Goal: Task Accomplishment & Management: Use online tool/utility

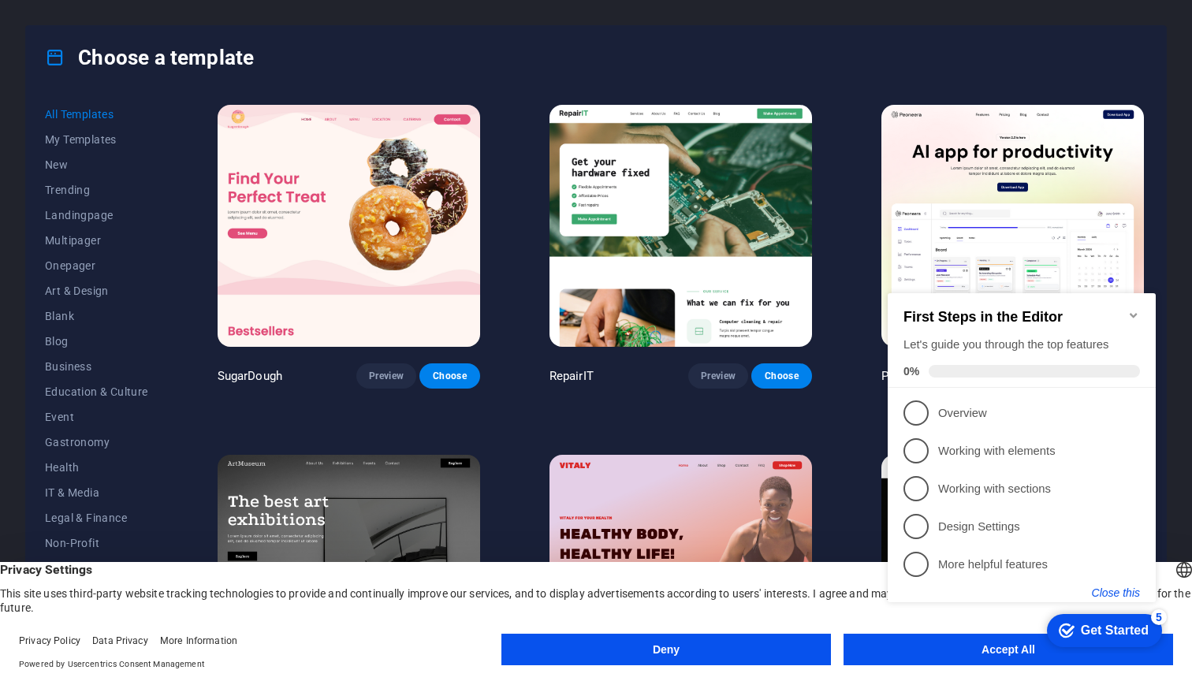
click at [1115, 594] on button "Close this" at bounding box center [1115, 592] width 48 height 13
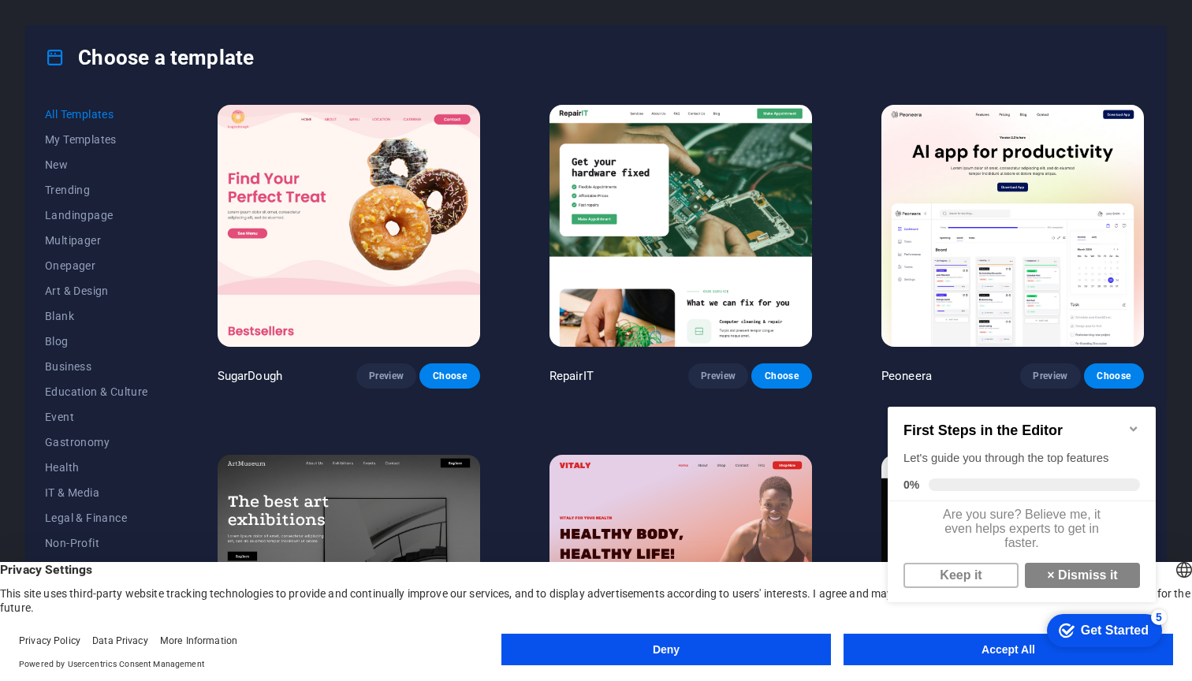
click at [1004, 659] on button "Accept All" at bounding box center [1007, 650] width 329 height 32
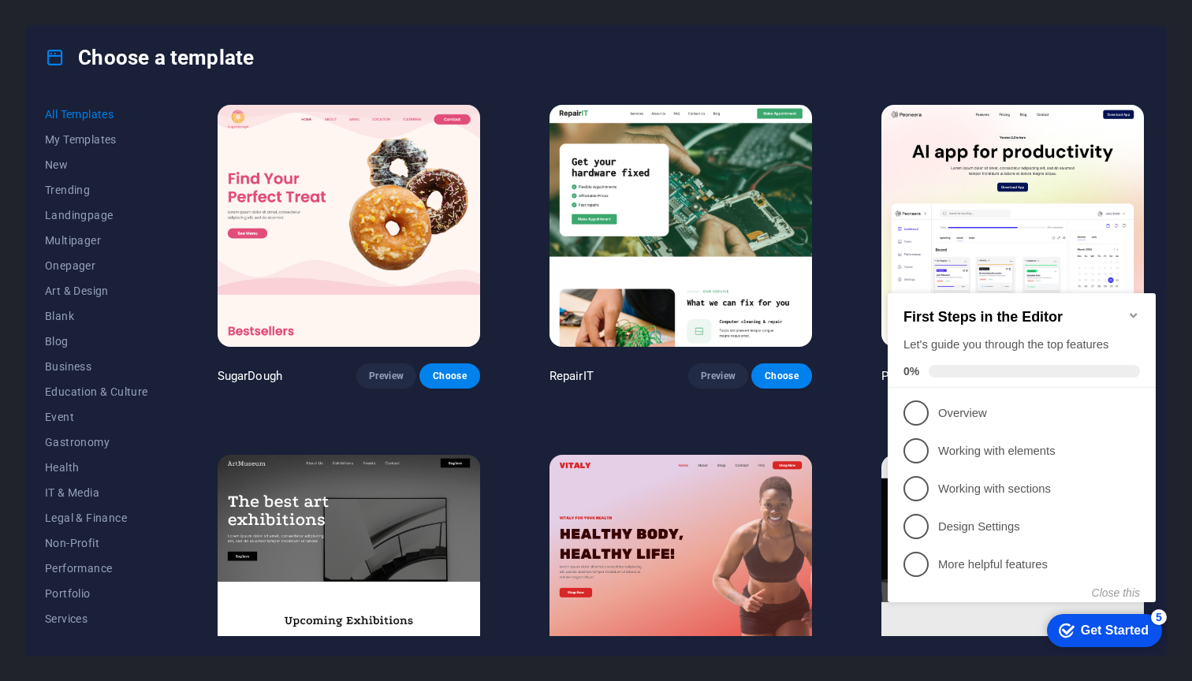
click at [1130, 310] on icon "Minimize checklist" at bounding box center [1133, 315] width 13 height 13
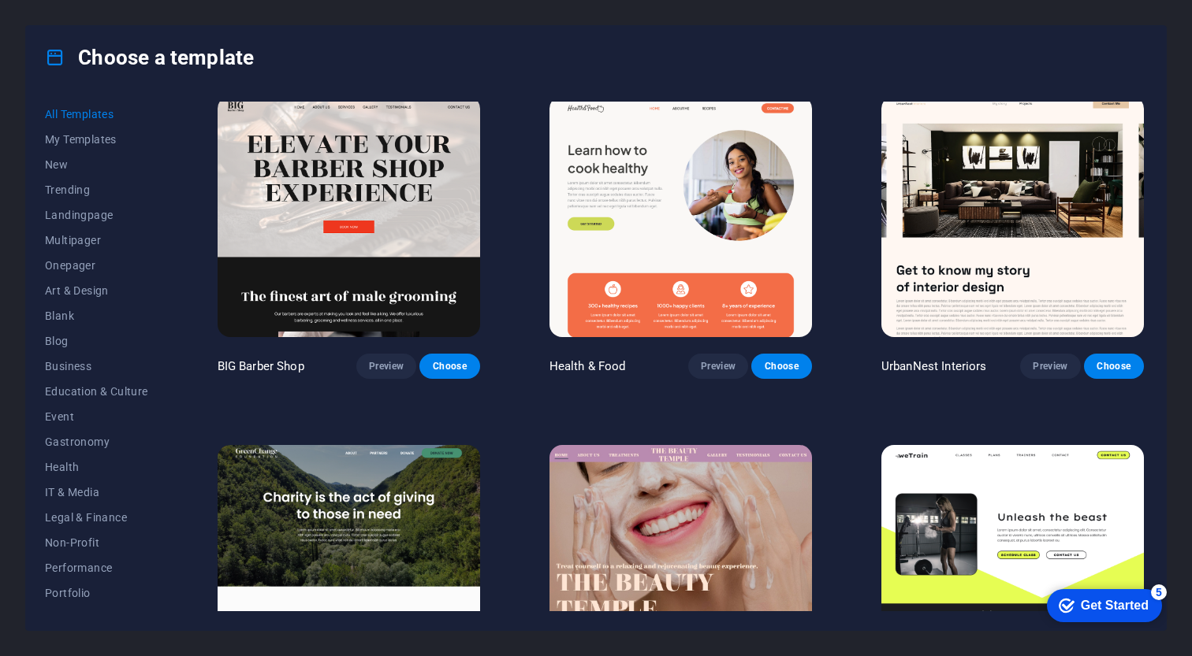
scroll to position [6984, 0]
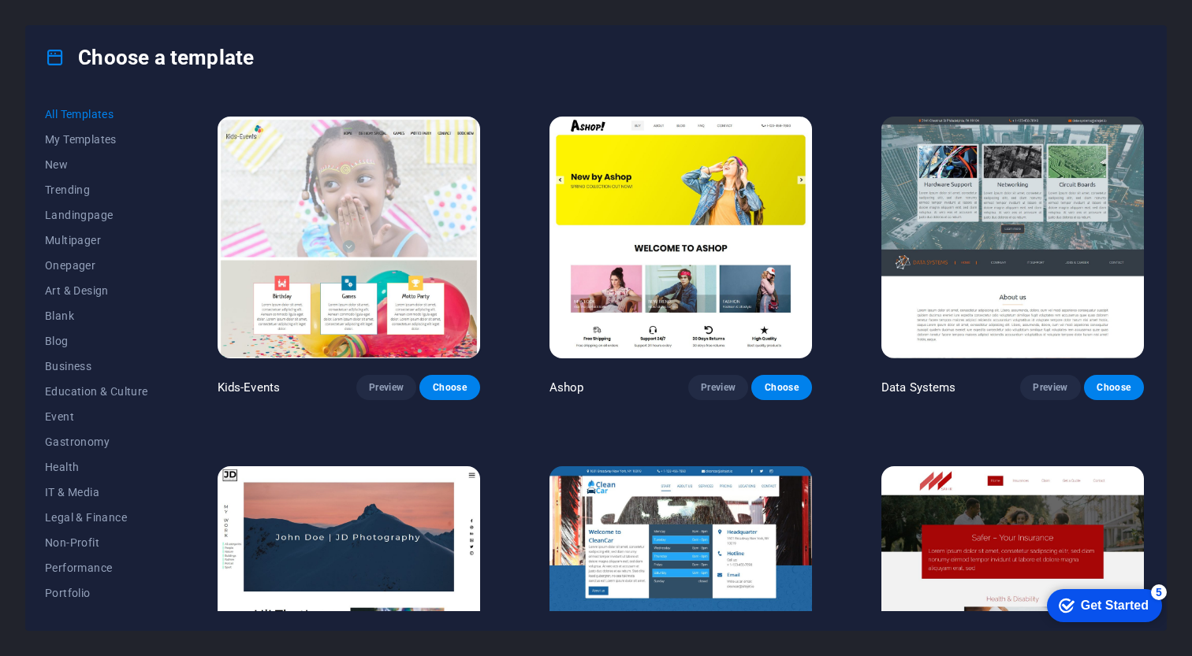
click at [775, 53] on div "Choose a template" at bounding box center [595, 57] width 1139 height 63
click at [381, 381] on span "Preview" at bounding box center [386, 387] width 35 height 13
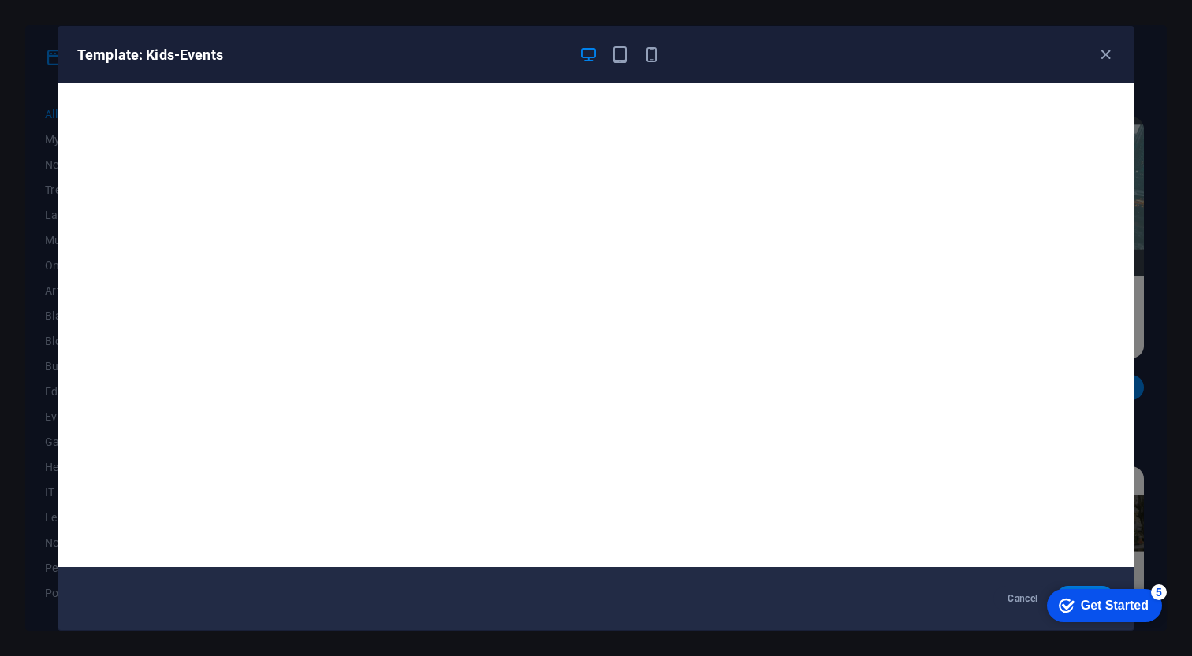
scroll to position [0, 0]
click at [1103, 50] on icon "button" at bounding box center [1105, 55] width 18 height 18
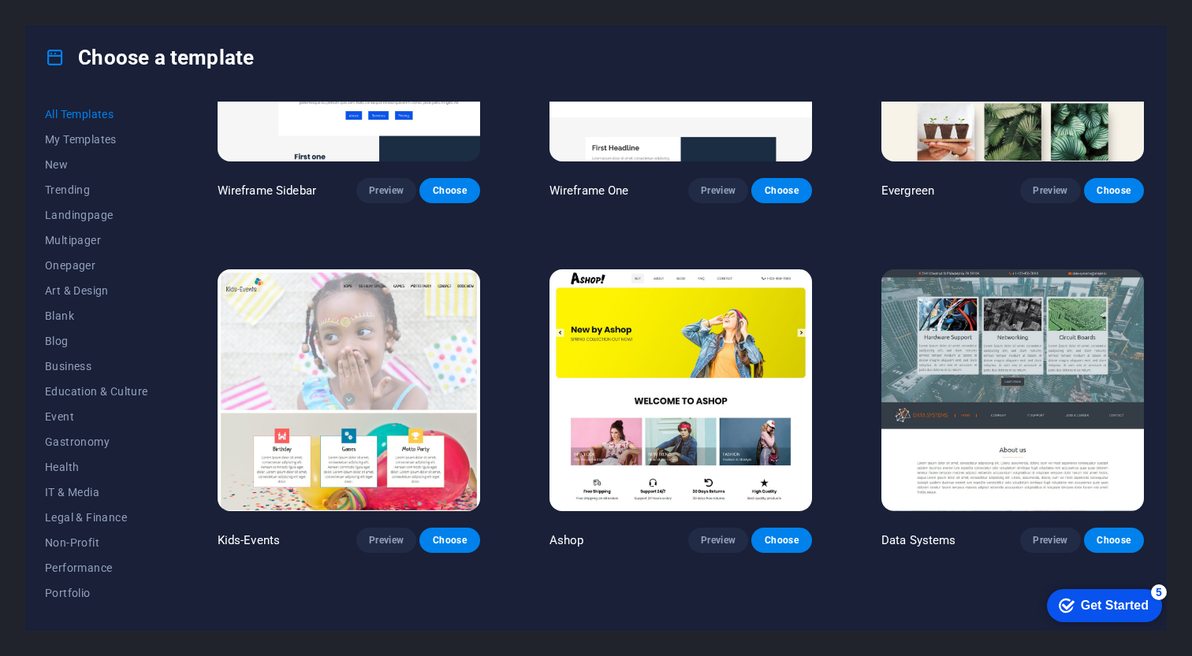
scroll to position [6824, 0]
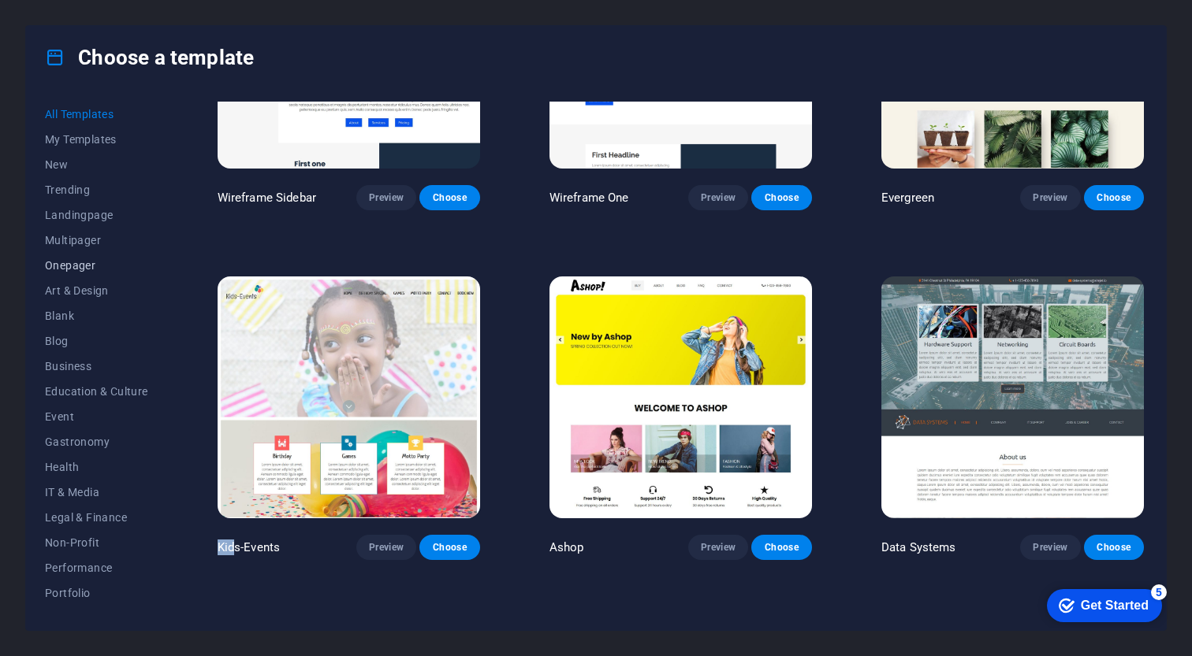
click at [76, 261] on span "Onepager" at bounding box center [96, 265] width 103 height 13
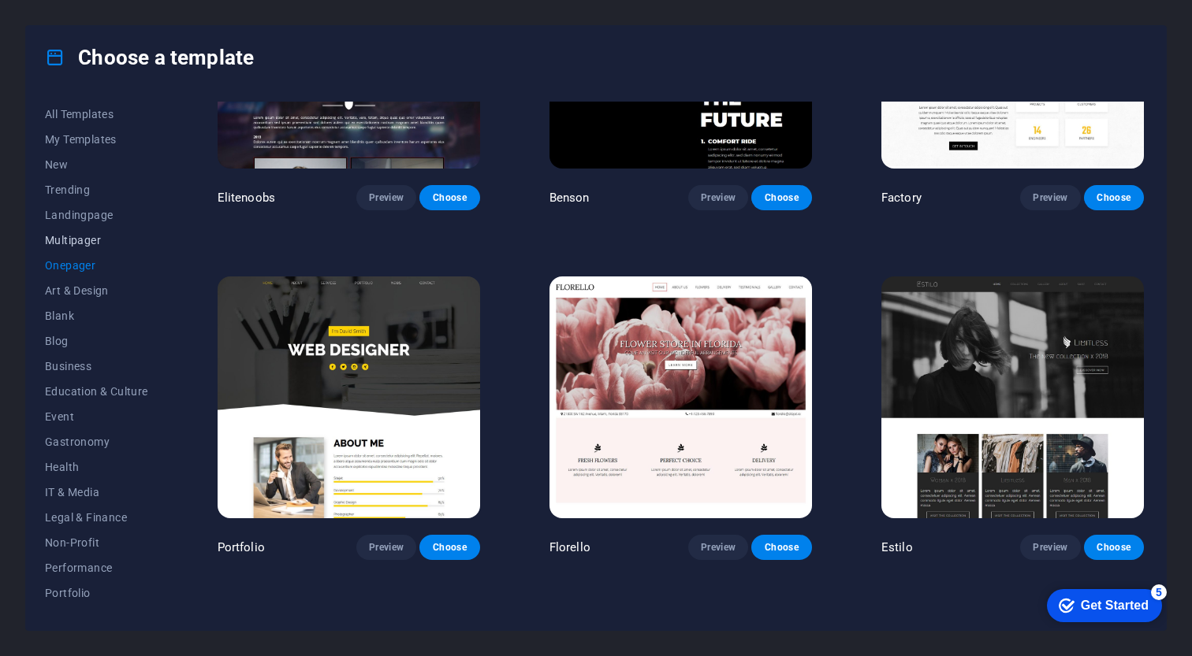
click at [92, 243] on span "Multipager" at bounding box center [96, 240] width 103 height 13
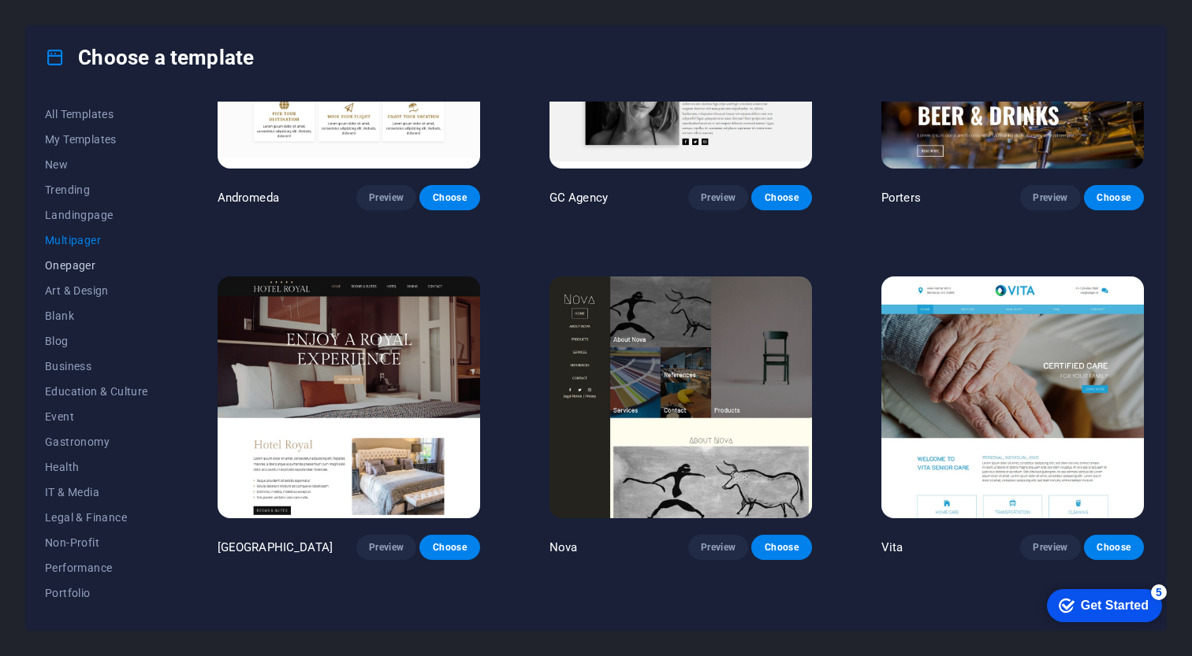
click at [80, 266] on span "Onepager" at bounding box center [96, 265] width 103 height 13
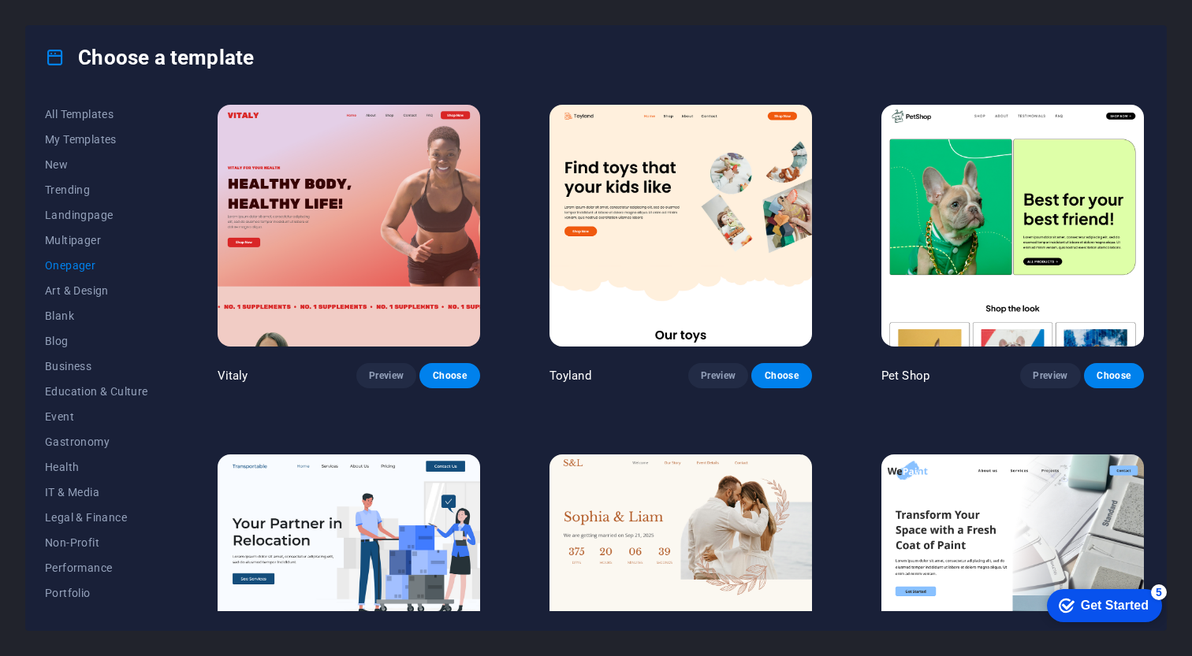
scroll to position [0, 0]
click at [70, 165] on span "New" at bounding box center [96, 164] width 103 height 13
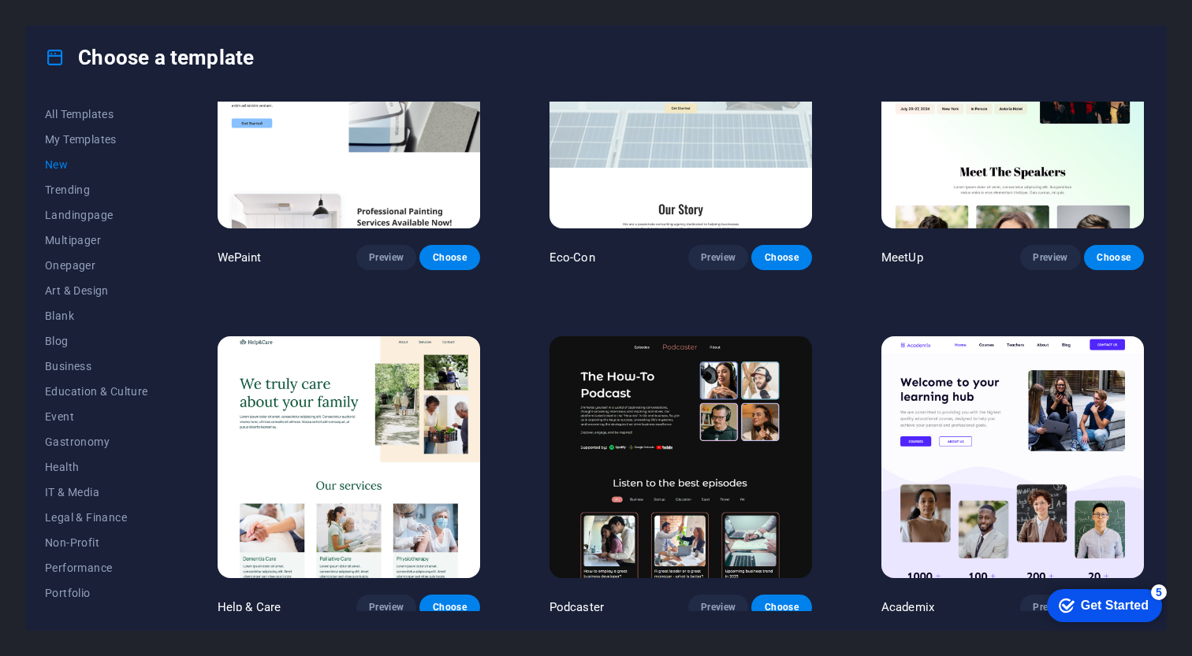
scroll to position [1517, 0]
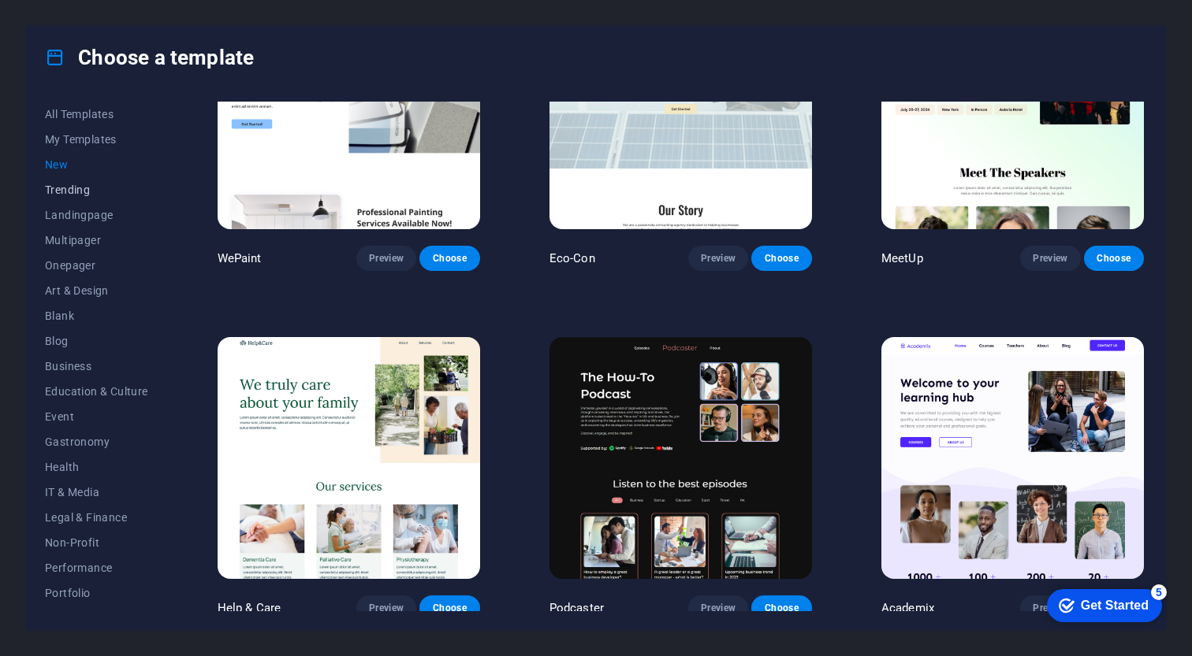
click at [65, 194] on span "Trending" at bounding box center [96, 190] width 103 height 13
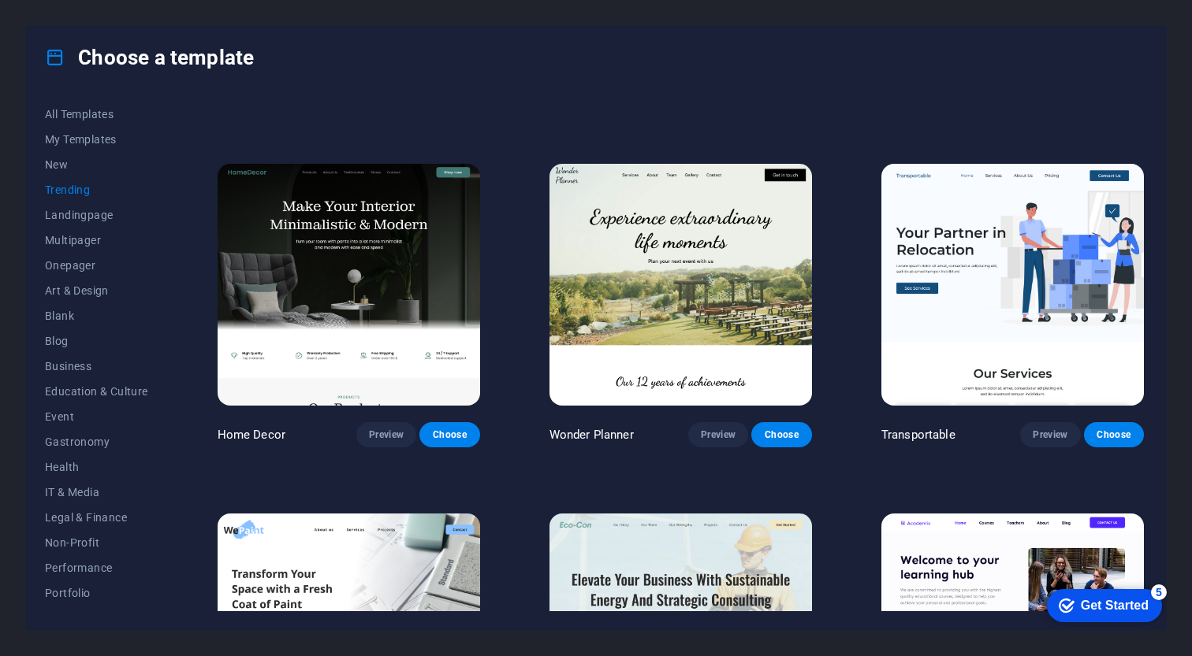
scroll to position [110, 0]
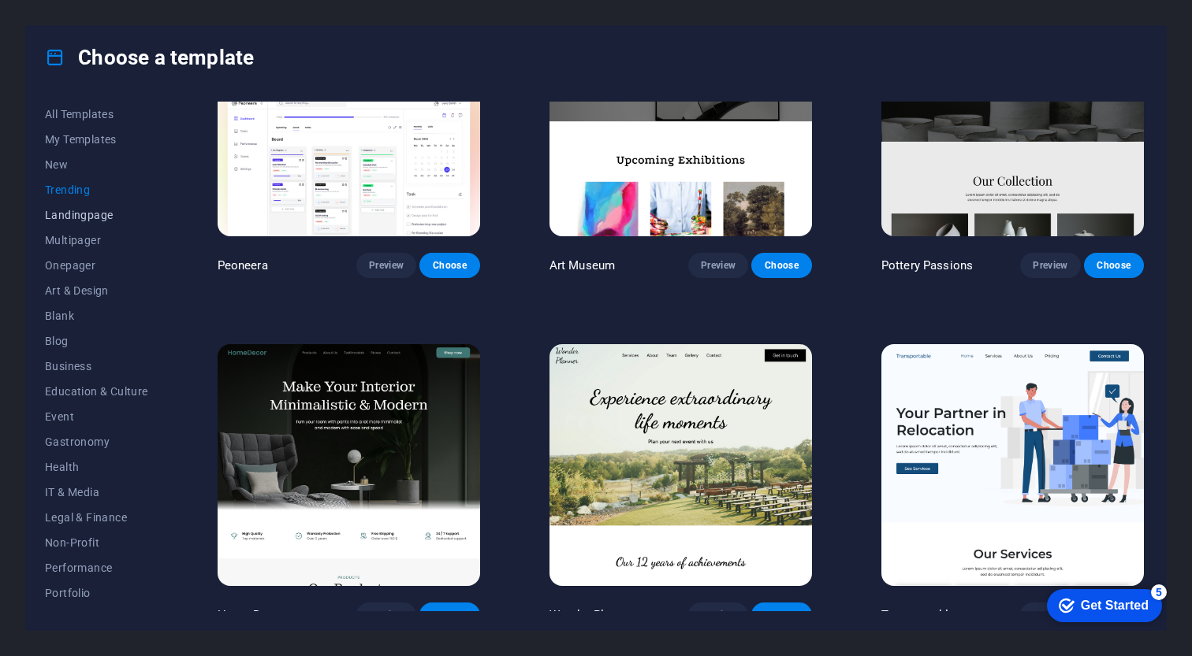
click at [106, 222] on button "Landingpage" at bounding box center [96, 215] width 103 height 25
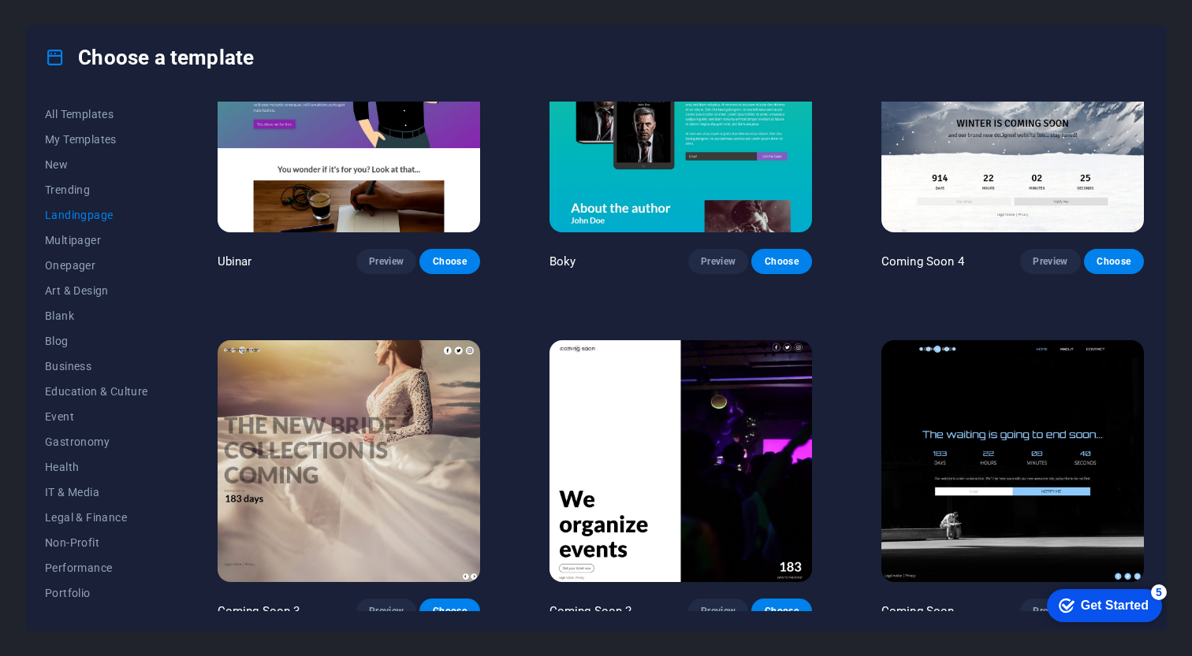
scroll to position [2562, 0]
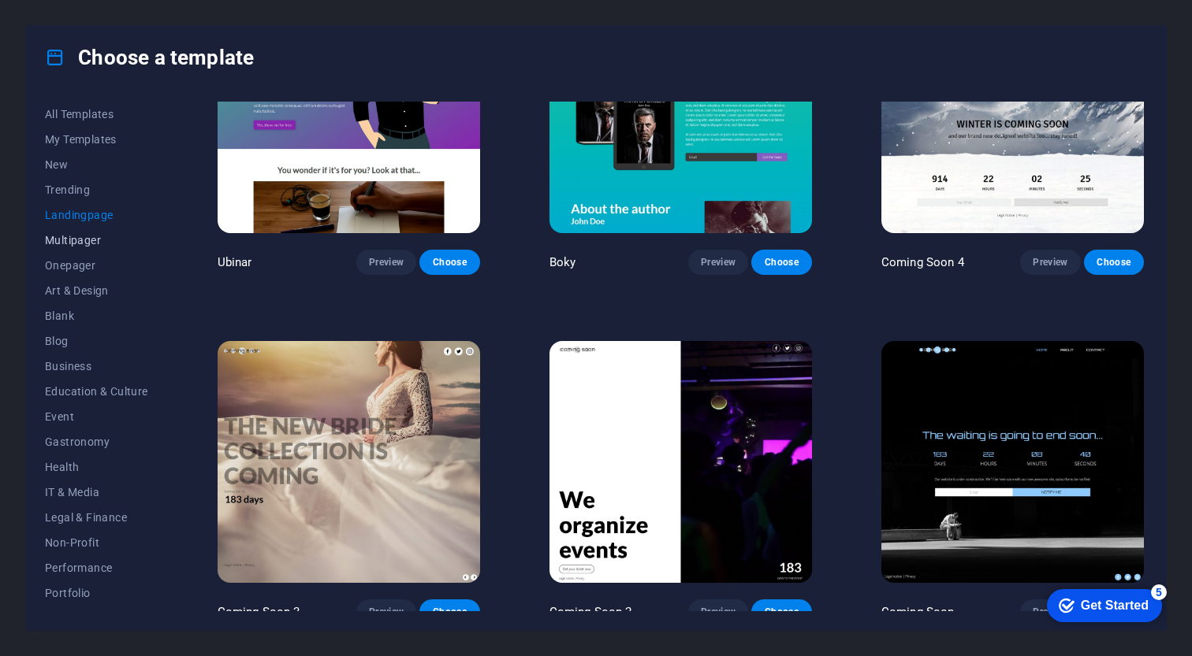
click at [71, 243] on span "Multipager" at bounding box center [96, 240] width 103 height 13
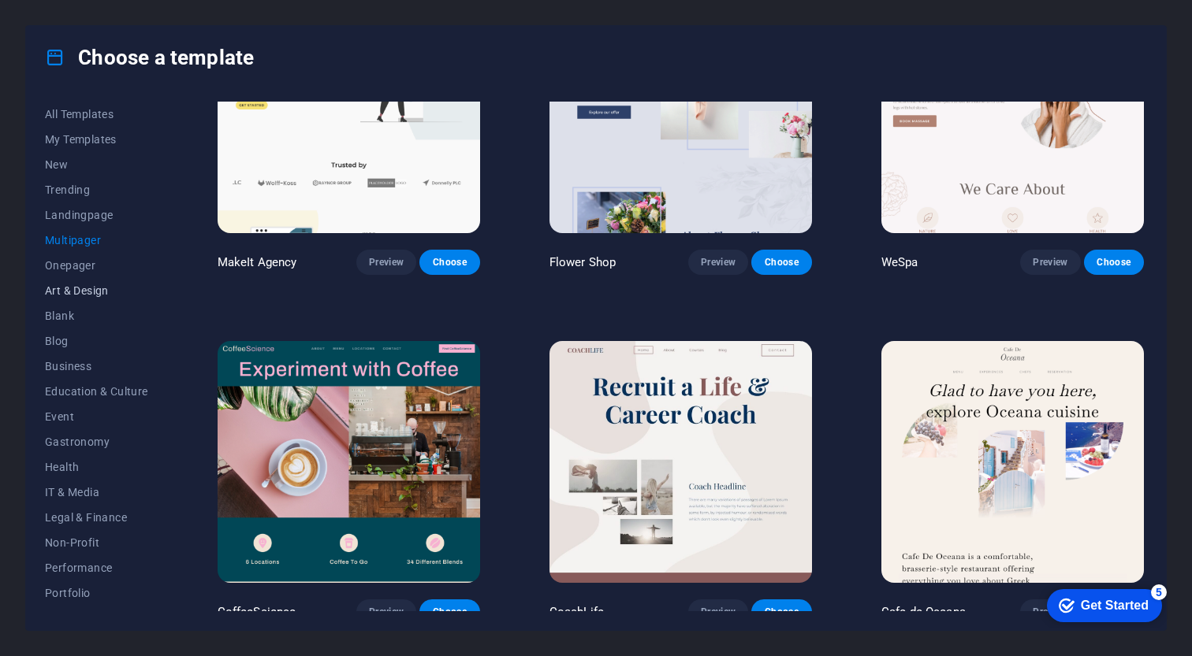
click at [85, 295] on span "Art & Design" at bounding box center [96, 290] width 103 height 13
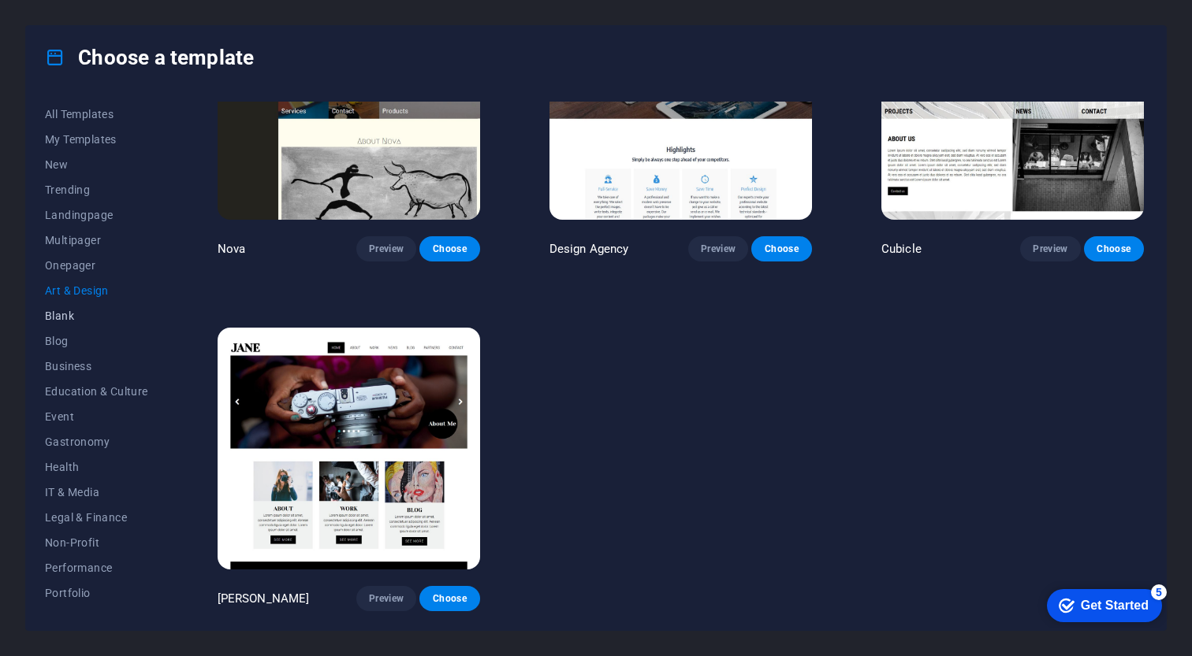
click at [61, 318] on span "Blank" at bounding box center [96, 316] width 103 height 13
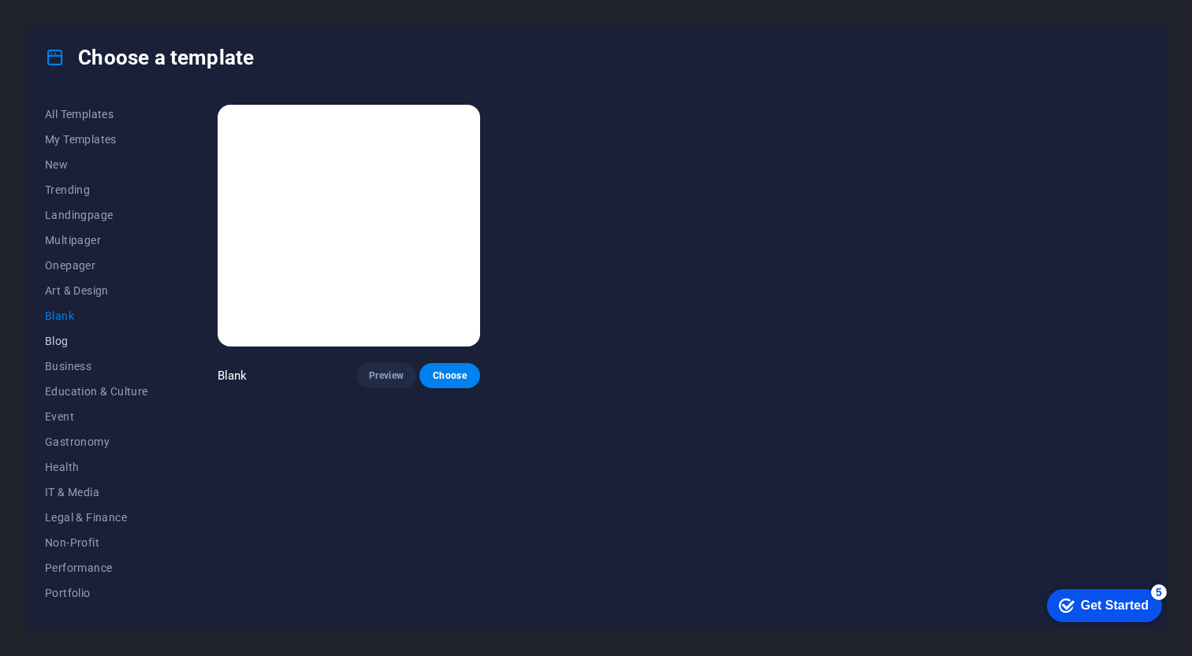
click at [59, 347] on span "Blog" at bounding box center [96, 341] width 103 height 13
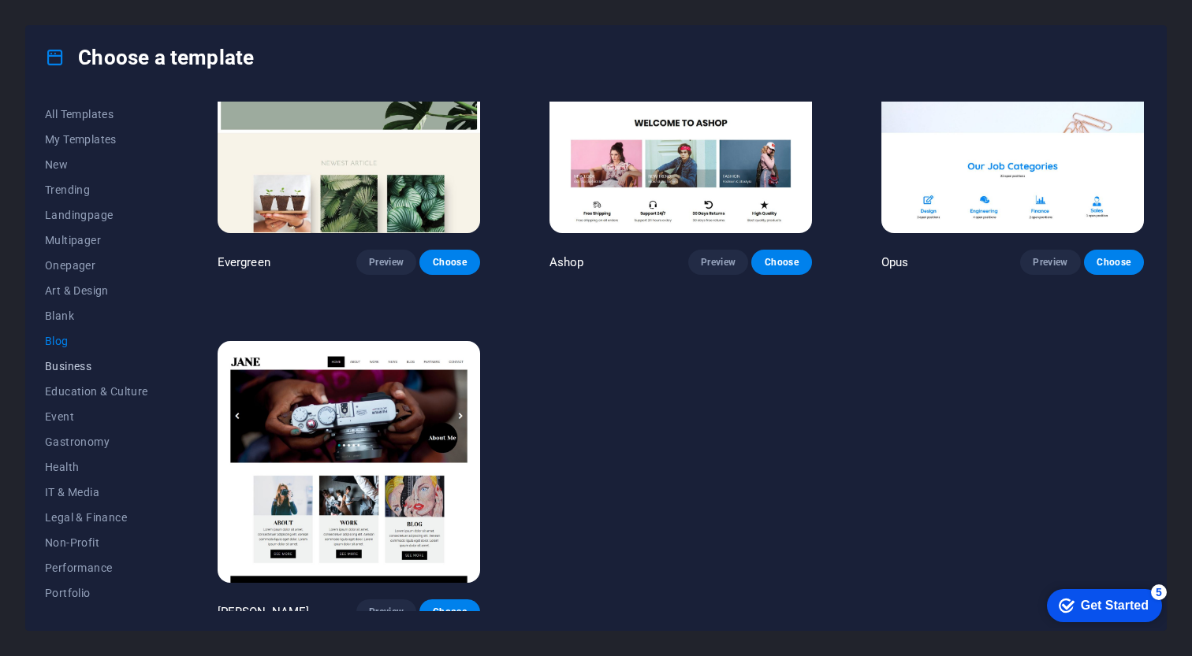
click at [89, 367] on span "Business" at bounding box center [96, 366] width 103 height 13
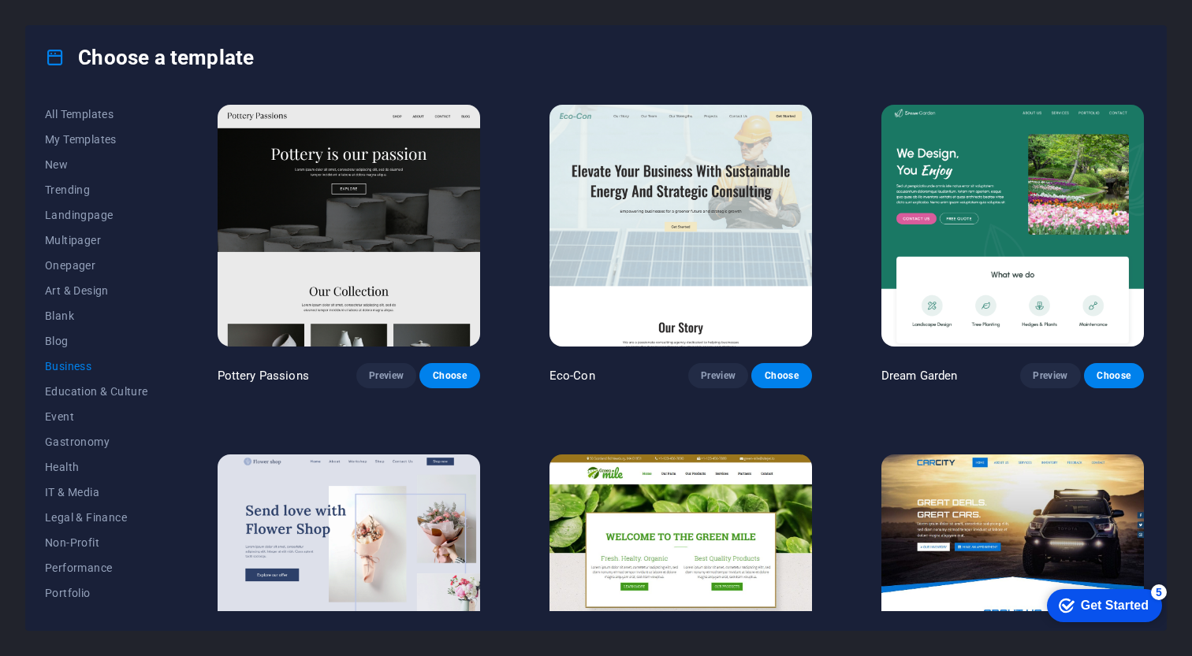
scroll to position [0, 0]
click at [121, 396] on span "Education & Culture" at bounding box center [96, 391] width 103 height 13
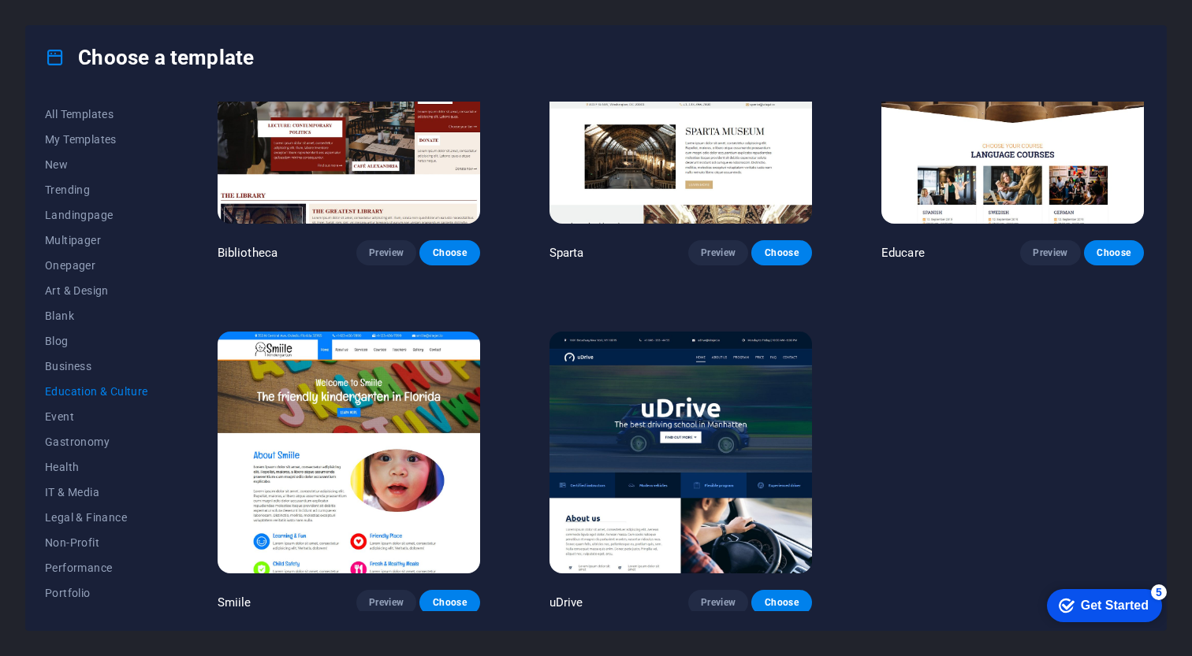
scroll to position [472, 0]
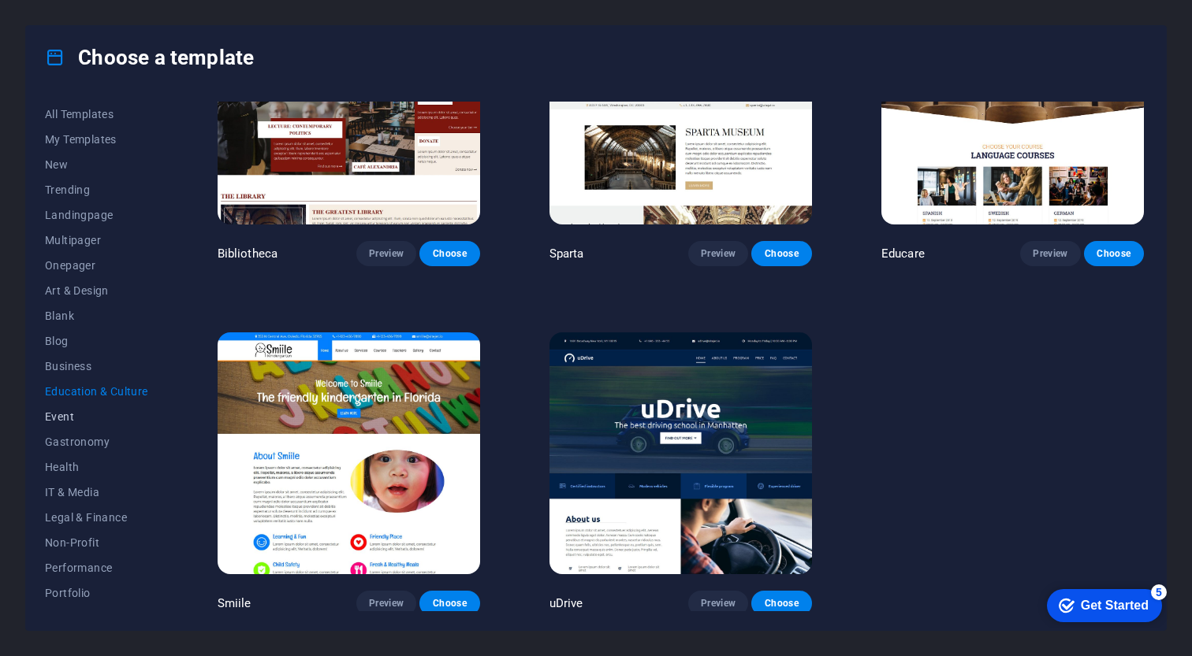
click at [99, 422] on span "Event" at bounding box center [96, 417] width 103 height 13
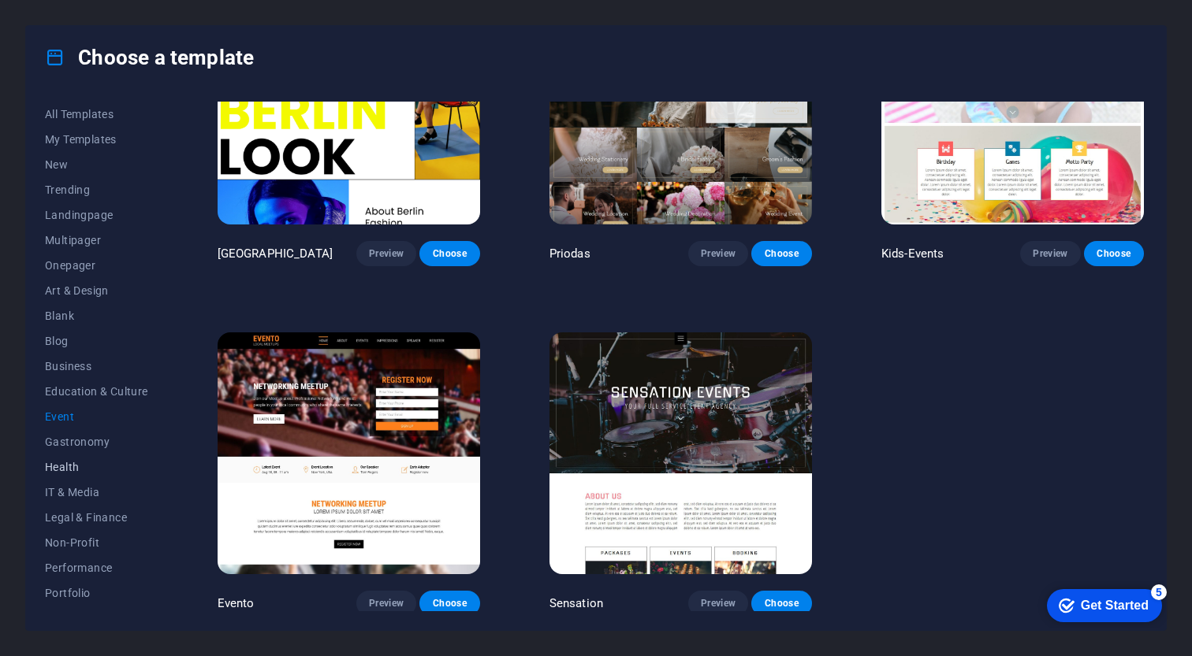
click at [78, 464] on span "Health" at bounding box center [96, 467] width 103 height 13
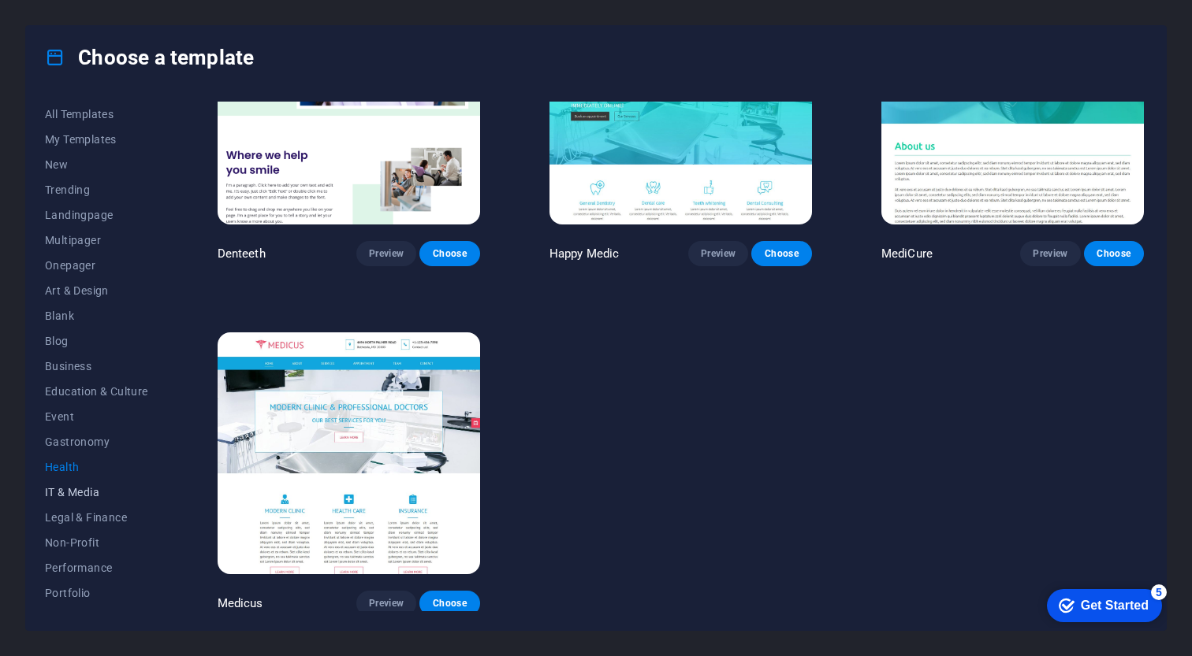
click at [79, 491] on span "IT & Media" at bounding box center [96, 492] width 103 height 13
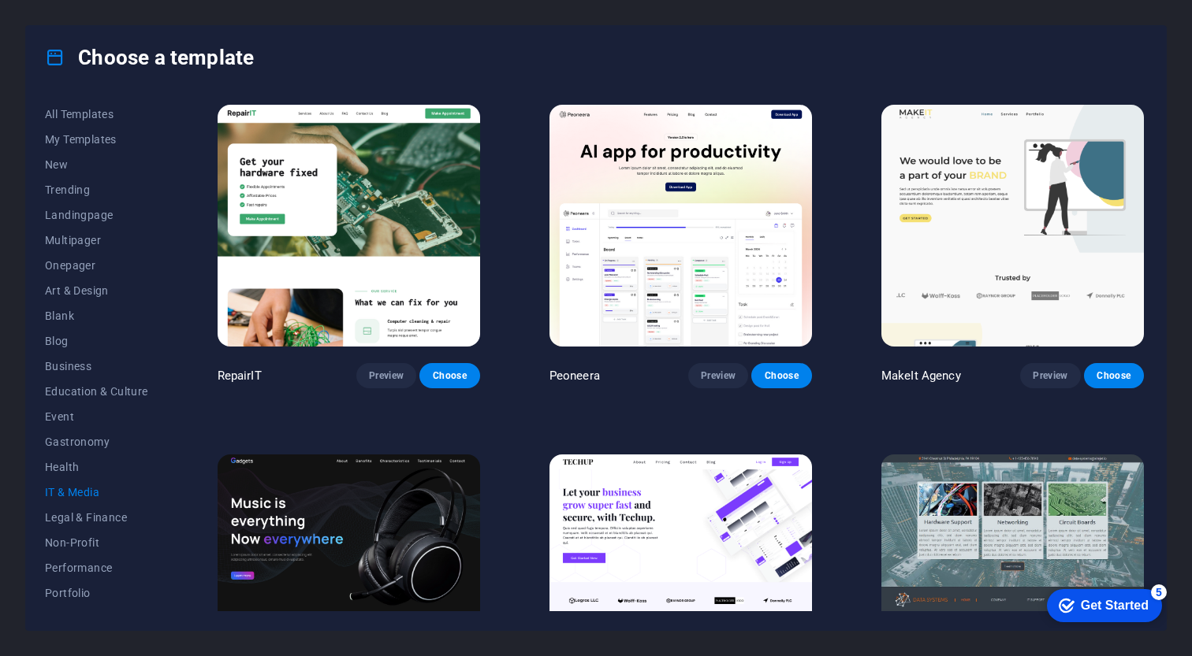
scroll to position [0, 0]
click at [108, 516] on span "Legal & Finance" at bounding box center [96, 517] width 103 height 13
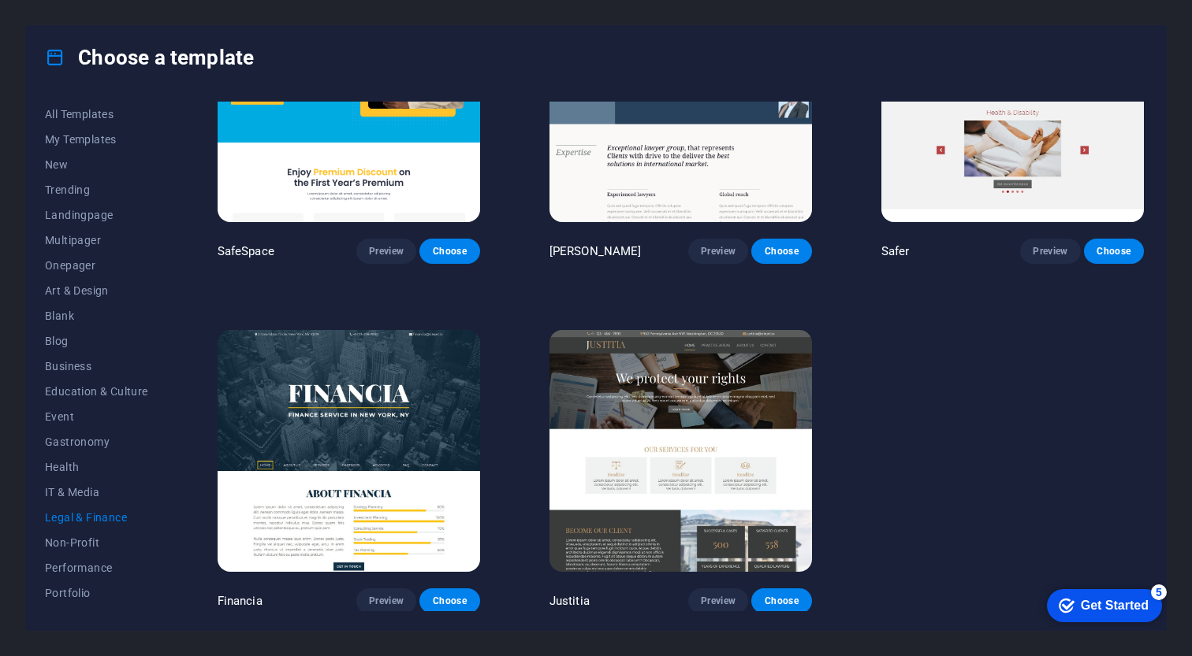
scroll to position [124, 0]
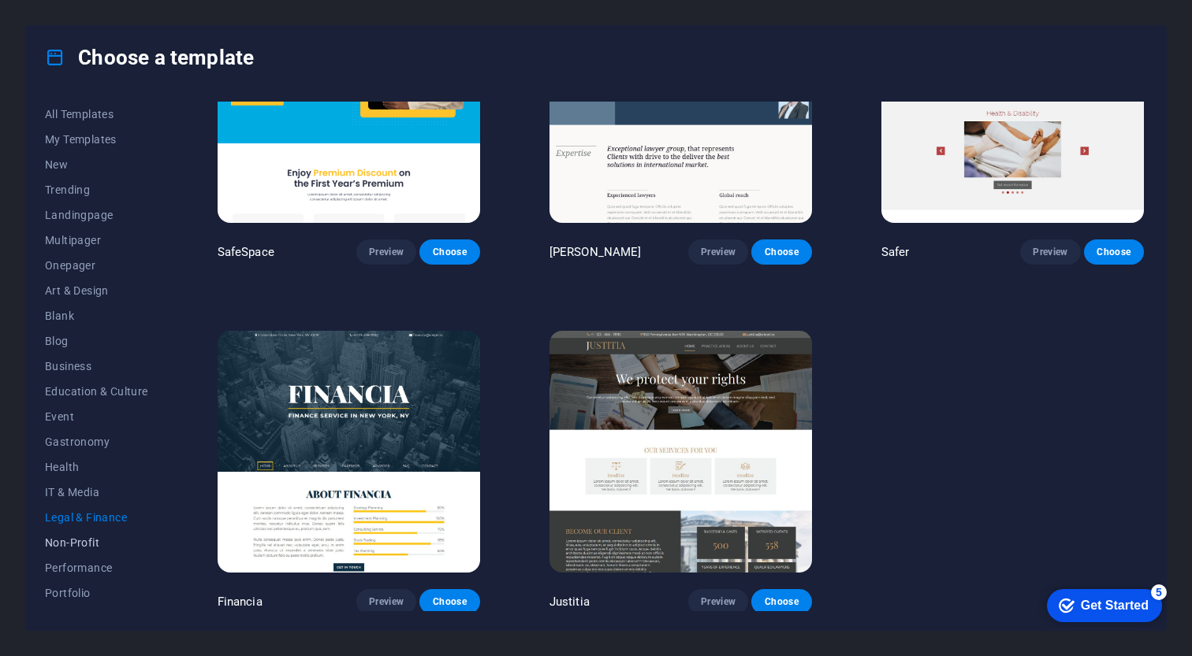
click at [93, 539] on span "Non-Profit" at bounding box center [96, 543] width 103 height 13
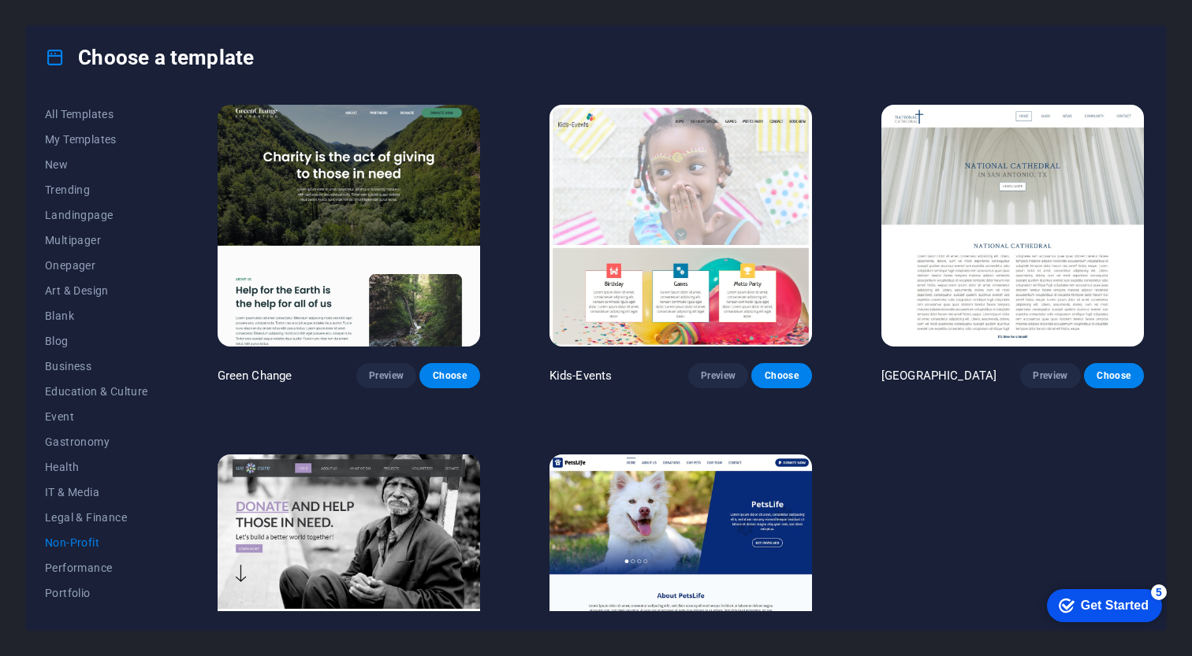
scroll to position [0, 0]
click at [786, 376] on span "Choose" at bounding box center [781, 376] width 35 height 13
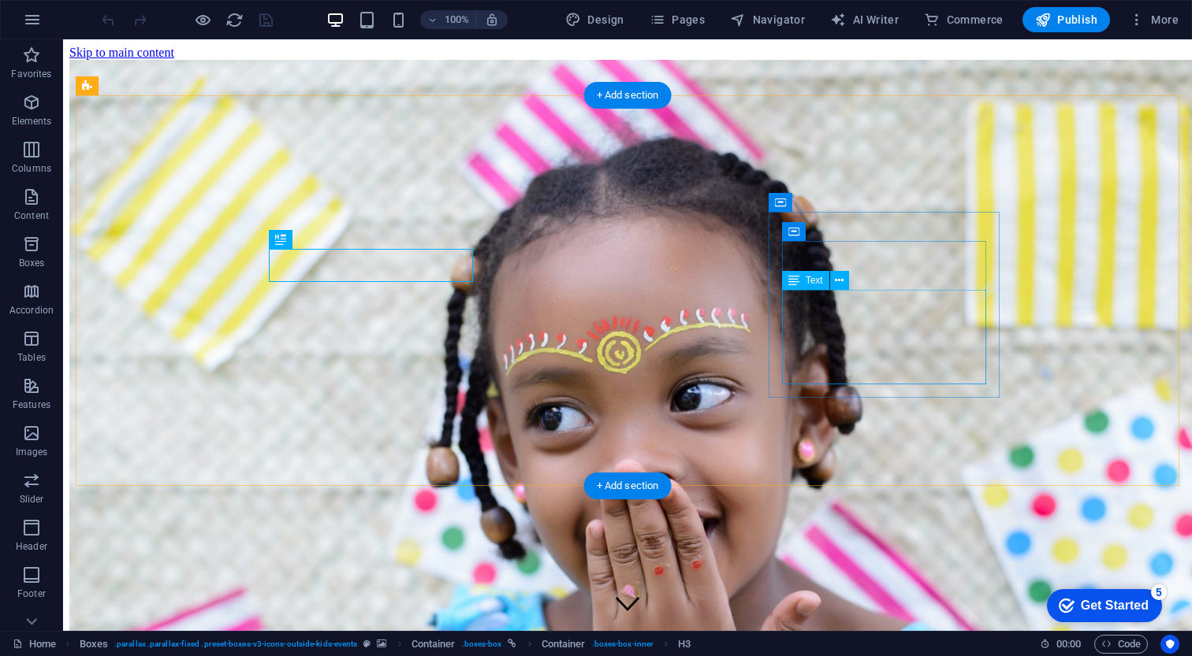
scroll to position [543, 0]
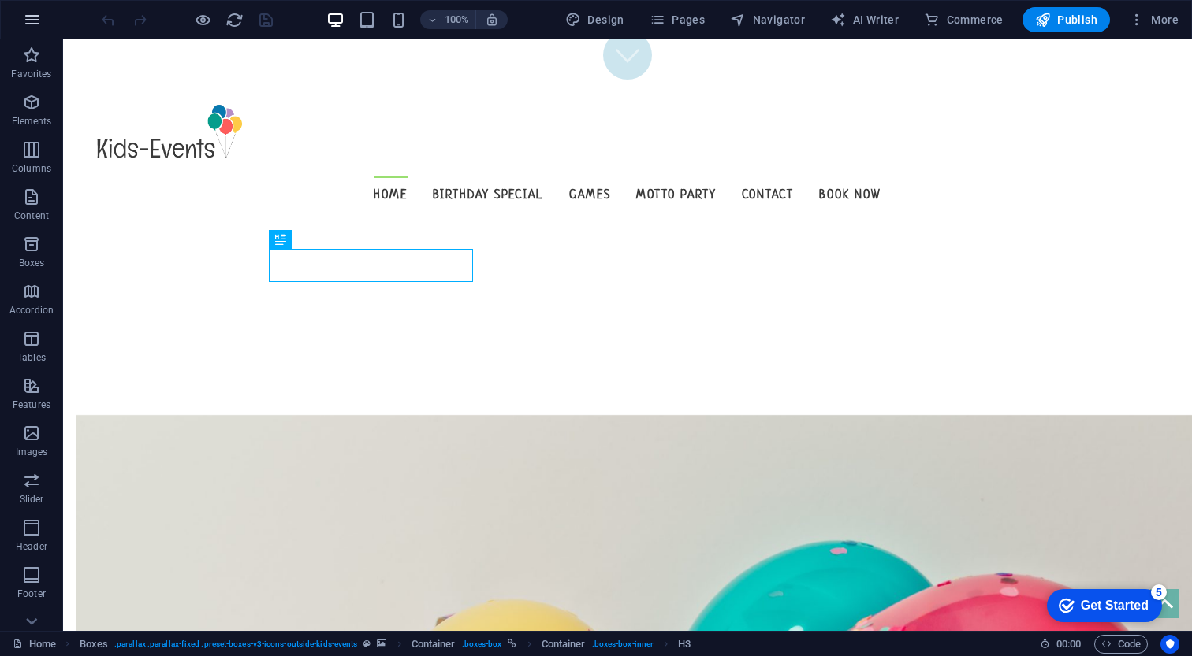
click at [27, 21] on icon "button" at bounding box center [32, 19] width 19 height 19
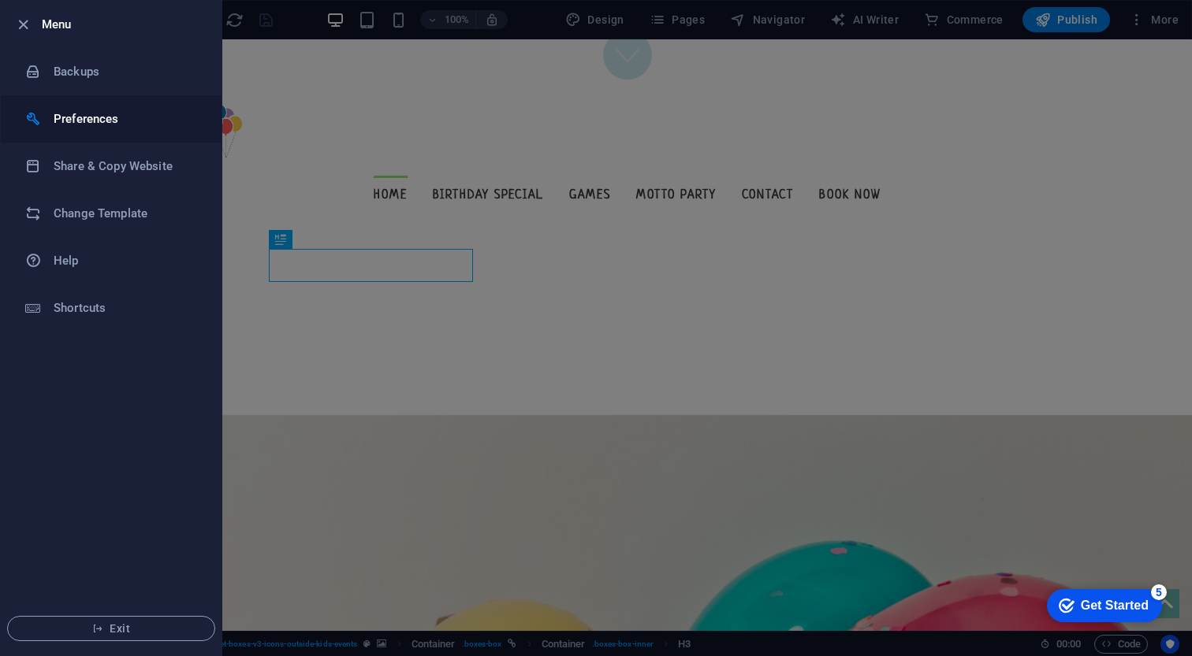
click at [86, 112] on h6 "Preferences" at bounding box center [127, 119] width 146 height 19
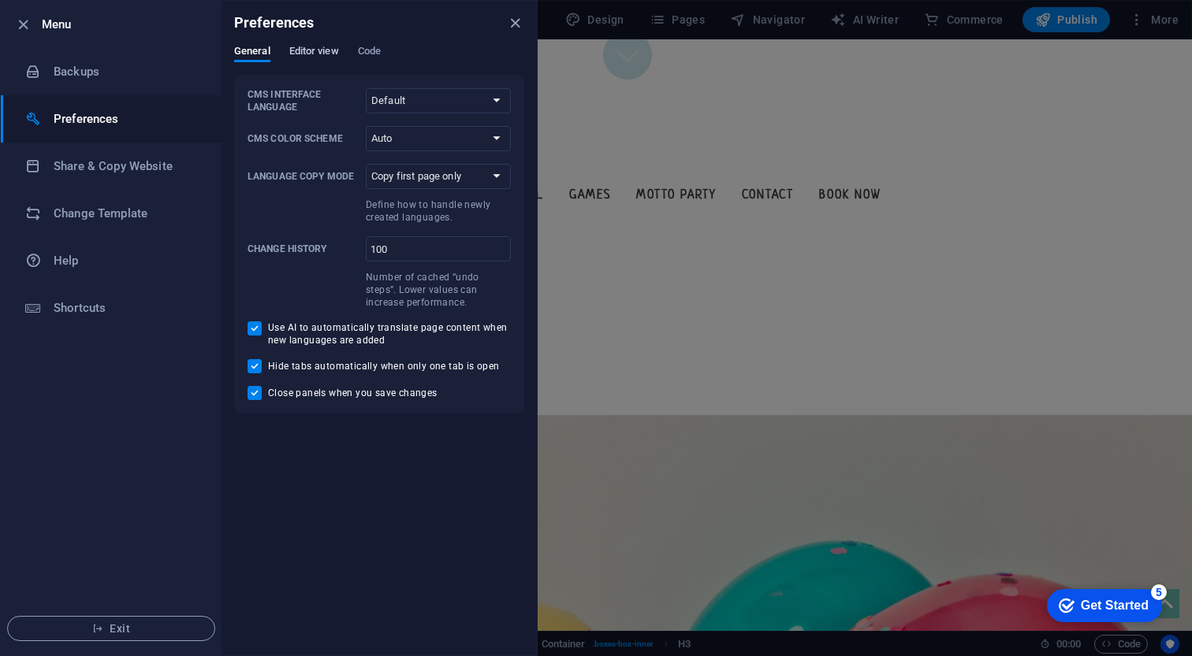
click at [317, 46] on span "Editor view" at bounding box center [314, 53] width 50 height 22
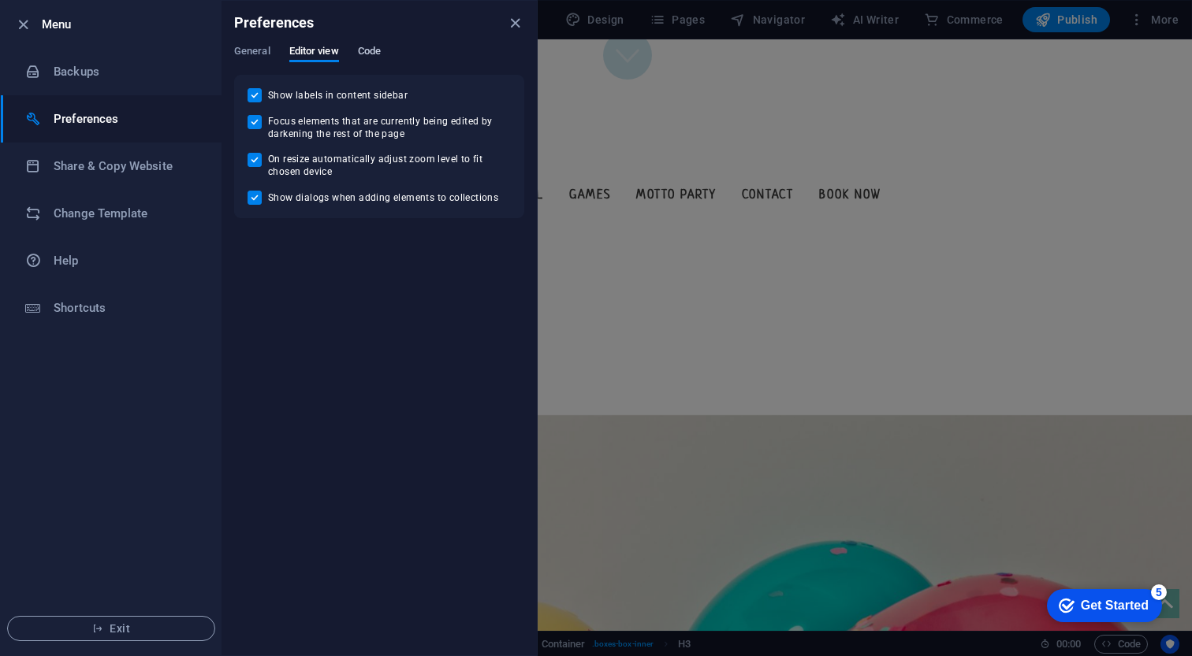
click at [378, 50] on span "Code" at bounding box center [369, 53] width 23 height 22
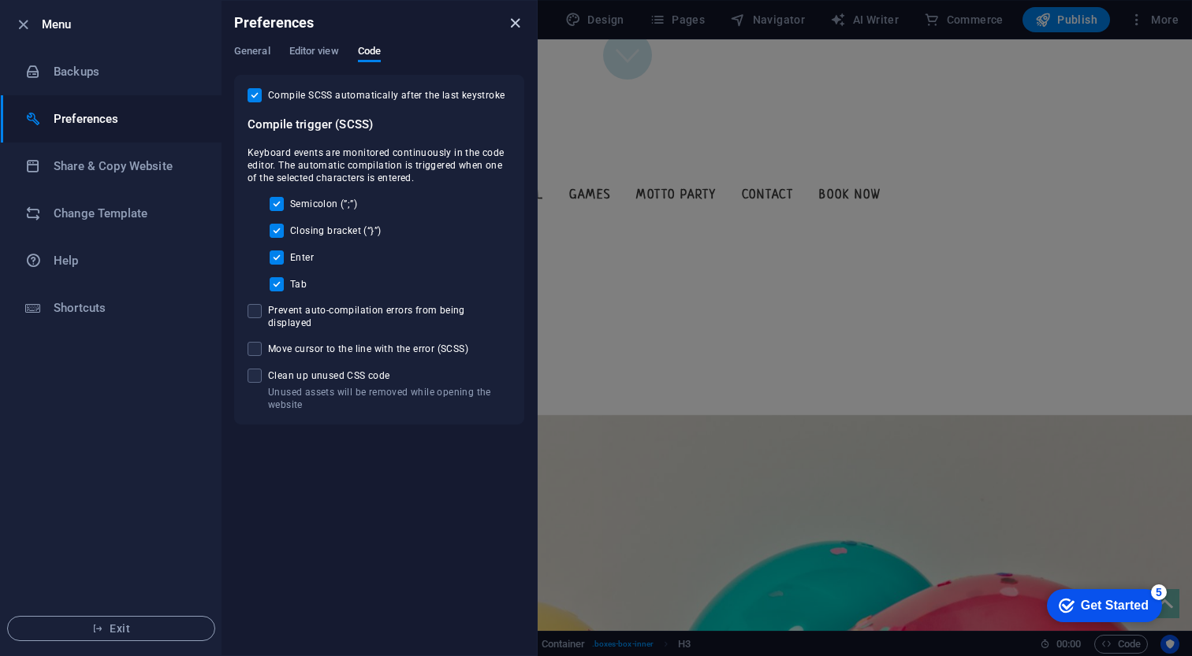
click at [519, 20] on icon "close" at bounding box center [515, 23] width 18 height 18
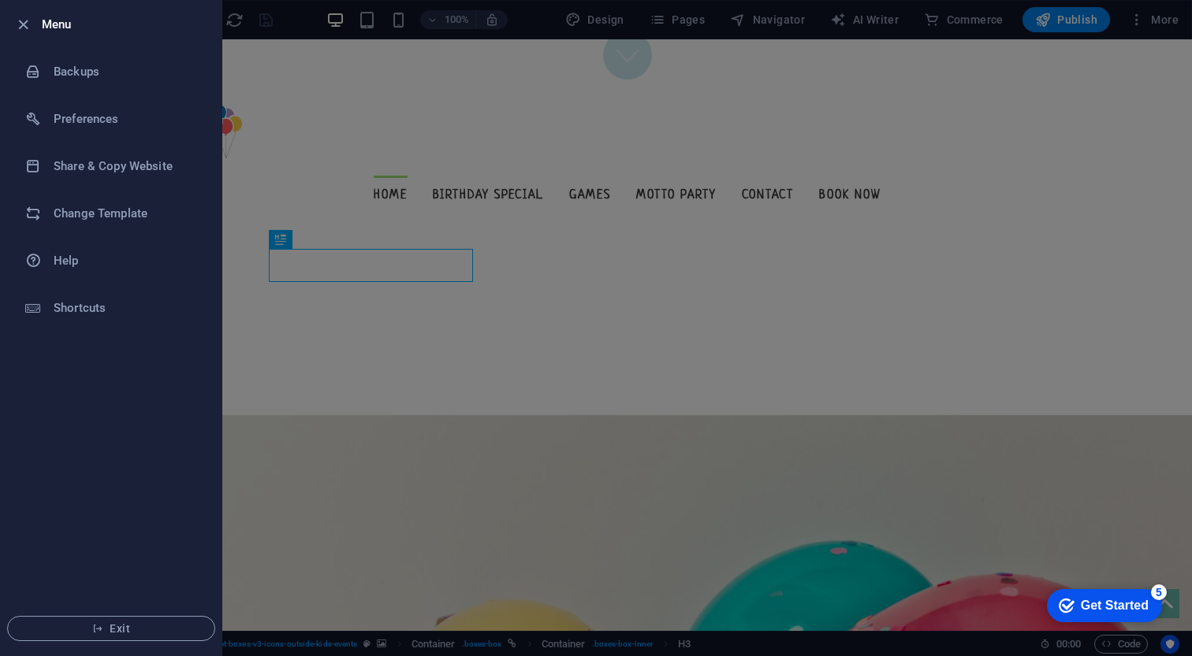
click at [552, 61] on div at bounding box center [596, 328] width 1192 height 656
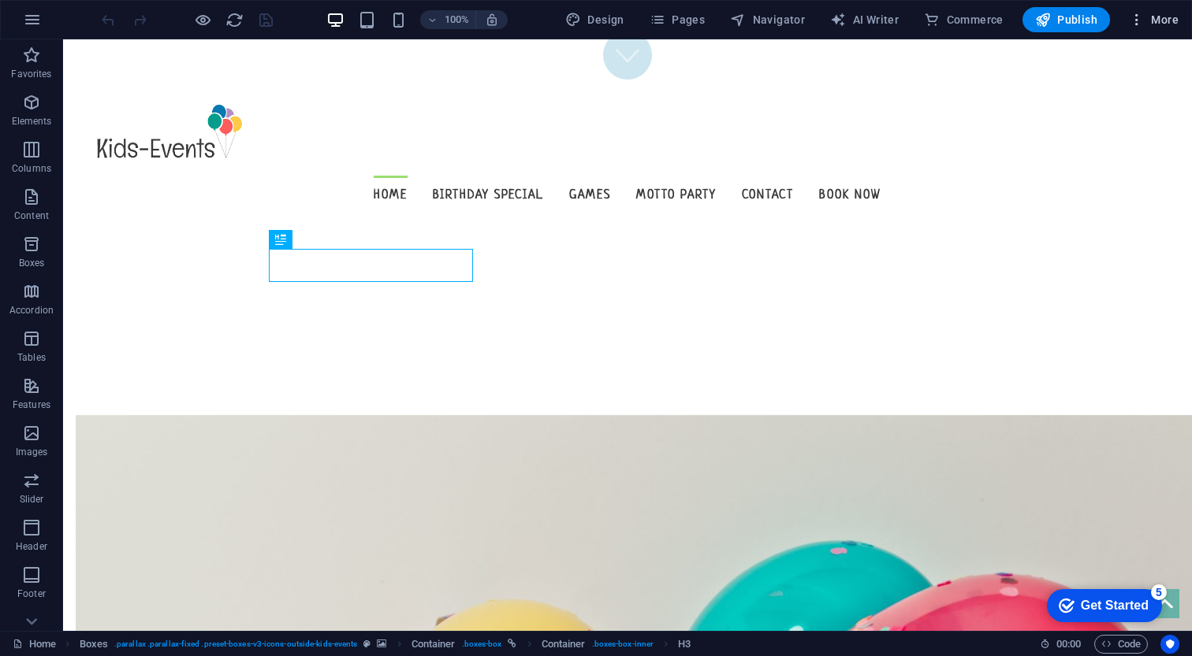
click at [1154, 9] on button "More" at bounding box center [1153, 19] width 62 height 25
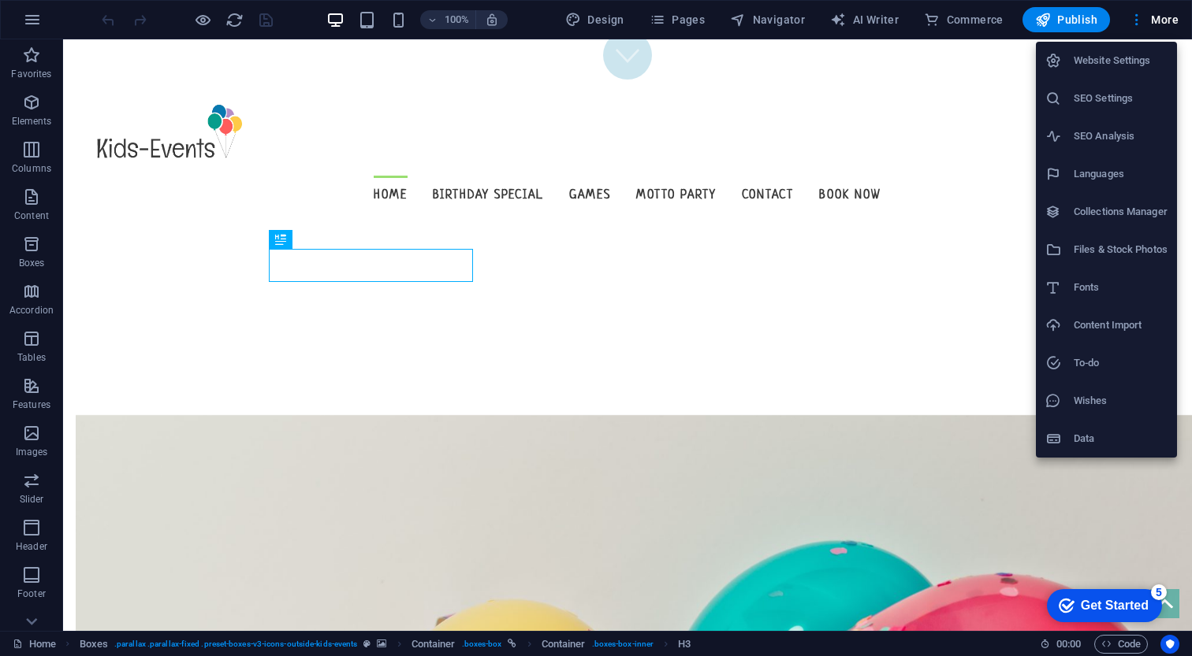
click at [1124, 71] on li "Website Settings" at bounding box center [1105, 61] width 141 height 38
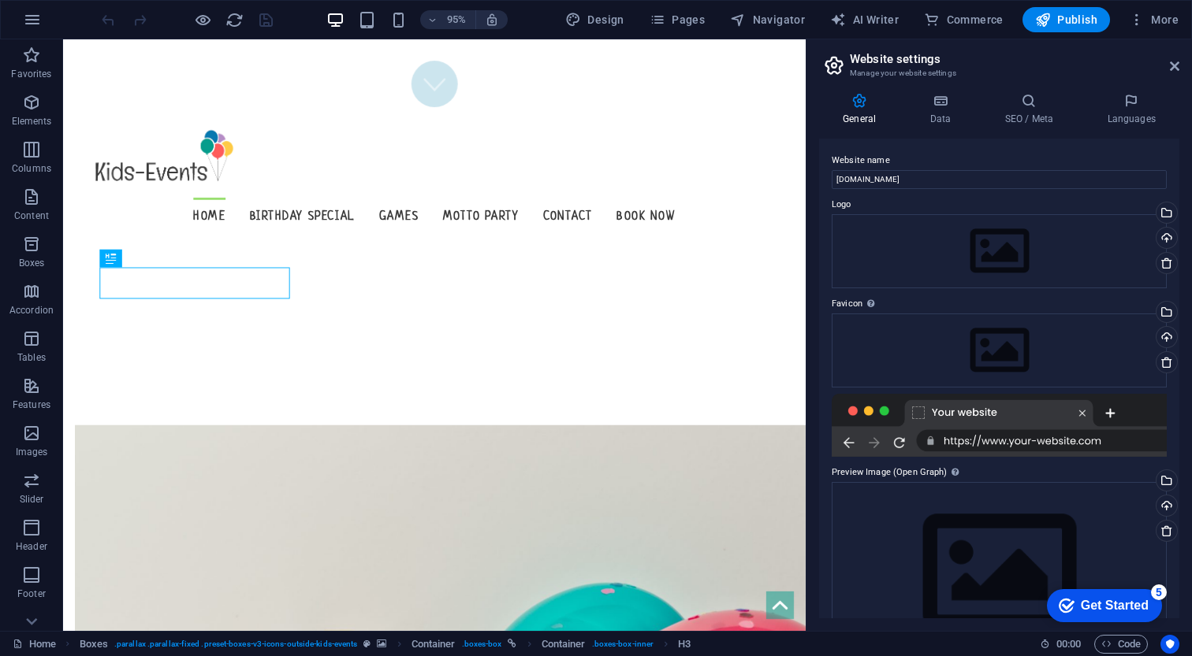
scroll to position [0, 0]
click at [942, 106] on icon at bounding box center [939, 101] width 69 height 16
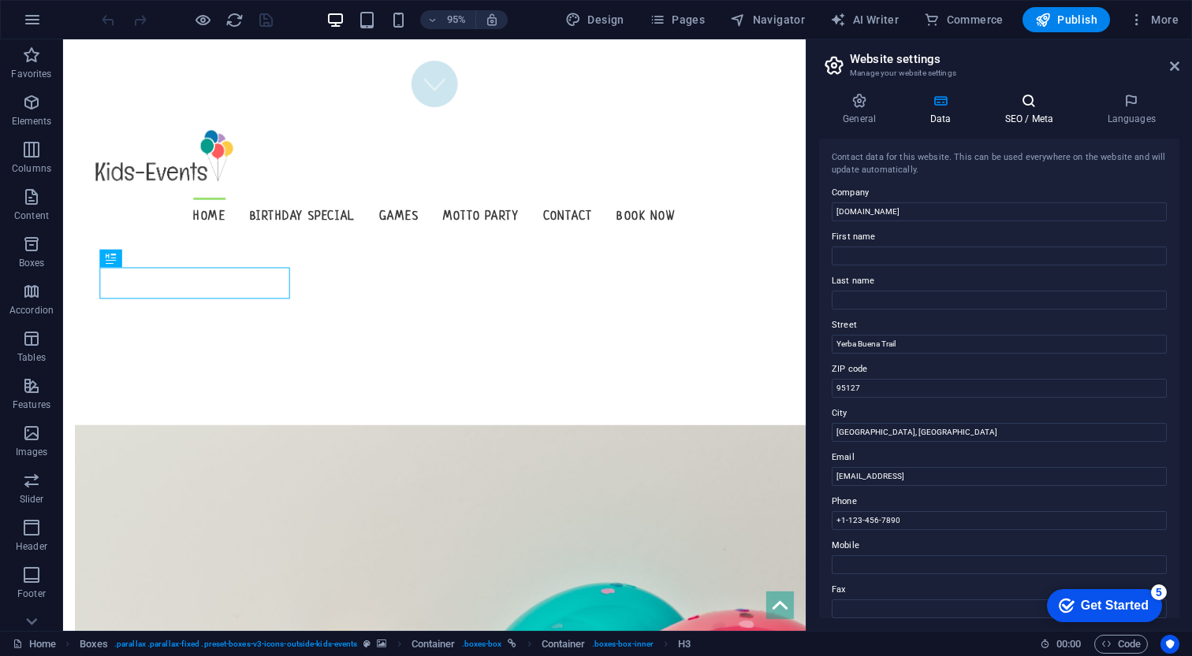
click at [1033, 99] on icon at bounding box center [1028, 101] width 96 height 16
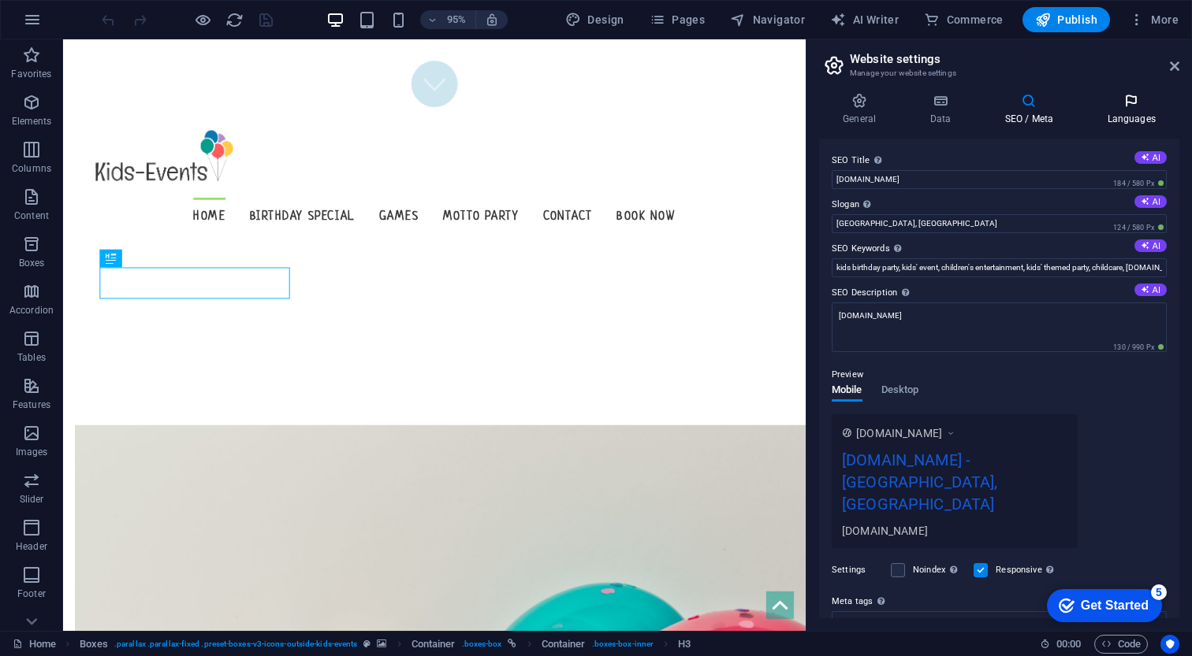
click at [1135, 116] on h4 "Languages" at bounding box center [1131, 109] width 96 height 33
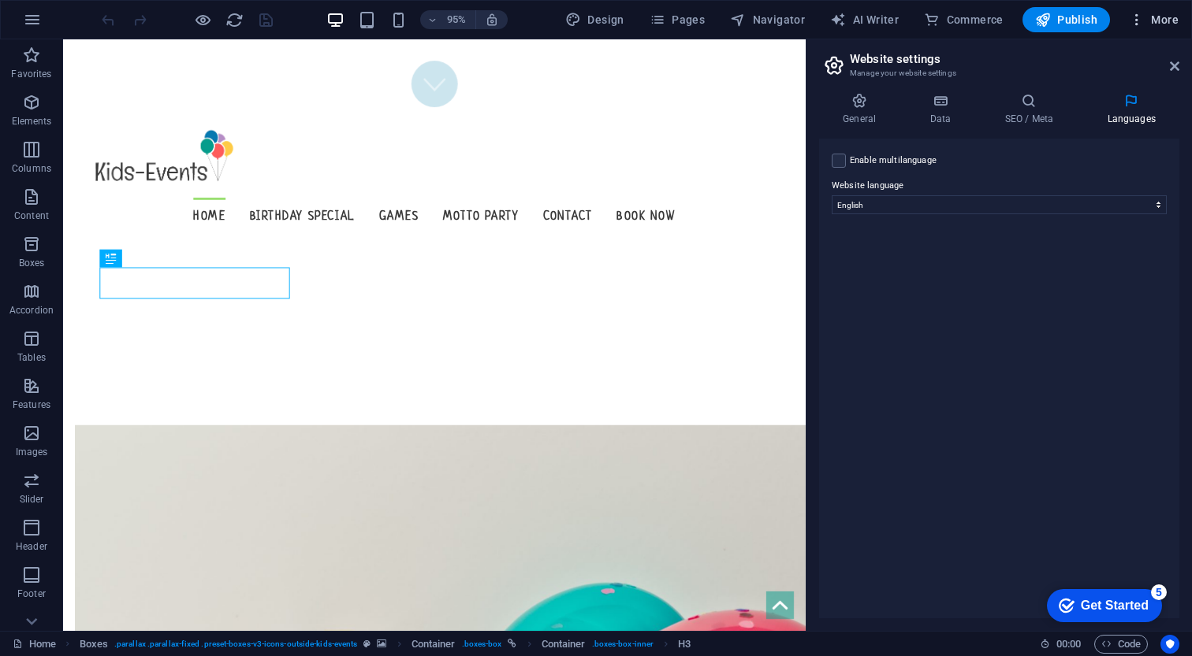
click at [1147, 17] on span "More" at bounding box center [1153, 20] width 50 height 16
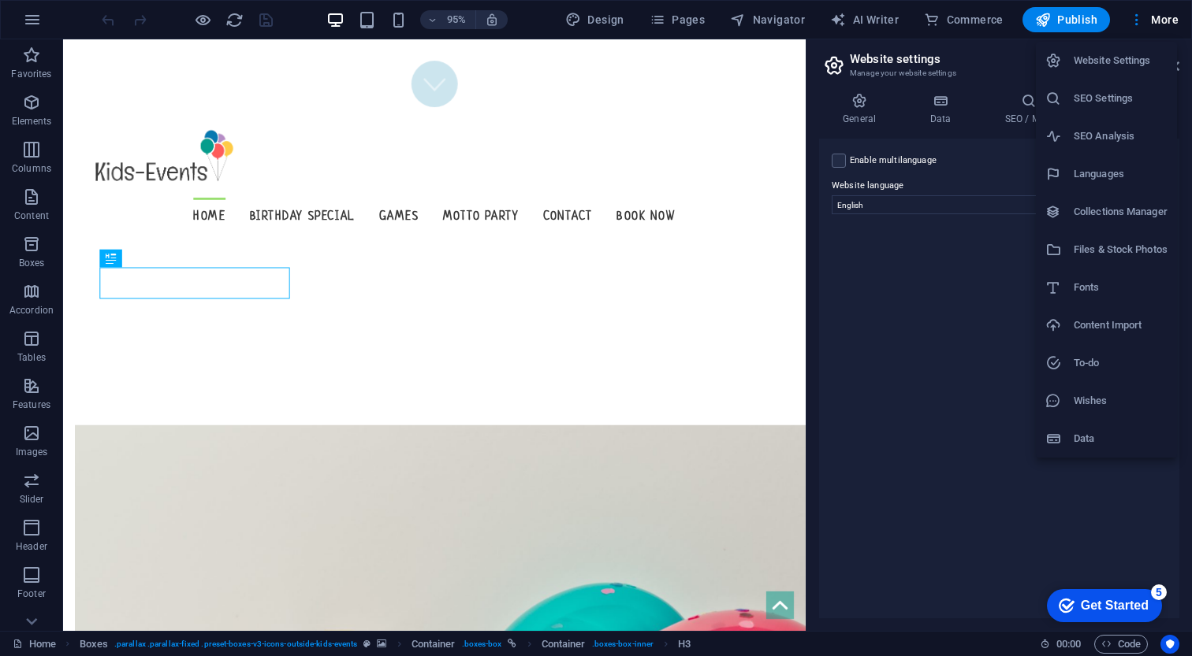
click at [994, 416] on div at bounding box center [596, 328] width 1192 height 656
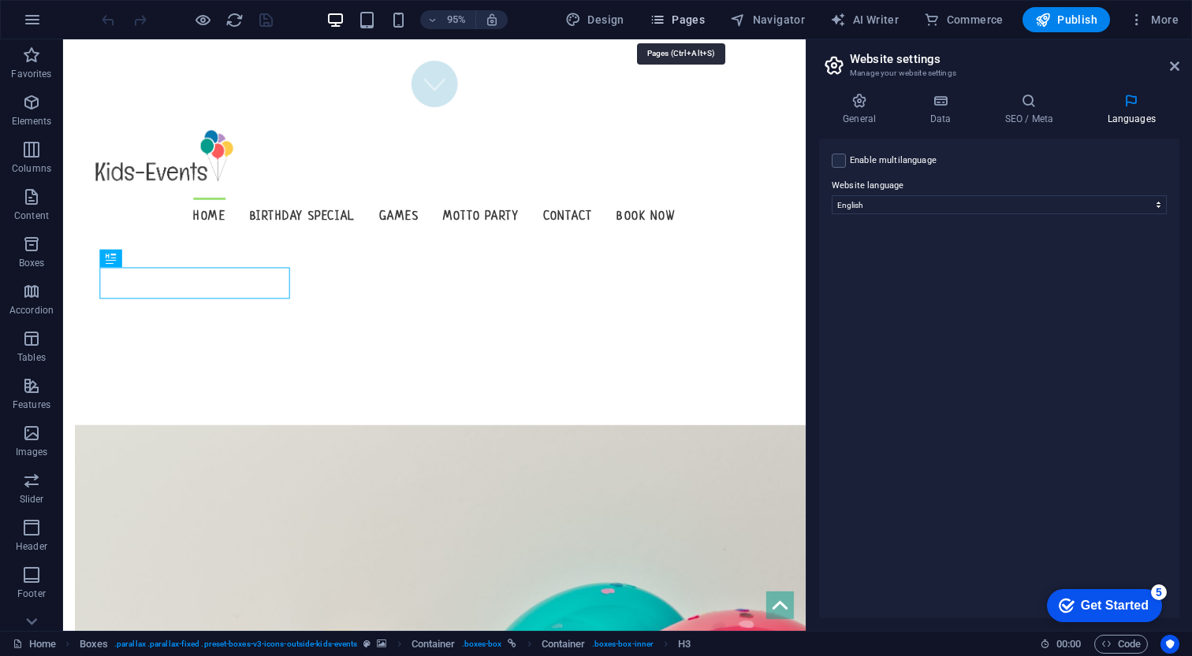
click at [682, 20] on span "Pages" at bounding box center [676, 20] width 55 height 16
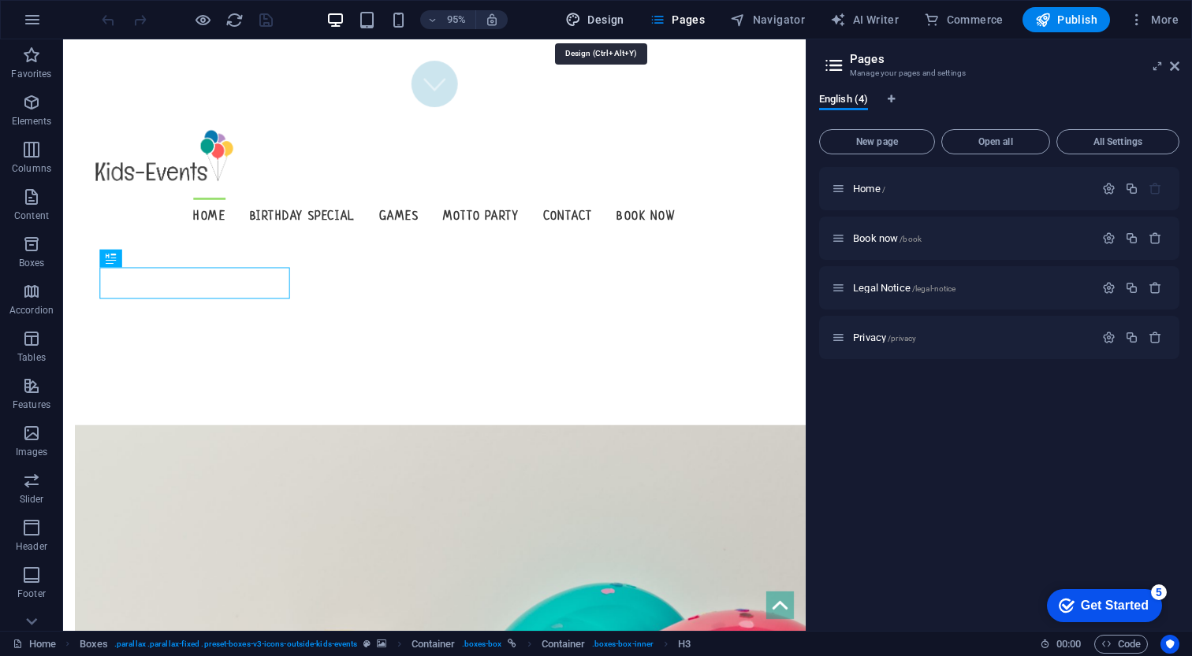
click at [593, 20] on span "Design" at bounding box center [594, 20] width 59 height 16
select select "px"
select select "300"
select select "px"
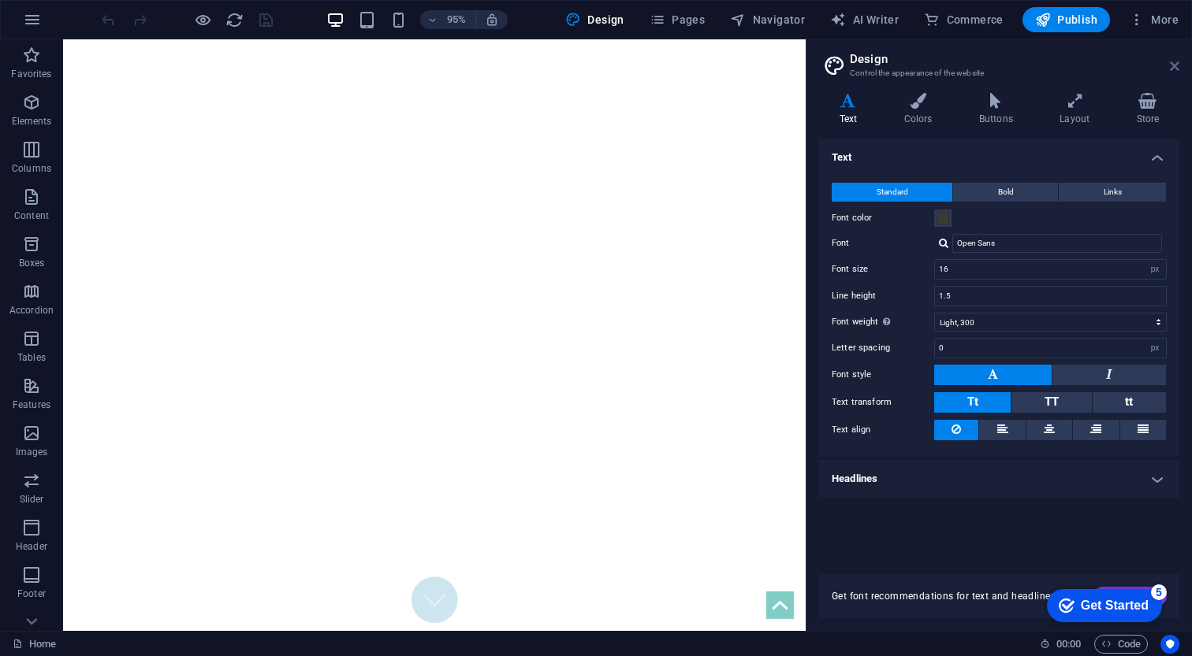
click at [1178, 63] on icon at bounding box center [1173, 66] width 9 height 13
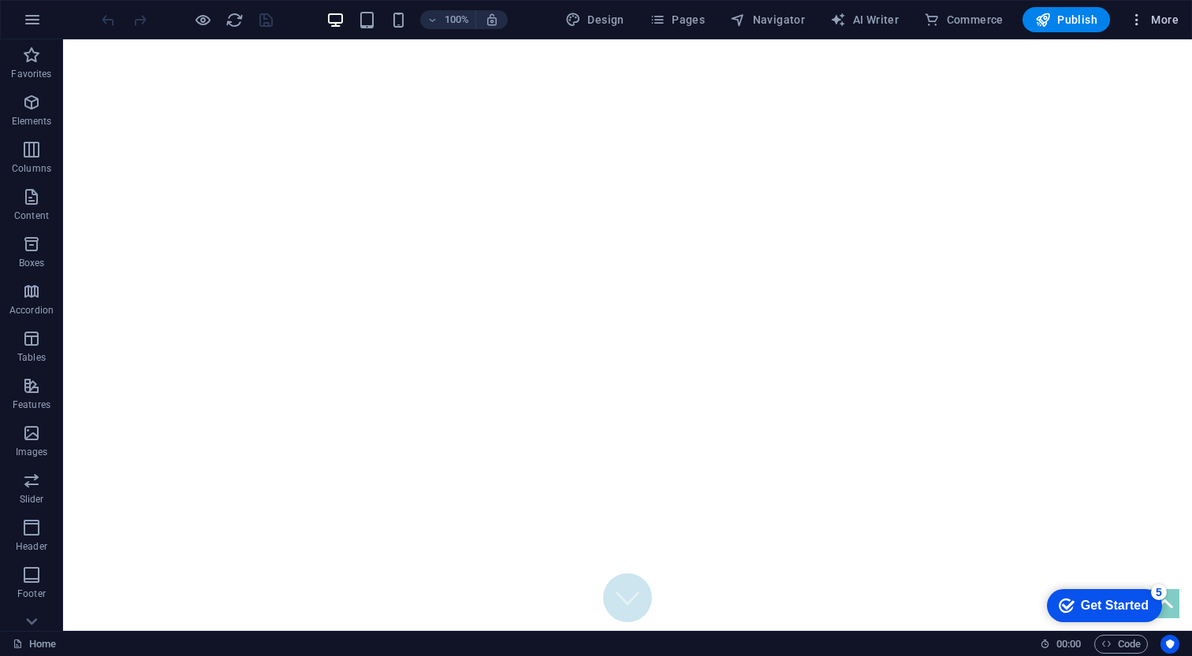
click at [1137, 18] on icon "button" at bounding box center [1136, 20] width 16 height 16
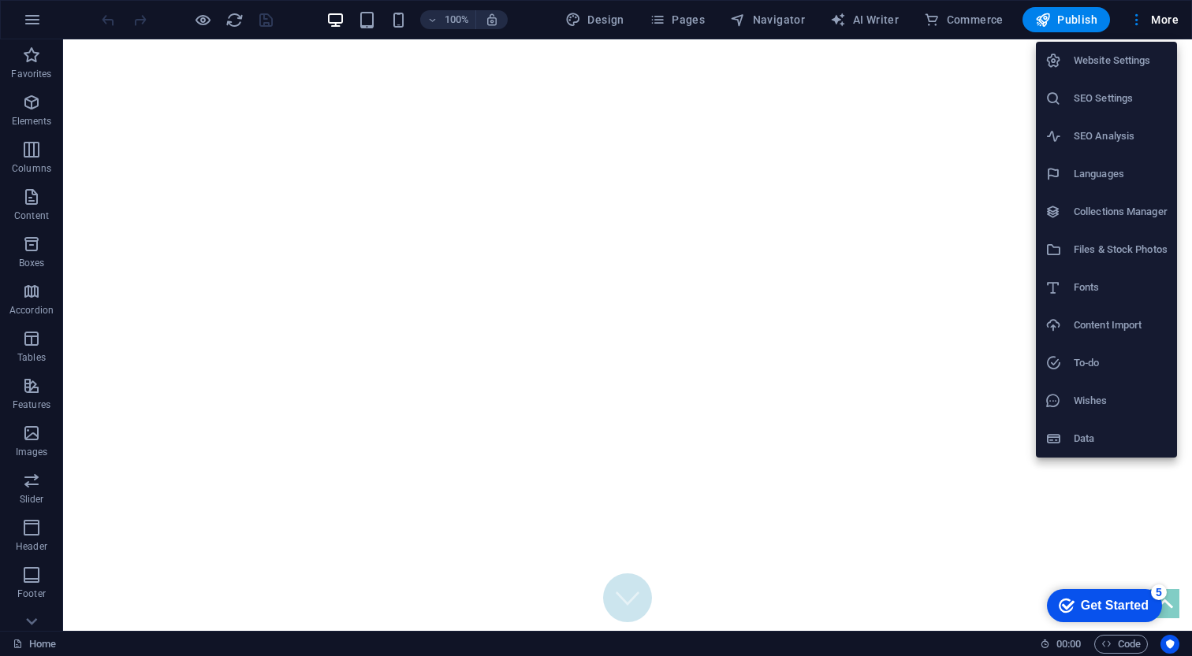
click at [857, 165] on div at bounding box center [596, 328] width 1192 height 656
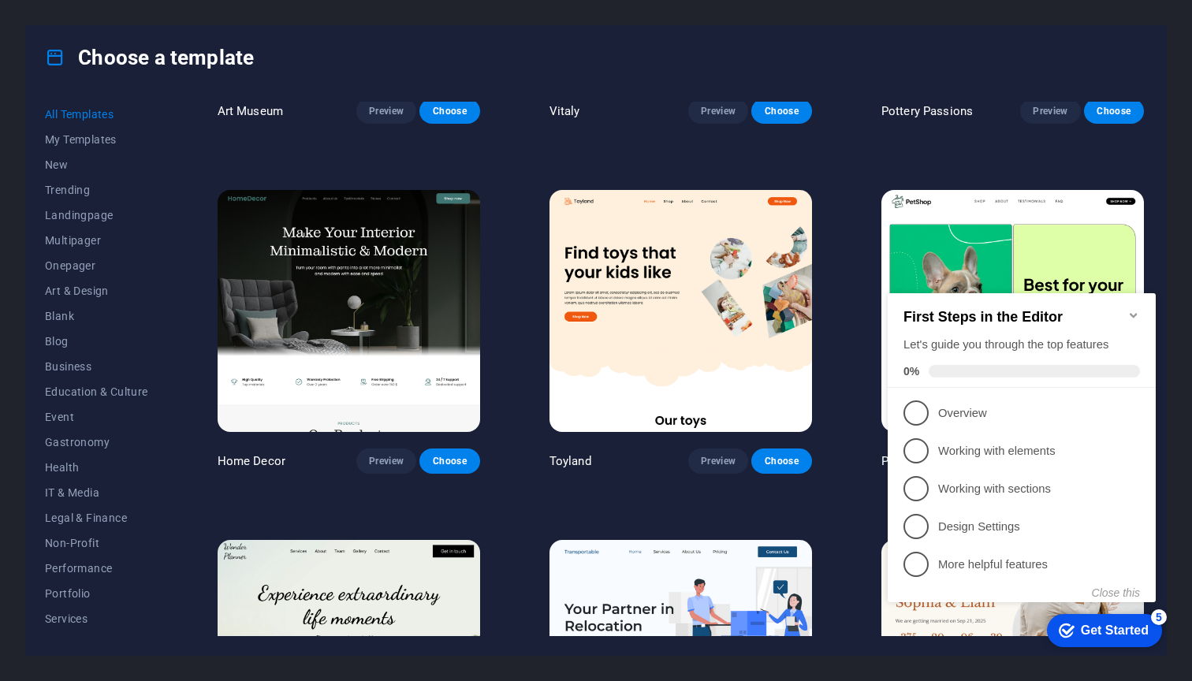
scroll to position [670, 0]
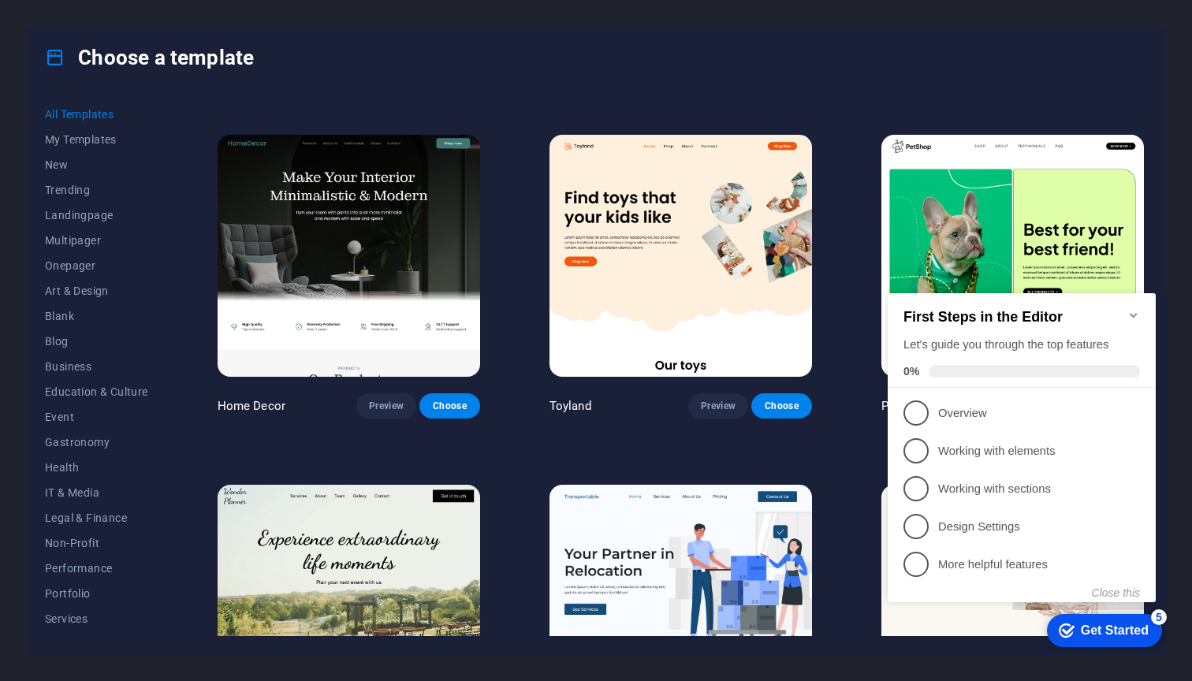
click at [1136, 310] on icon "Minimize checklist" at bounding box center [1133, 315] width 13 height 13
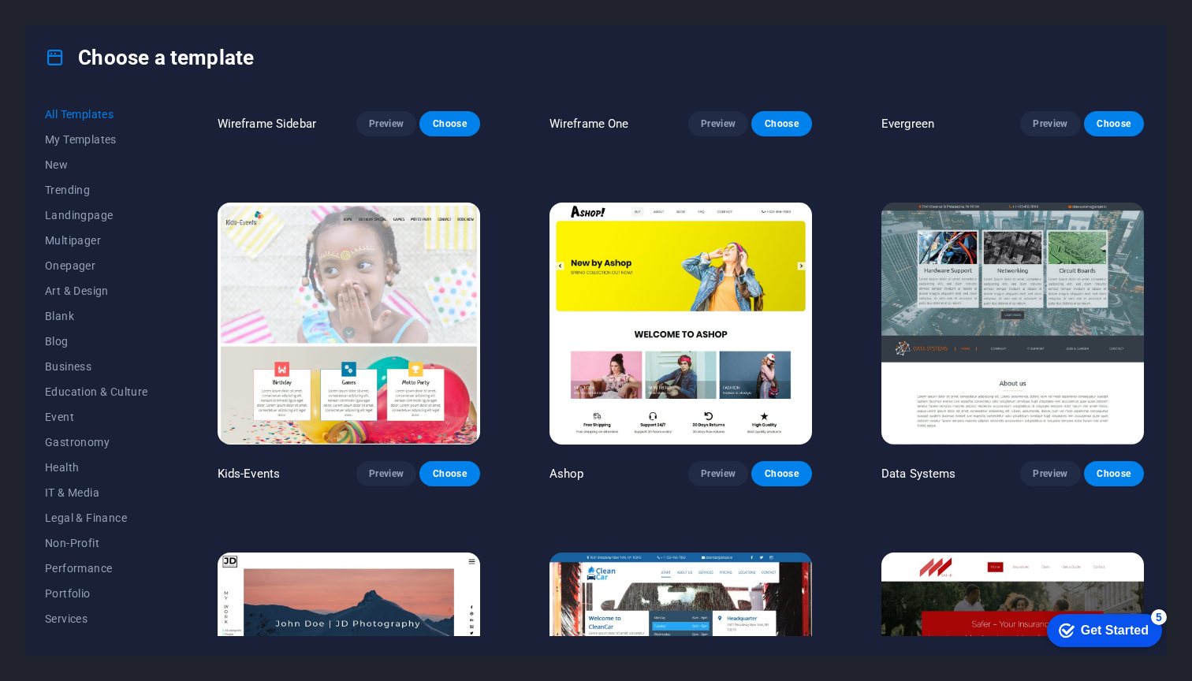
scroll to position [6923, 0]
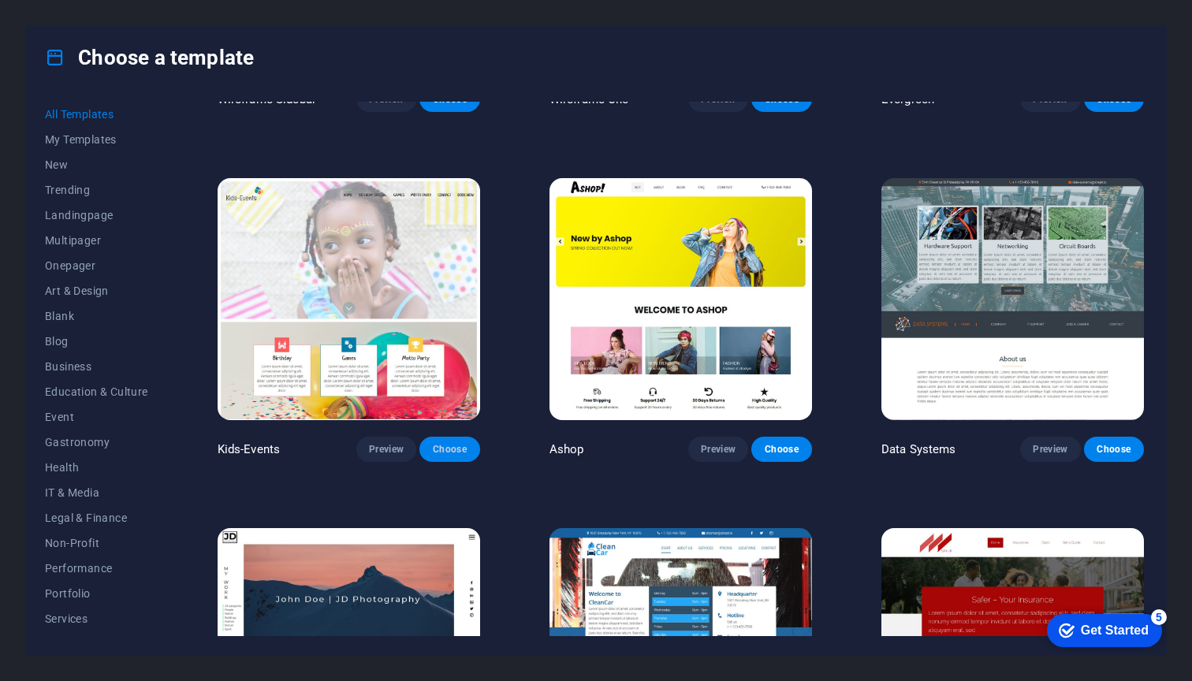
click at [449, 443] on span "Choose" at bounding box center [449, 449] width 35 height 13
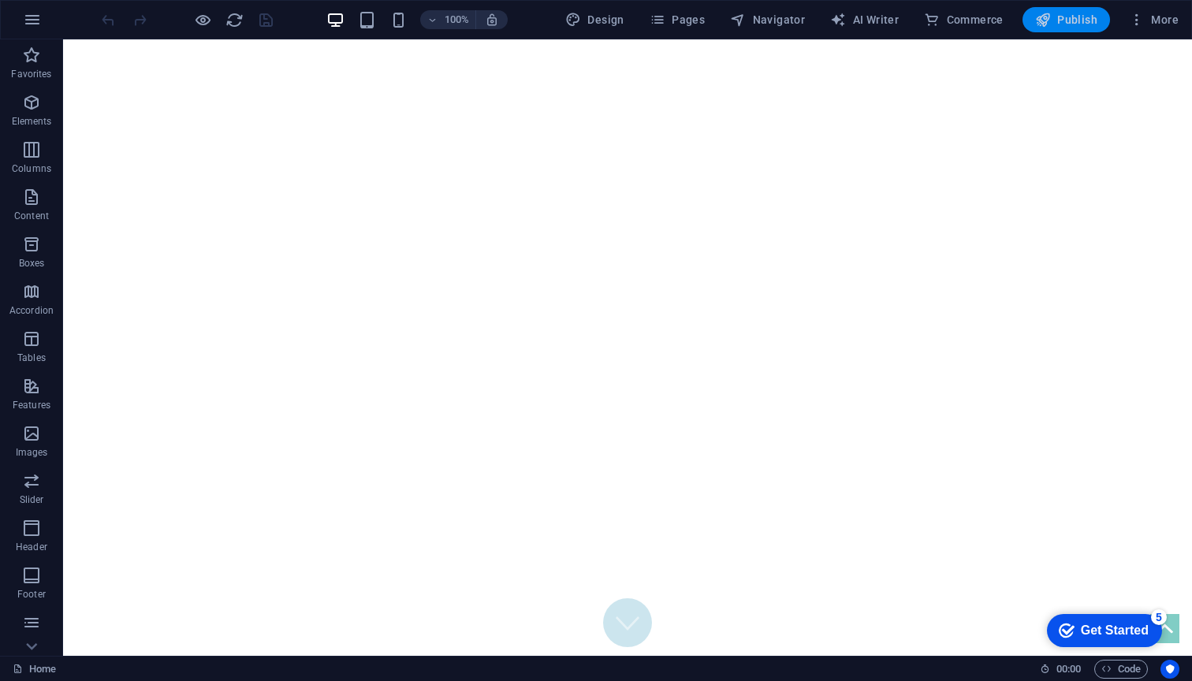
click at [1076, 19] on span "Publish" at bounding box center [1066, 20] width 62 height 16
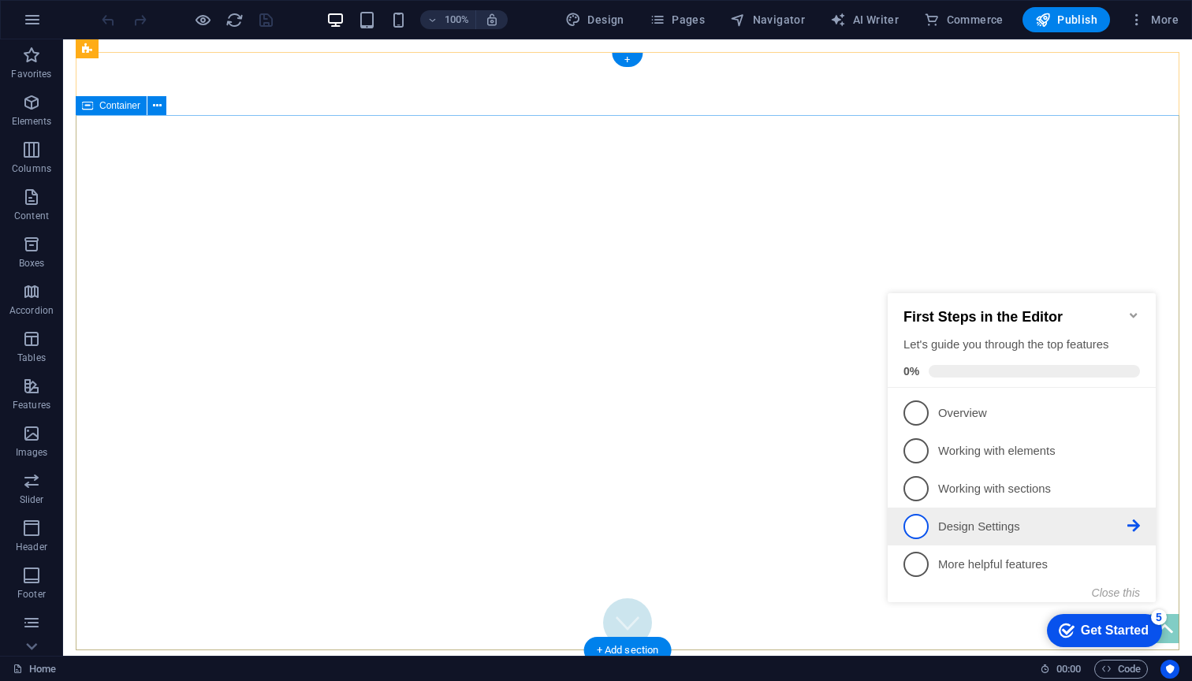
click at [994, 519] on p "Design Settings - incomplete" at bounding box center [1032, 527] width 189 height 17
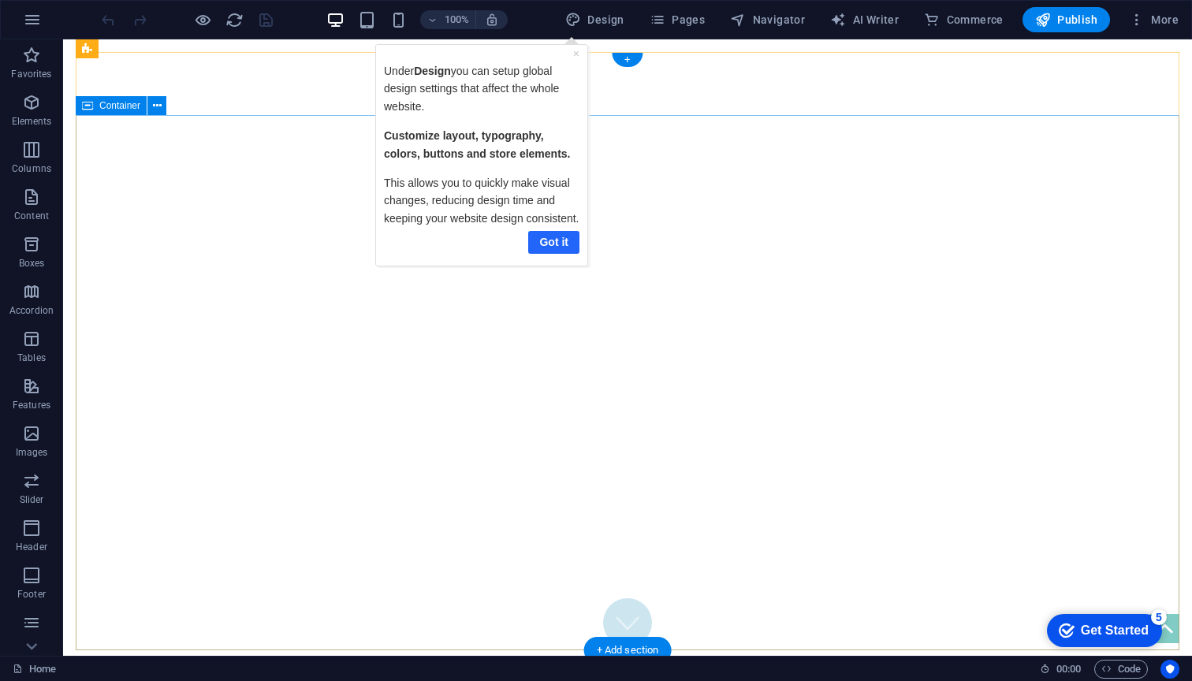
click at [545, 247] on link "Got it" at bounding box center [552, 242] width 51 height 23
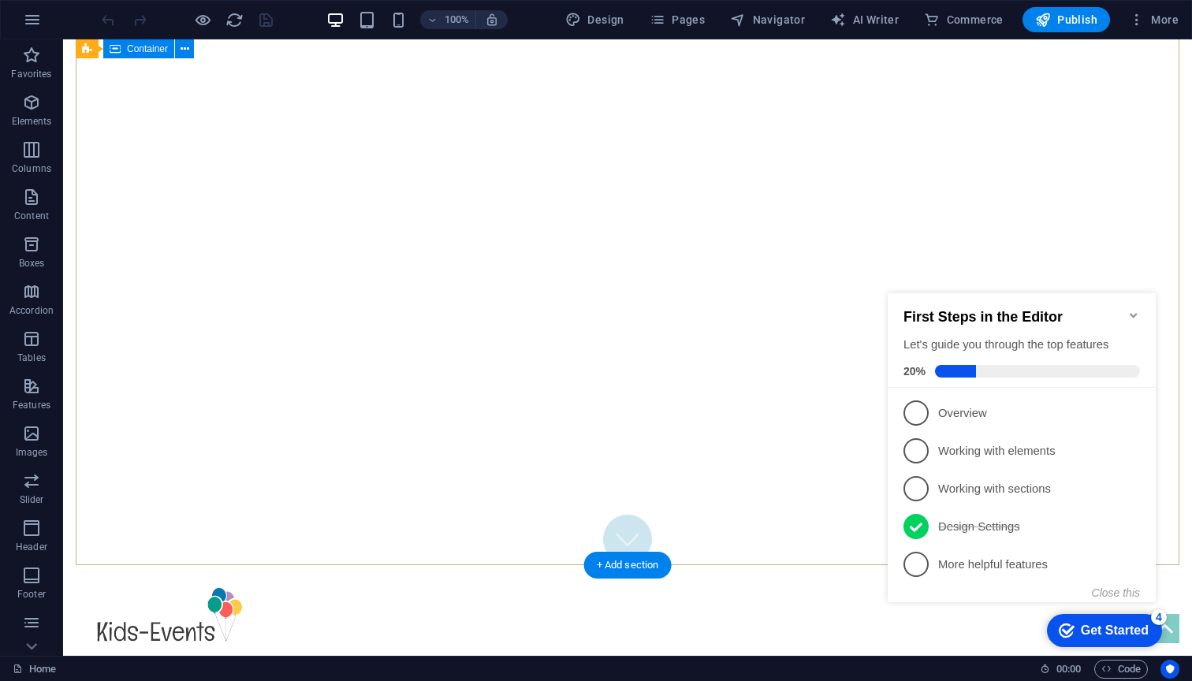
scroll to position [85, 0]
click at [918, 485] on span "3" at bounding box center [915, 488] width 25 height 25
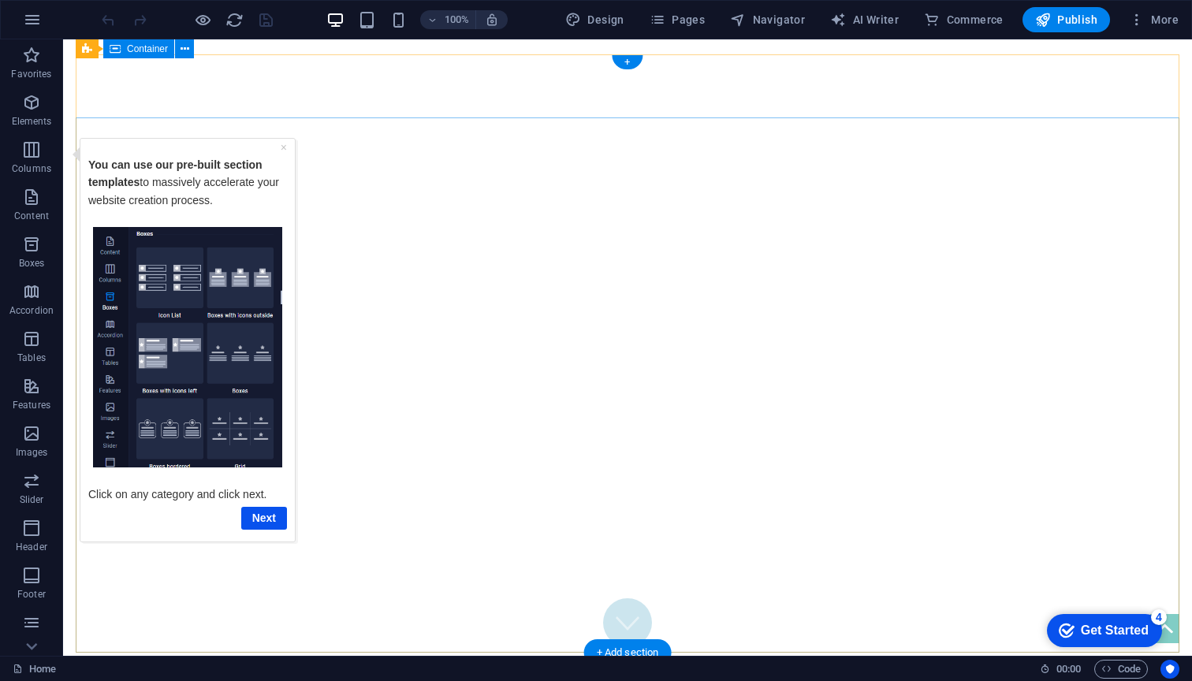
scroll to position [0, 0]
click at [275, 516] on link "Next" at bounding box center [264, 517] width 46 height 23
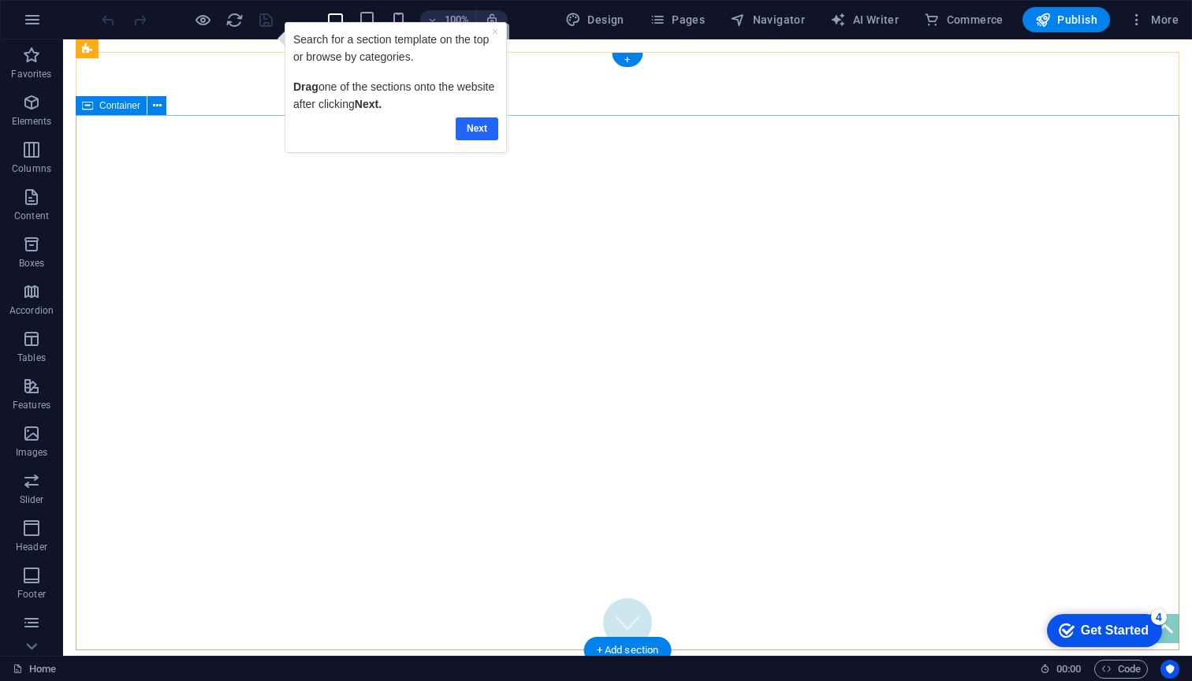
click at [481, 128] on link "Next" at bounding box center [476, 128] width 43 height 23
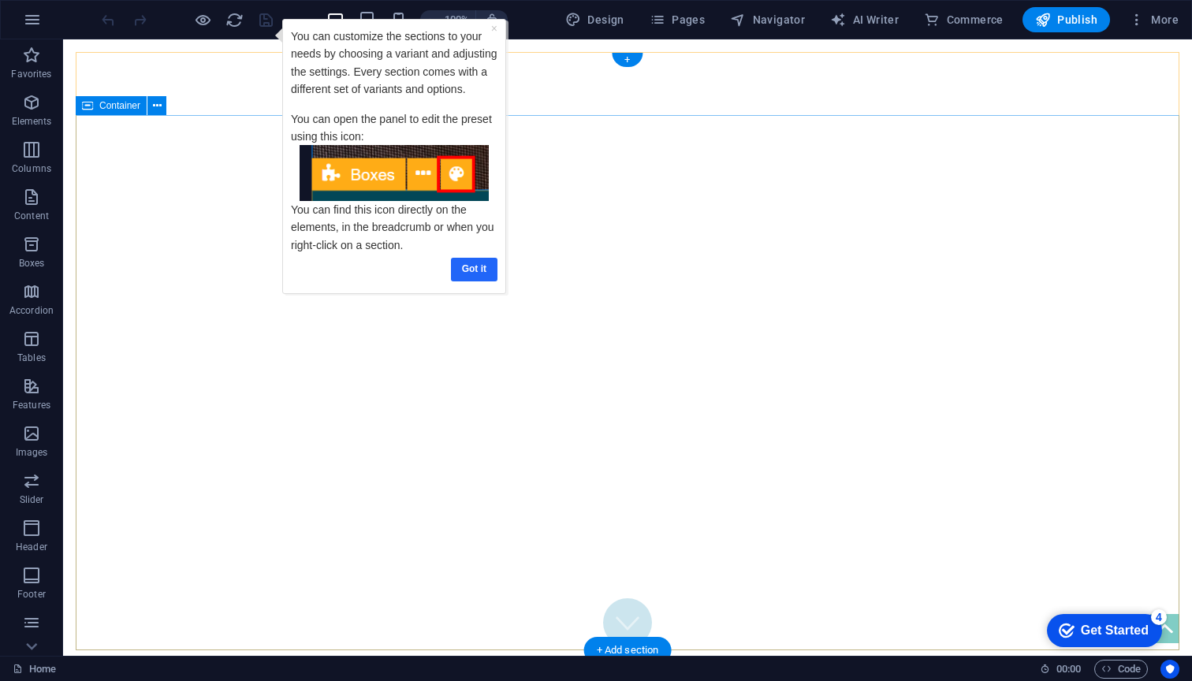
click at [473, 267] on link "Got it" at bounding box center [474, 269] width 46 height 23
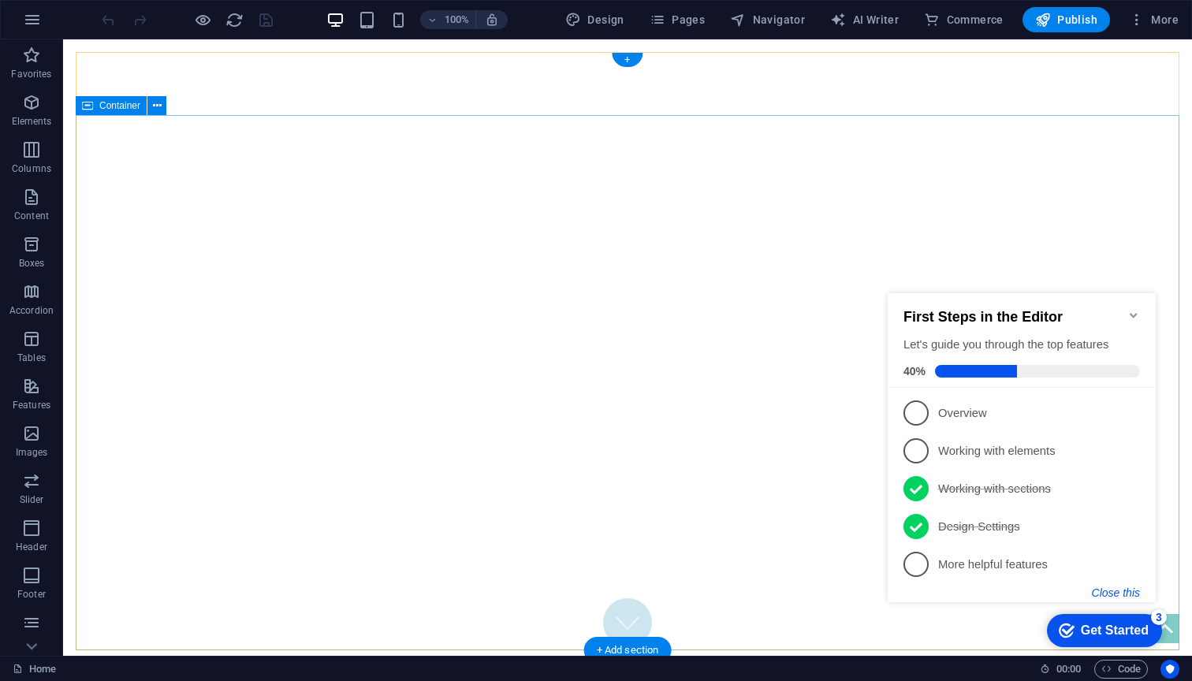
click at [1124, 593] on button "Close this" at bounding box center [1115, 592] width 48 height 13
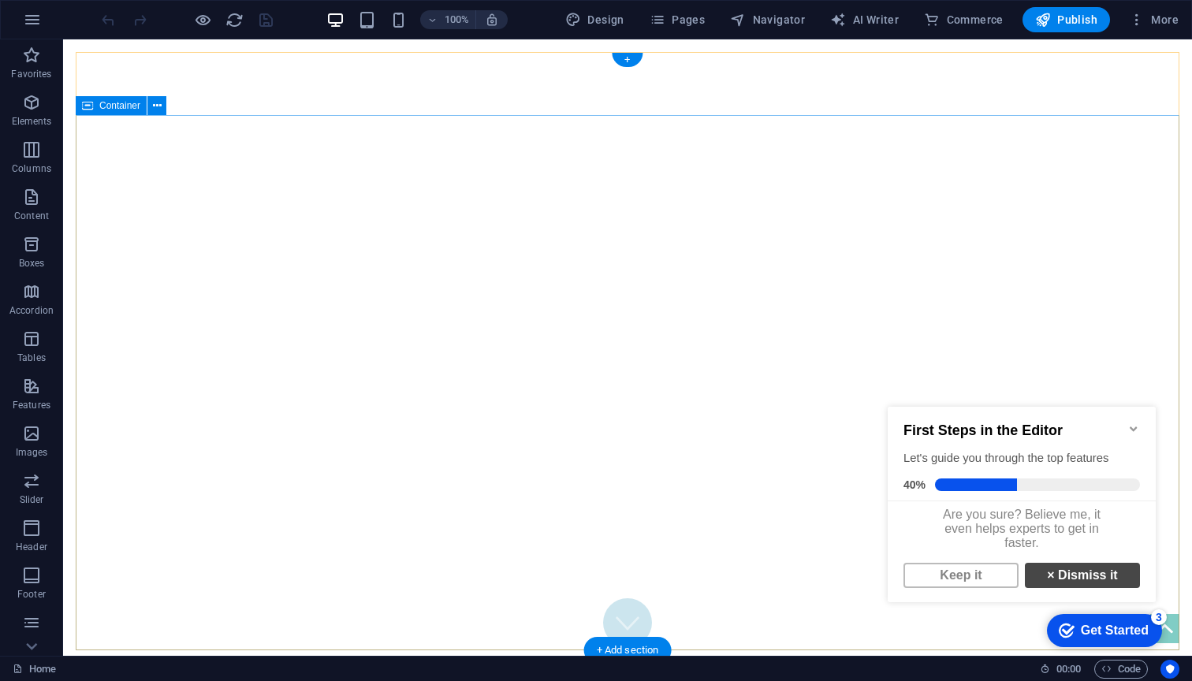
click at [1078, 585] on link "× Dismiss it" at bounding box center [1081, 575] width 115 height 25
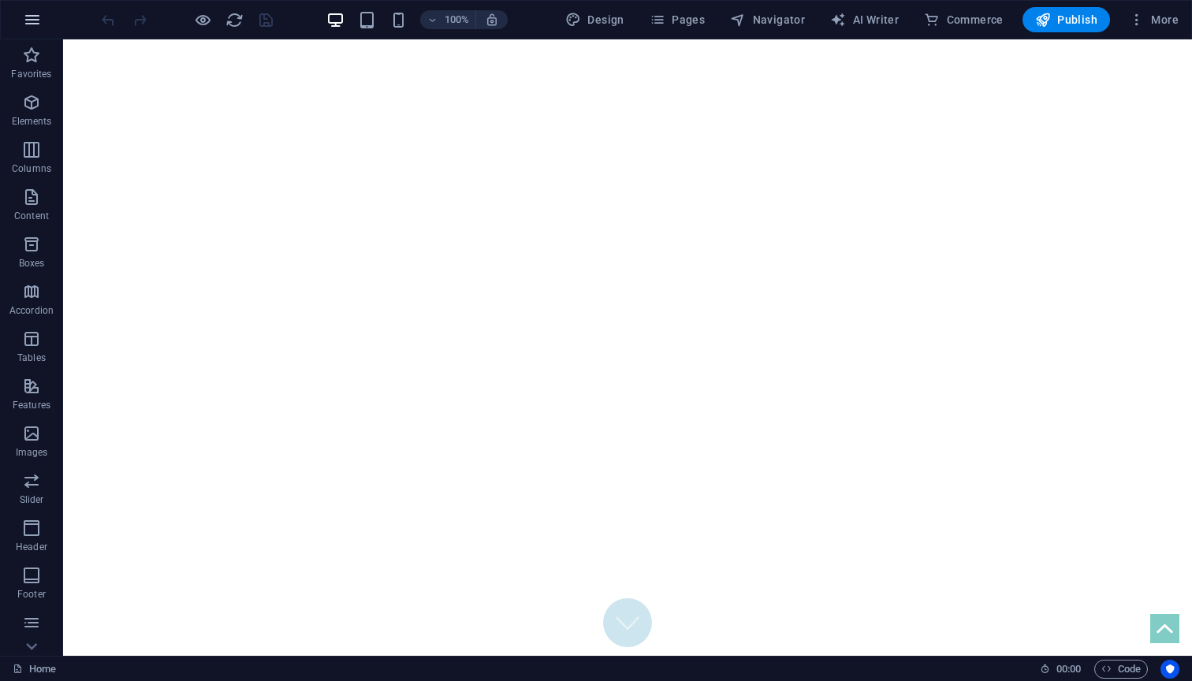
click at [35, 9] on button "button" at bounding box center [32, 20] width 38 height 38
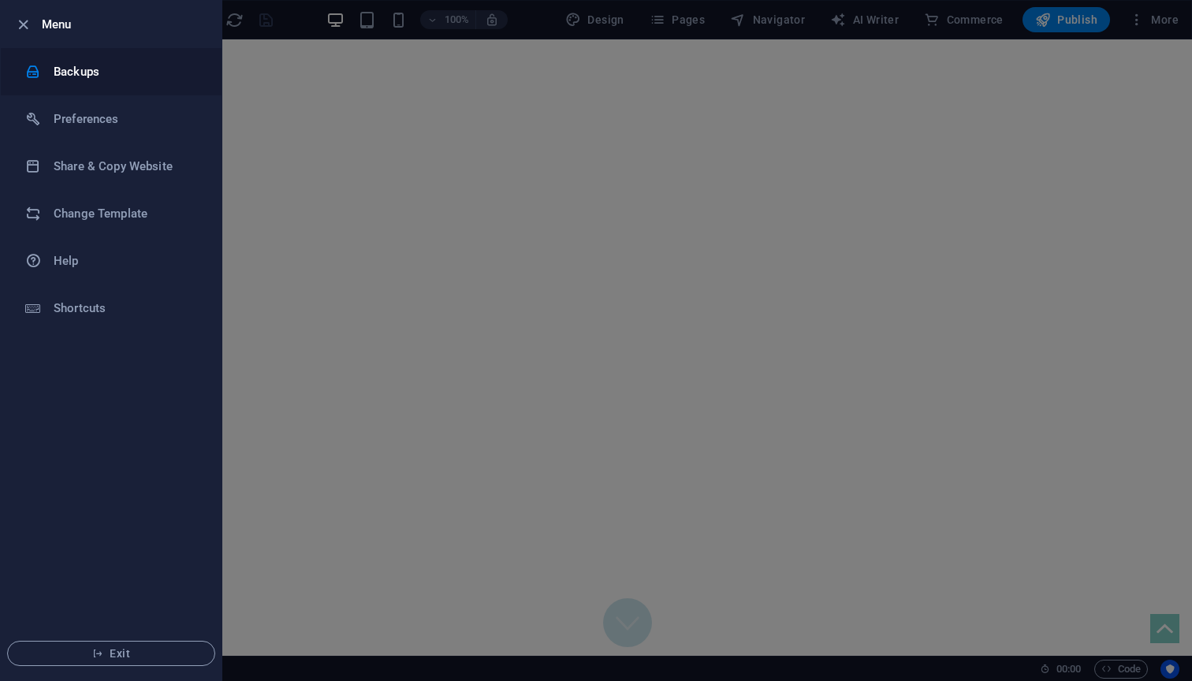
click at [87, 75] on h6 "Backups" at bounding box center [127, 71] width 146 height 19
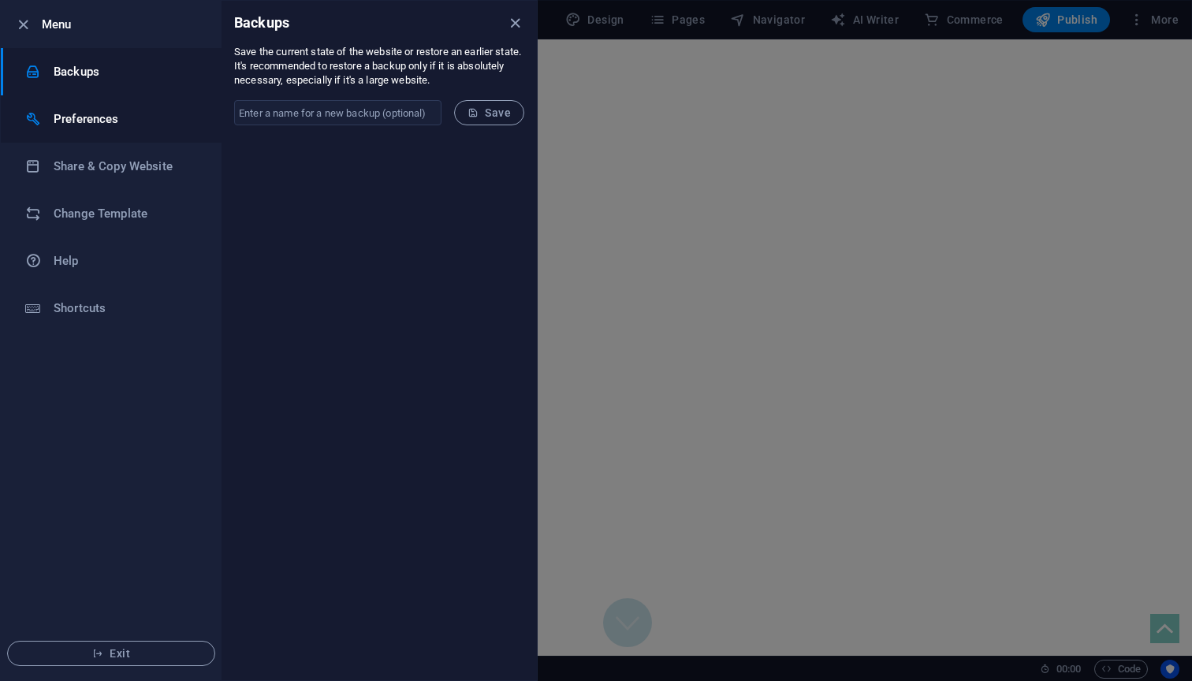
click at [118, 113] on h6 "Preferences" at bounding box center [127, 119] width 146 height 19
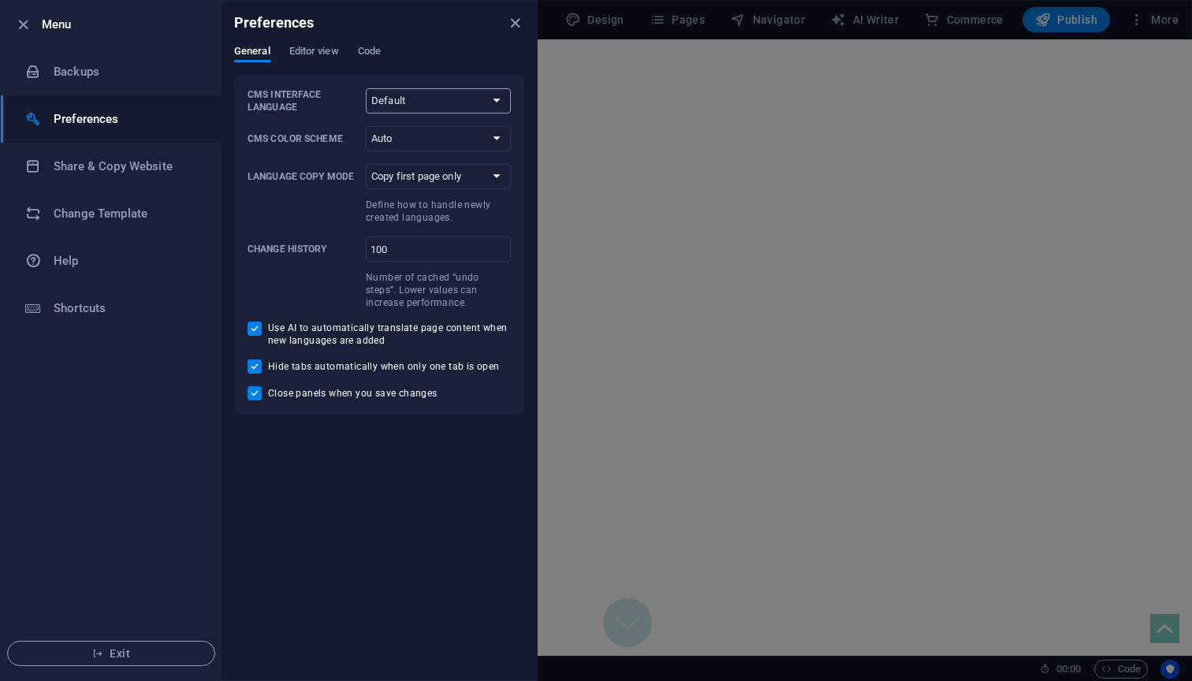
click at [411, 107] on select "Default Deutsch English Español Français Magyar Italiano Nederlands Polski Port…" at bounding box center [438, 100] width 145 height 25
select select "pl"
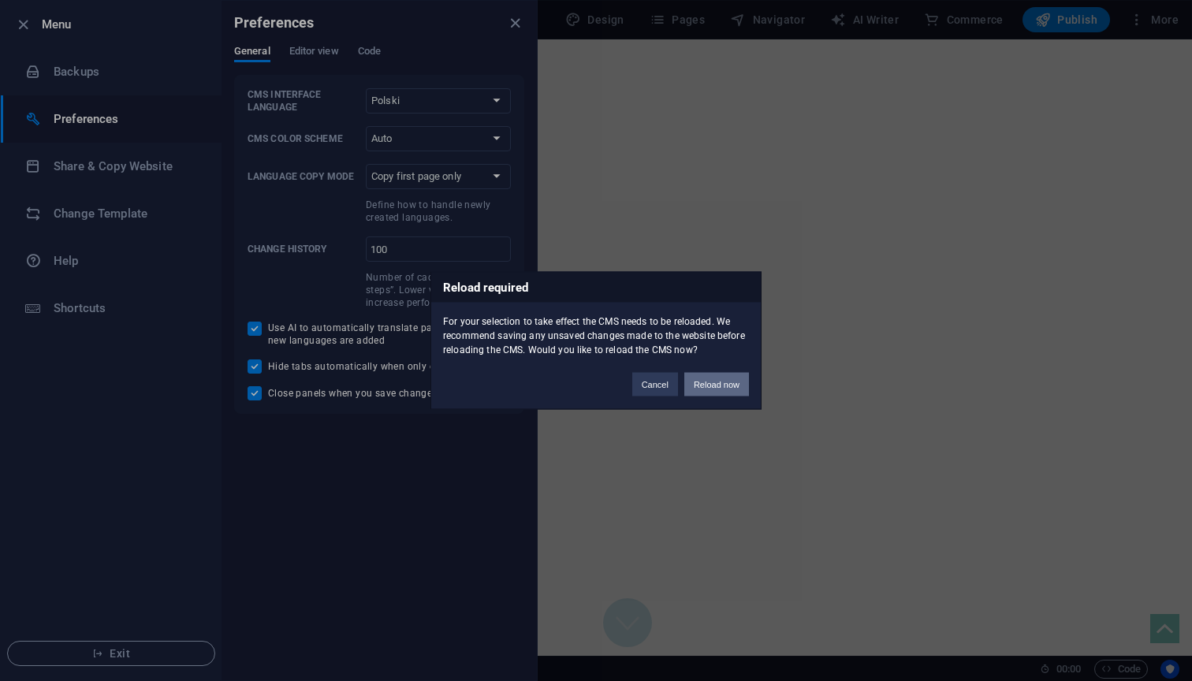
click at [719, 382] on button "Reload now" at bounding box center [716, 385] width 65 height 24
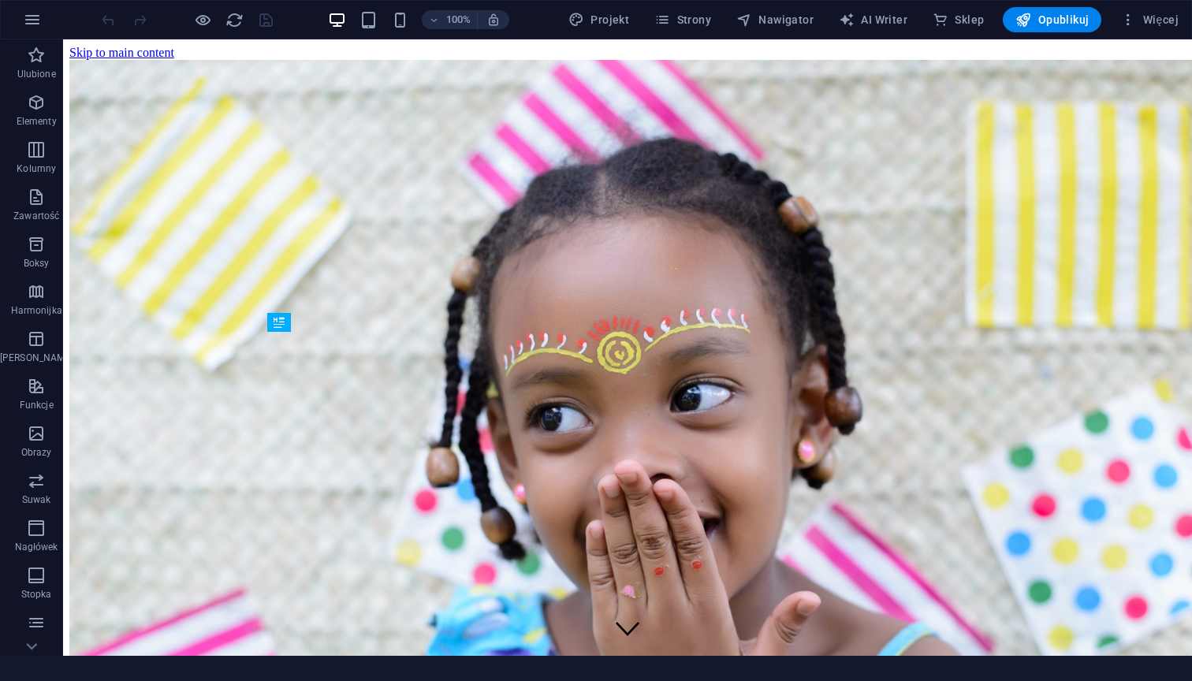
scroll to position [485, 0]
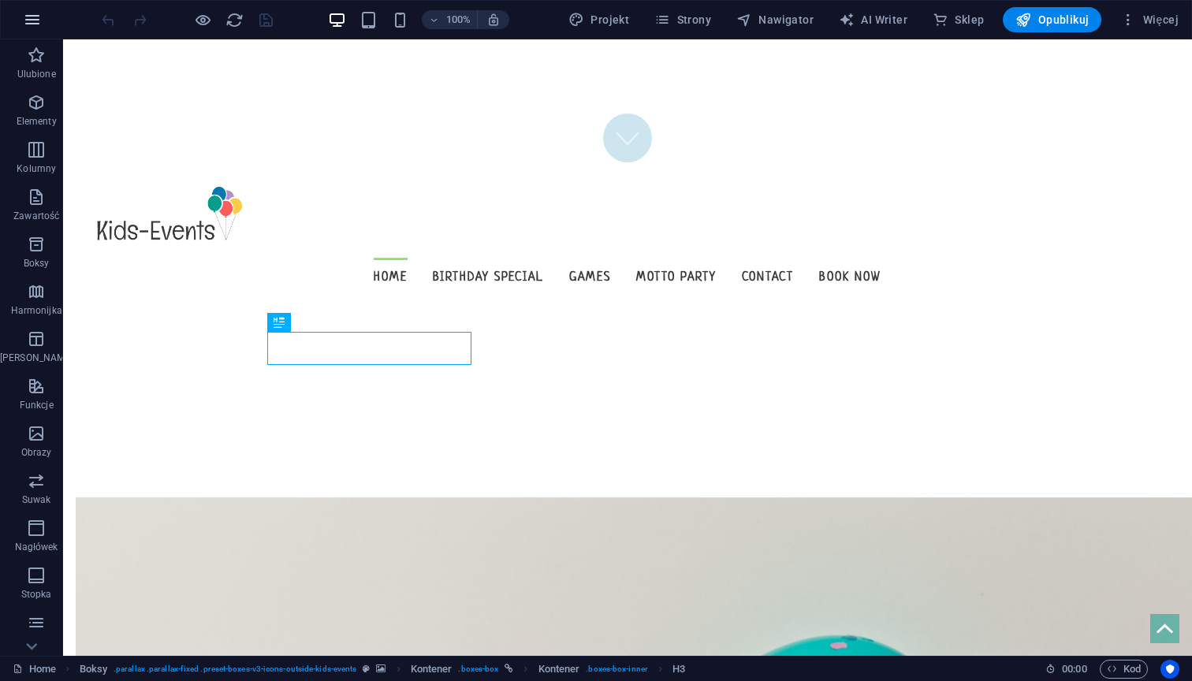
click at [24, 17] on icon "button" at bounding box center [32, 19] width 19 height 19
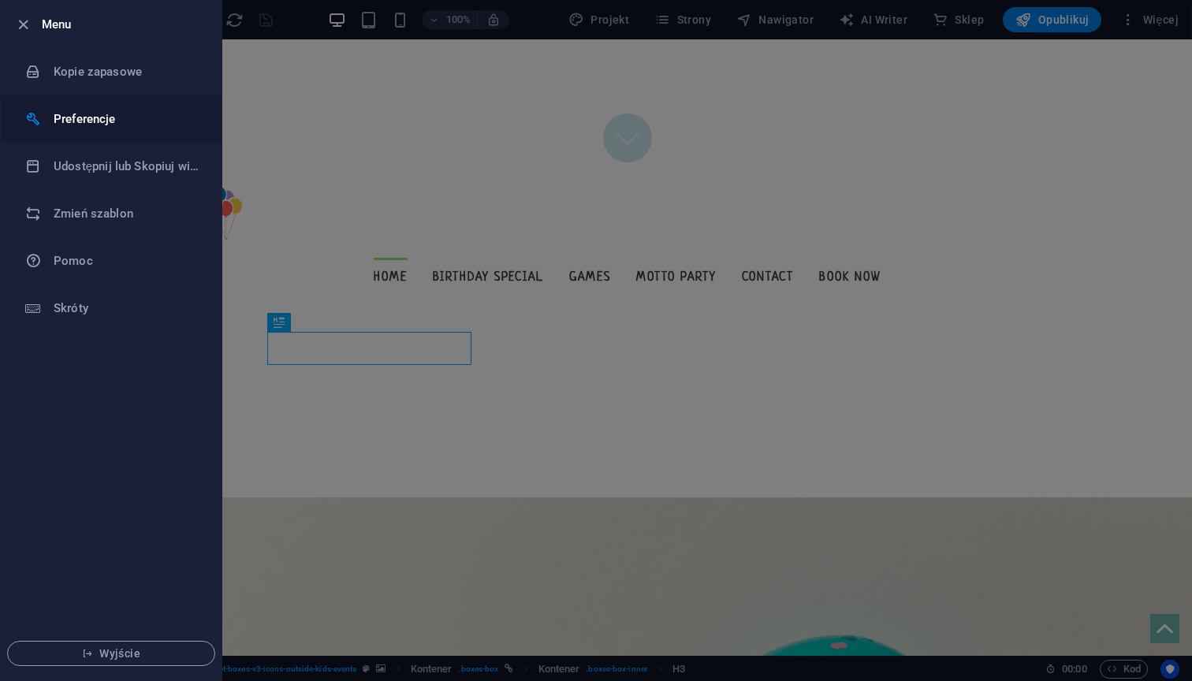
click at [95, 108] on li "Preferencje" at bounding box center [111, 118] width 221 height 47
select select "pl"
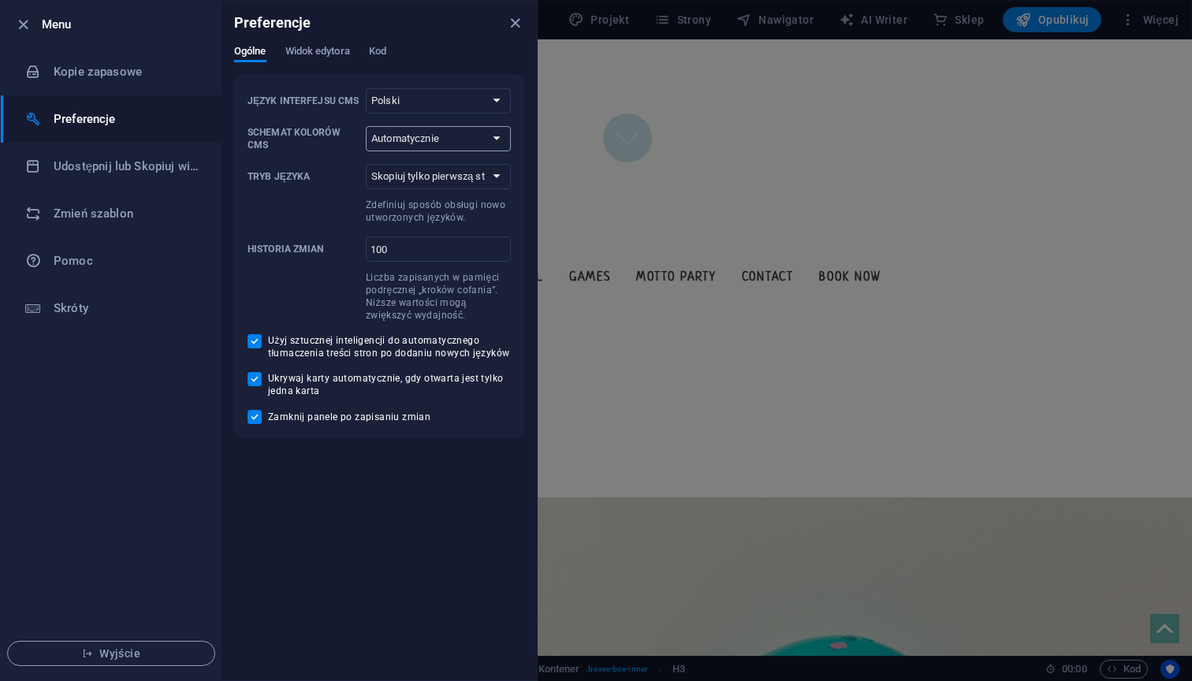
select select "dark"
click at [460, 177] on select "Skopiuj tylko pierwszą stronę Skopiuj wszystkie strony" at bounding box center [438, 176] width 145 height 25
click at [318, 58] on span "Widok edytora" at bounding box center [317, 53] width 65 height 22
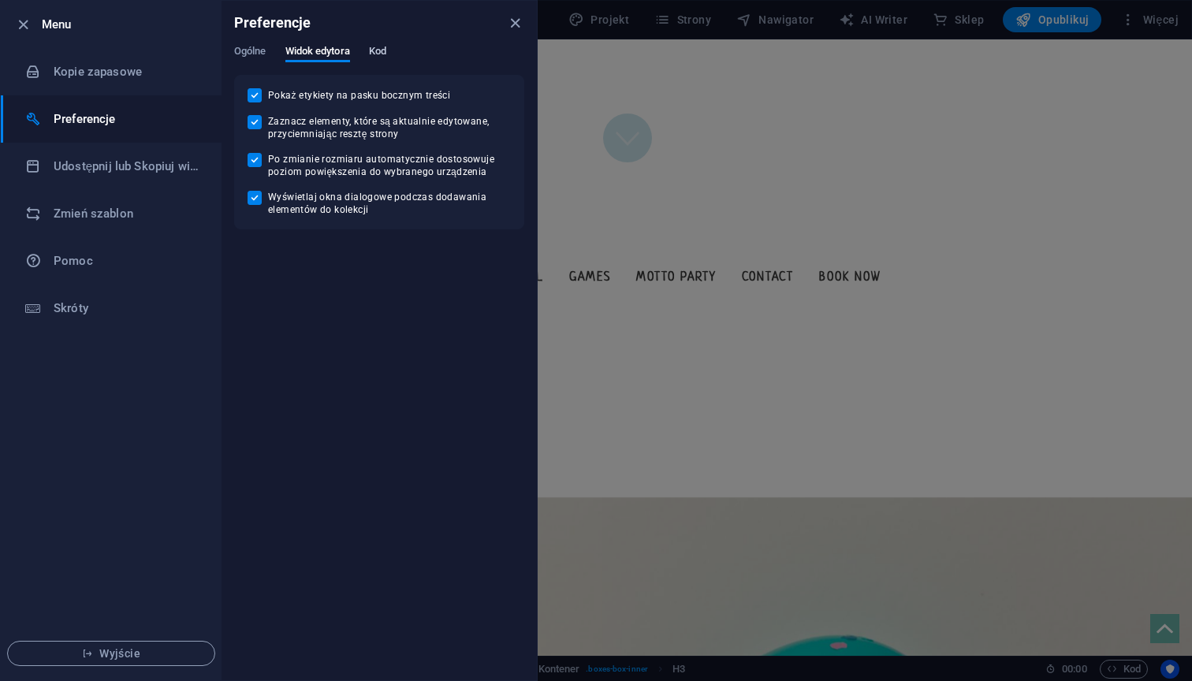
click at [377, 59] on span "Kod" at bounding box center [377, 53] width 17 height 22
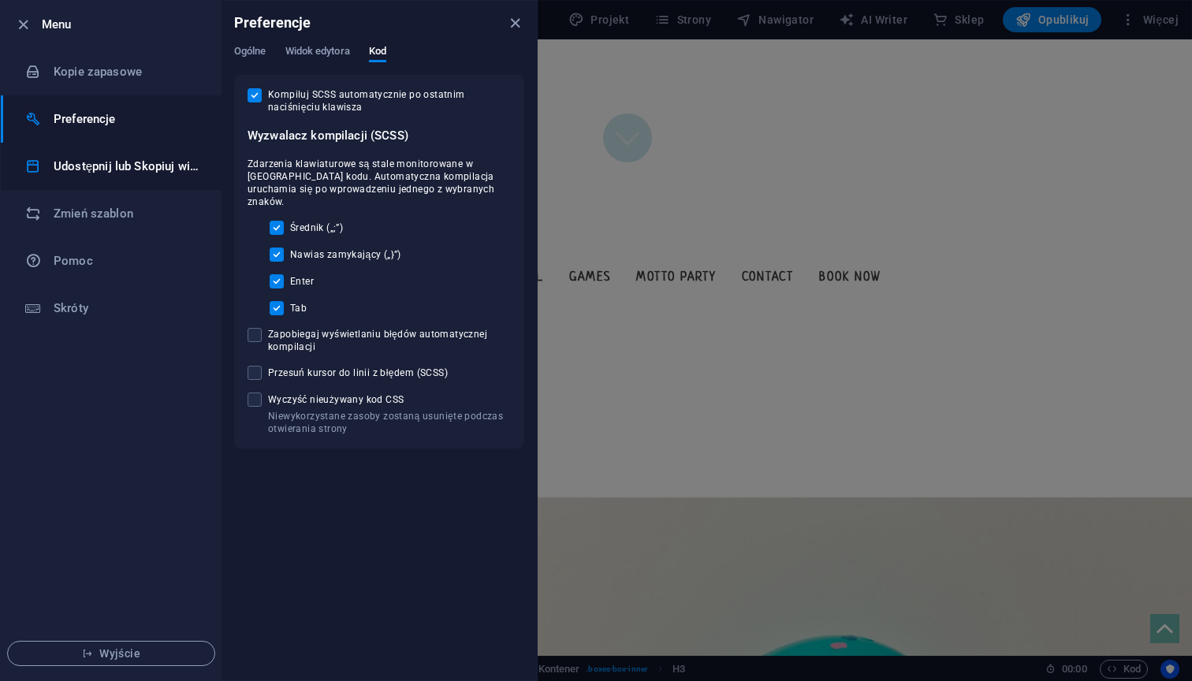
click at [74, 169] on h6 "Udostępnij lub Skopiuj witrynę" at bounding box center [127, 166] width 146 height 19
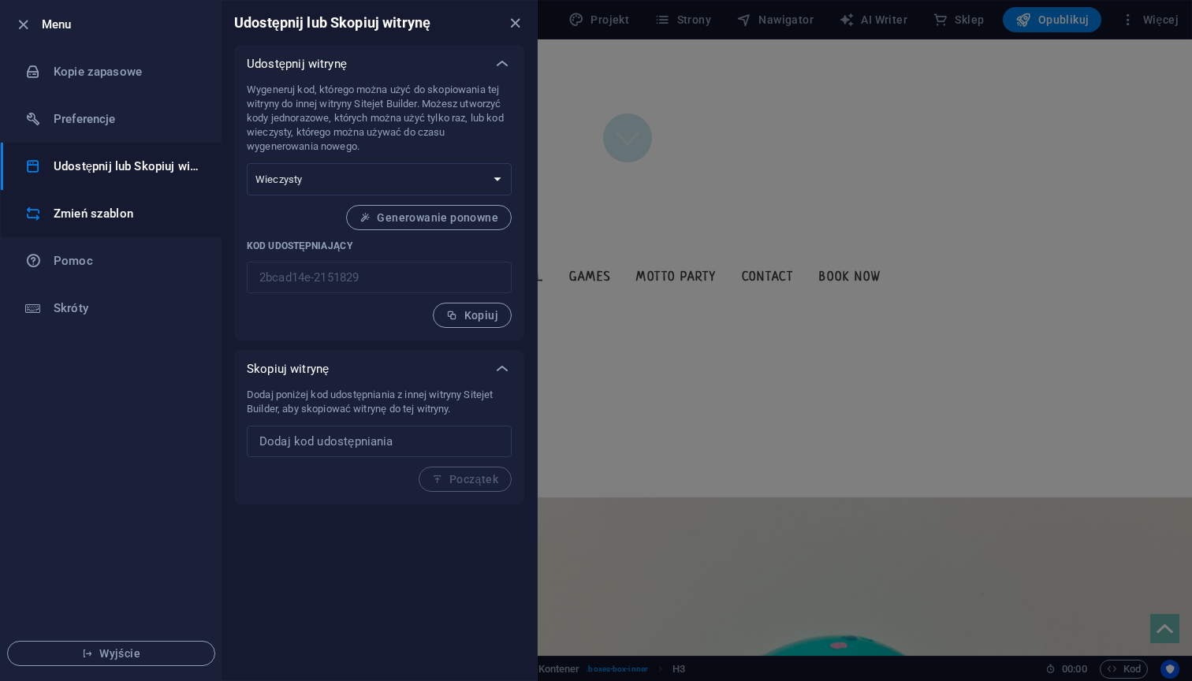
click at [118, 214] on h6 "Zmień szablon" at bounding box center [127, 213] width 146 height 19
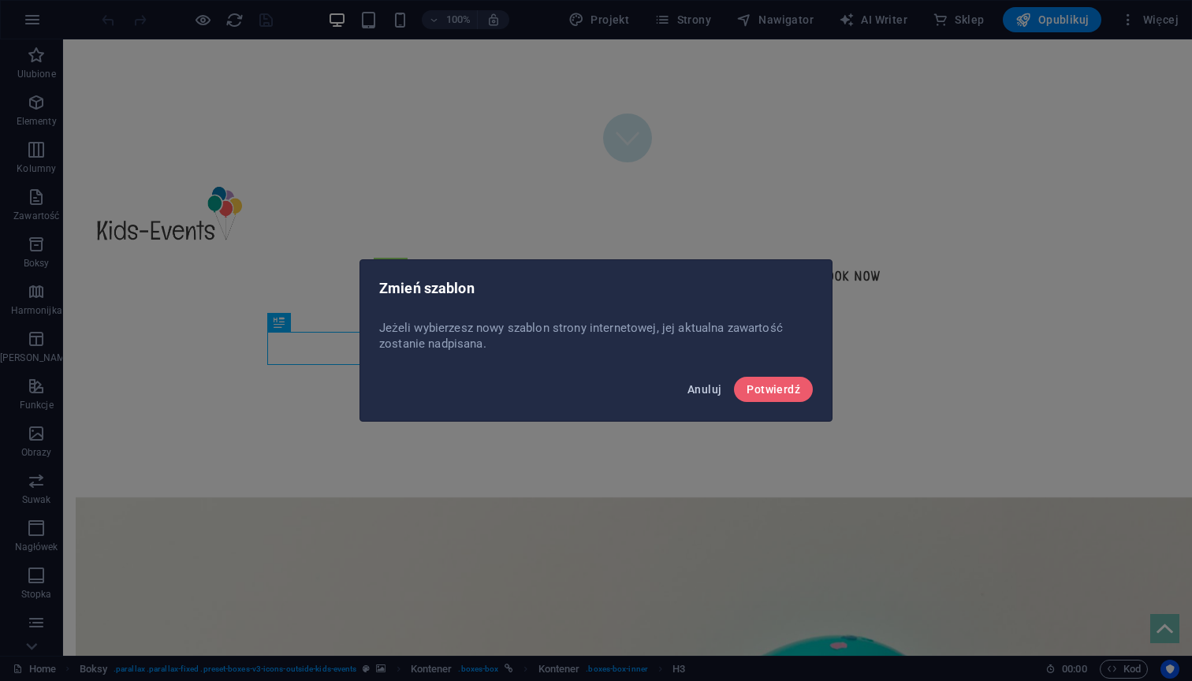
click at [709, 391] on span "Anuluj" at bounding box center [704, 389] width 34 height 13
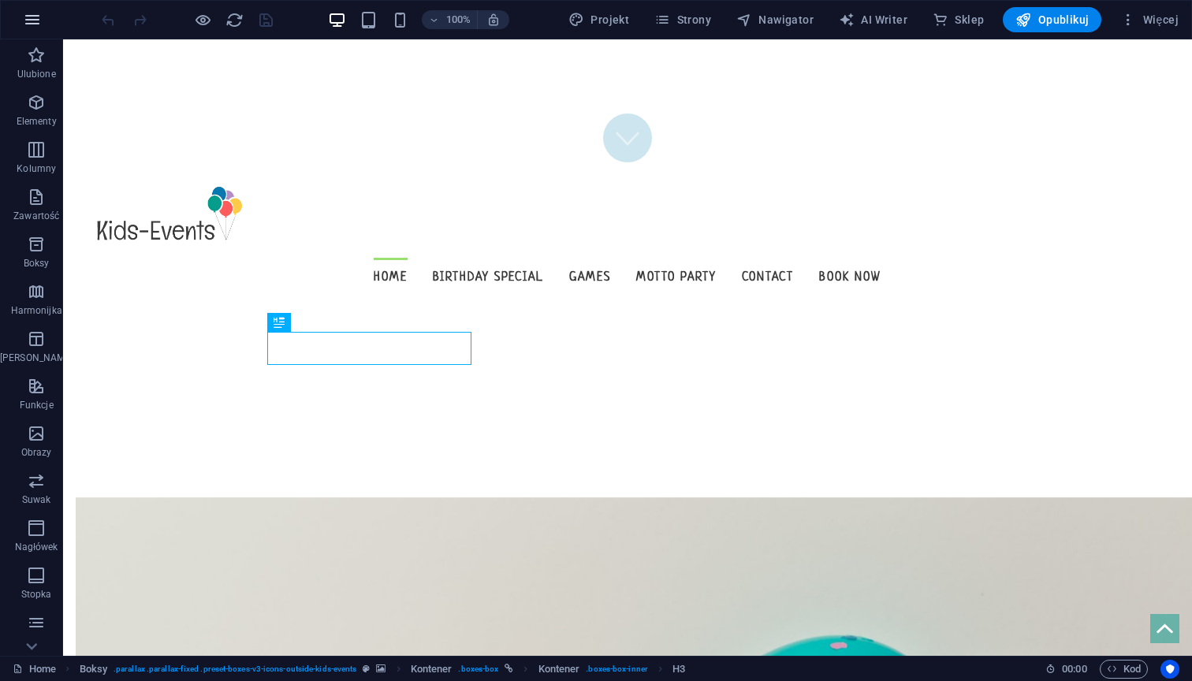
click at [35, 18] on icon "button" at bounding box center [32, 19] width 19 height 19
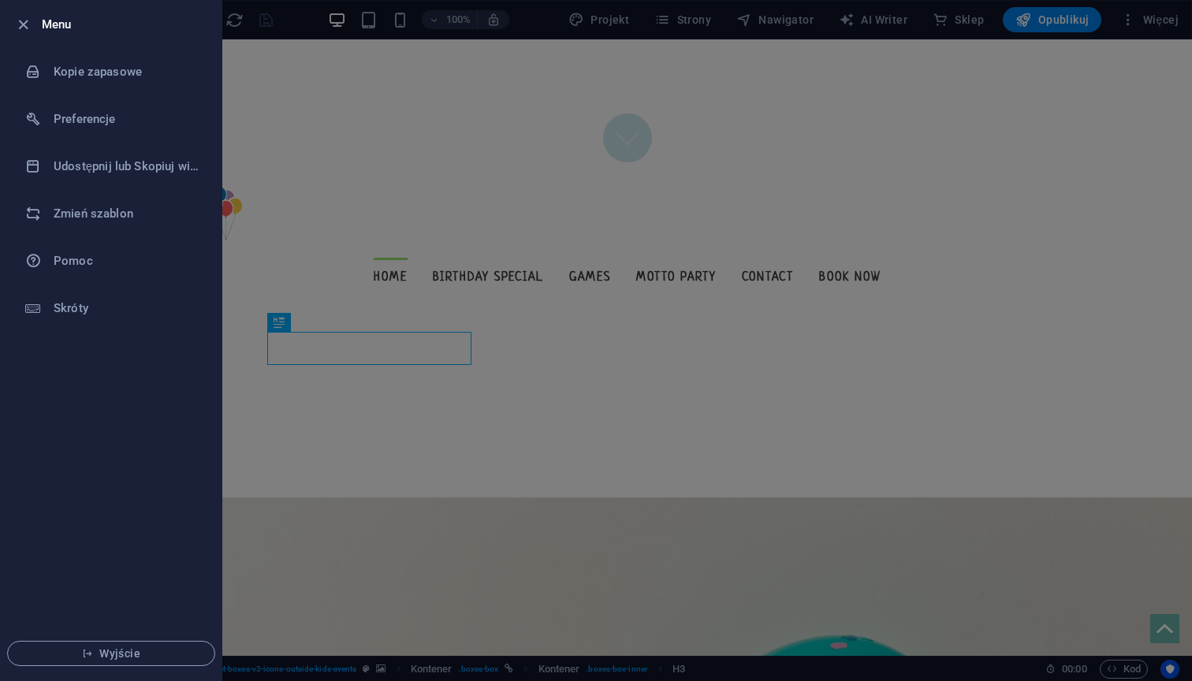
click at [346, 174] on div at bounding box center [596, 340] width 1192 height 681
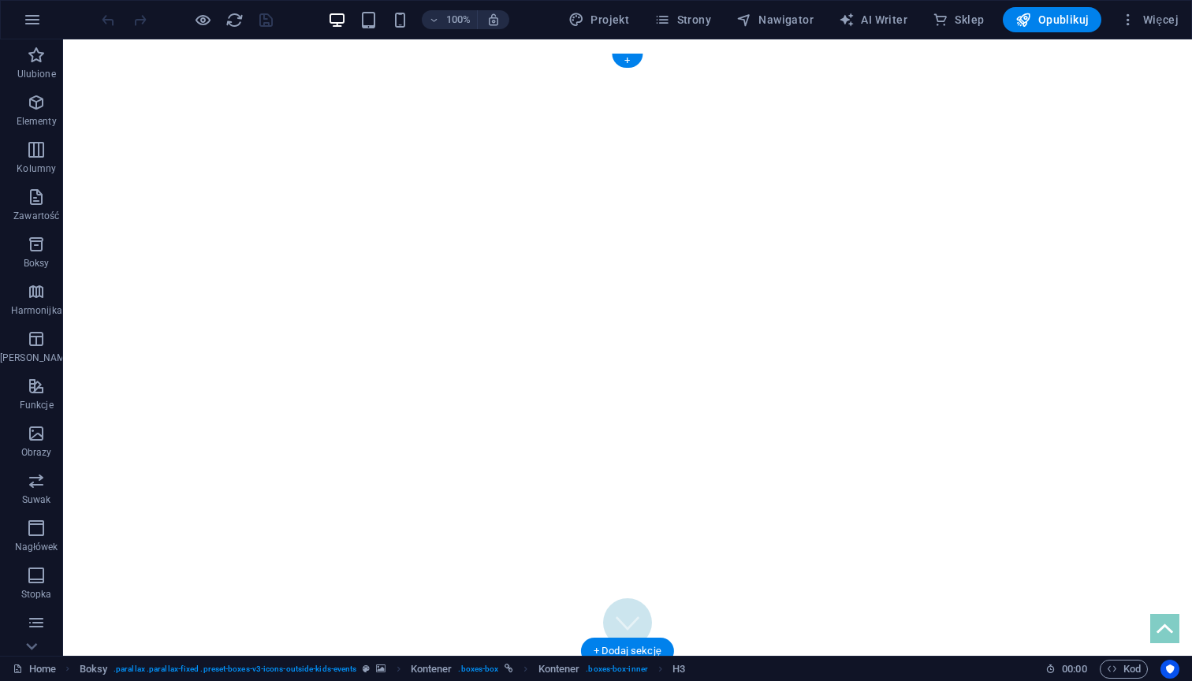
scroll to position [0, 0]
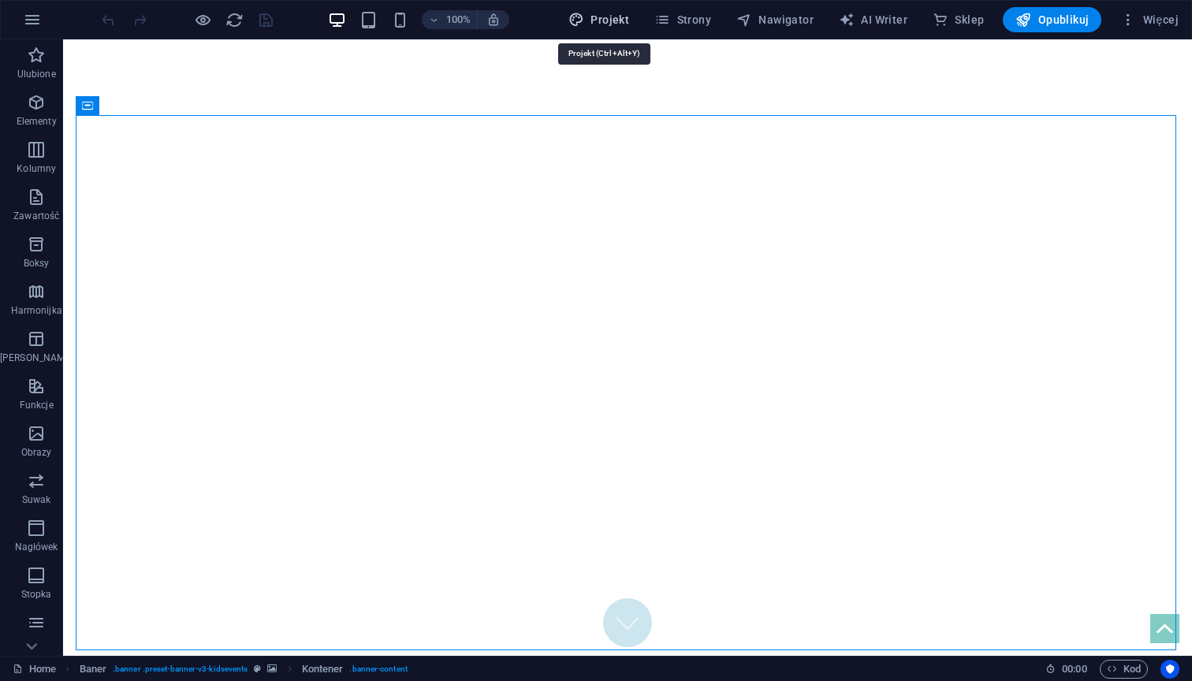
click at [597, 22] on span "Projekt" at bounding box center [598, 20] width 61 height 16
select select "px"
select select "300"
select select "px"
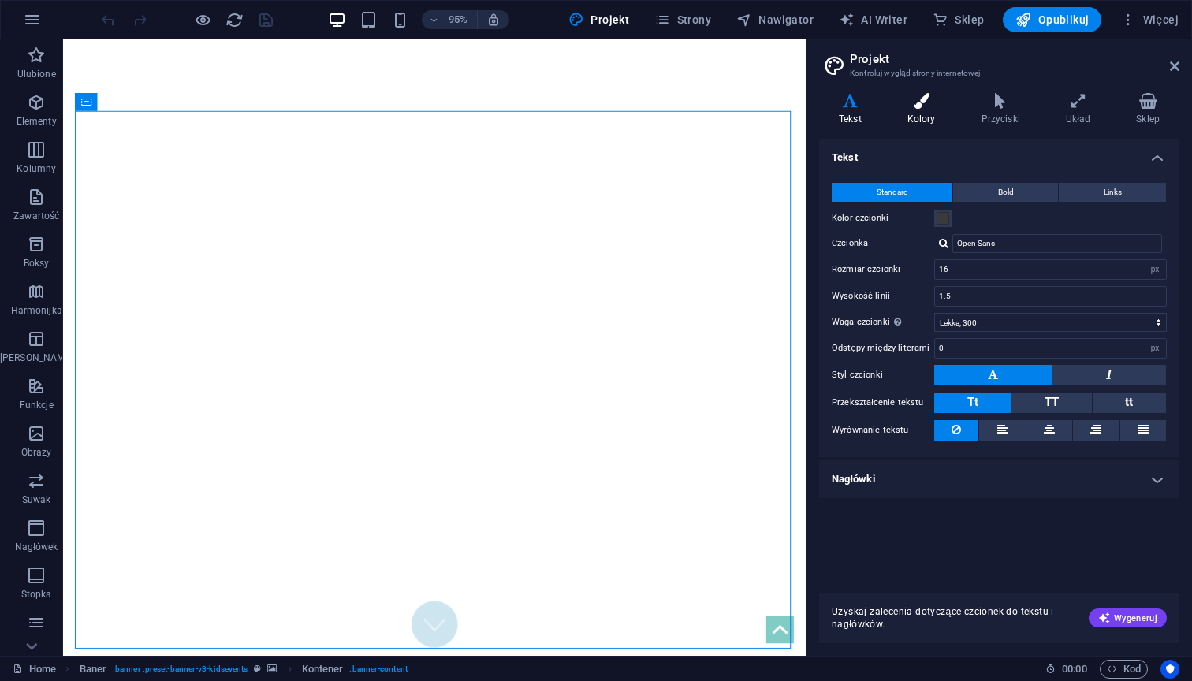
click at [931, 99] on icon at bounding box center [921, 101] width 68 height 16
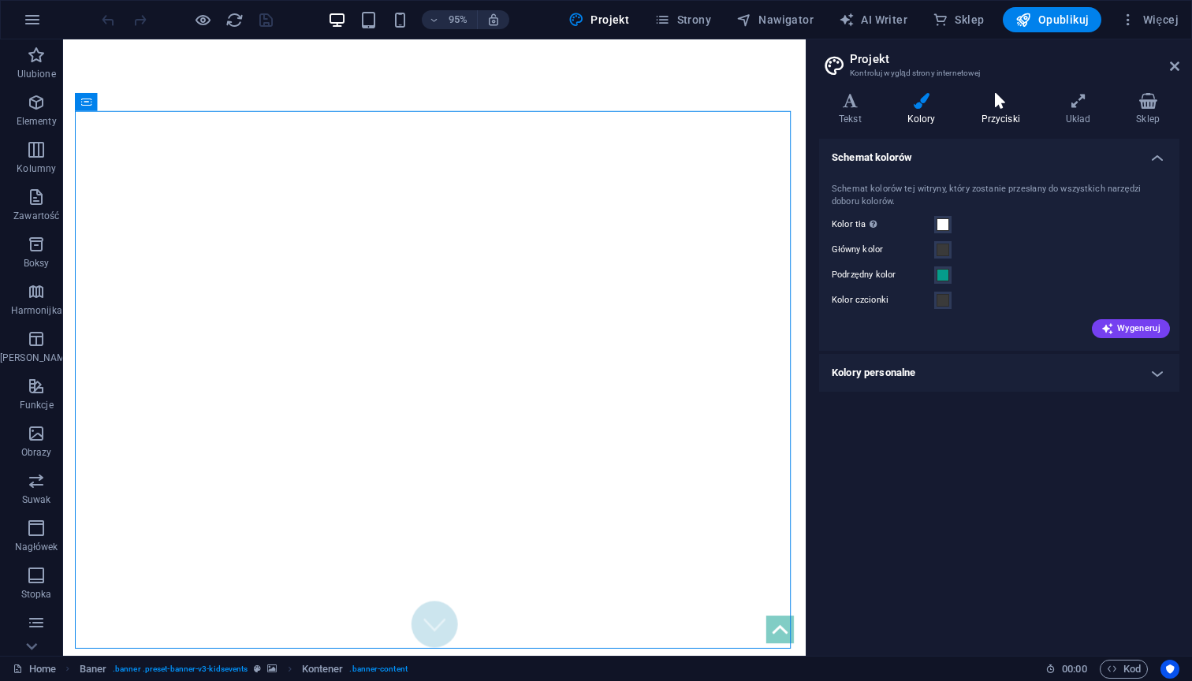
click at [986, 123] on h4 "Przyciski" at bounding box center [1003, 109] width 84 height 33
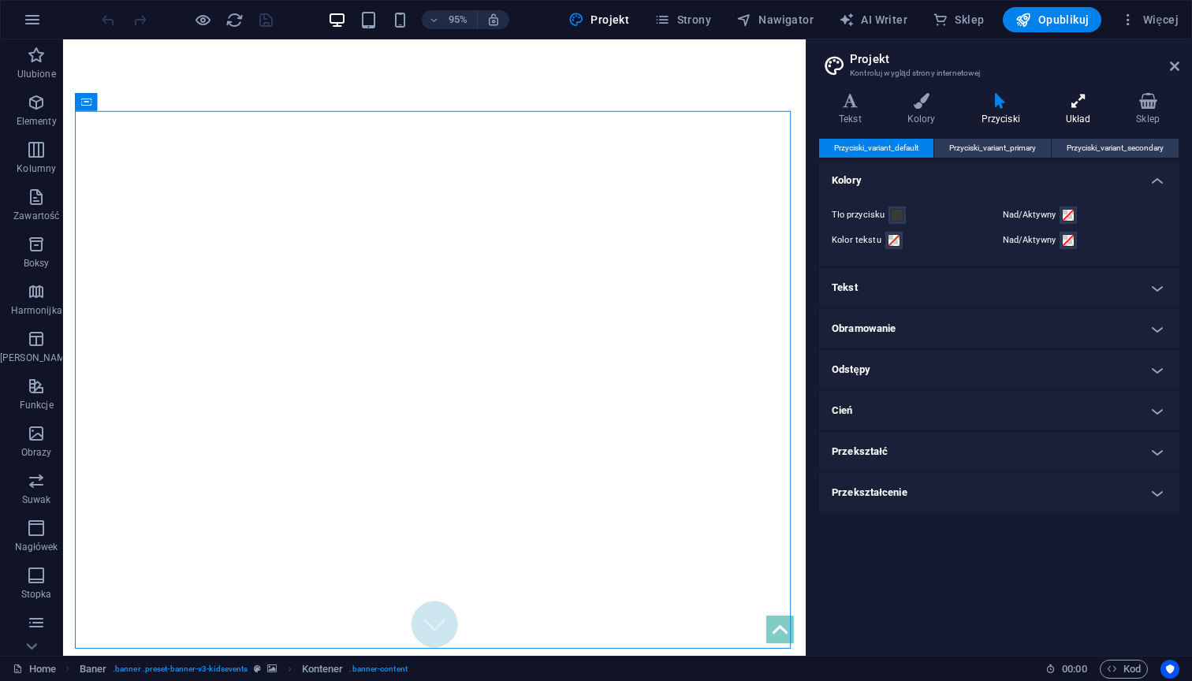
click at [1084, 112] on h4 "Układ" at bounding box center [1081, 109] width 70 height 33
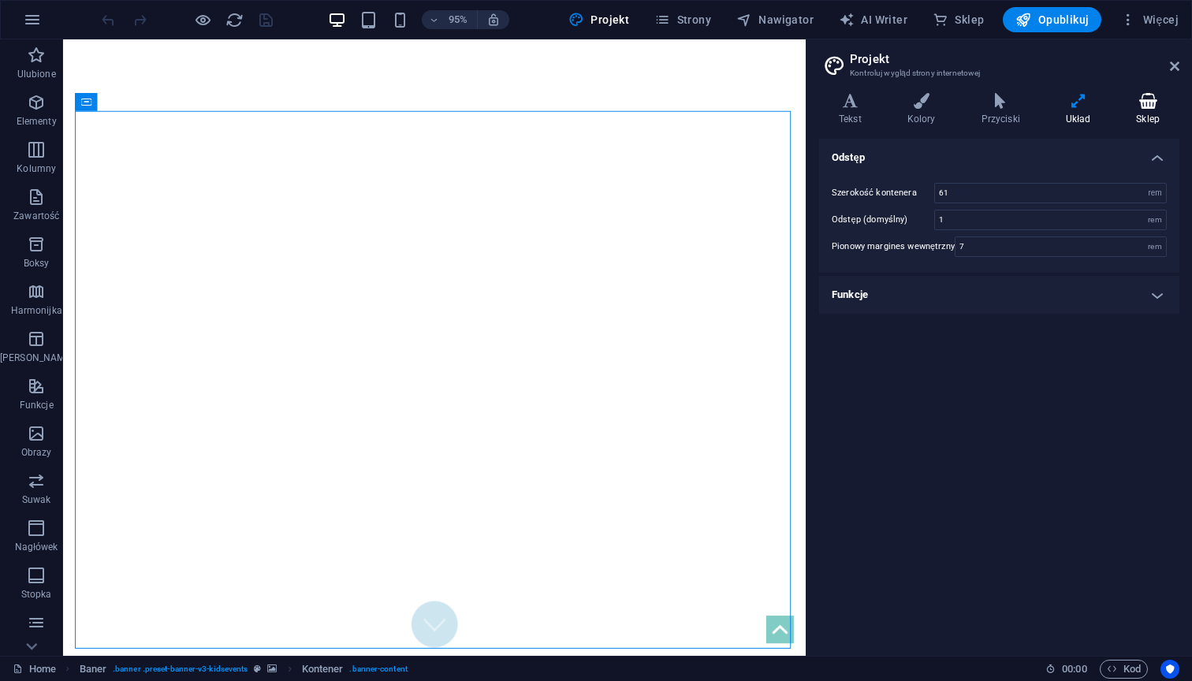
click at [1148, 103] on icon at bounding box center [1147, 101] width 63 height 16
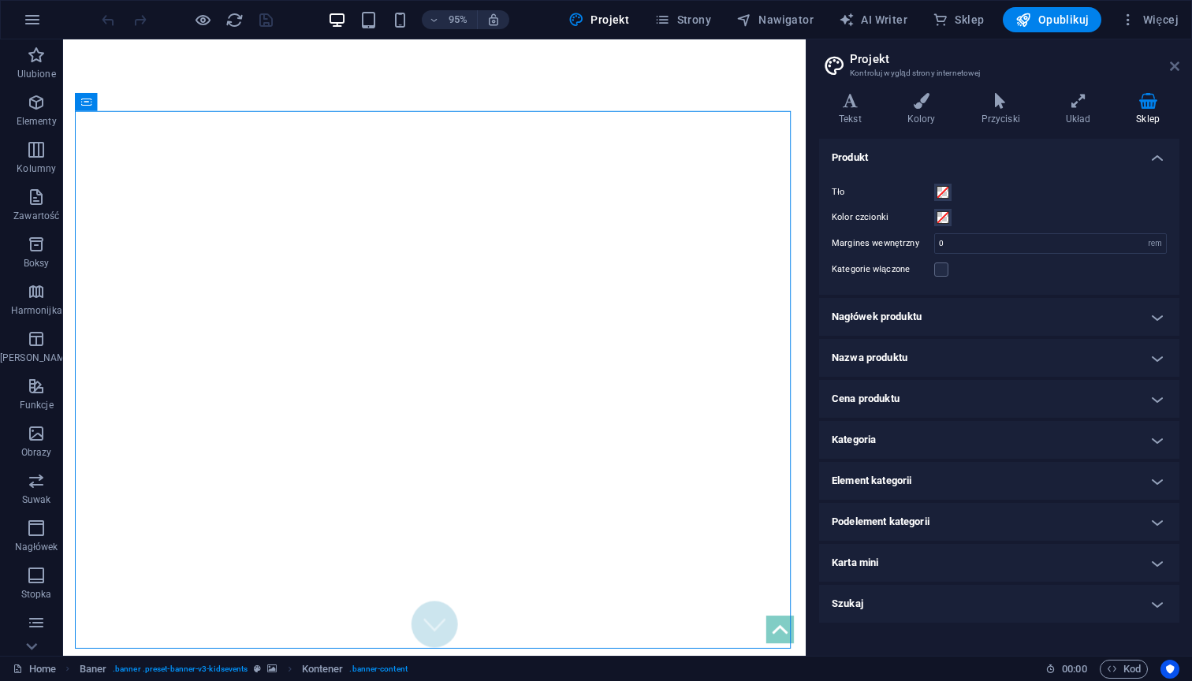
click at [1173, 62] on icon at bounding box center [1173, 66] width 9 height 13
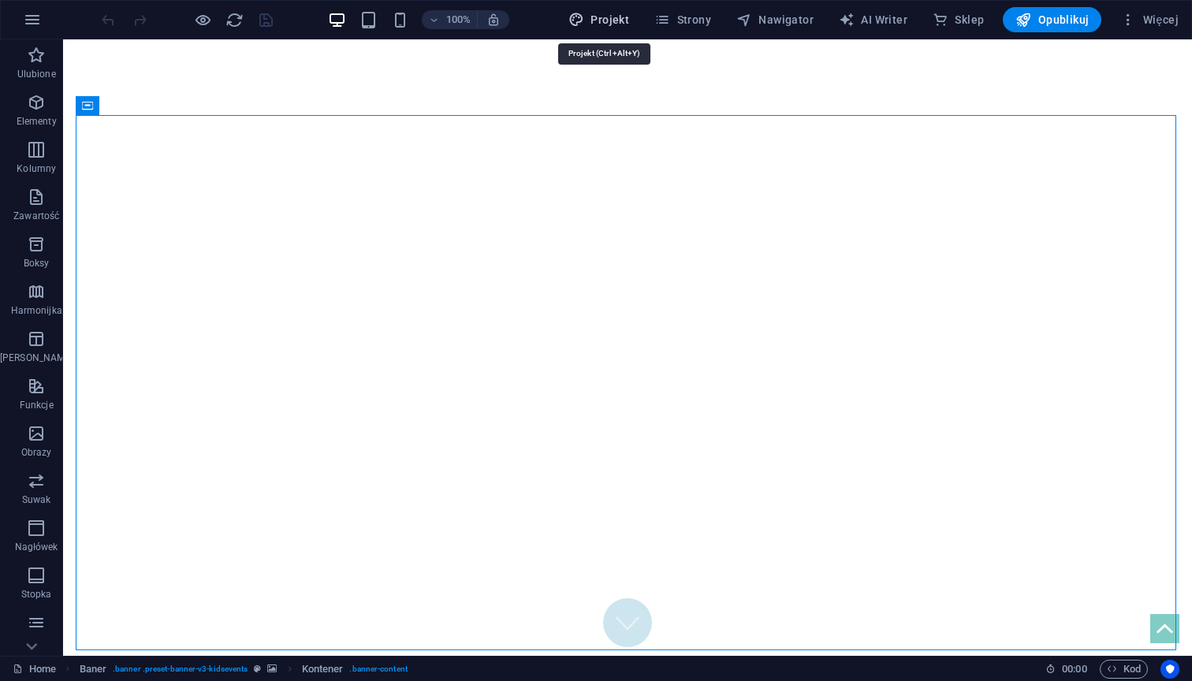
click at [607, 19] on span "Projekt" at bounding box center [598, 20] width 61 height 16
select select "rem"
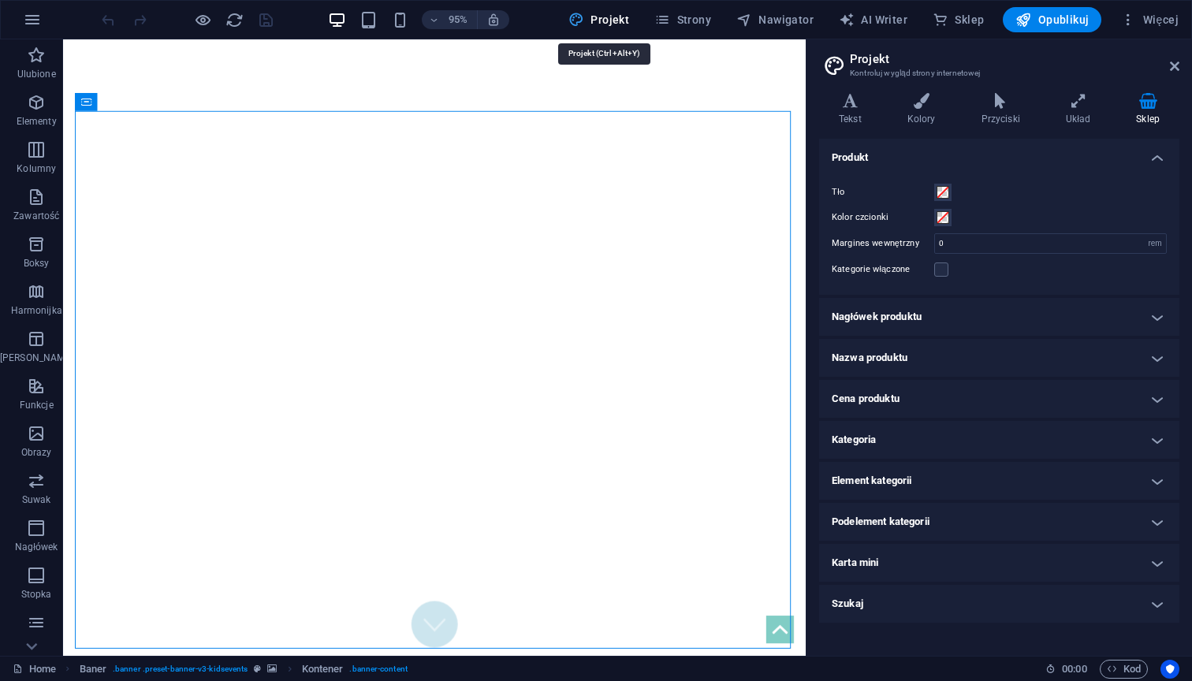
click at [607, 19] on span "Projekt" at bounding box center [598, 20] width 61 height 16
click at [684, 27] on span "Strony" at bounding box center [682, 20] width 57 height 16
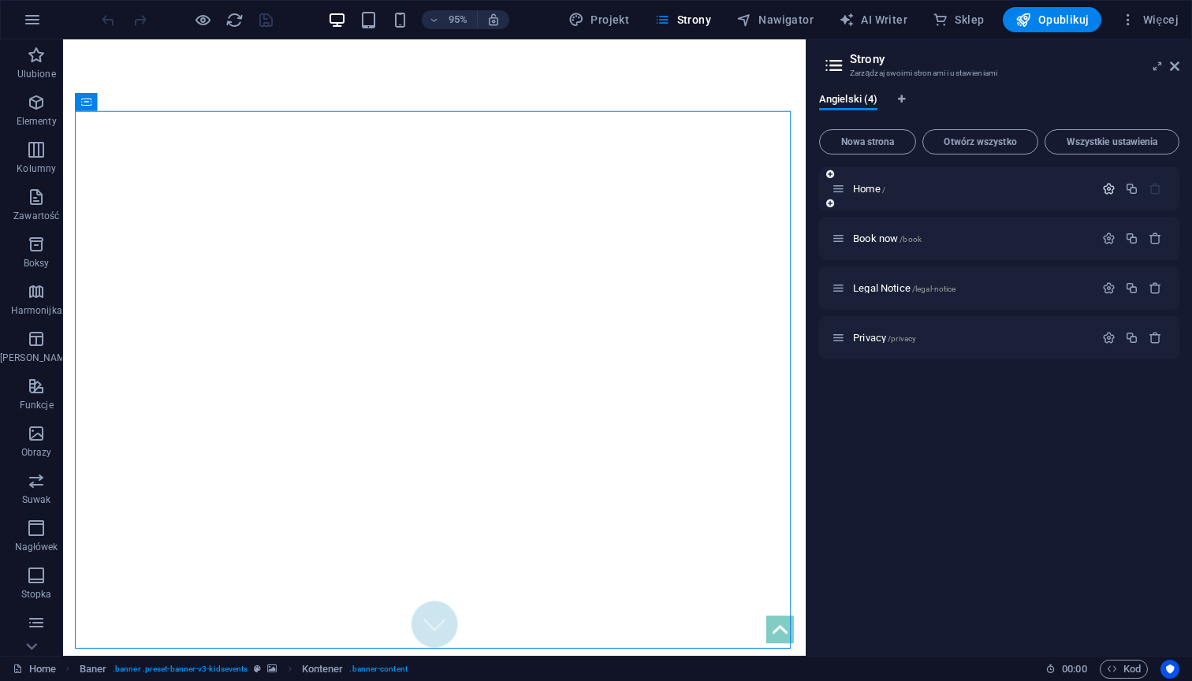
click at [1110, 189] on icon "button" at bounding box center [1108, 188] width 13 height 13
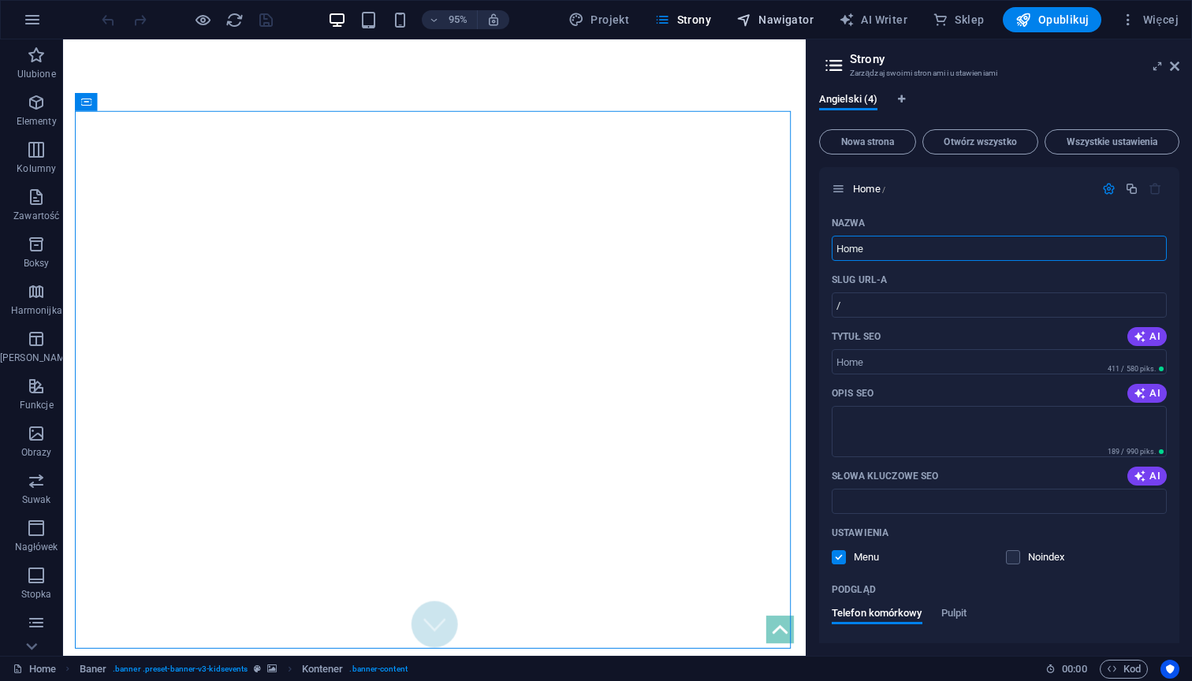
click at [772, 20] on span "Nawigator" at bounding box center [774, 20] width 77 height 16
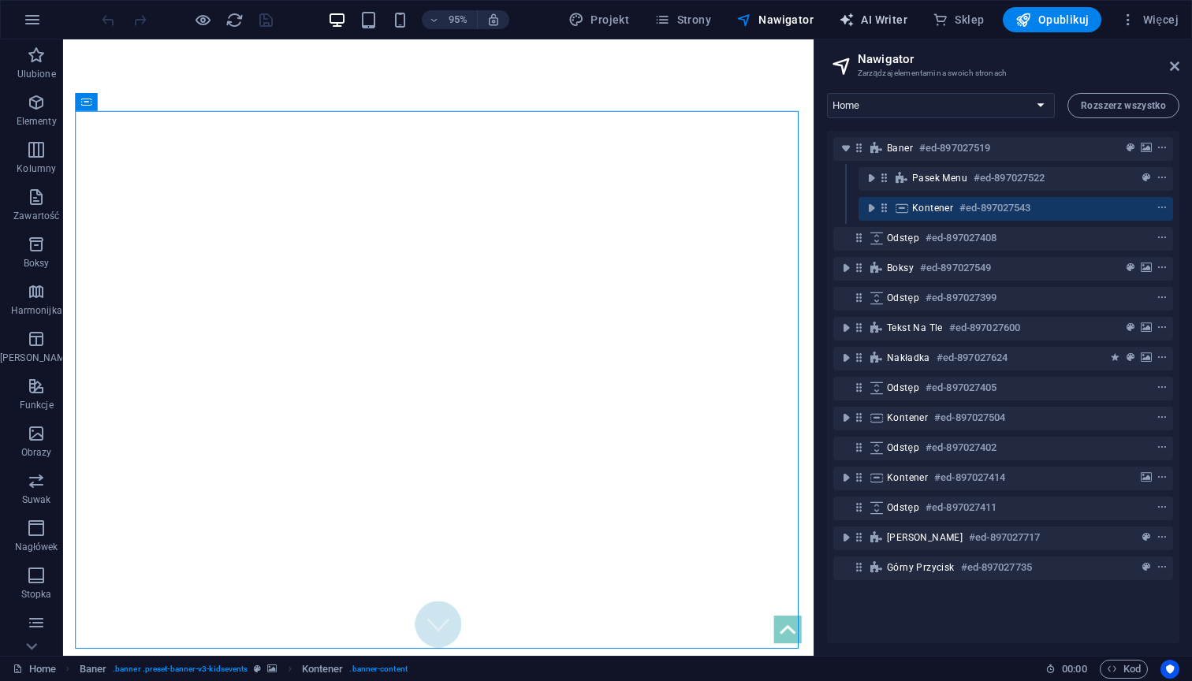
click at [854, 22] on icon "button" at bounding box center [846, 20] width 16 height 16
select select "English"
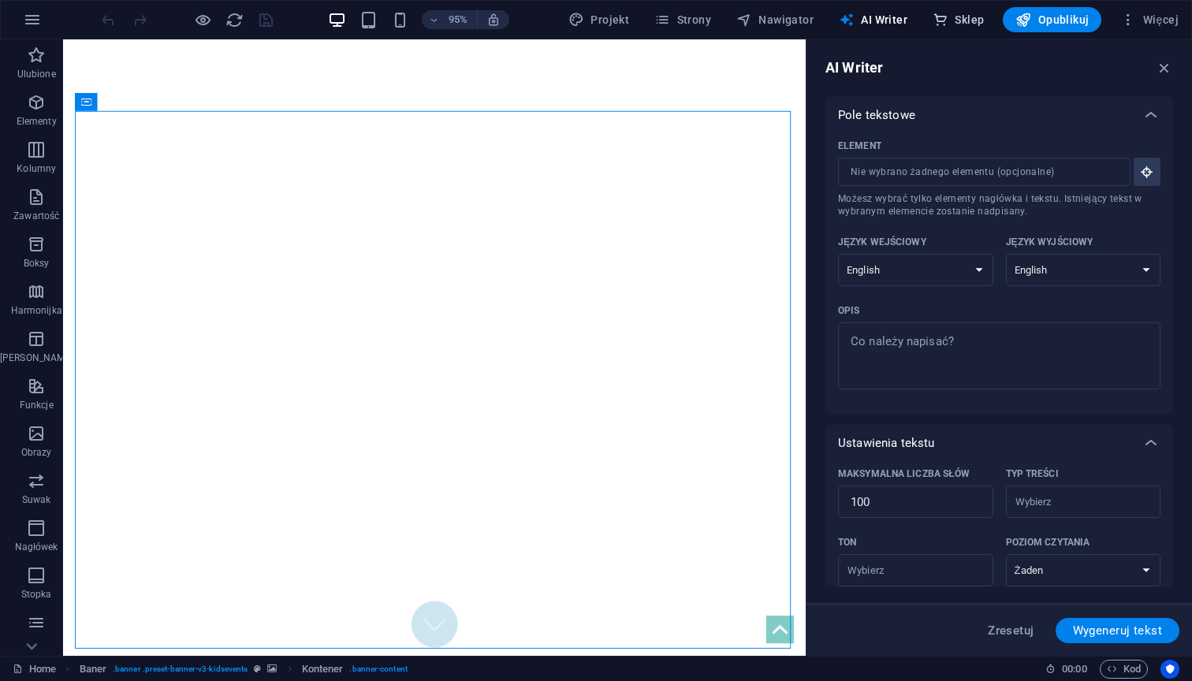
click at [961, 17] on span "Sklep" at bounding box center [957, 20] width 51 height 16
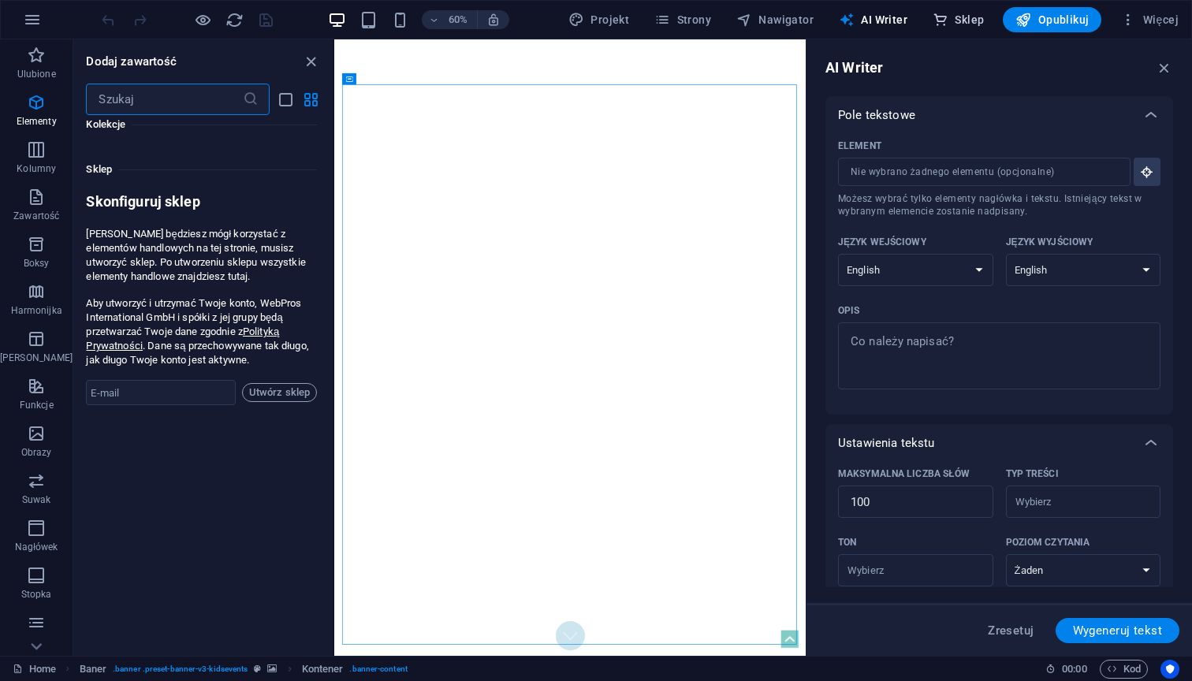
scroll to position [15186, 0]
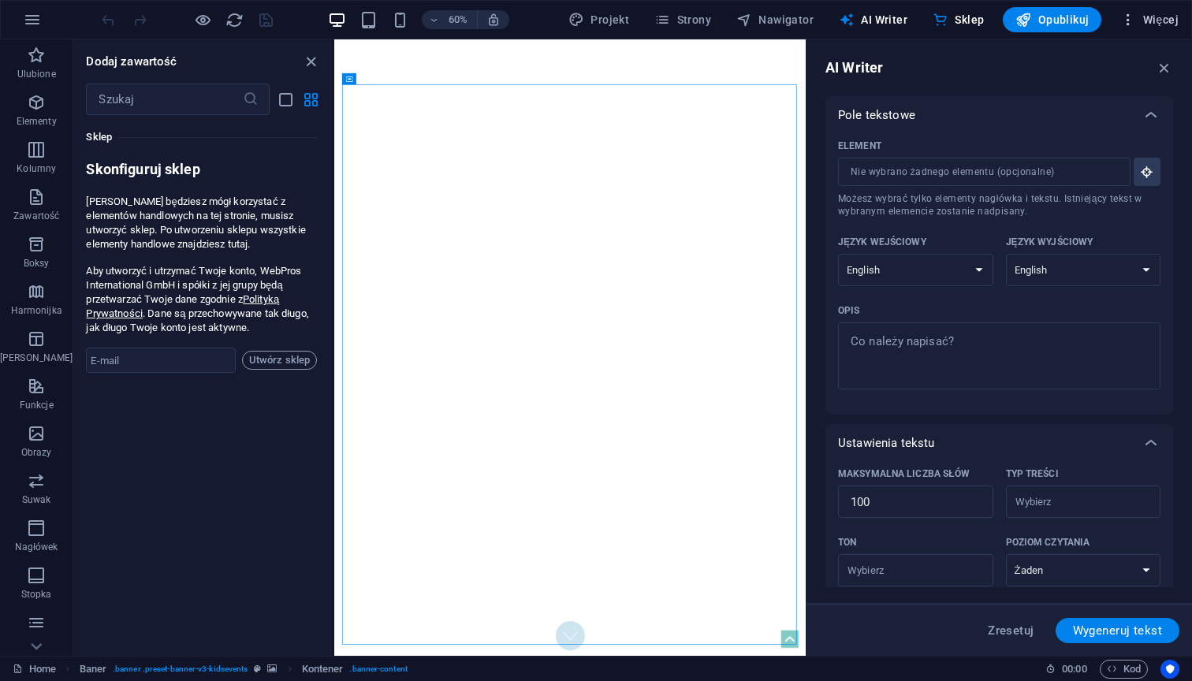
click at [1136, 22] on icon "button" at bounding box center [1128, 20] width 16 height 16
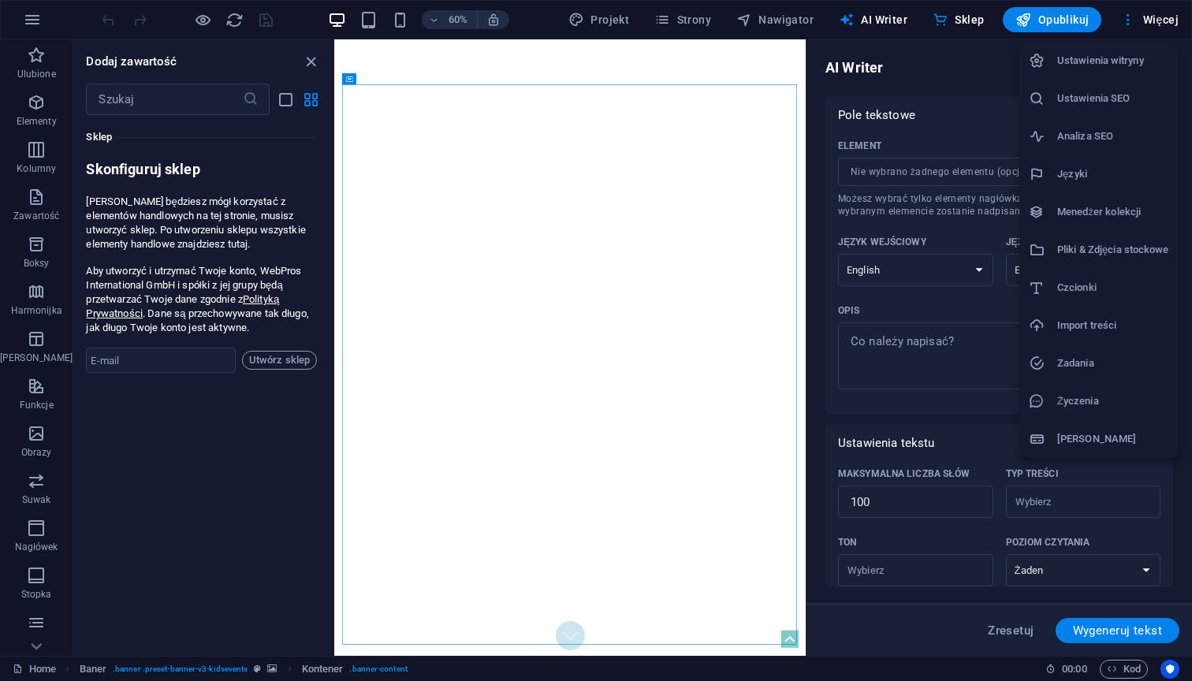
click at [978, 67] on div at bounding box center [596, 340] width 1192 height 681
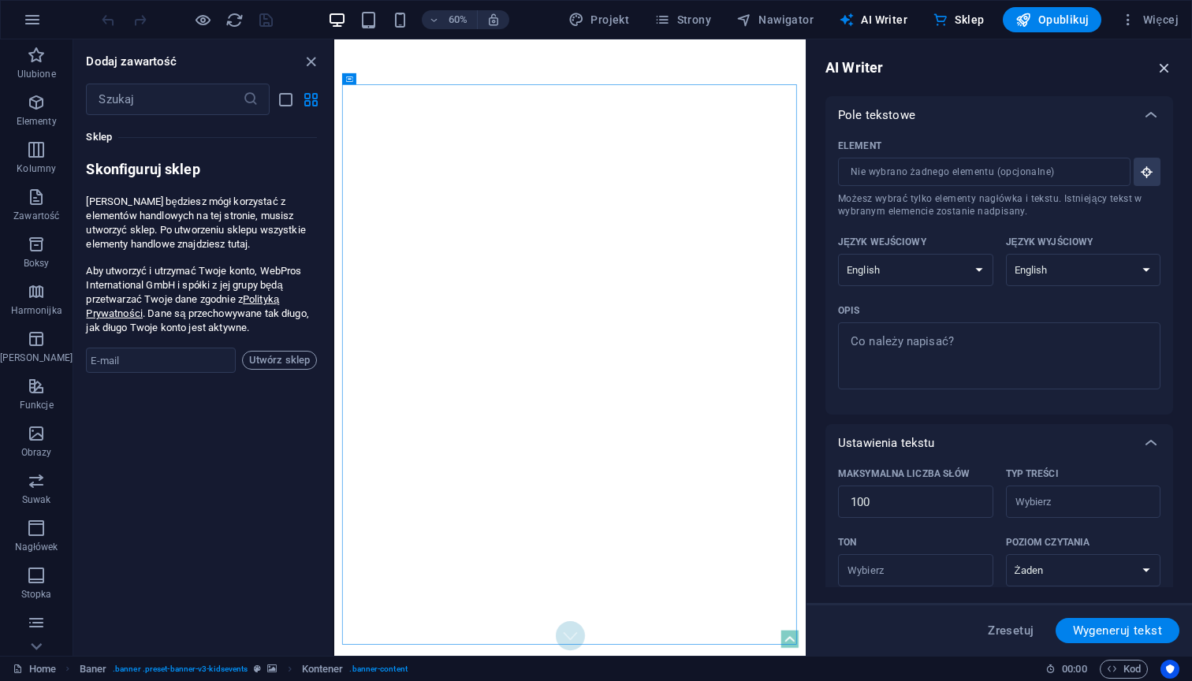
drag, startPoint x: 1169, startPoint y: 65, endPoint x: 835, endPoint y: 26, distance: 337.2
click at [1169, 65] on icon "button" at bounding box center [1163, 67] width 17 height 17
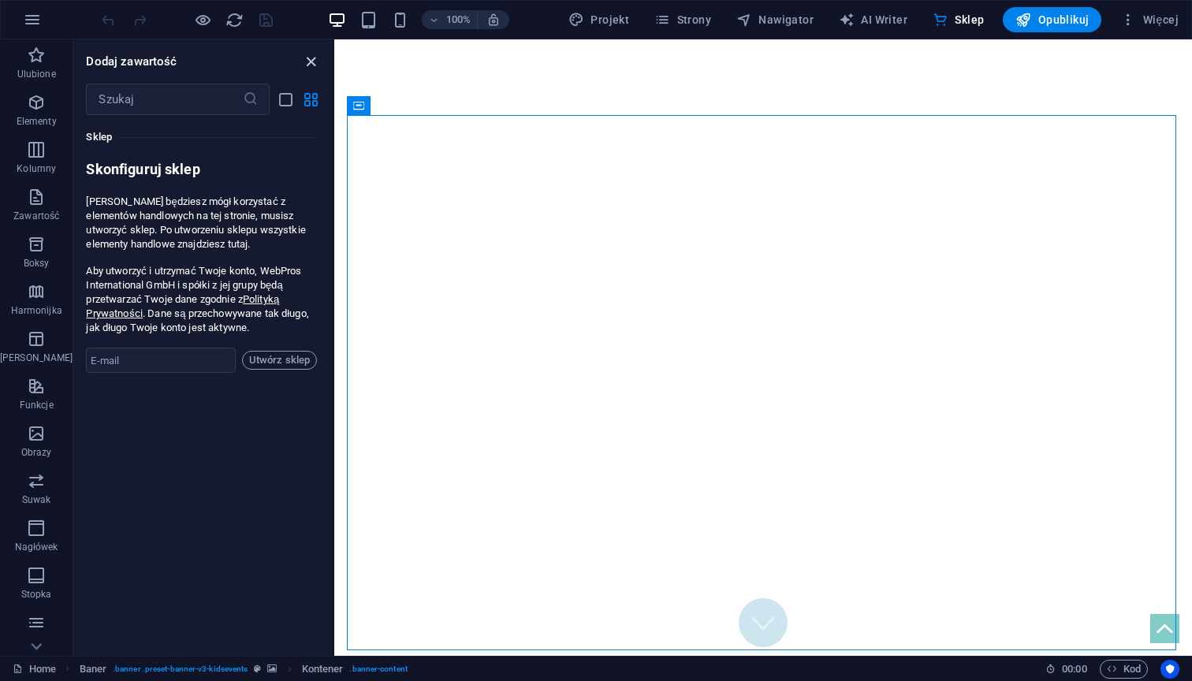
click at [308, 62] on icon "close panel" at bounding box center [311, 62] width 18 height 18
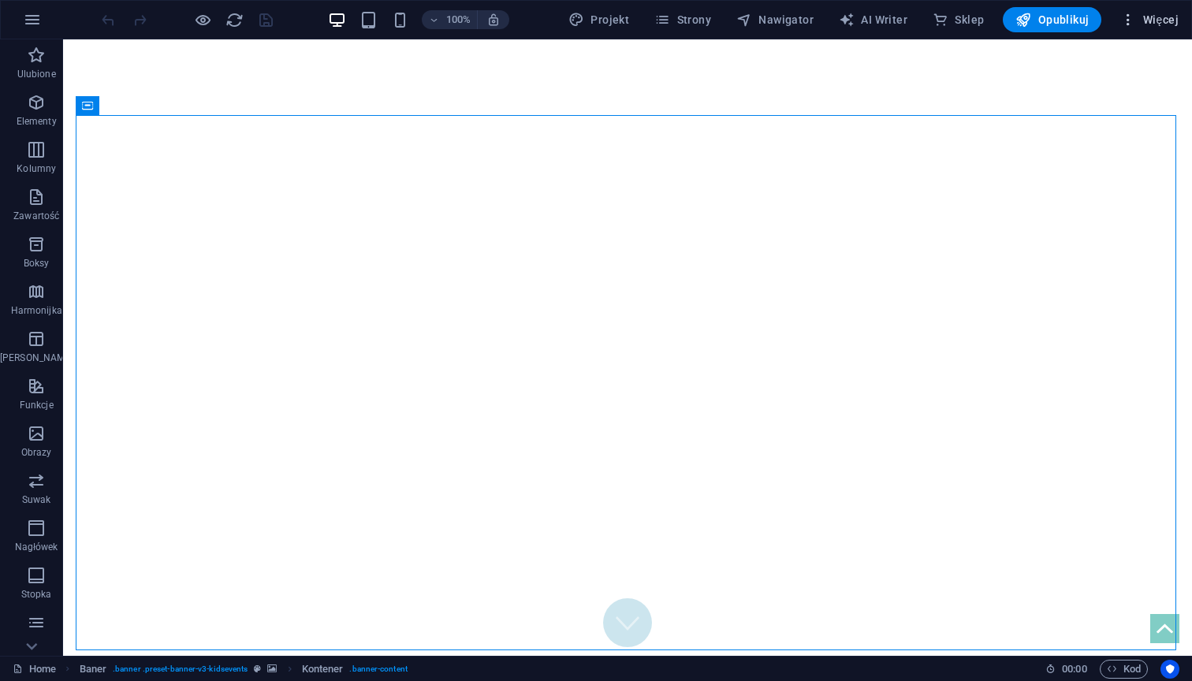
click at [1152, 19] on span "Więcej" at bounding box center [1149, 20] width 58 height 16
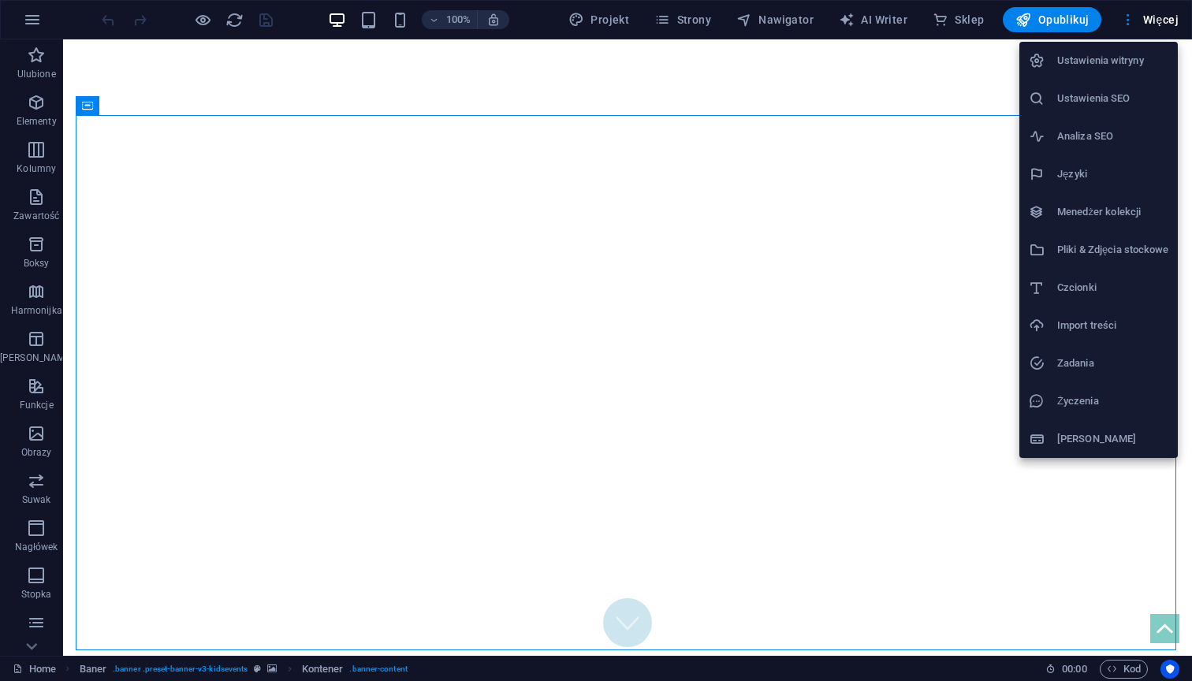
click at [1099, 66] on h6 "Ustawienia witryny" at bounding box center [1112, 60] width 111 height 19
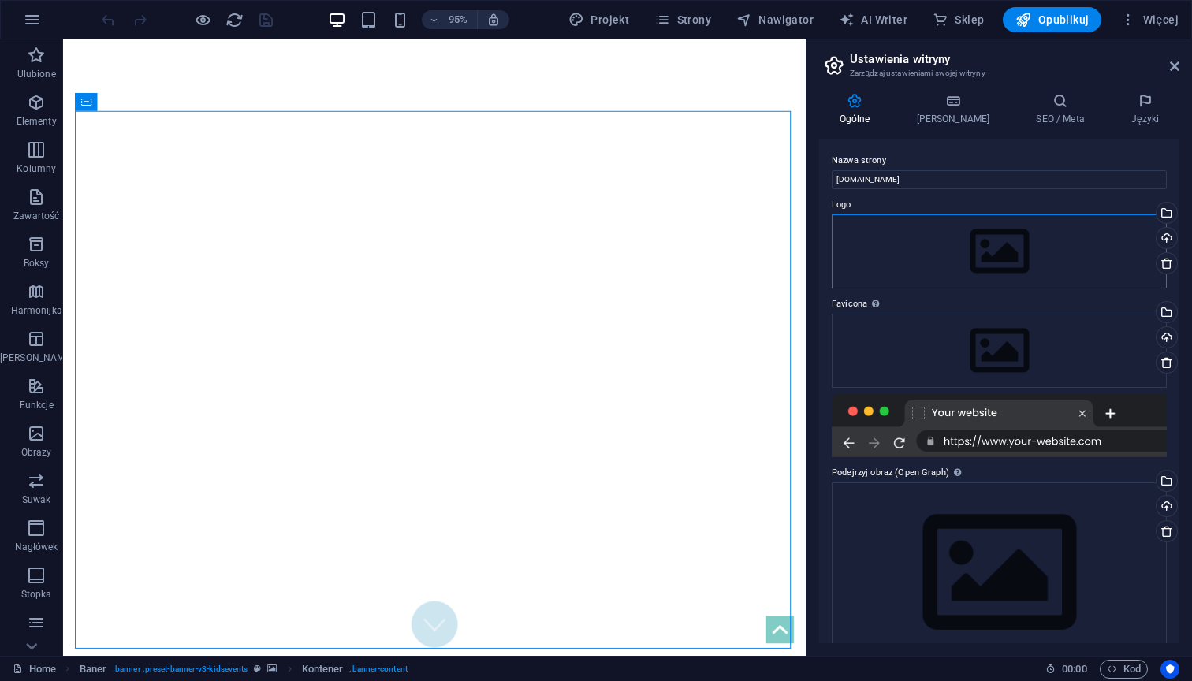
click at [1008, 246] on div "Przeciągnij pliki tutaj, kliknij, aby wybrać pliki lub wybierz pliki z Plików l…" at bounding box center [998, 251] width 335 height 74
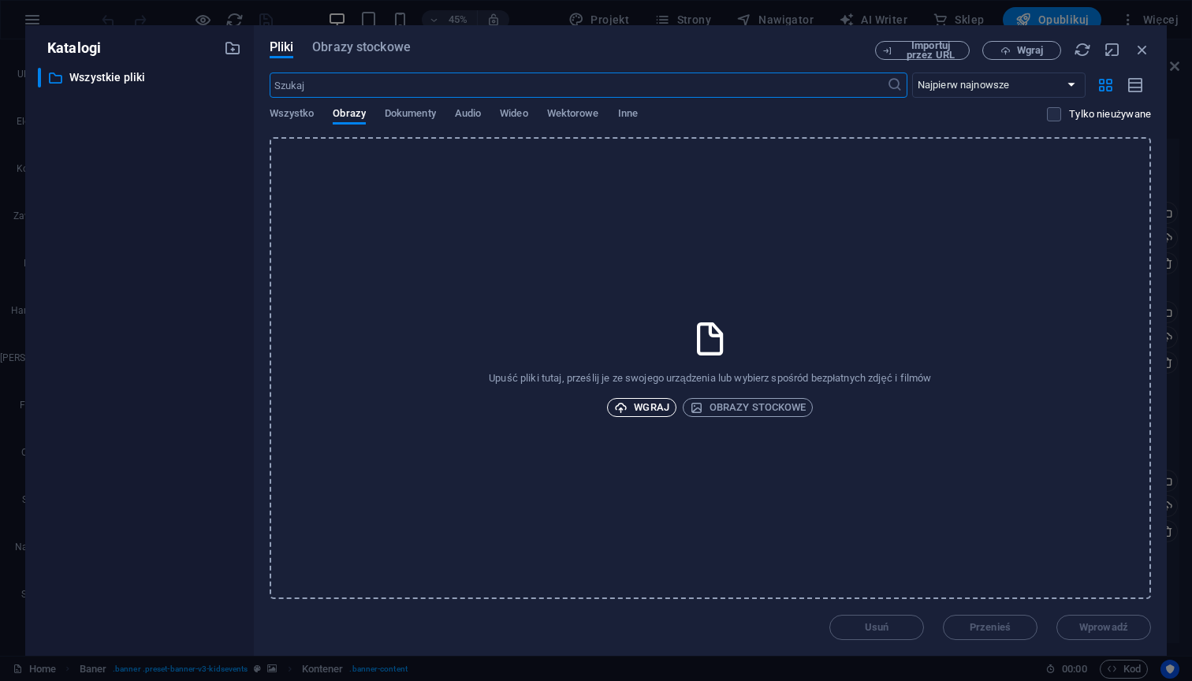
click at [644, 403] on span "Wgraj" at bounding box center [641, 407] width 55 height 19
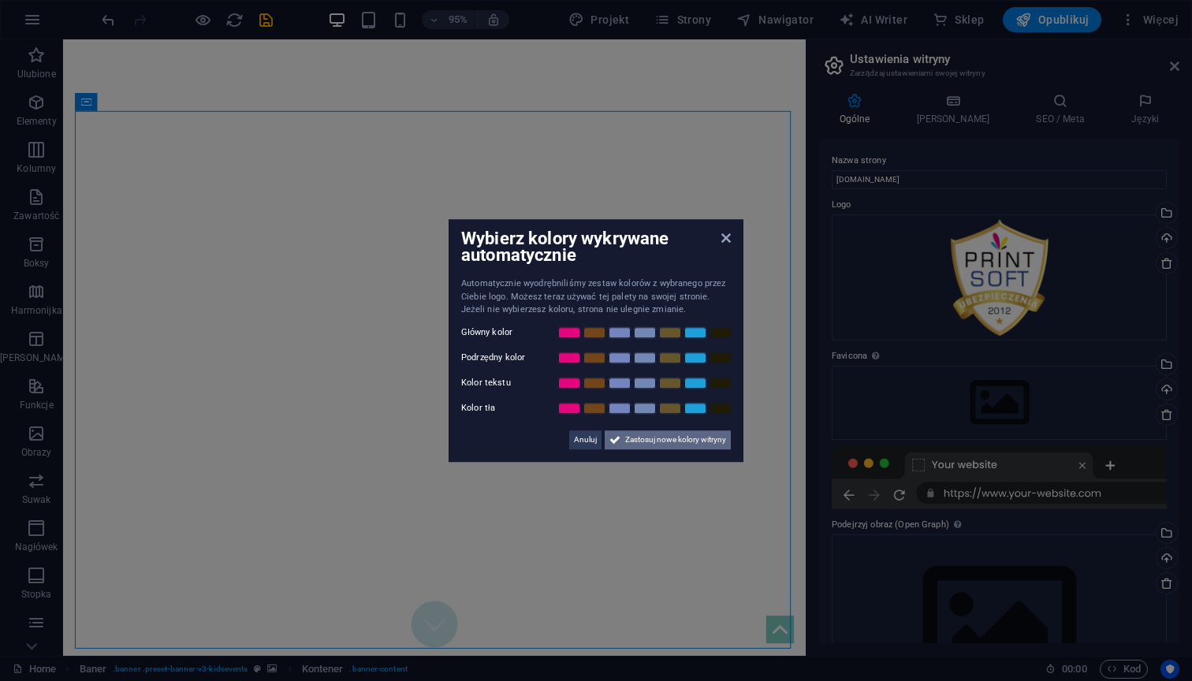
click at [665, 444] on span "Zastosuj nowe kolory witryny" at bounding box center [675, 439] width 101 height 19
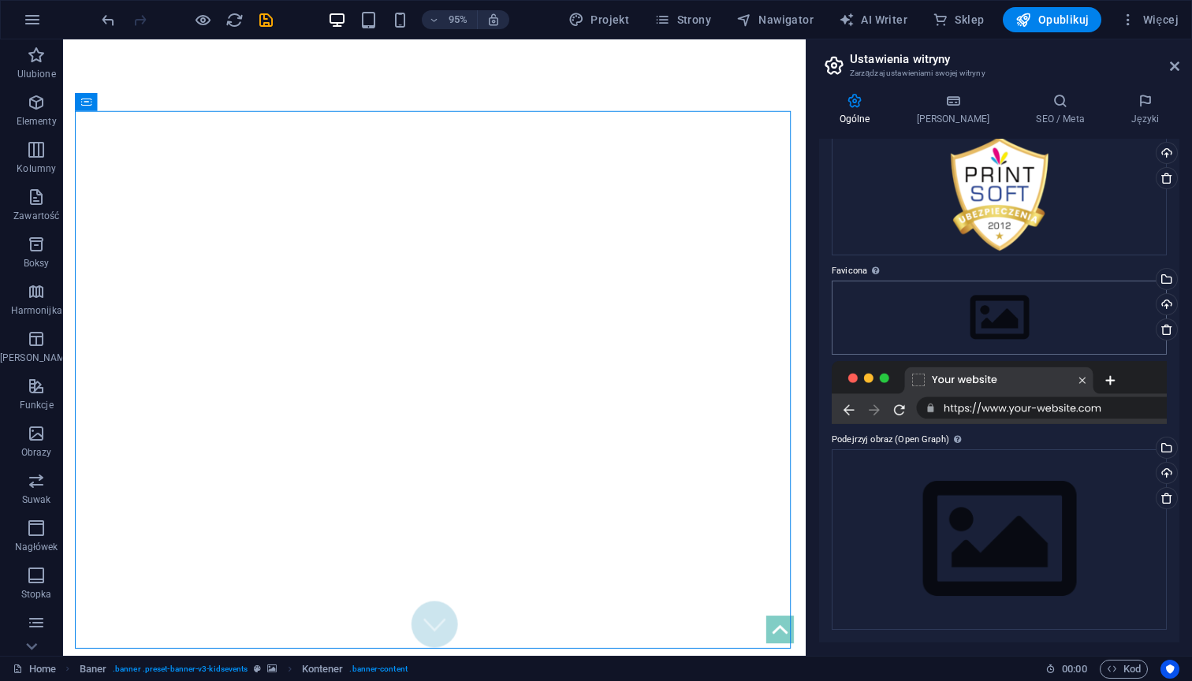
scroll to position [84, 0]
click at [1021, 407] on div at bounding box center [998, 393] width 335 height 63
click at [962, 379] on div at bounding box center [998, 393] width 335 height 63
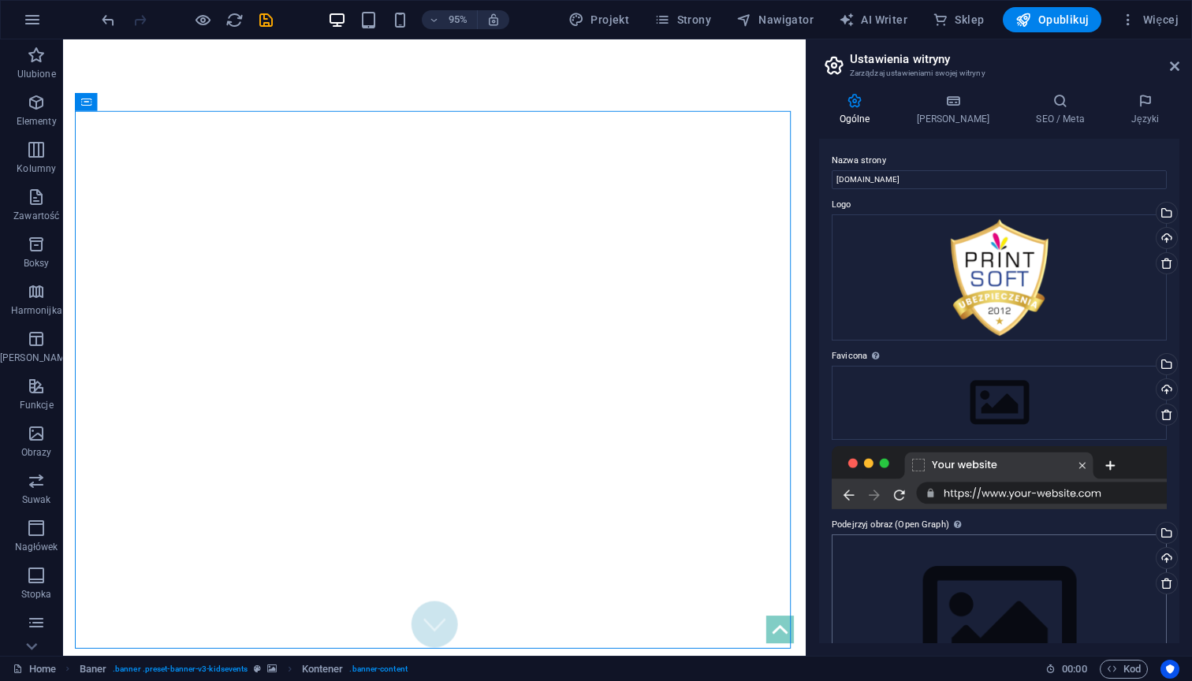
scroll to position [0, 0]
click at [954, 101] on icon at bounding box center [952, 101] width 113 height 16
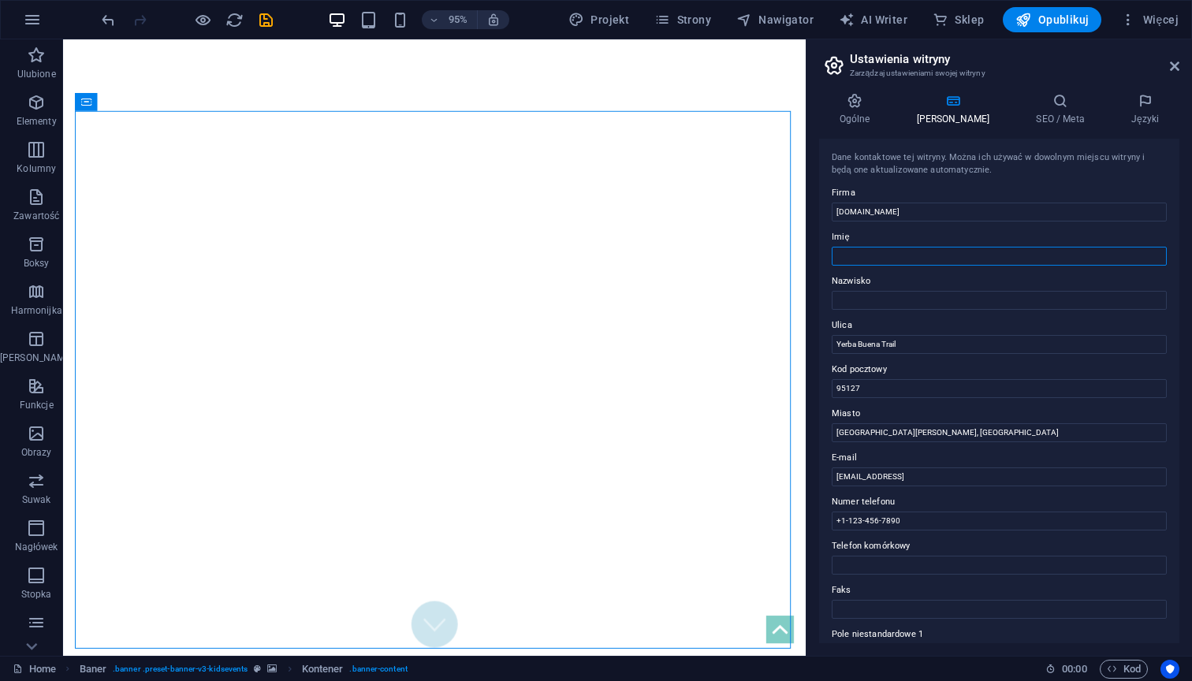
click at [898, 258] on input "Imię" at bounding box center [998, 256] width 335 height 19
type input "Maciej"
type input "Chorzępa"
type input "Rynek 12a"
type input "34-700"
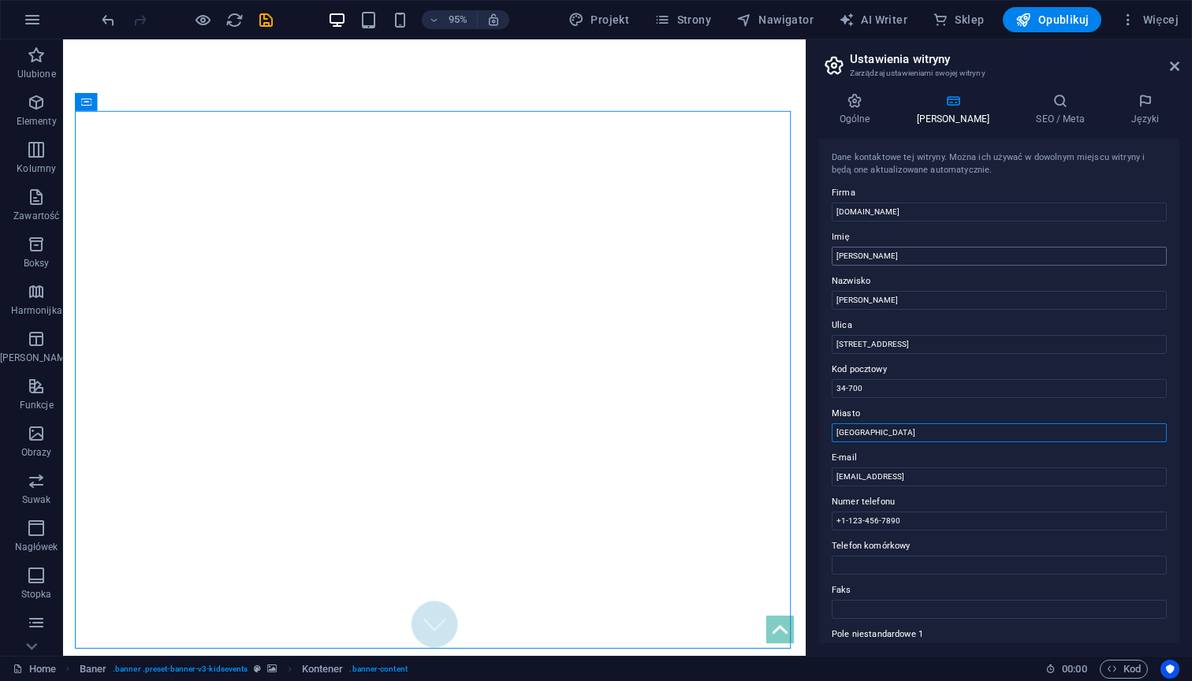
type input "Rabka-Zdrój"
type input "[EMAIL_ADDRESS][DOMAIN_NAME]"
drag, startPoint x: 1013, startPoint y: 561, endPoint x: 688, endPoint y: 540, distance: 325.4
click at [897, 511] on input "+1-123-456-7890" at bounding box center [998, 520] width 335 height 19
type input "600 700 152"
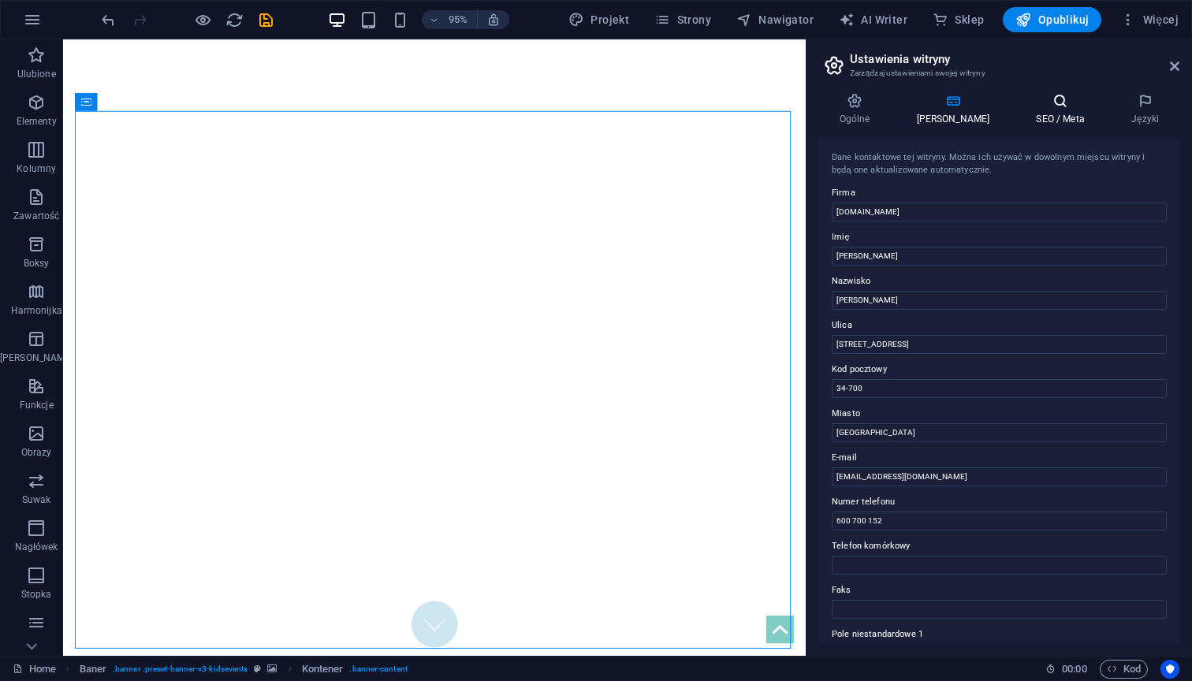
click at [1043, 104] on icon at bounding box center [1060, 101] width 89 height 16
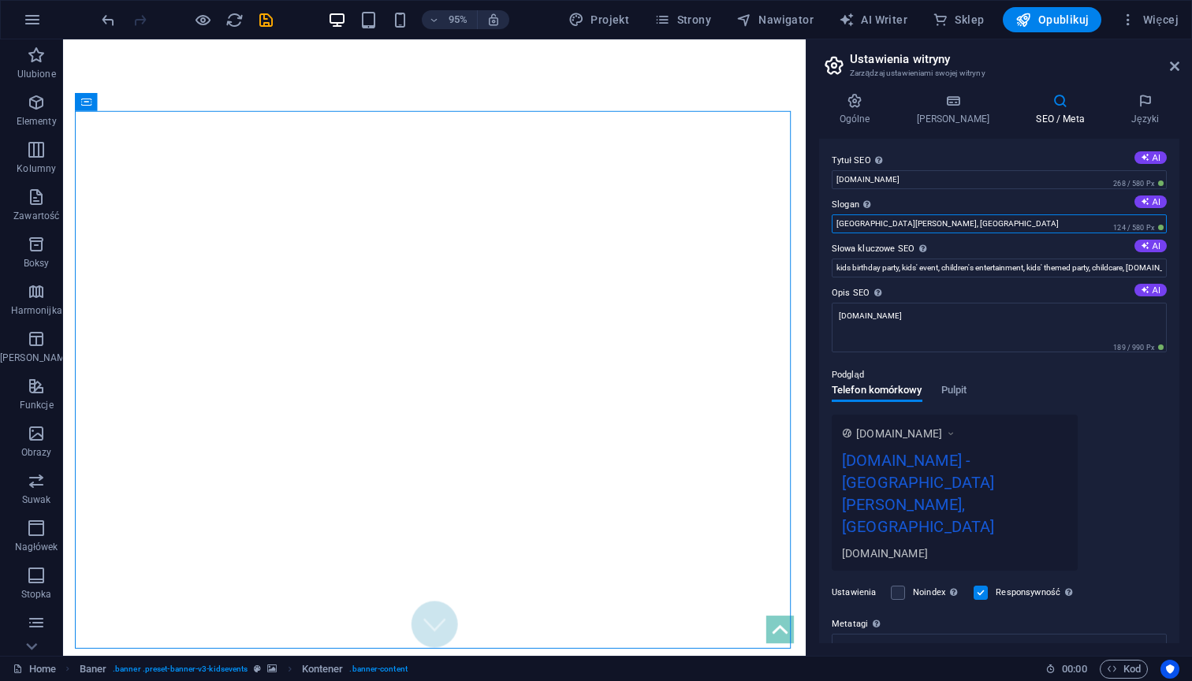
click at [947, 224] on input "San José, CA" at bounding box center [998, 223] width 335 height 19
click at [1150, 206] on button "AI" at bounding box center [1150, 201] width 32 height 13
type input "Unforgettable Moments for Every Kids Birthday!"
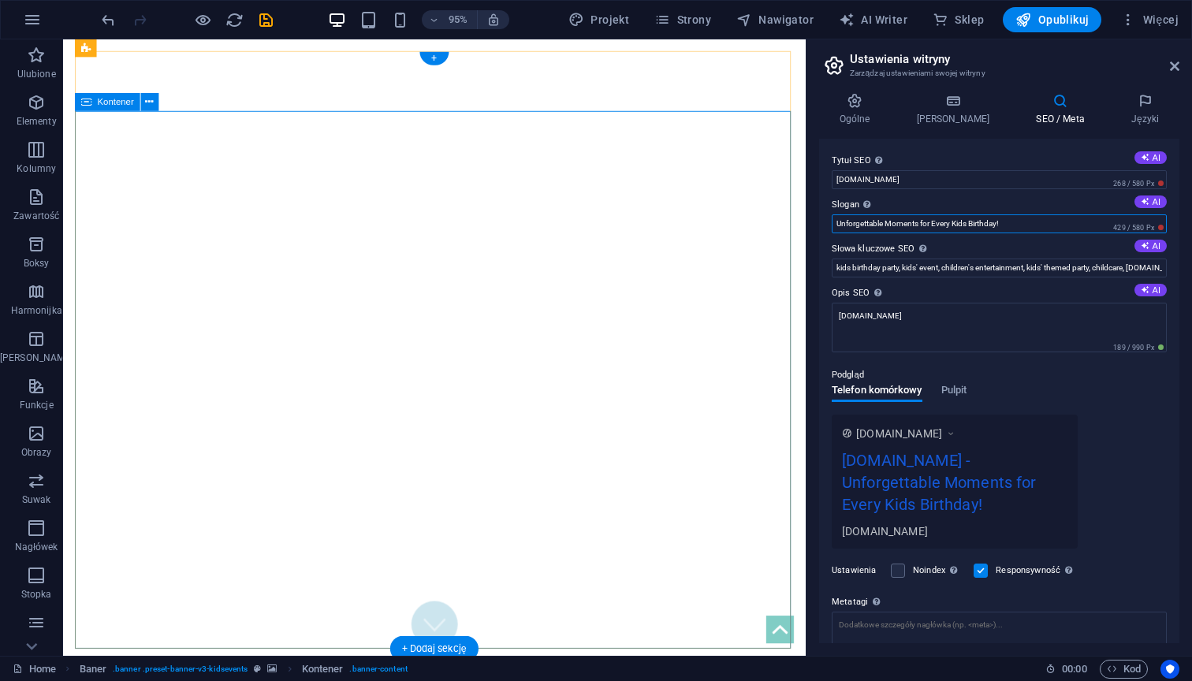
drag, startPoint x: 1100, startPoint y: 264, endPoint x: 766, endPoint y: 221, distance: 336.8
click at [1141, 113] on h4 "Języki" at bounding box center [1144, 109] width 69 height 33
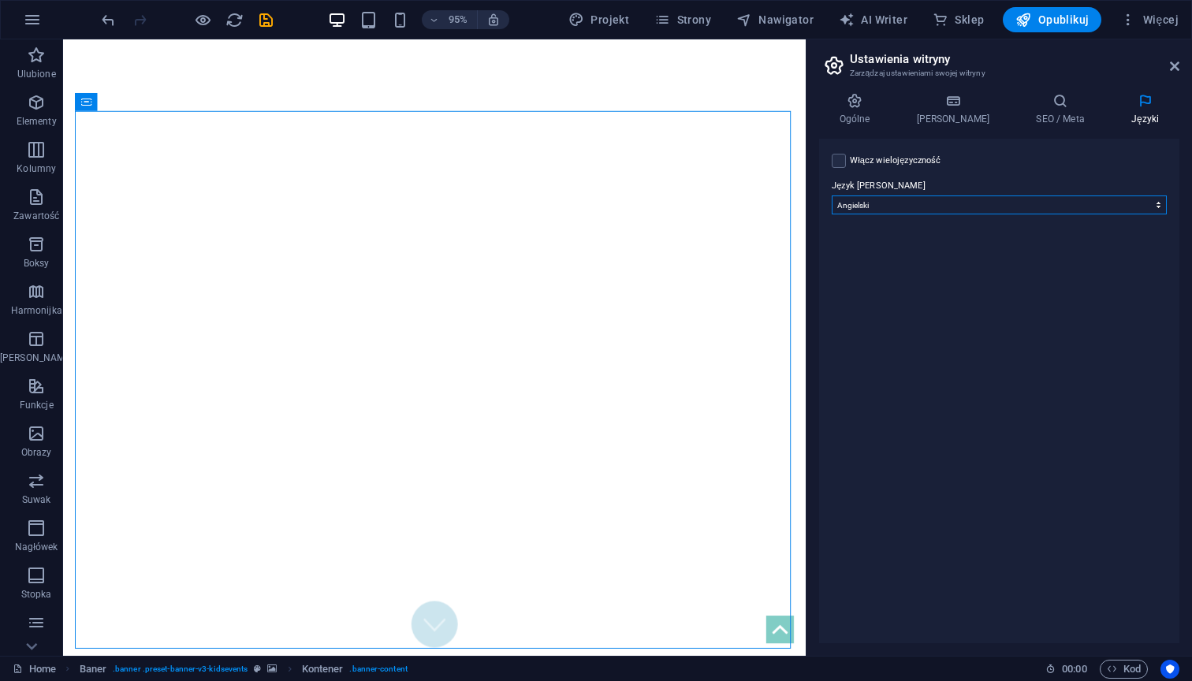
select select "128"
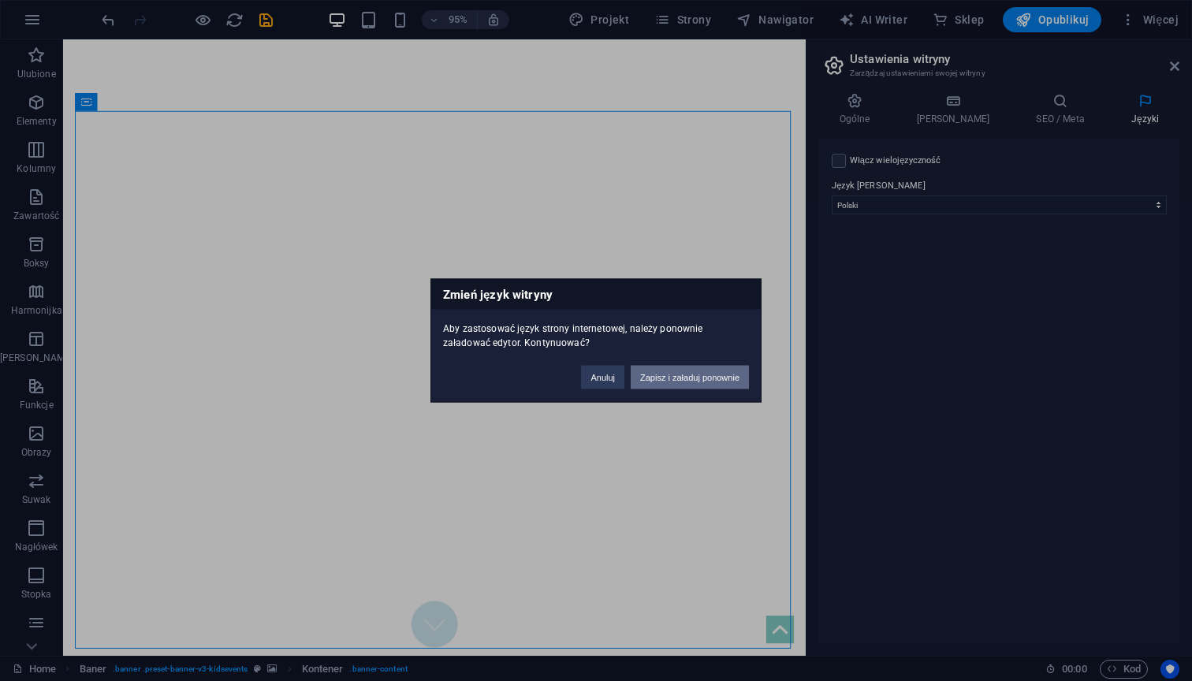
click at [689, 383] on button "Zapisz i załaduj ponownie" at bounding box center [689, 378] width 118 height 24
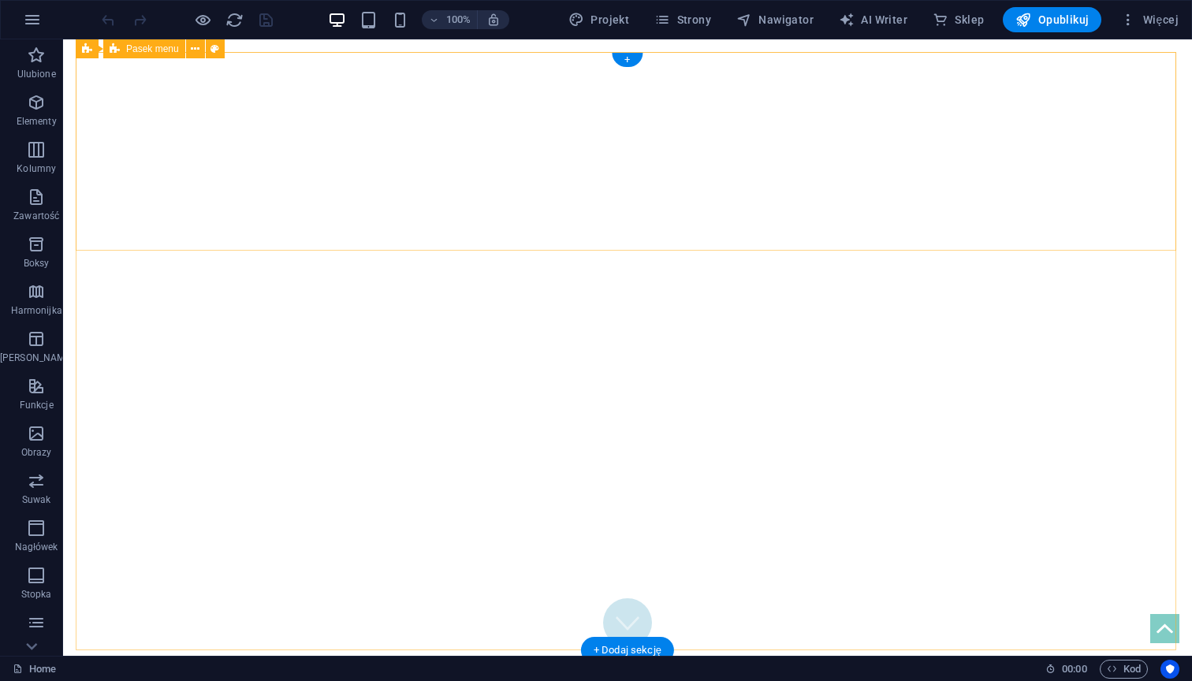
click at [84, 50] on icon at bounding box center [87, 48] width 10 height 19
click at [177, 46] on icon at bounding box center [180, 49] width 12 height 17
select select "fade"
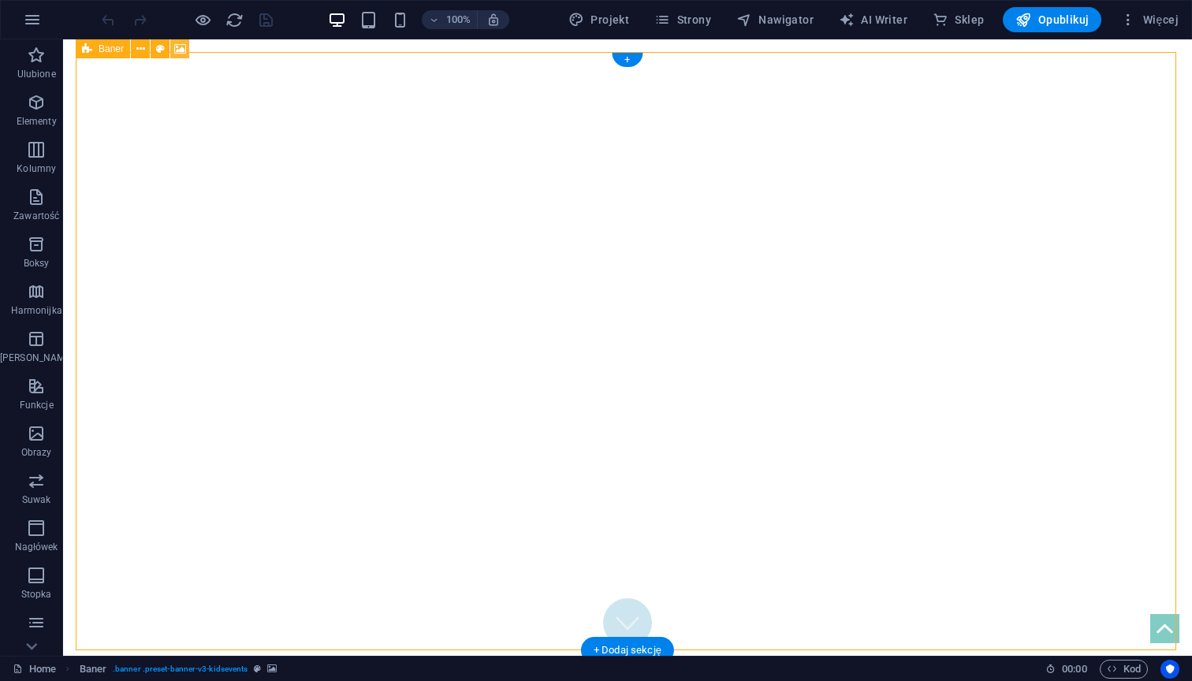
select select "ms"
select select "s"
select select "progressive"
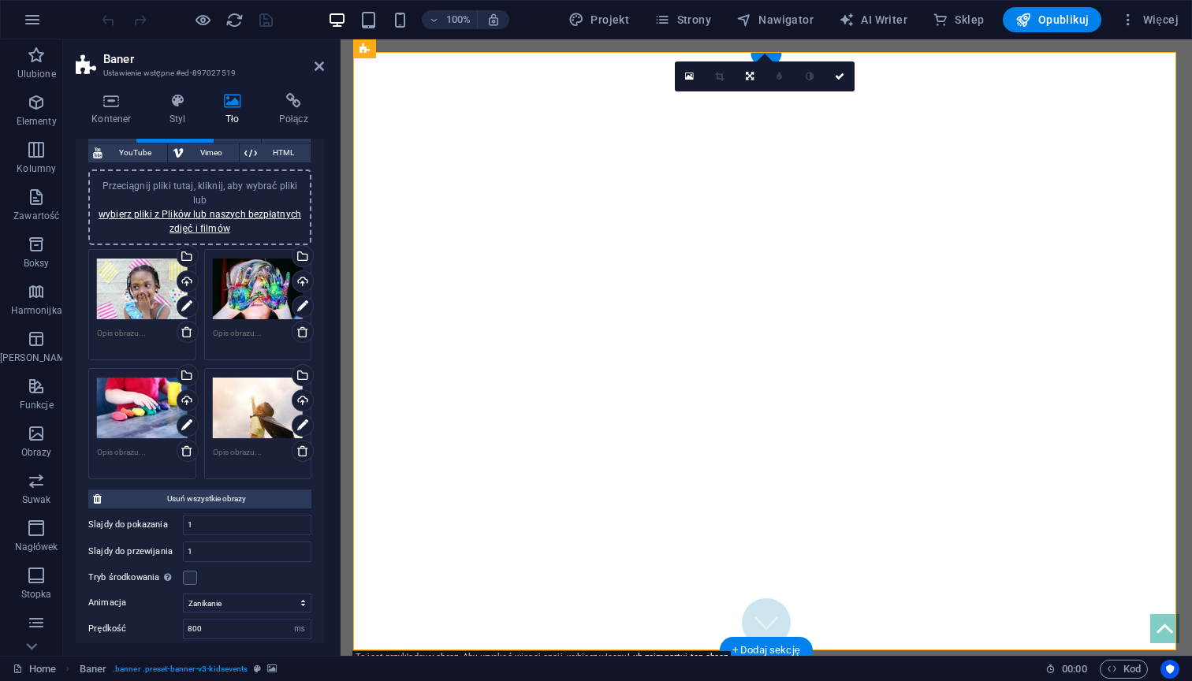
scroll to position [110, 0]
click at [226, 427] on div "Przeciągnij pliki tutaj, kliknij, aby wybrać pliki lub wybierz pliki z Plików l…" at bounding box center [258, 406] width 91 height 63
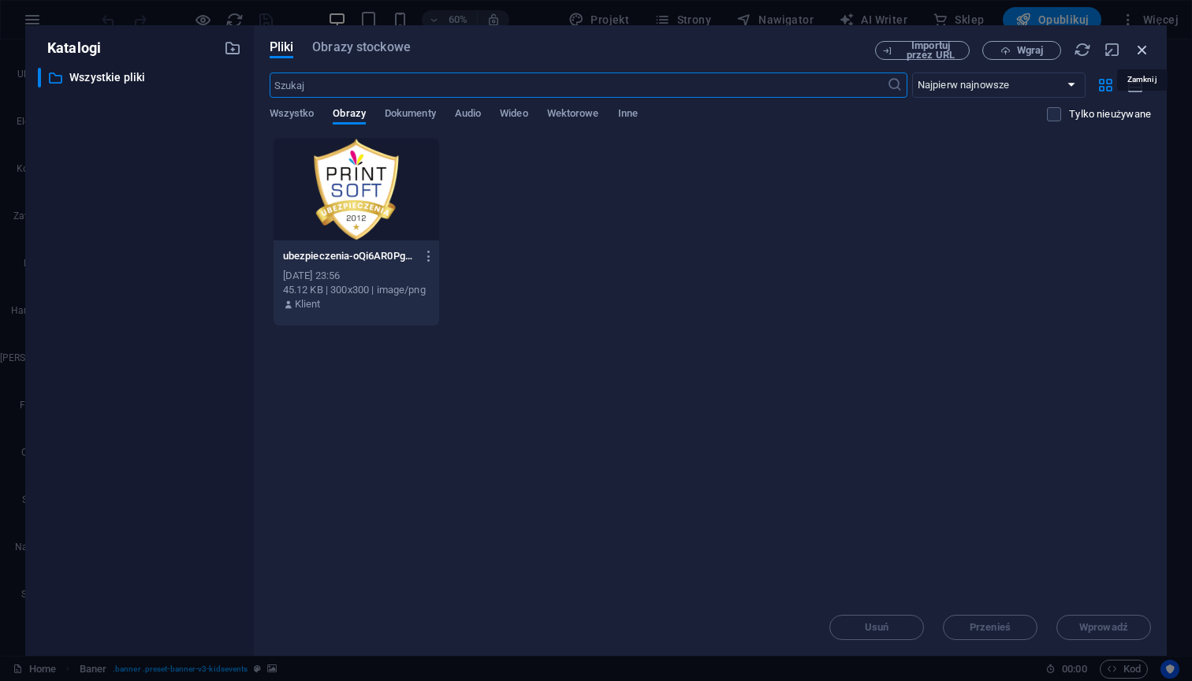
click at [1140, 53] on icon "button" at bounding box center [1141, 49] width 17 height 17
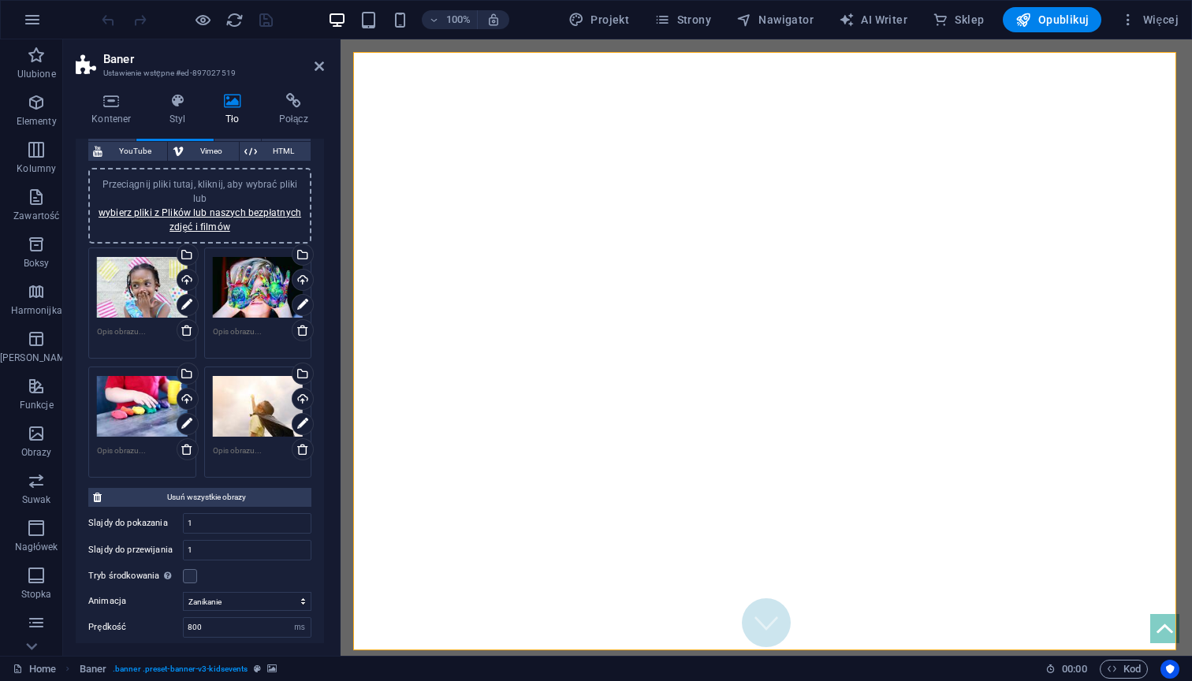
click at [123, 393] on div "Przeciągnij pliki tutaj, kliknij, aby wybrać pliki lub wybierz pliki z Plików l…" at bounding box center [142, 406] width 91 height 63
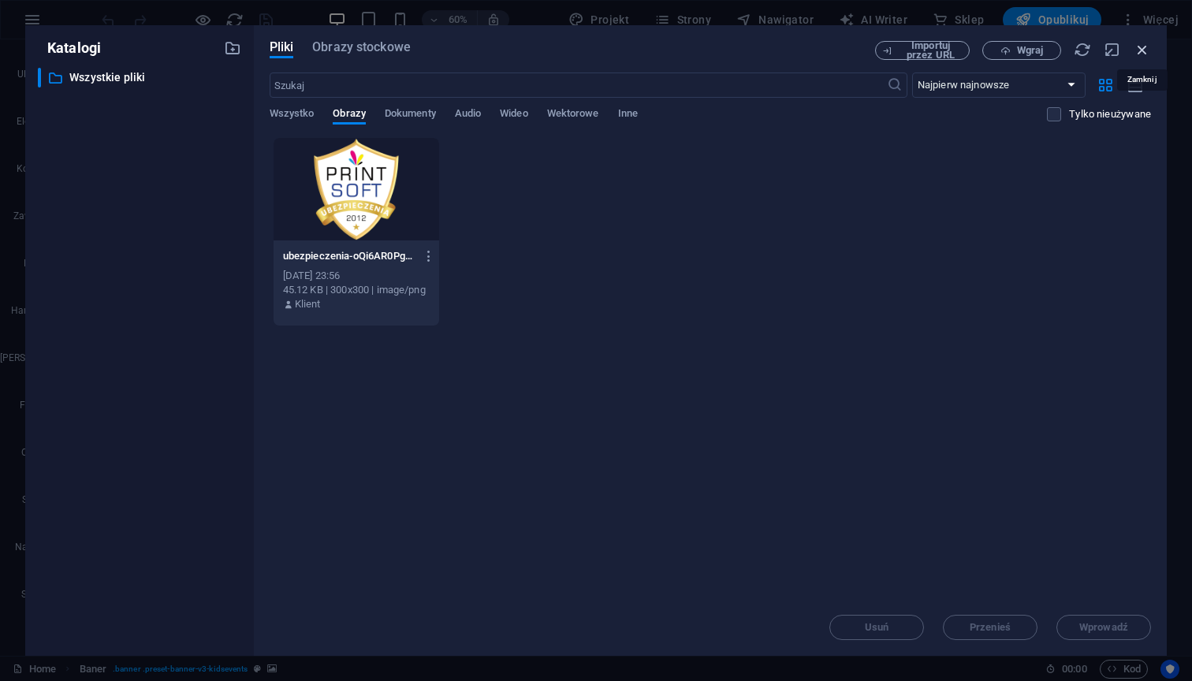
click at [1146, 52] on icon "button" at bounding box center [1141, 49] width 17 height 17
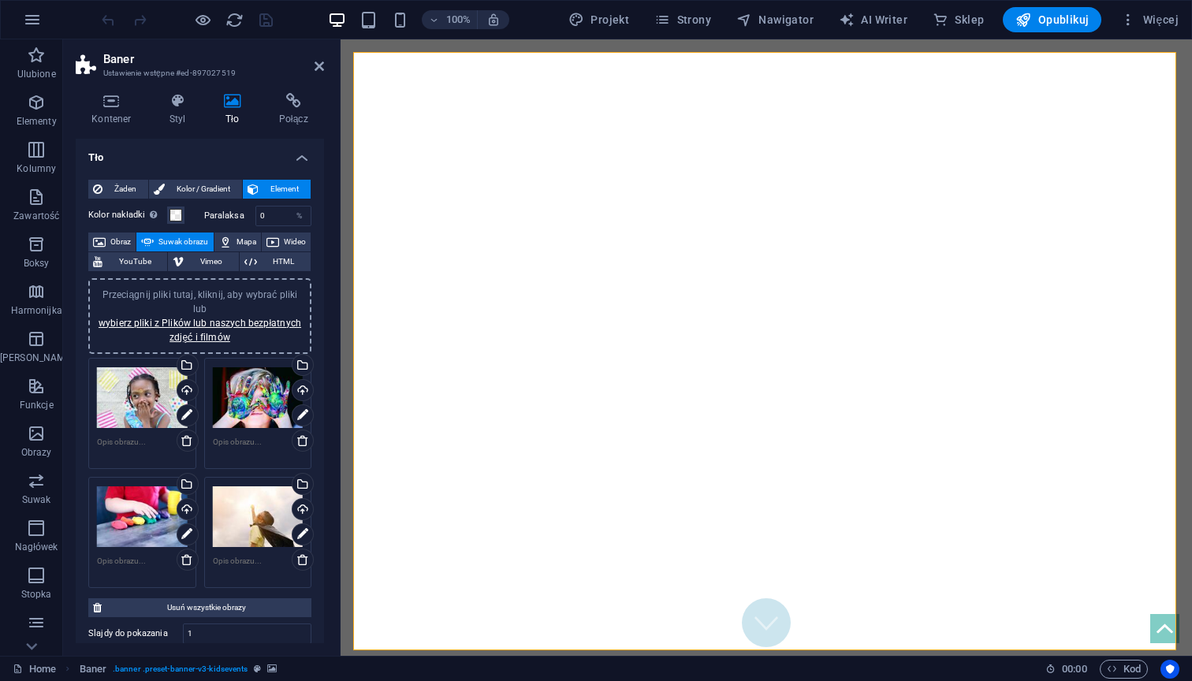
scroll to position [0, 0]
click at [171, 110] on h4 "Styl" at bounding box center [181, 109] width 54 height 33
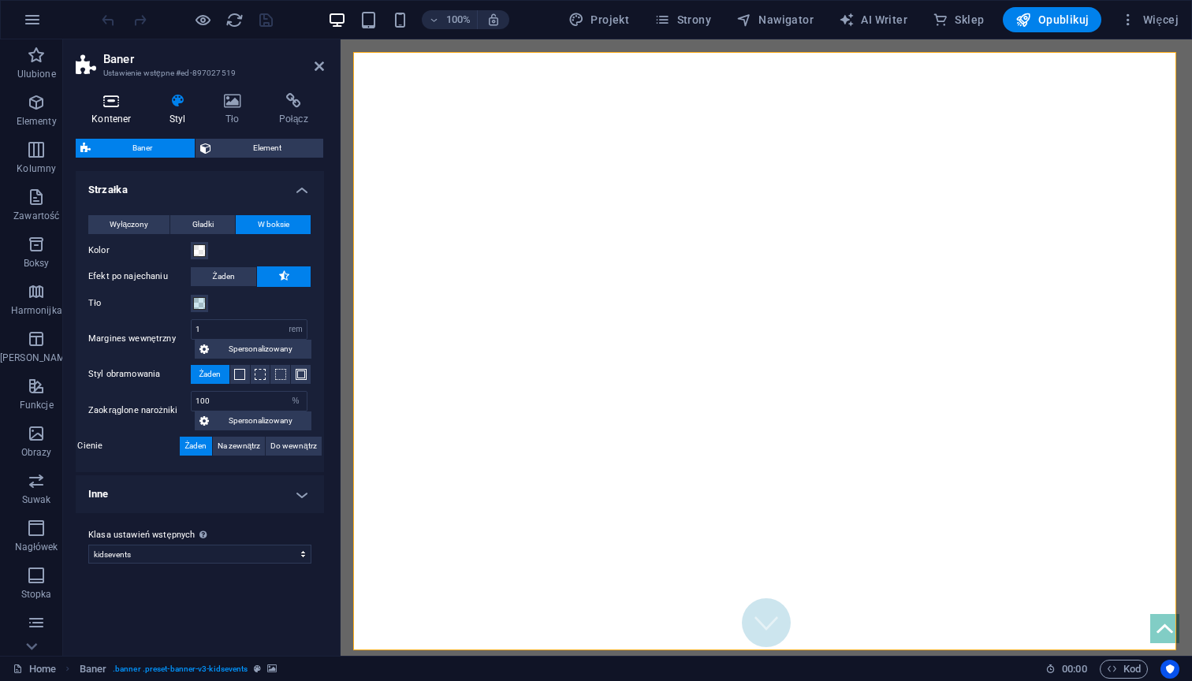
click at [112, 112] on h4 "Kontener" at bounding box center [115, 109] width 78 height 33
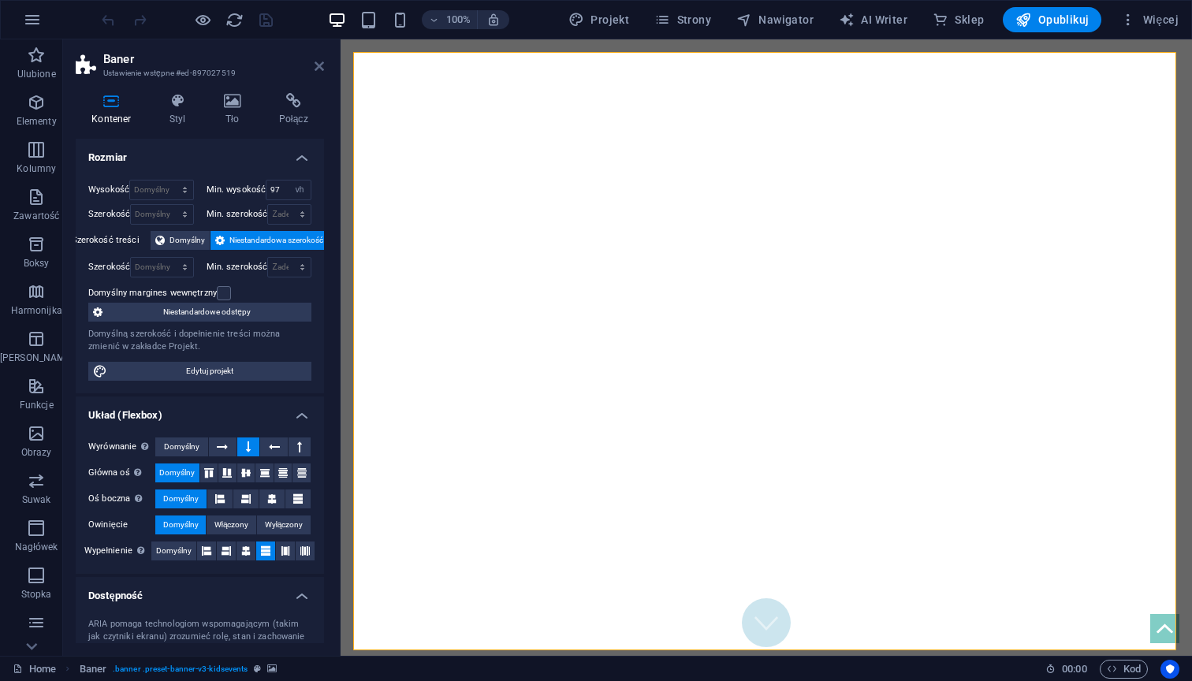
click at [316, 62] on icon at bounding box center [318, 66] width 9 height 13
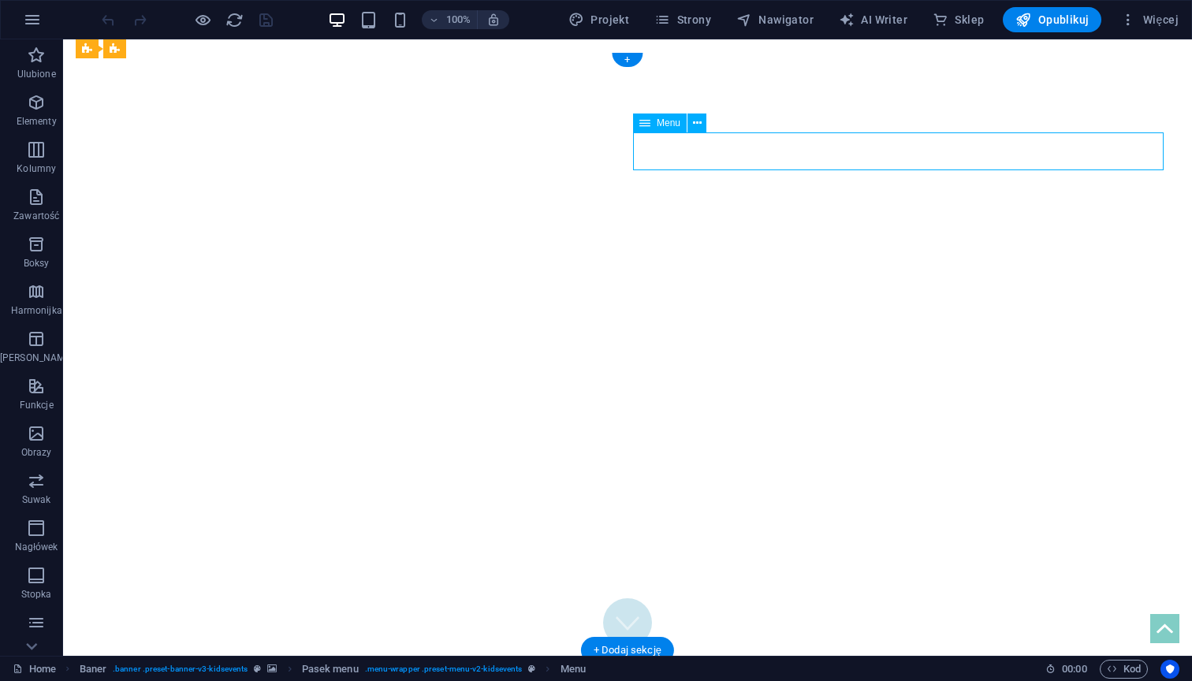
click at [660, 114] on div "Menu" at bounding box center [660, 122] width 54 height 19
click at [643, 125] on icon at bounding box center [644, 122] width 11 height 19
click at [682, 125] on div "Menu" at bounding box center [660, 122] width 54 height 19
click at [694, 125] on icon at bounding box center [697, 123] width 9 height 17
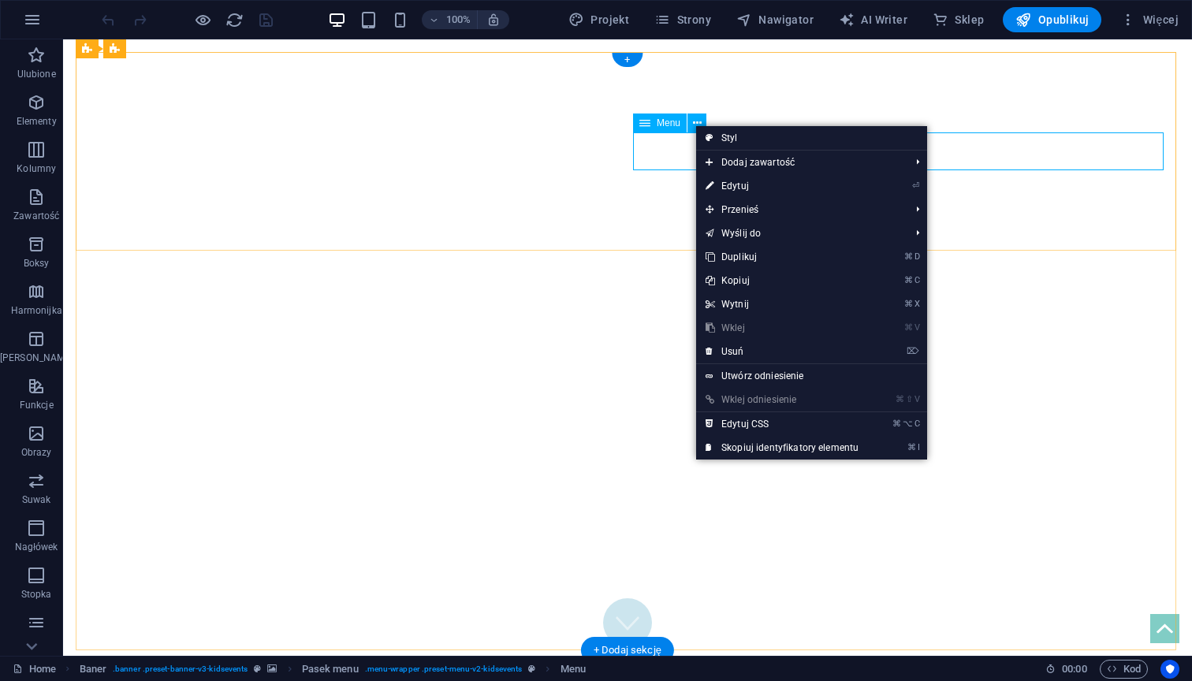
click at [675, 121] on span "Menu" at bounding box center [668, 122] width 24 height 9
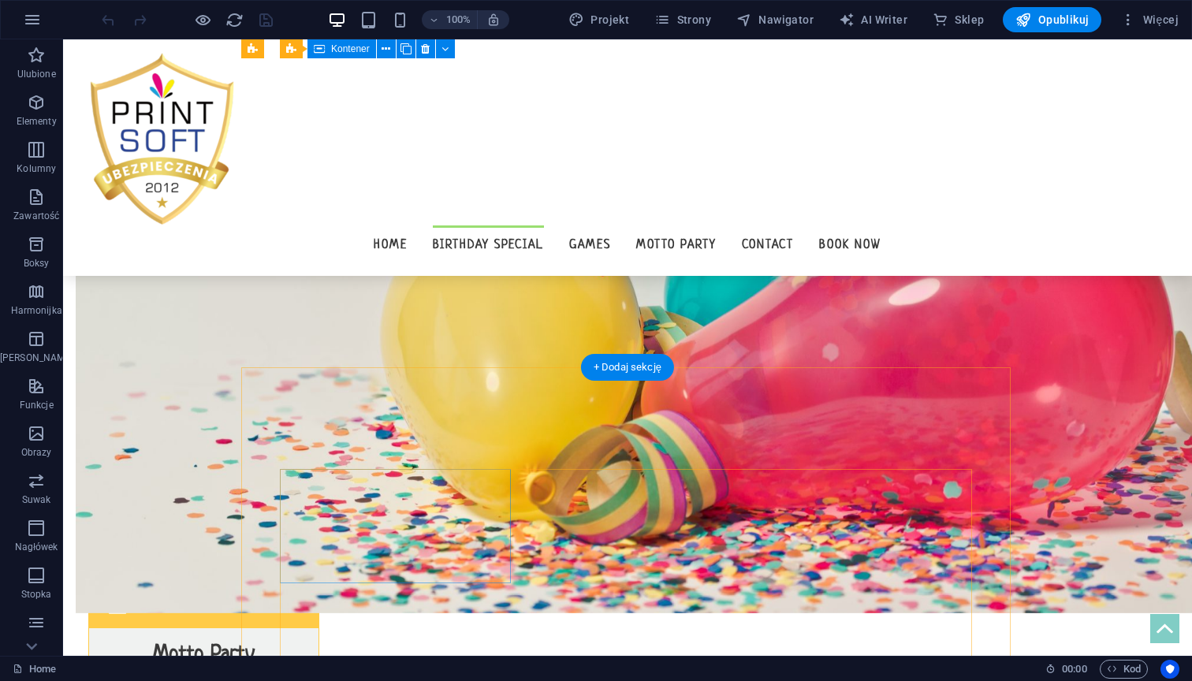
scroll to position [937, 0]
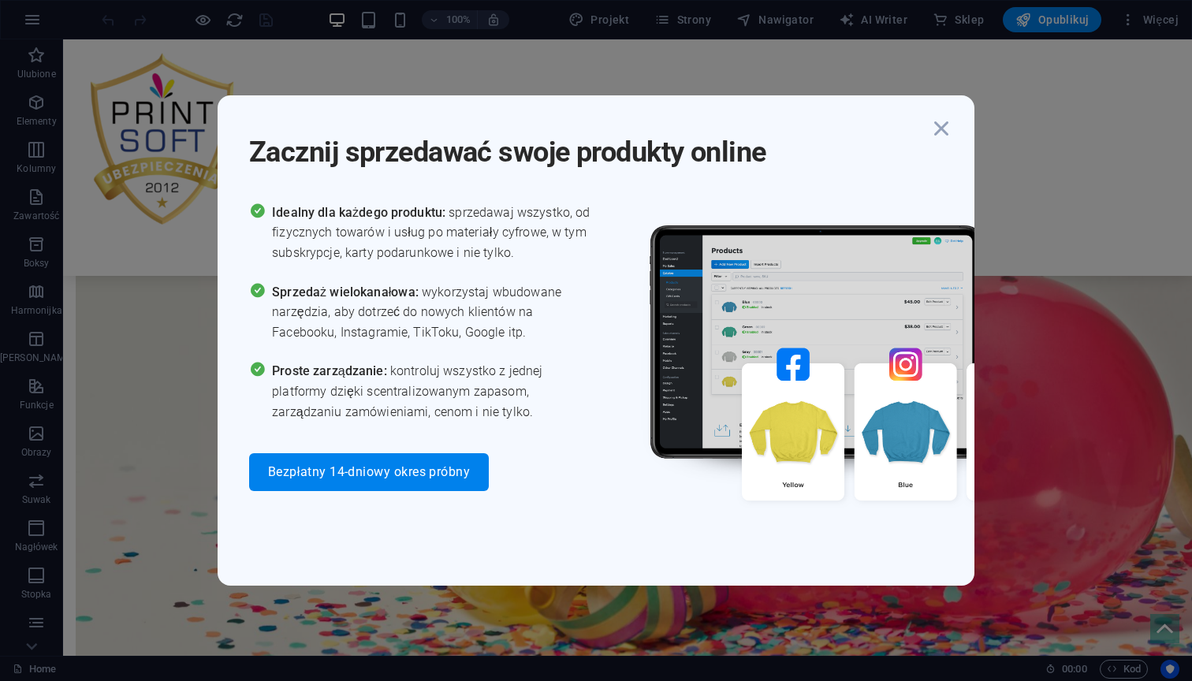
click at [887, 146] on h1 "Zacznij sprzedawać swoje produkty online" at bounding box center [588, 142] width 678 height 57
click at [947, 132] on icon "button" at bounding box center [941, 128] width 28 height 28
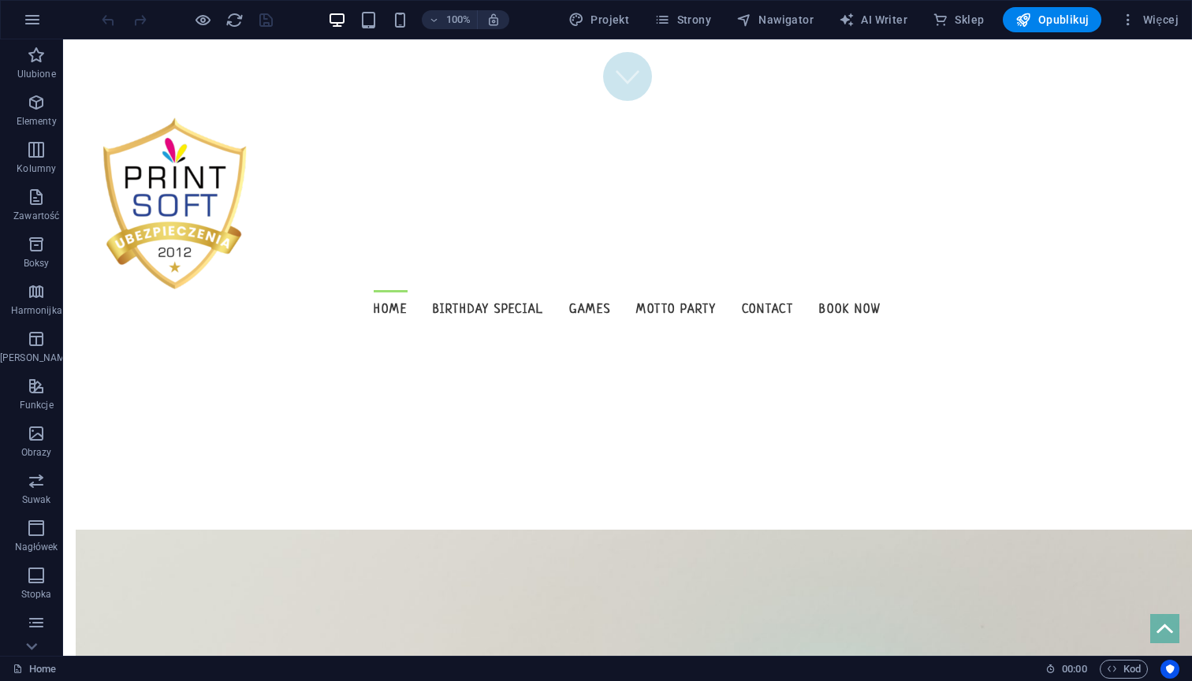
scroll to position [557, 0]
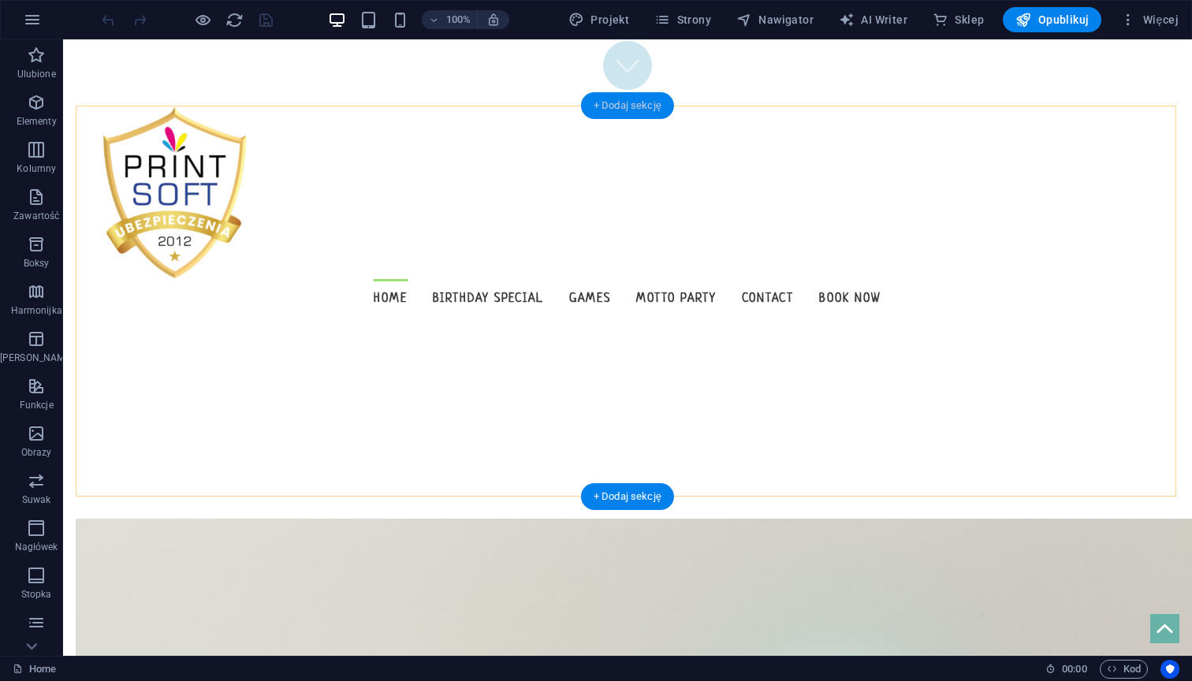
click at [627, 108] on div "+ Dodaj sekcję" at bounding box center [627, 105] width 93 height 27
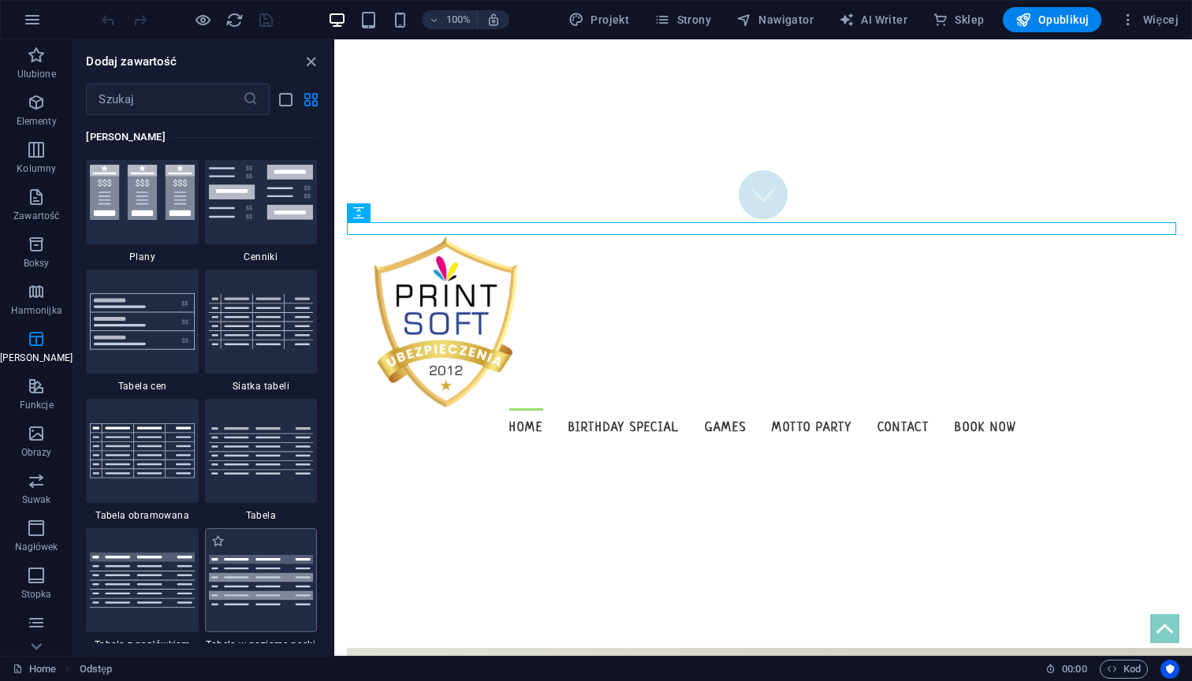
scroll to position [5465, 0]
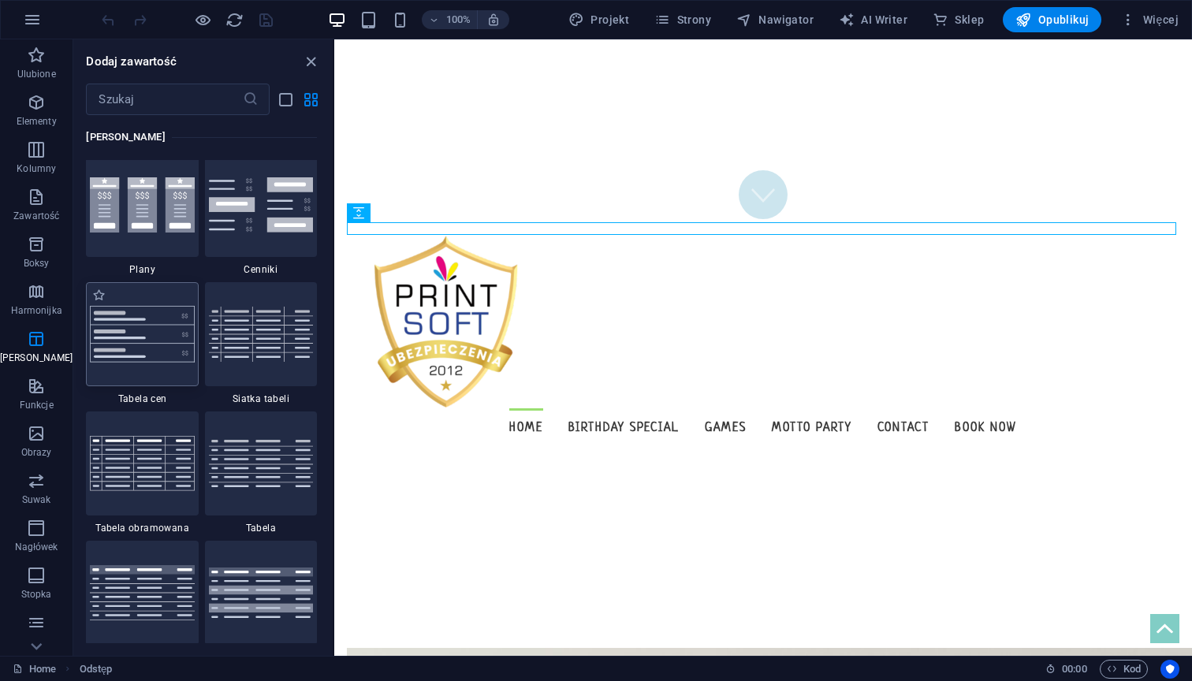
click at [137, 351] on img at bounding box center [142, 334] width 104 height 57
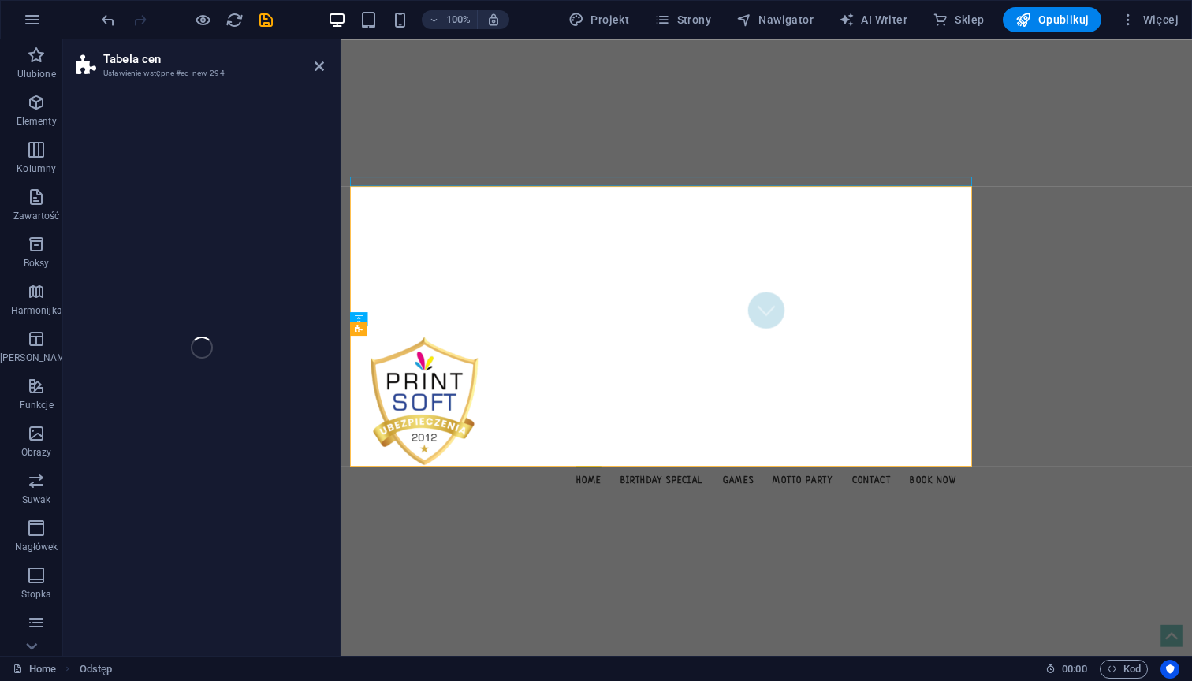
select select "rem"
select select "px"
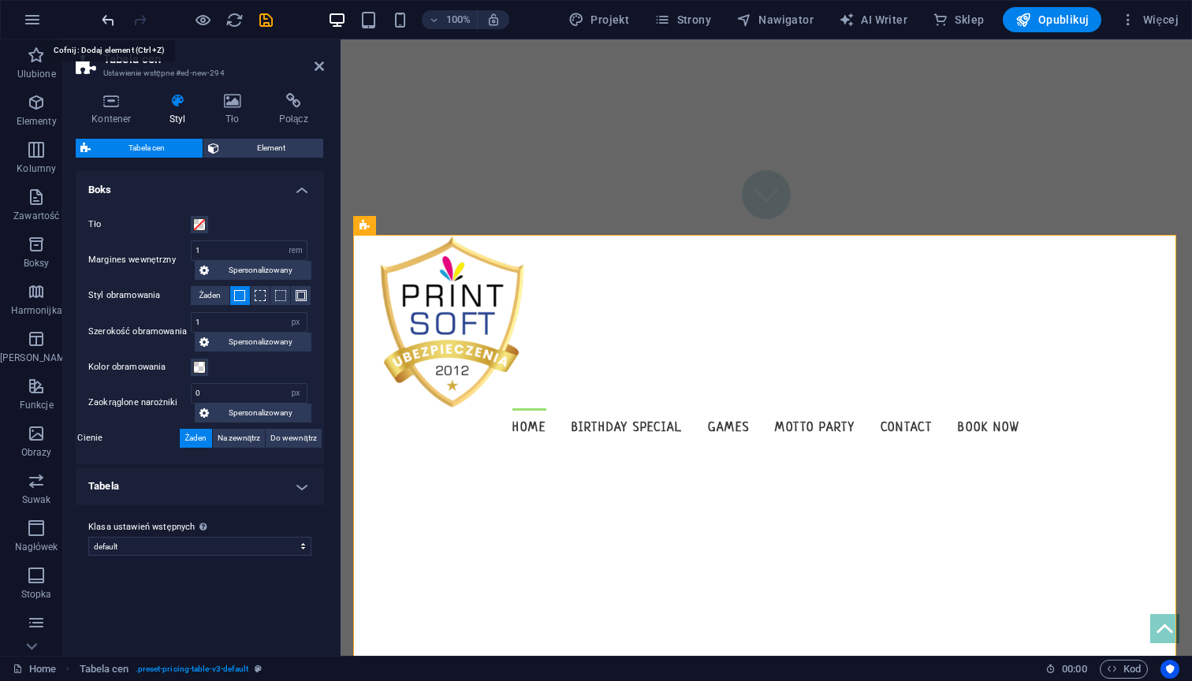
click at [108, 19] on icon "undo" at bounding box center [108, 20] width 18 height 18
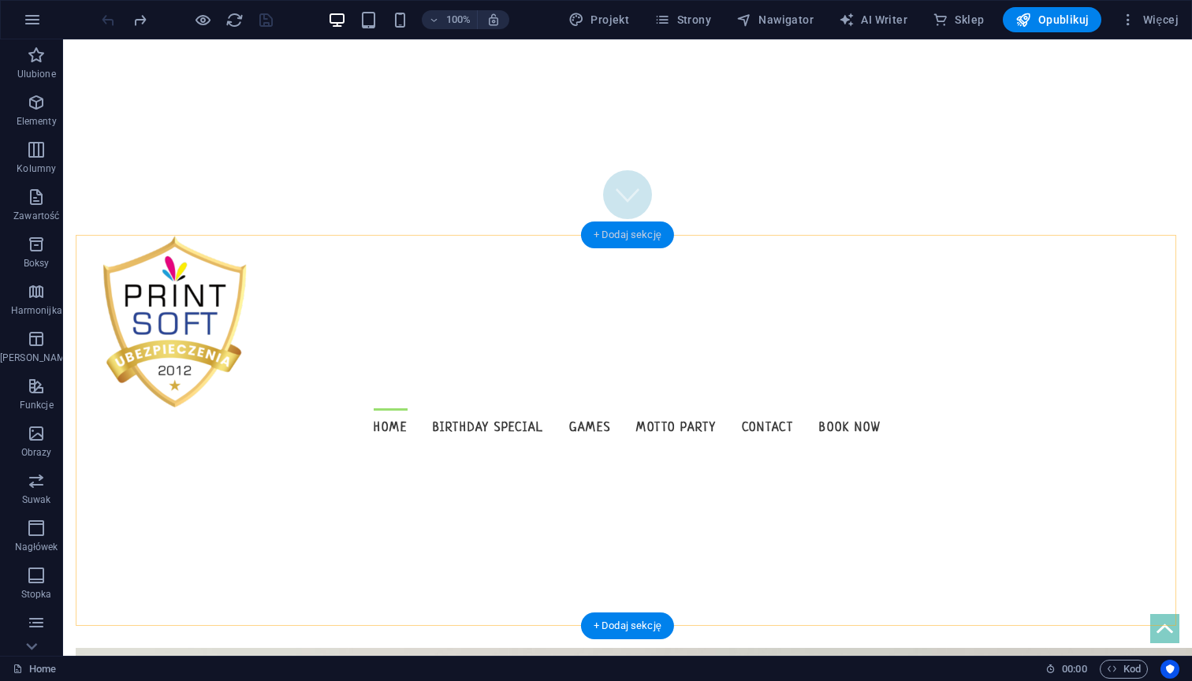
click at [636, 234] on div "+ Dodaj sekcję" at bounding box center [627, 234] width 93 height 27
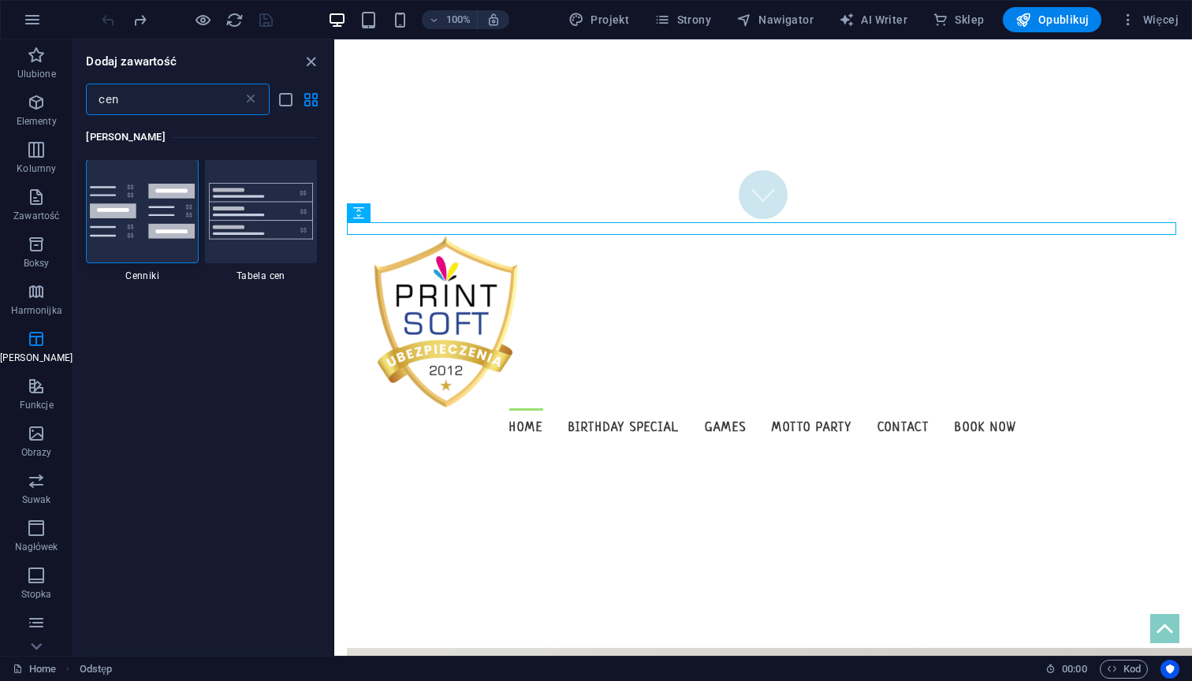
scroll to position [0, 0]
type input "cen"
click at [127, 188] on img at bounding box center [142, 212] width 104 height 56
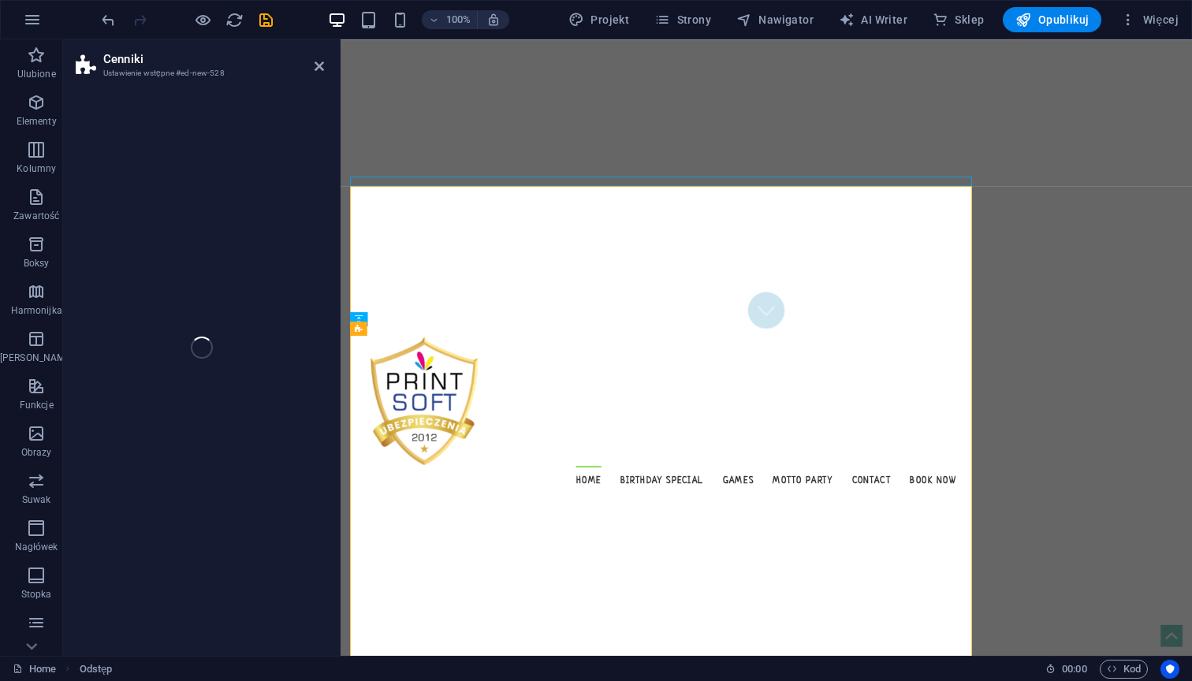
select select "rem"
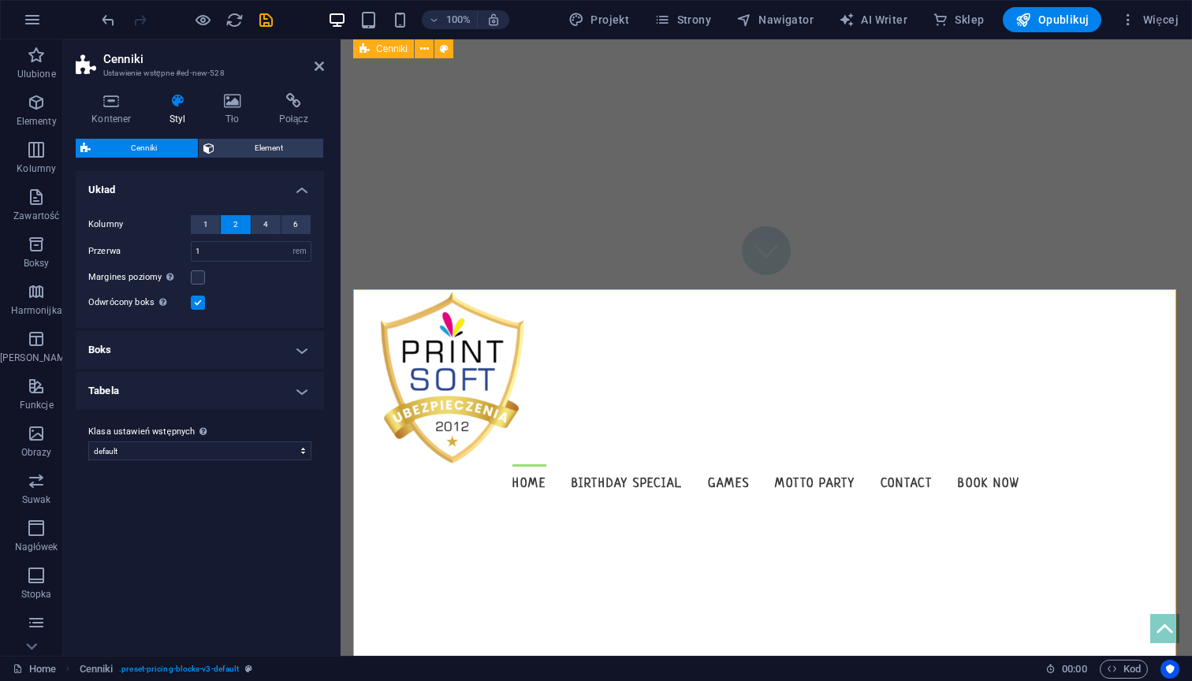
scroll to position [370, 0]
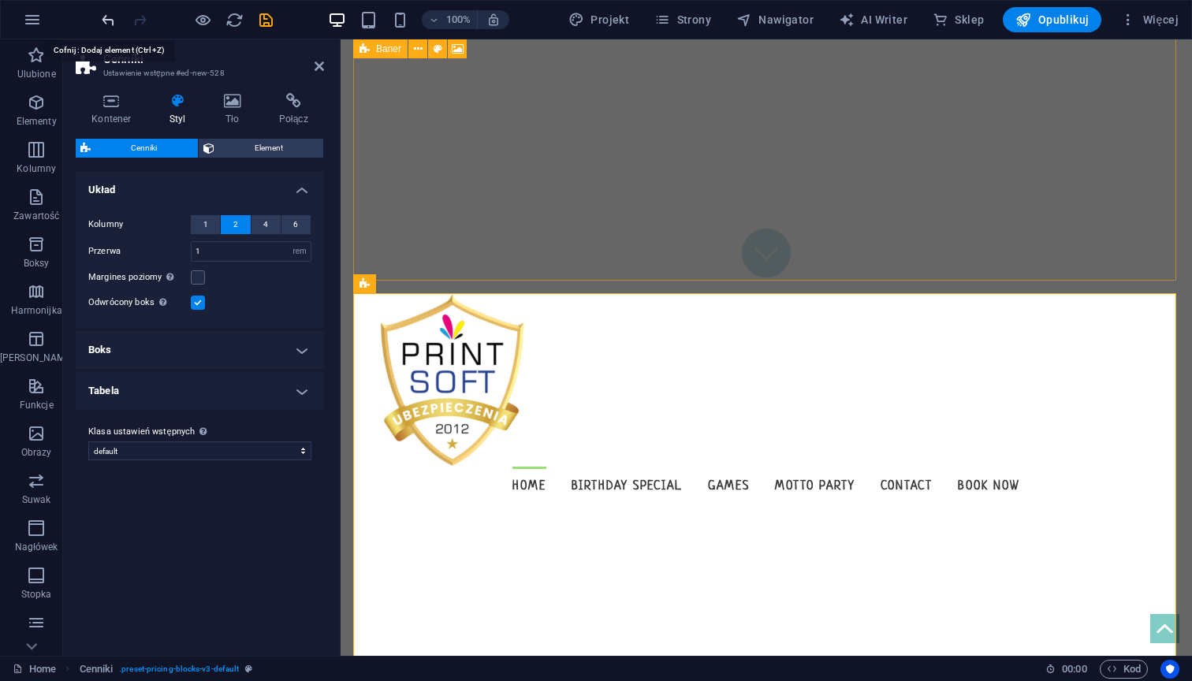
click at [117, 17] on icon "undo" at bounding box center [108, 20] width 18 height 18
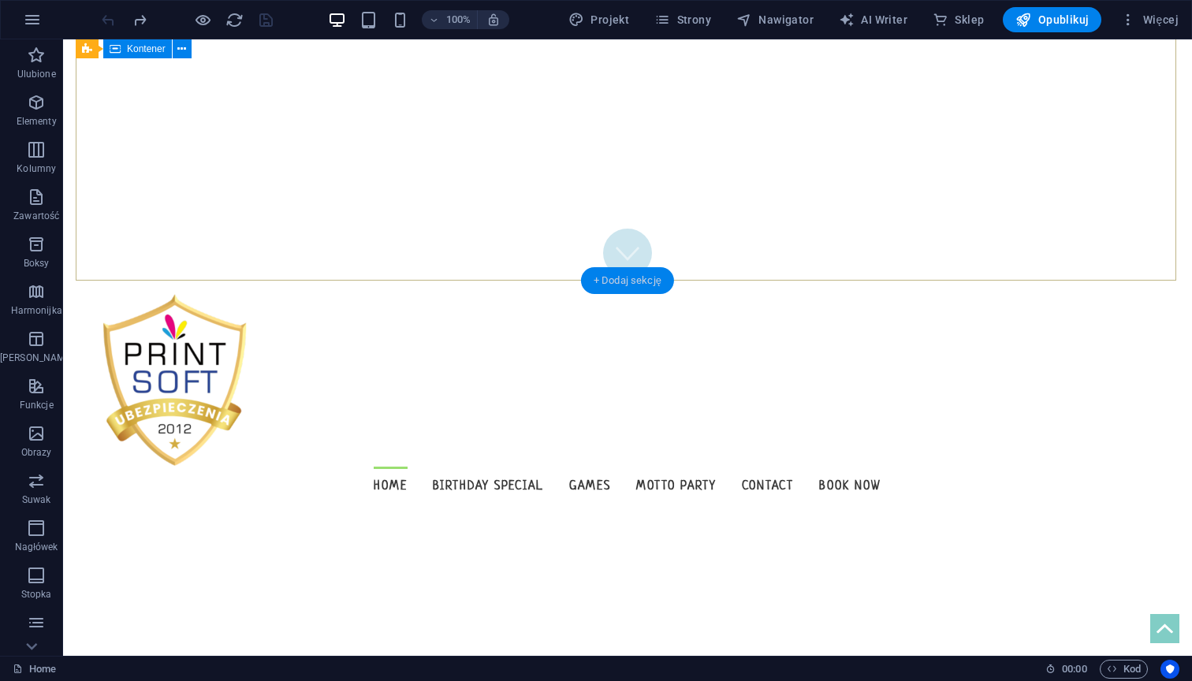
click at [623, 286] on div "+ Dodaj sekcję" at bounding box center [627, 280] width 93 height 27
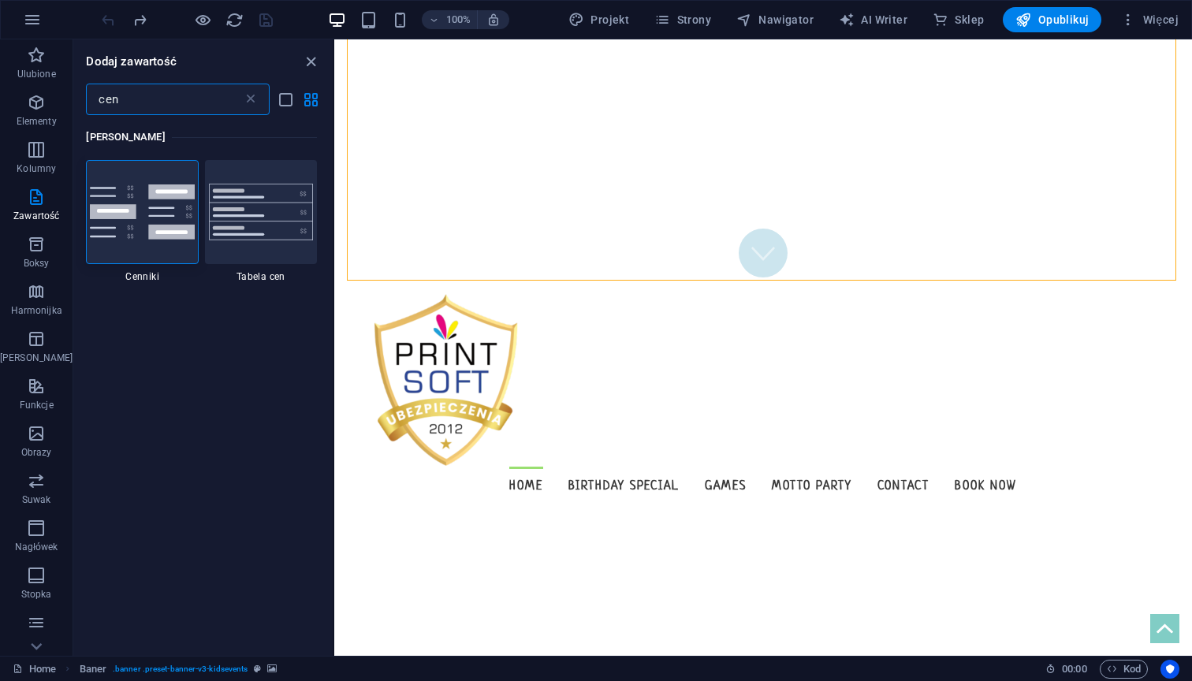
click at [203, 99] on input "cen" at bounding box center [164, 100] width 156 height 32
type input "c"
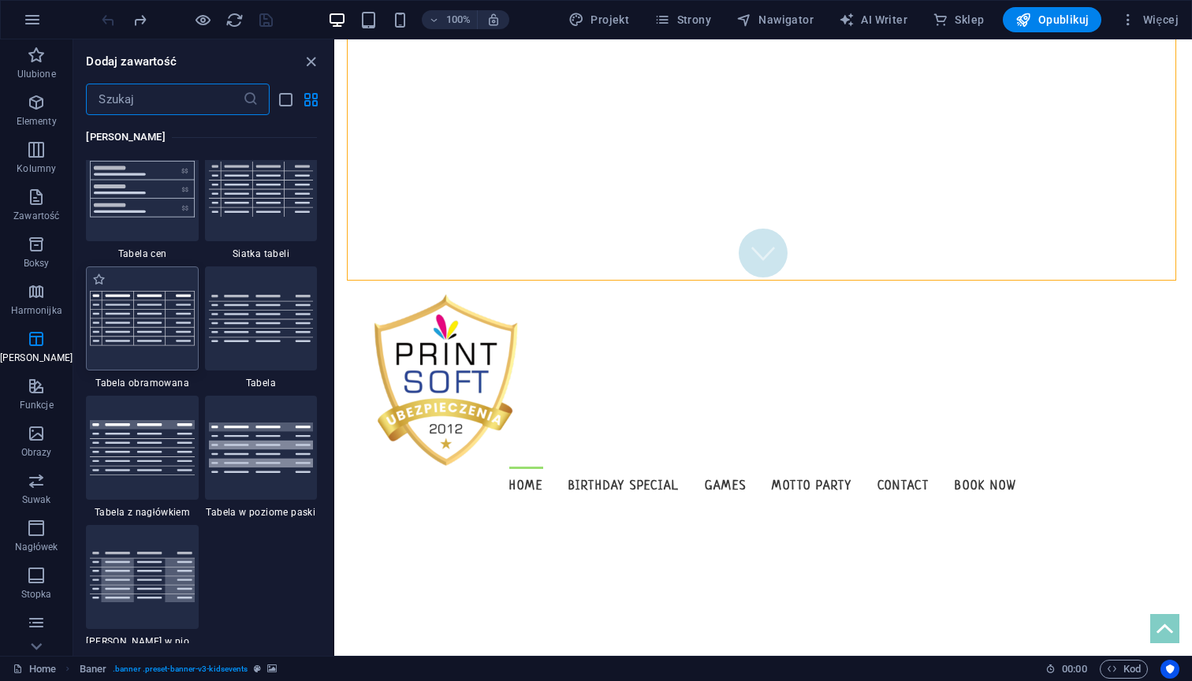
scroll to position [5626, 0]
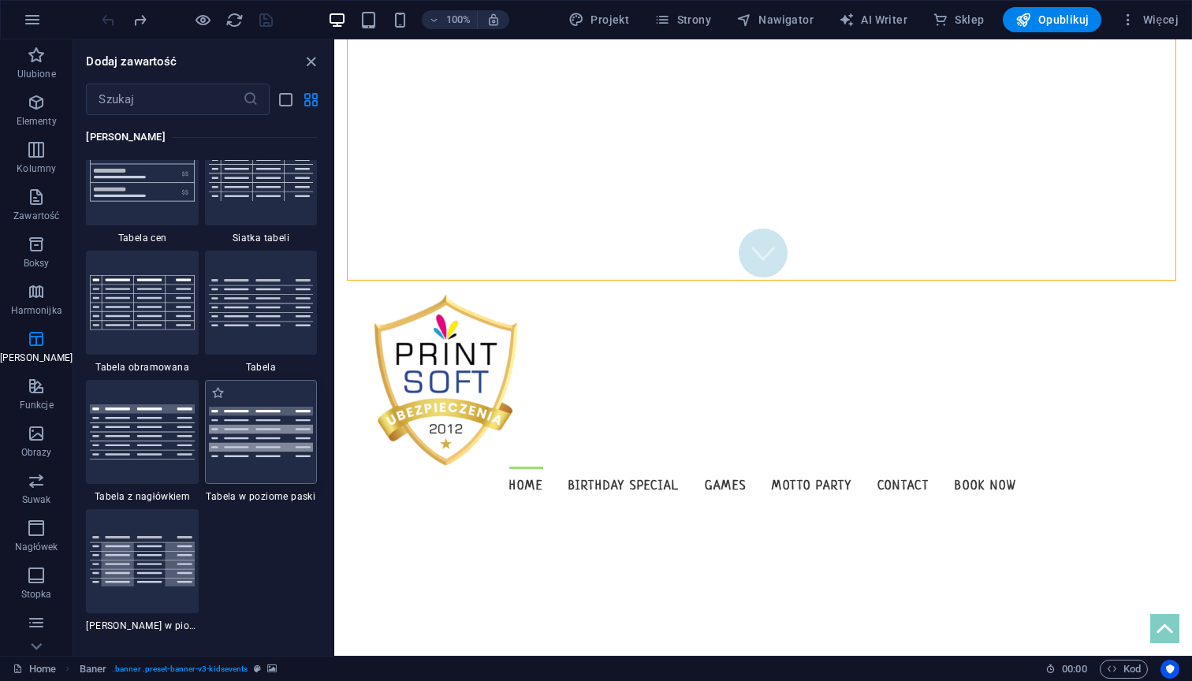
click at [258, 433] on img at bounding box center [261, 432] width 104 height 50
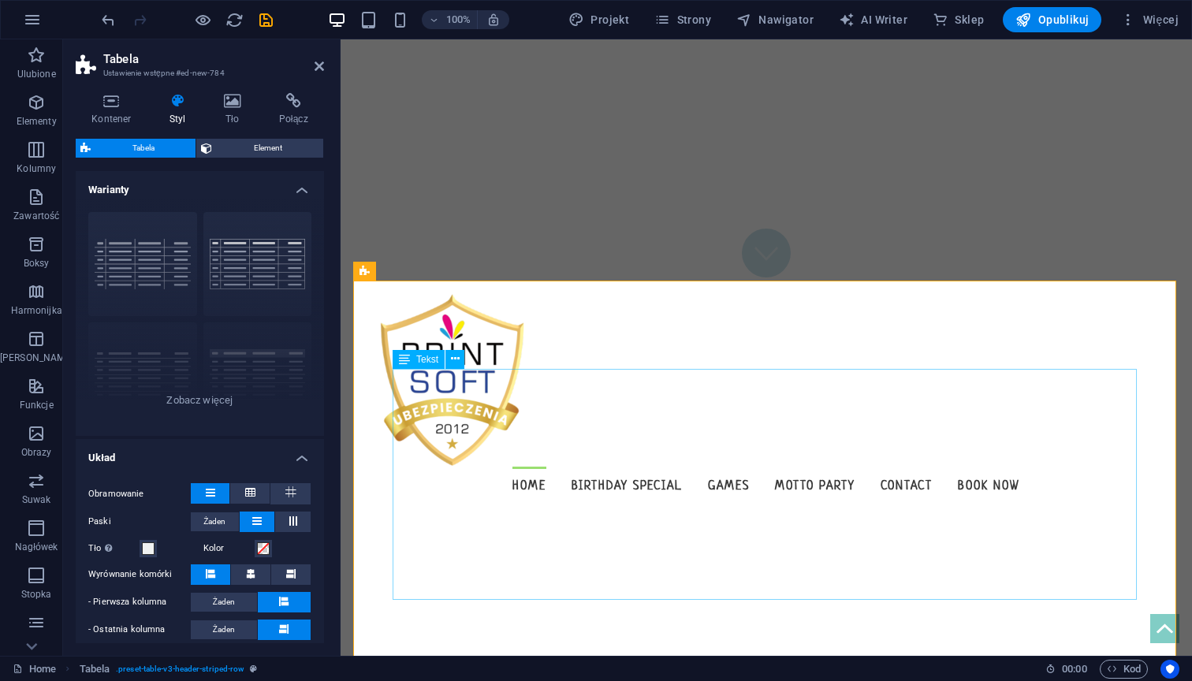
scroll to position [374, 0]
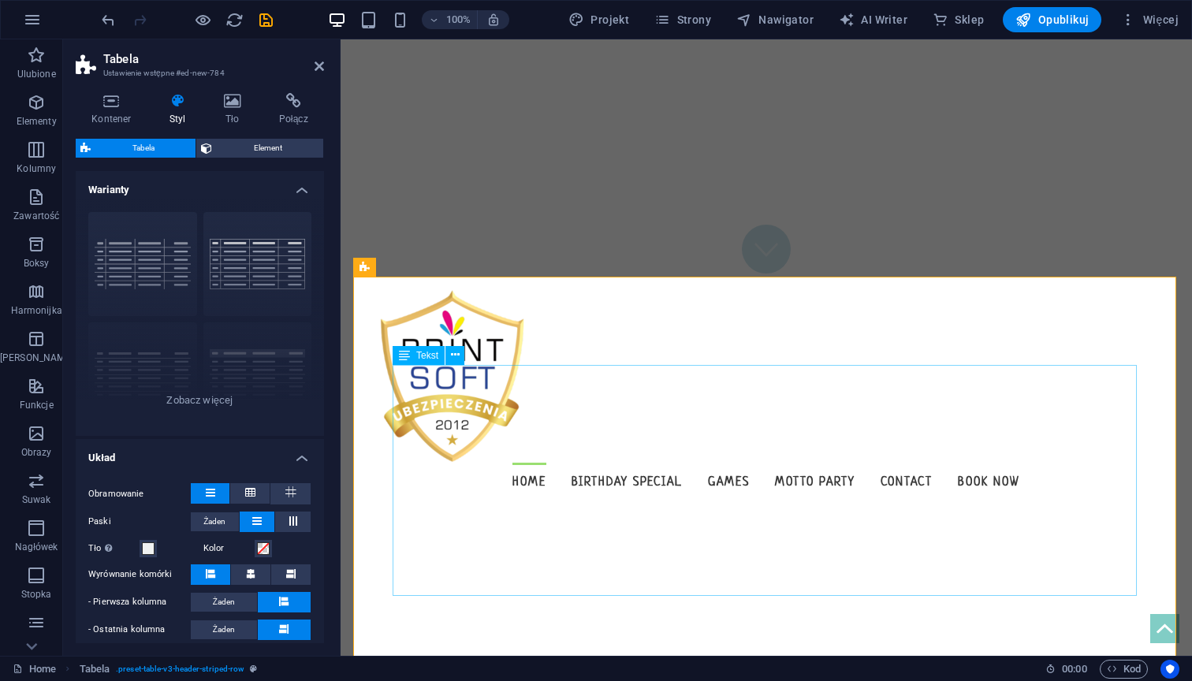
click at [432, 356] on span "Tekst" at bounding box center [427, 355] width 22 height 9
click at [453, 353] on icon at bounding box center [455, 355] width 9 height 17
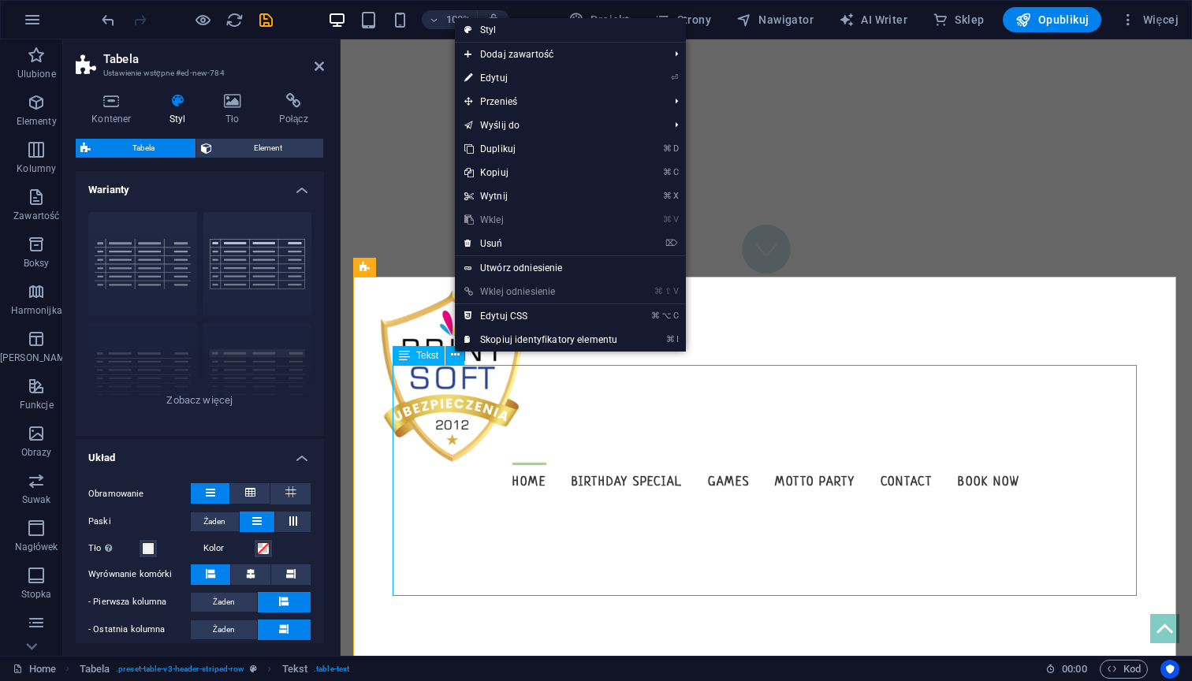
click at [417, 354] on span "Tekst" at bounding box center [427, 355] width 22 height 9
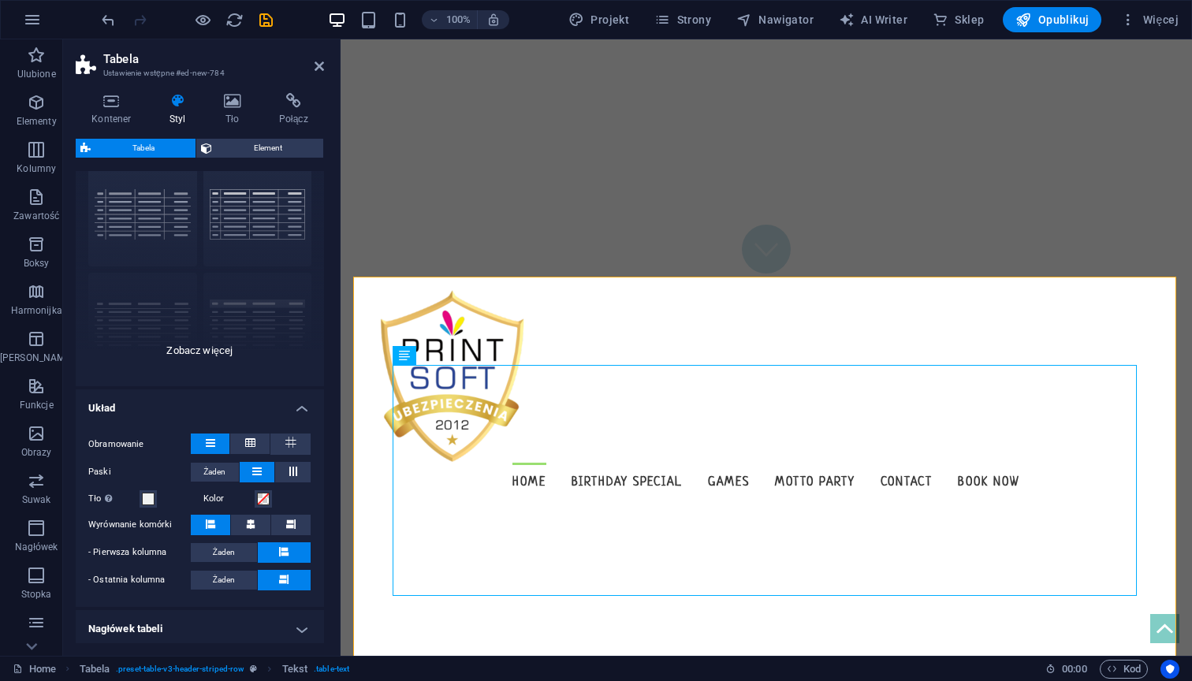
scroll to position [21, 0]
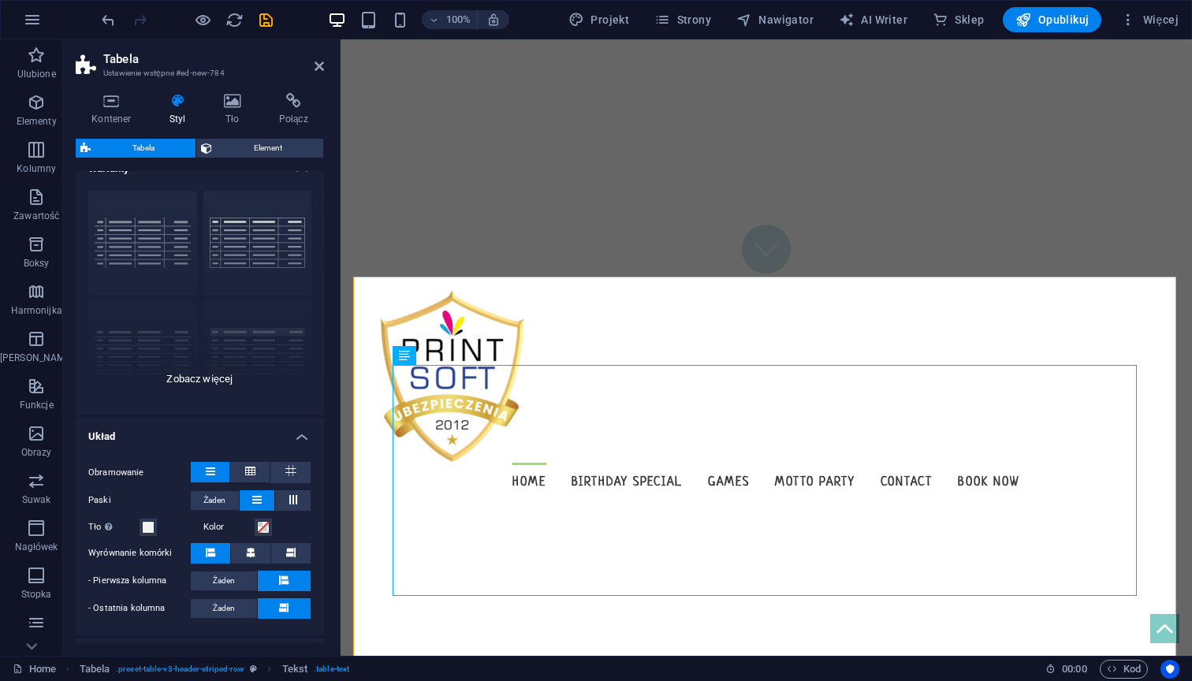
click at [199, 371] on div "siatka z obramowaniem Domyślny z nagłówkiem poziomo w paski pionowo w paski" at bounding box center [200, 296] width 248 height 236
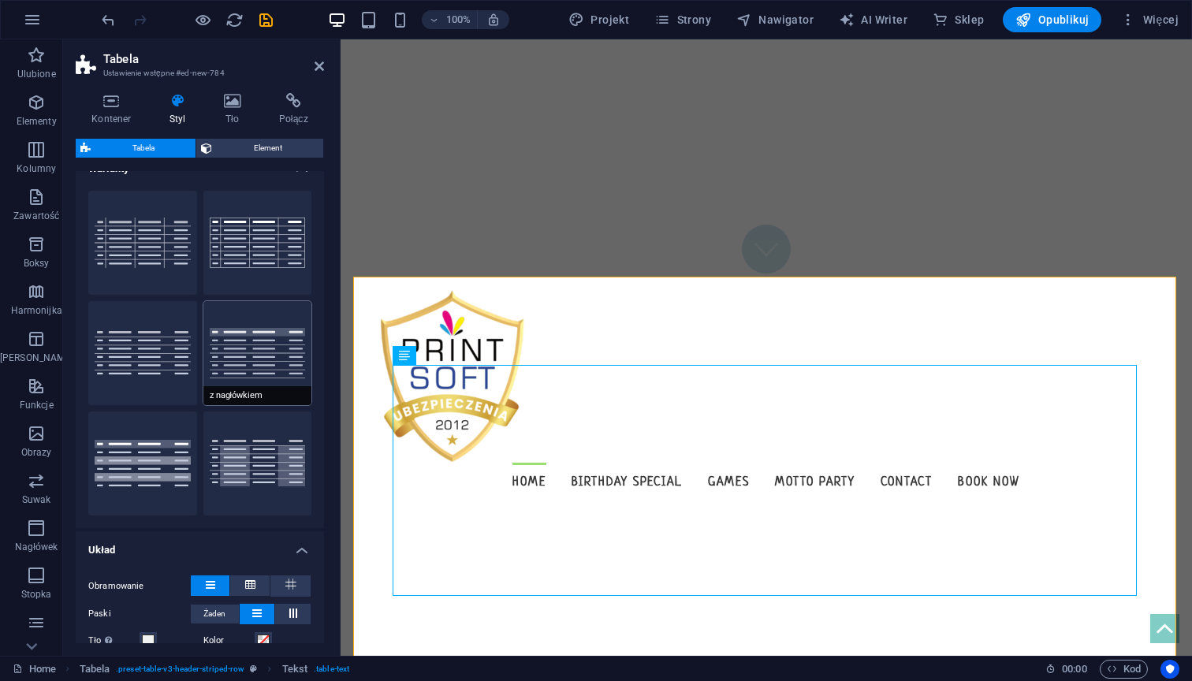
scroll to position [54, 0]
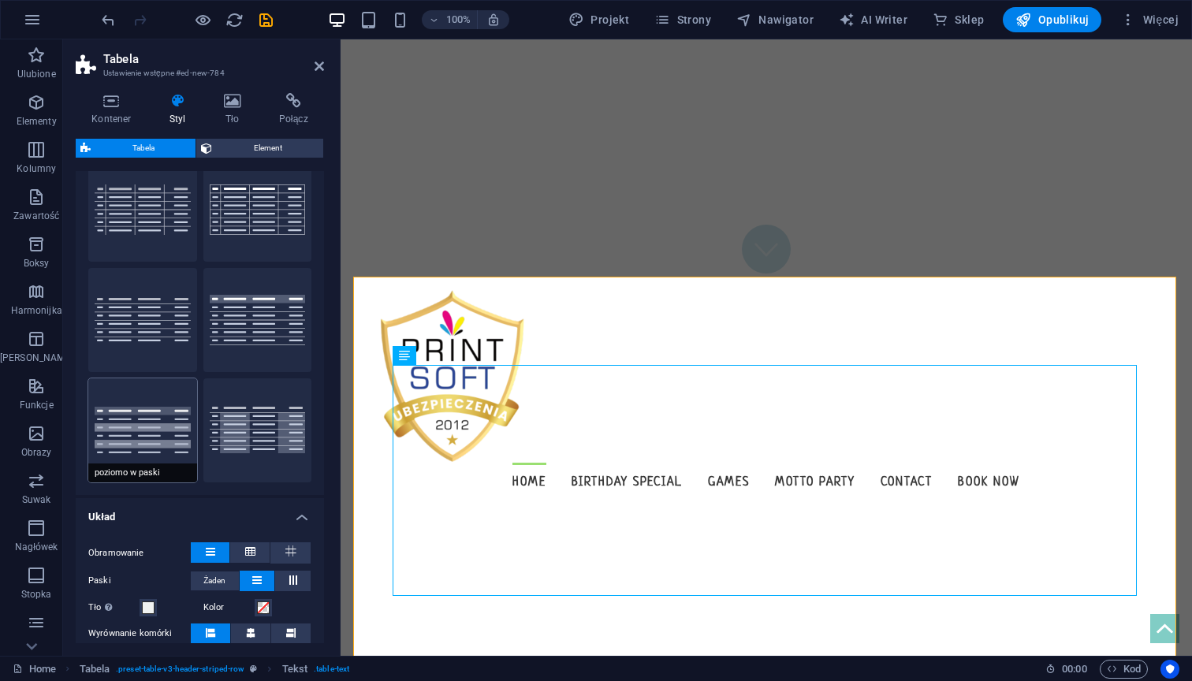
click at [155, 410] on button "poziomo w paski" at bounding box center [142, 430] width 109 height 104
click at [264, 417] on button "pionowo w paski" at bounding box center [257, 430] width 109 height 104
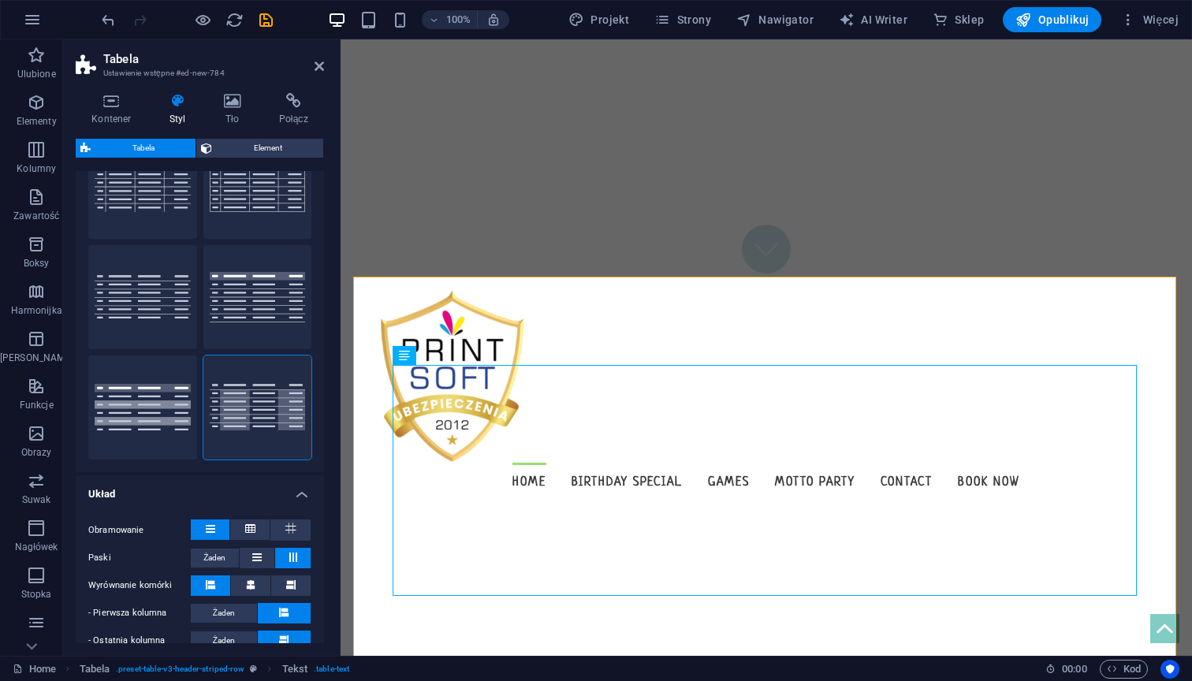
scroll to position [57, 0]
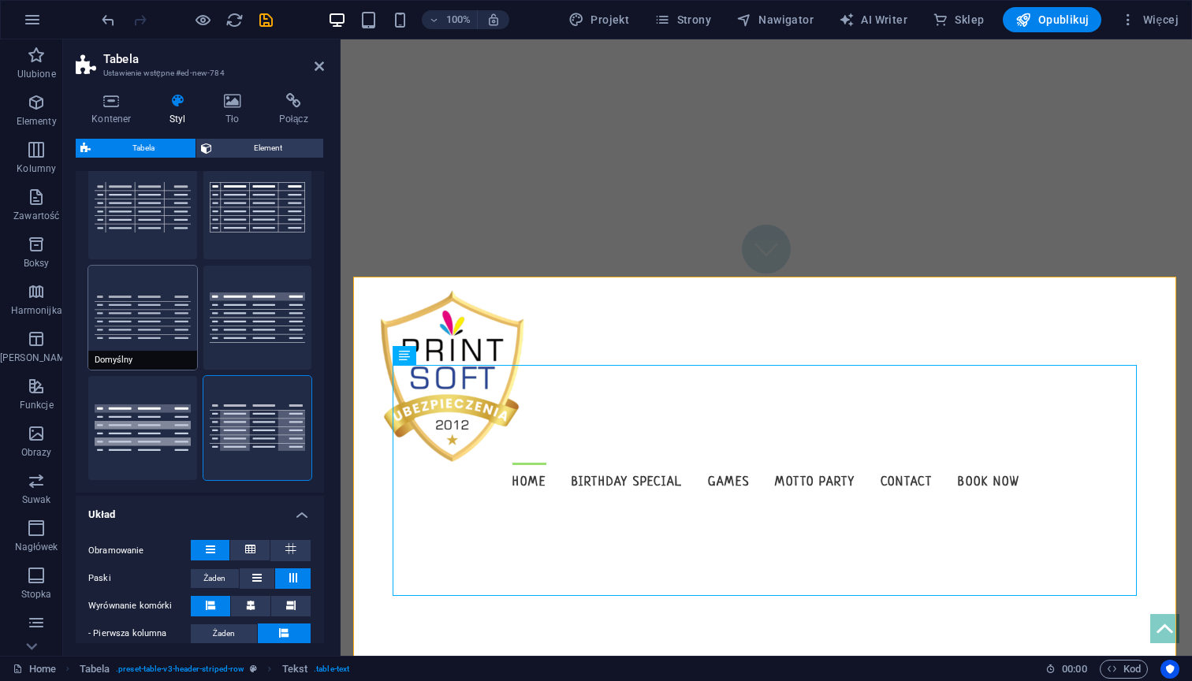
click at [159, 311] on button "Domyślny" at bounding box center [142, 318] width 109 height 104
click at [284, 311] on button "z nagłówkiem" at bounding box center [257, 318] width 109 height 104
click at [259, 196] on button "z obramowaniem" at bounding box center [257, 207] width 109 height 104
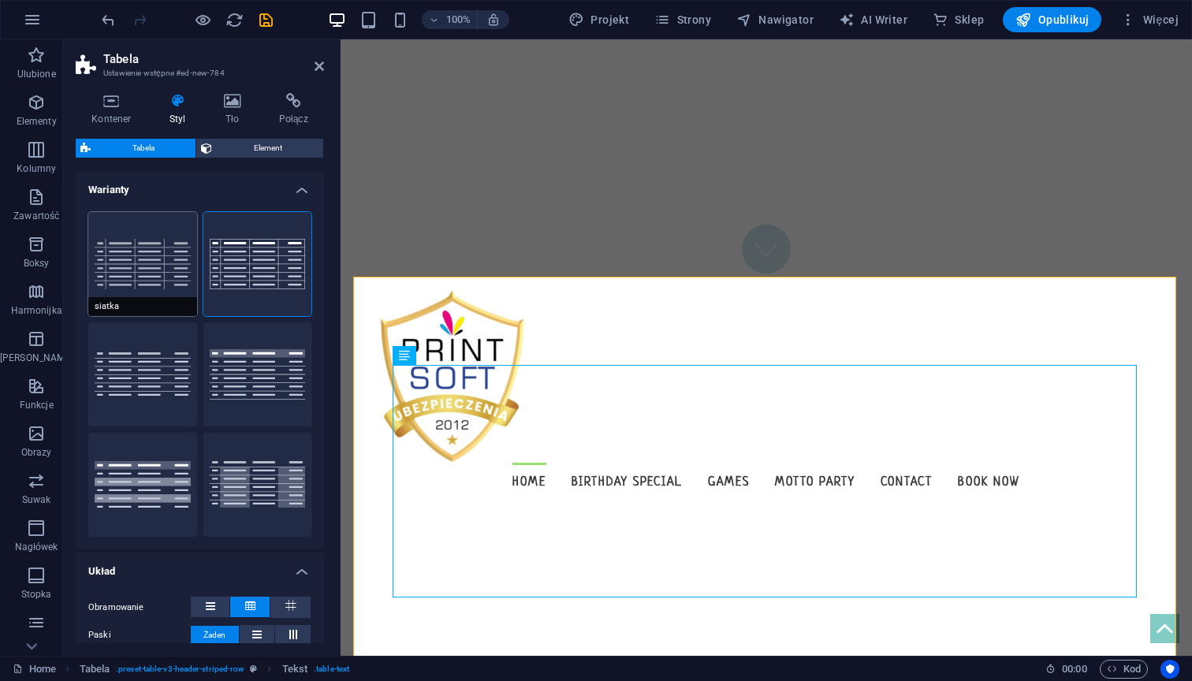
scroll to position [0, 0]
click at [158, 245] on button "siatka" at bounding box center [142, 264] width 109 height 104
click at [241, 367] on button "z nagłówkiem" at bounding box center [257, 374] width 109 height 104
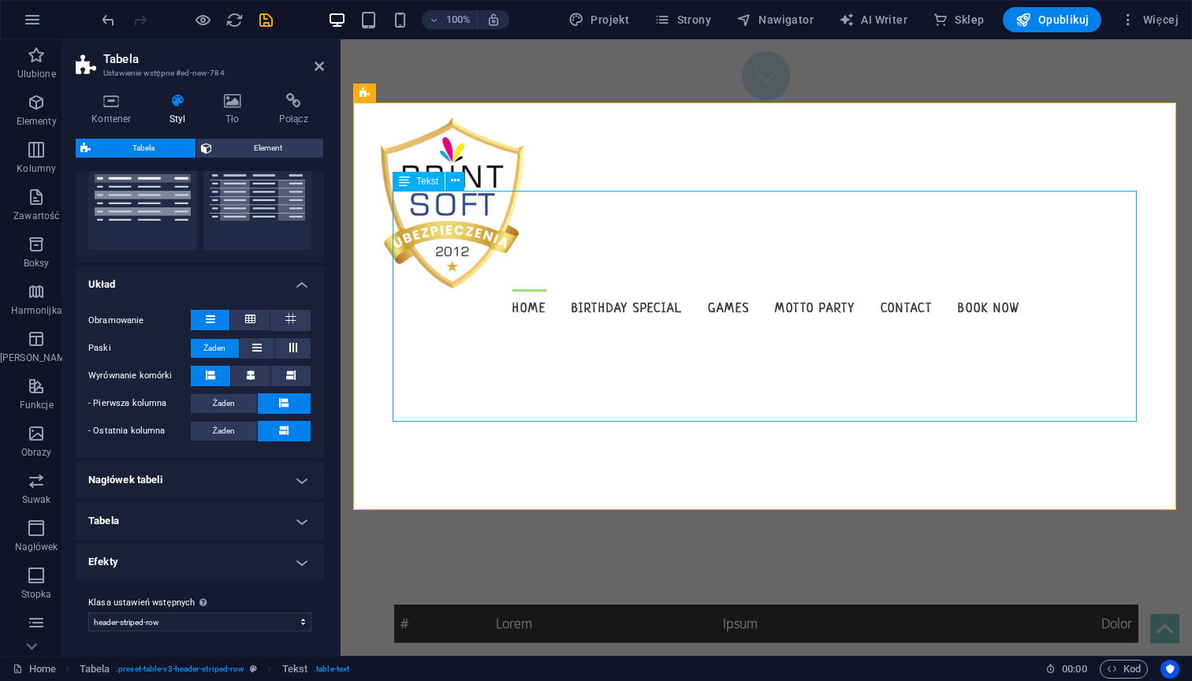
scroll to position [551, 0]
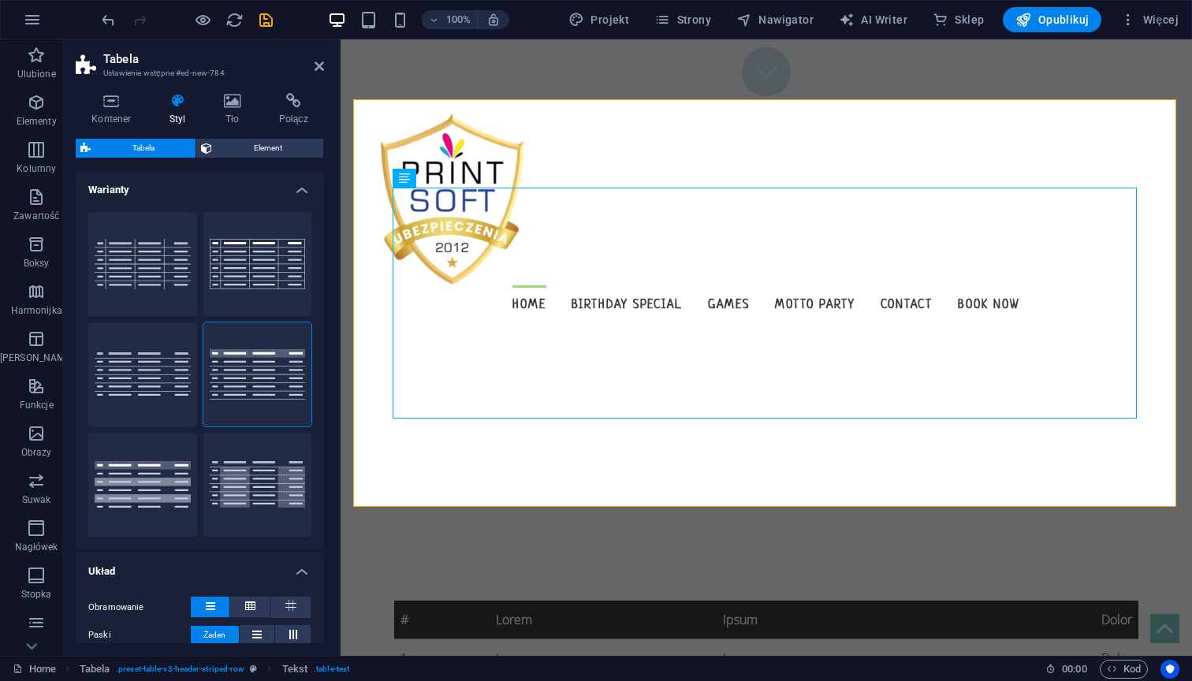
scroll to position [0, 0]
click at [244, 149] on span "Element" at bounding box center [268, 148] width 102 height 19
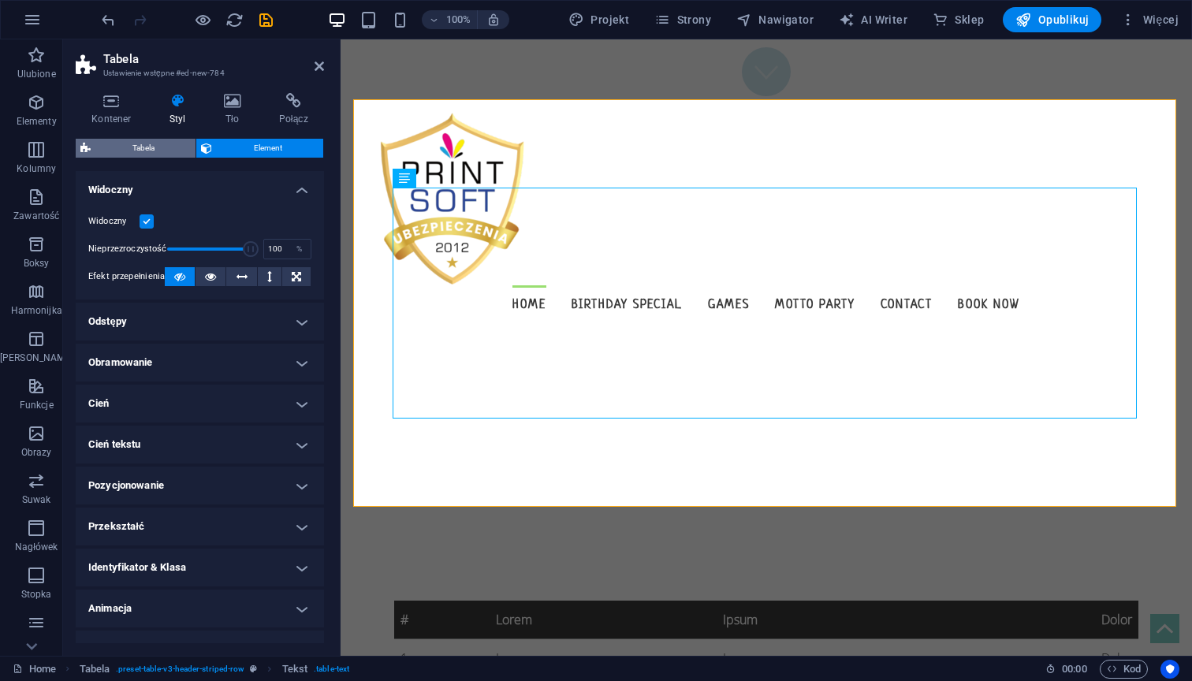
click at [154, 143] on span "Tabela" at bounding box center [142, 148] width 95 height 19
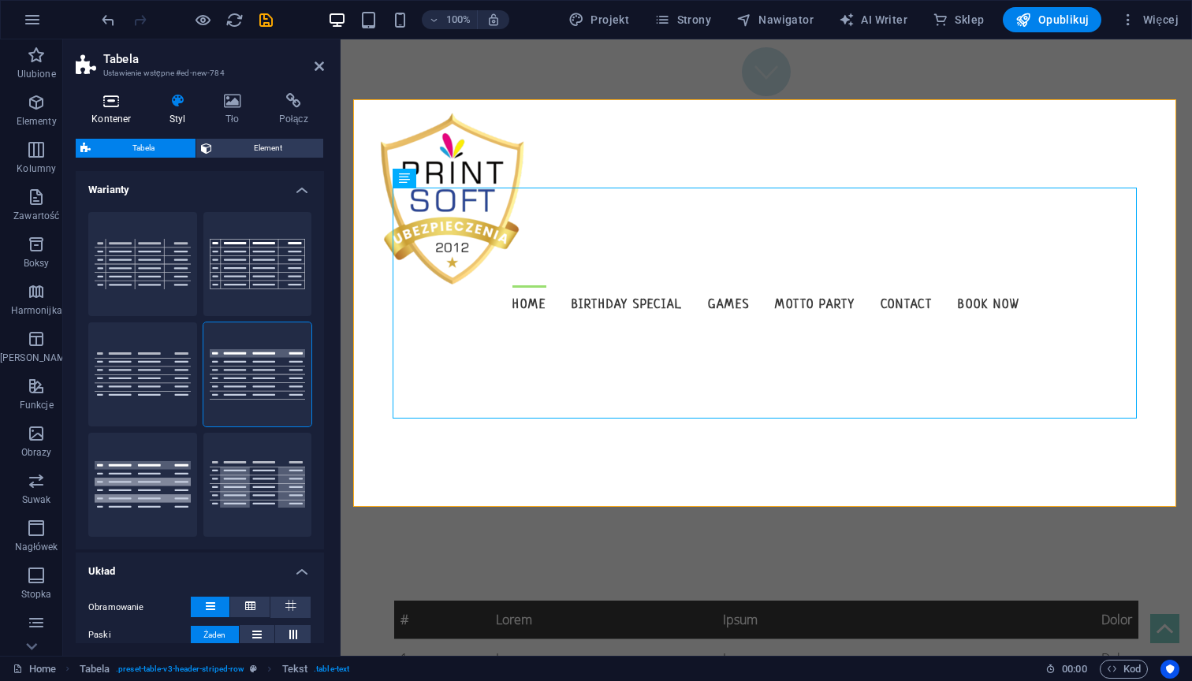
click at [113, 98] on icon at bounding box center [112, 101] width 72 height 16
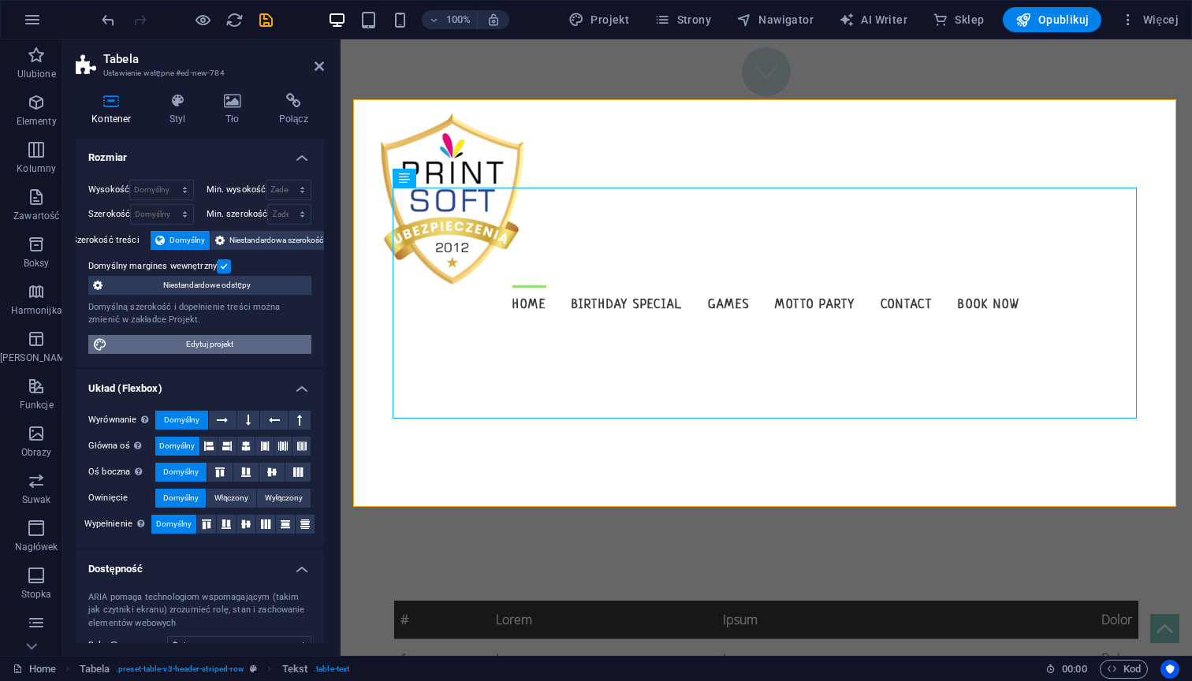
click at [211, 348] on span "Edytuj projekt" at bounding box center [209, 344] width 195 height 19
select select "px"
select select "300"
select select "px"
select select "rem"
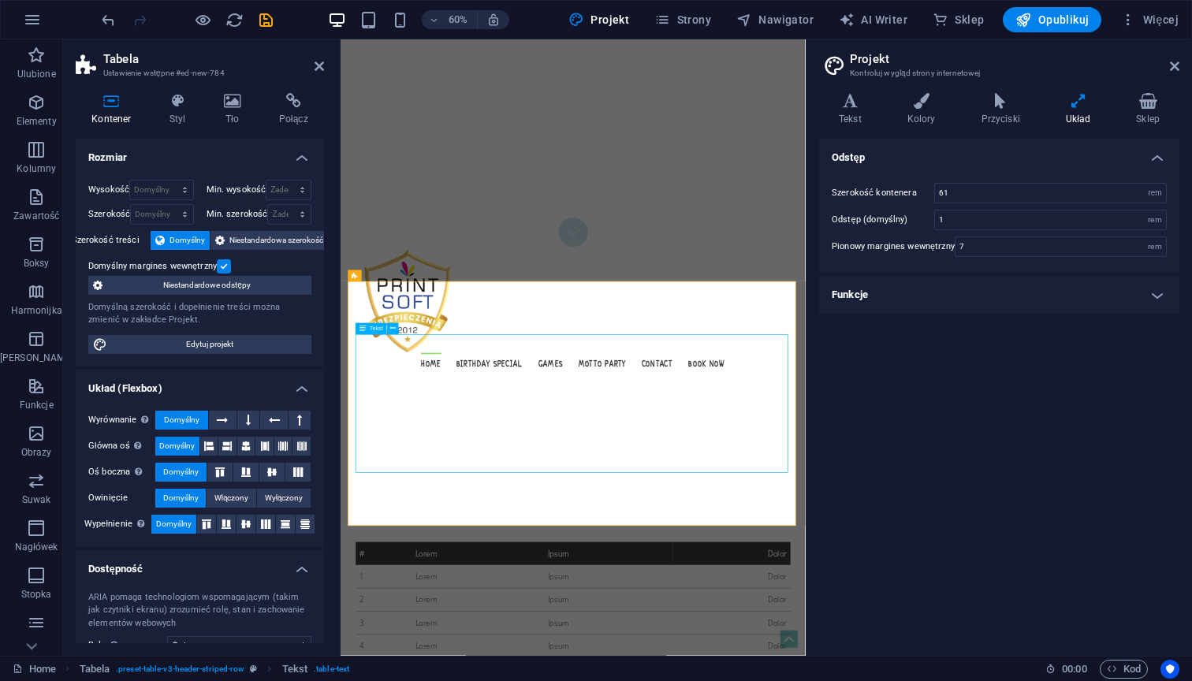
scroll to position [692, 0]
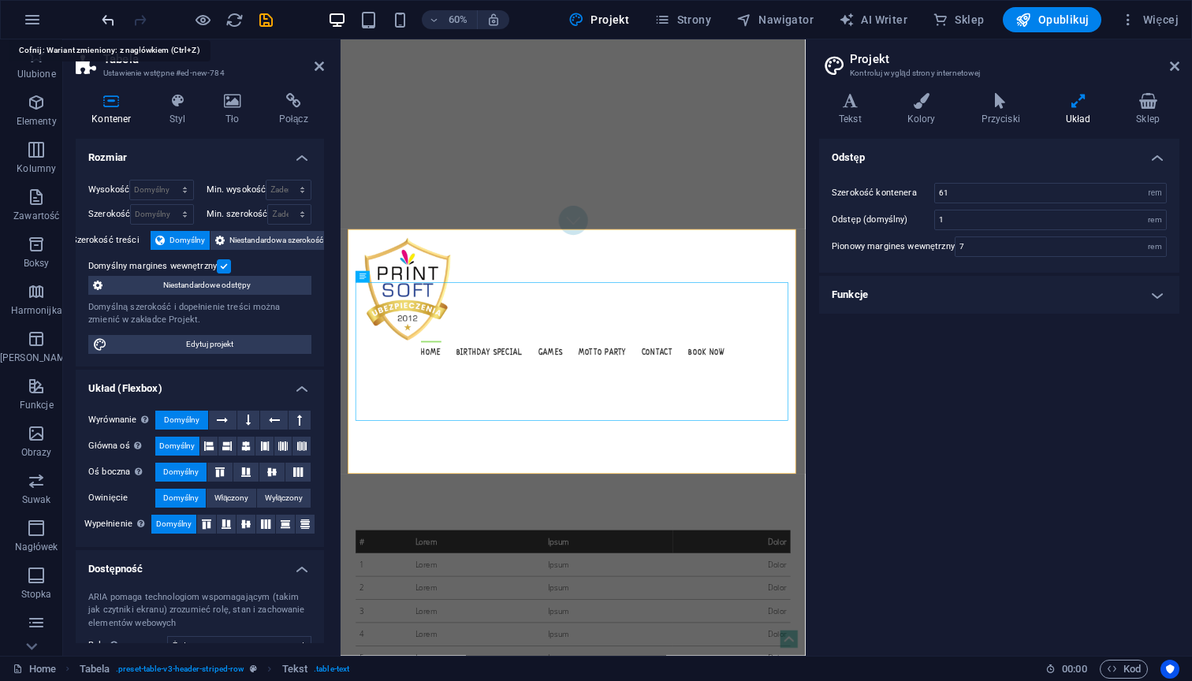
click at [106, 18] on icon "undo" at bounding box center [108, 20] width 18 height 18
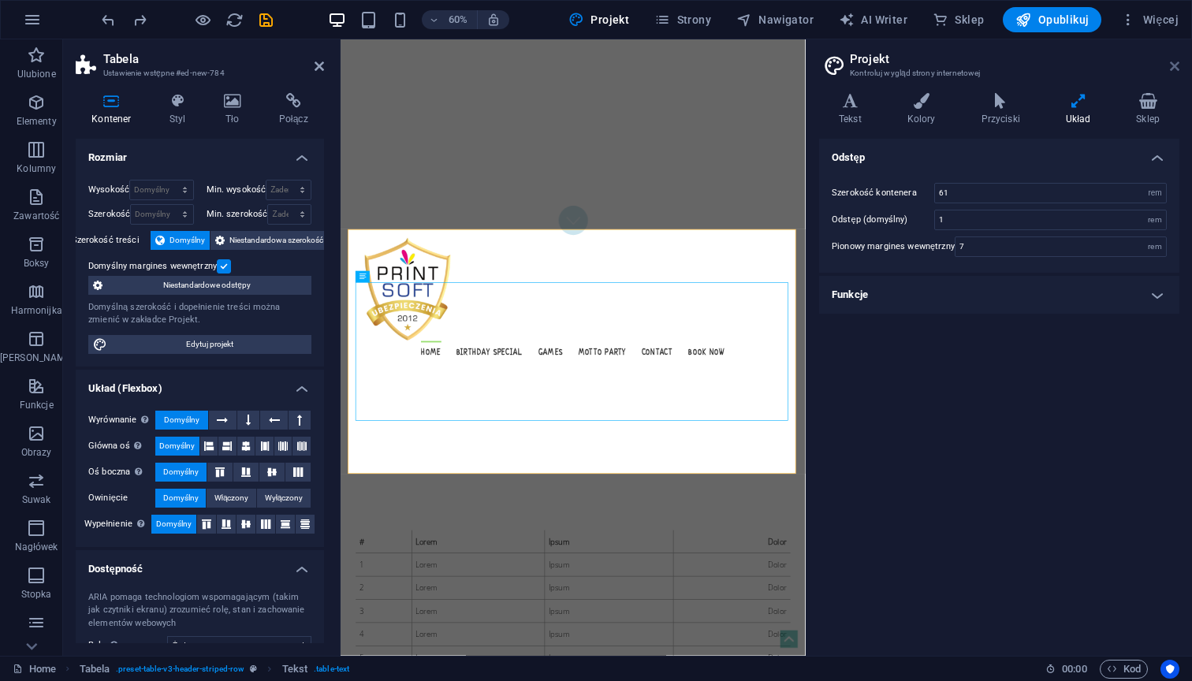
click at [1176, 62] on icon at bounding box center [1173, 66] width 9 height 13
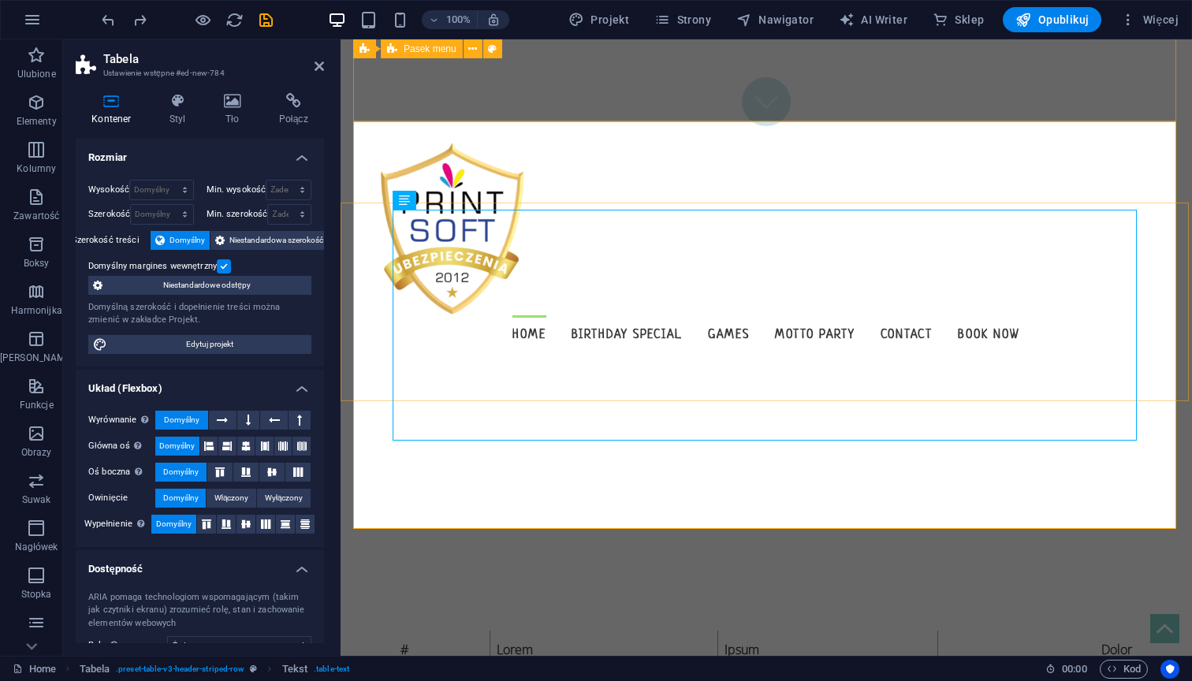
scroll to position [515, 0]
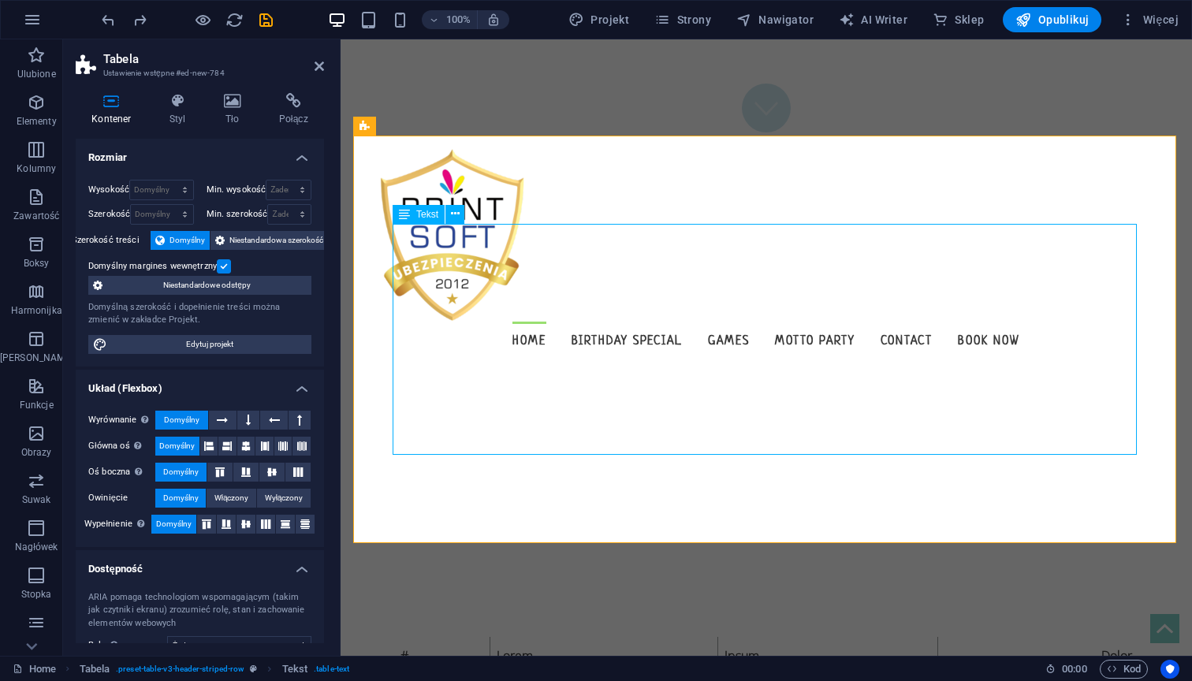
click at [177, 107] on icon at bounding box center [178, 101] width 48 height 16
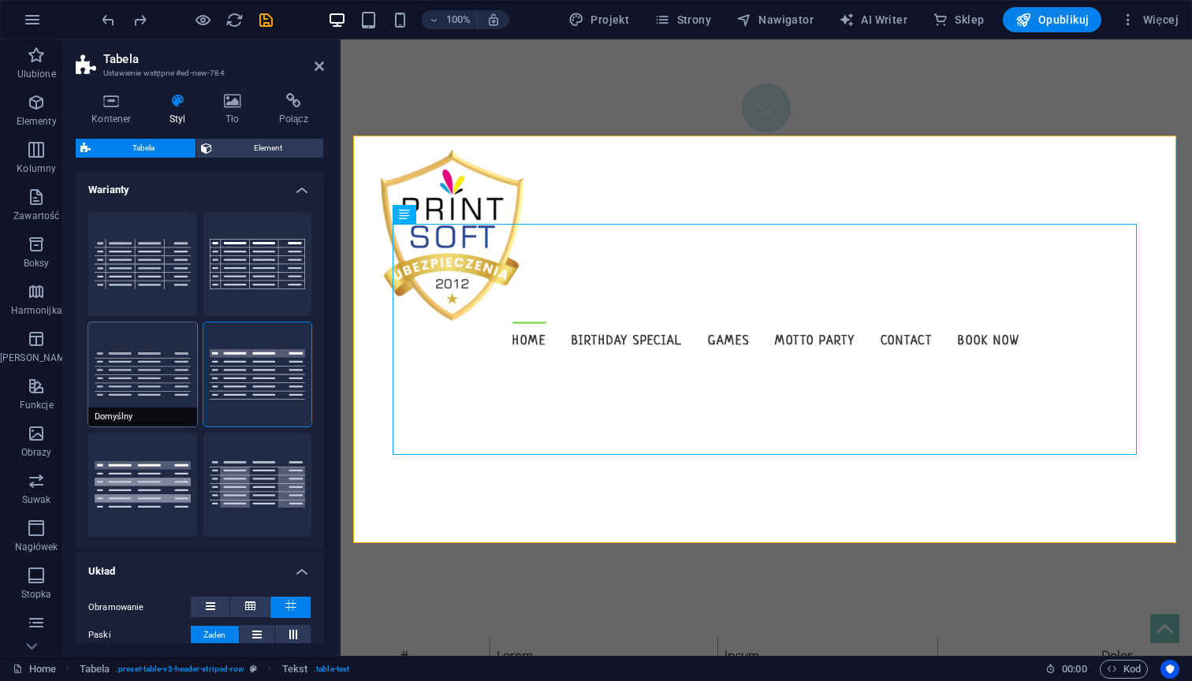
click at [138, 388] on button "Domyślny" at bounding box center [142, 374] width 109 height 104
click at [252, 357] on button "z nagłówkiem" at bounding box center [257, 374] width 109 height 104
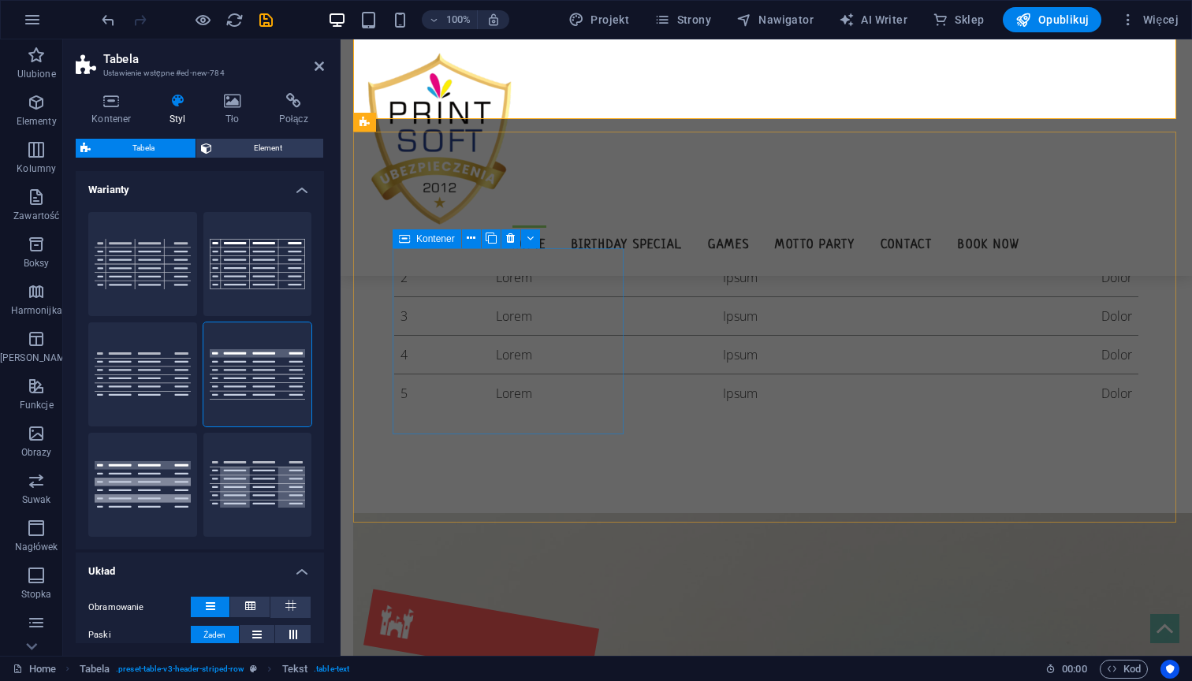
scroll to position [939, 0]
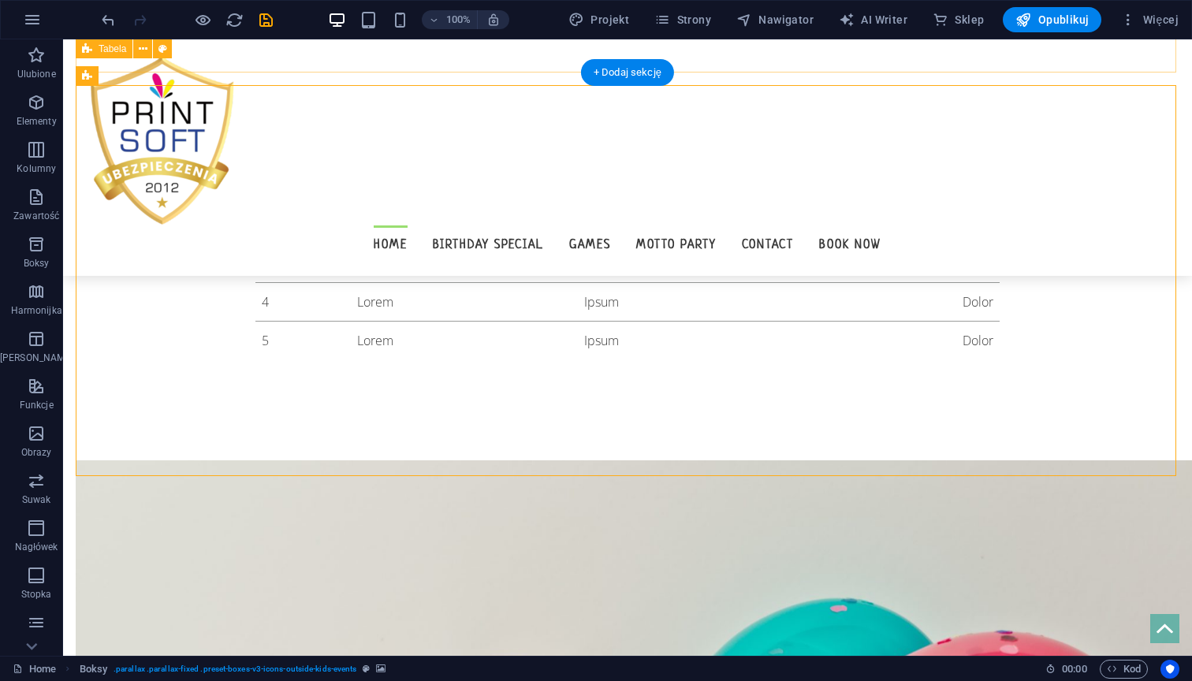
scroll to position [990, 0]
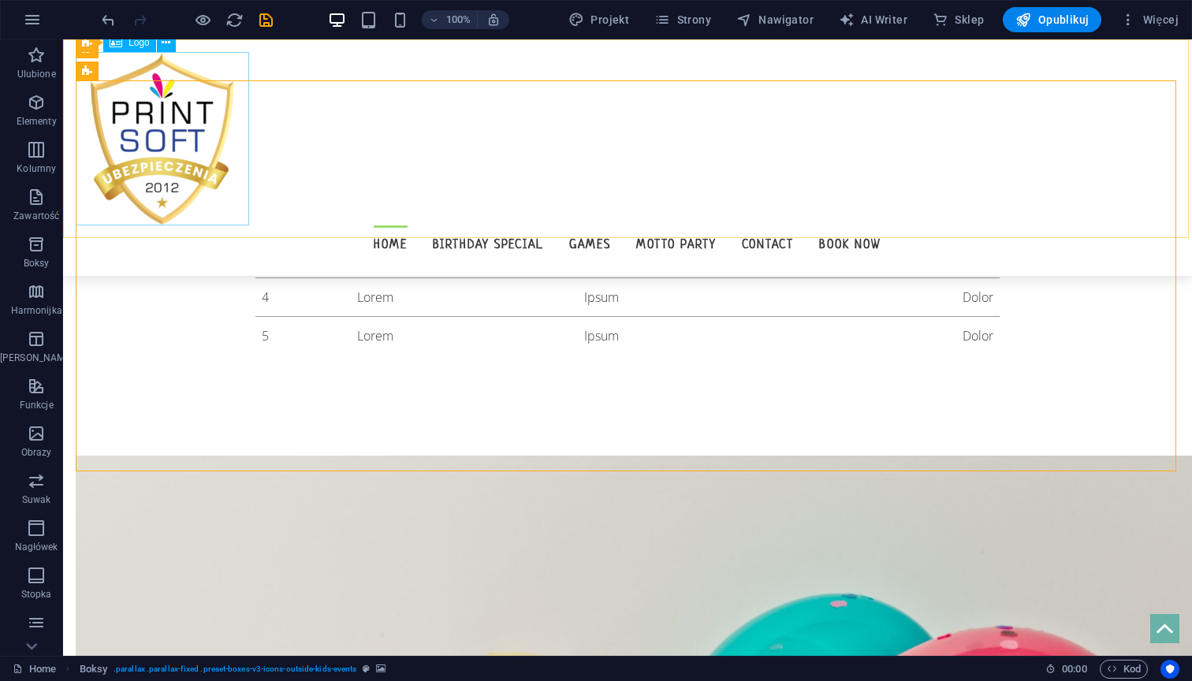
click at [173, 92] on div at bounding box center [627, 138] width 1103 height 173
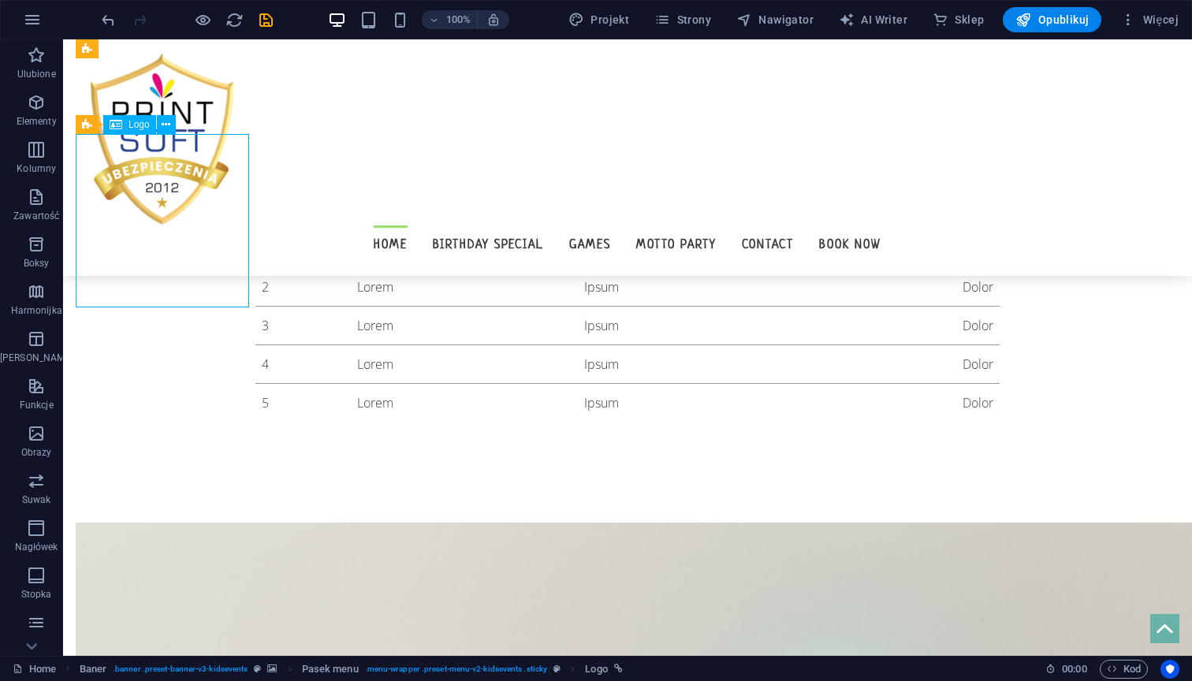
scroll to position [908, 0]
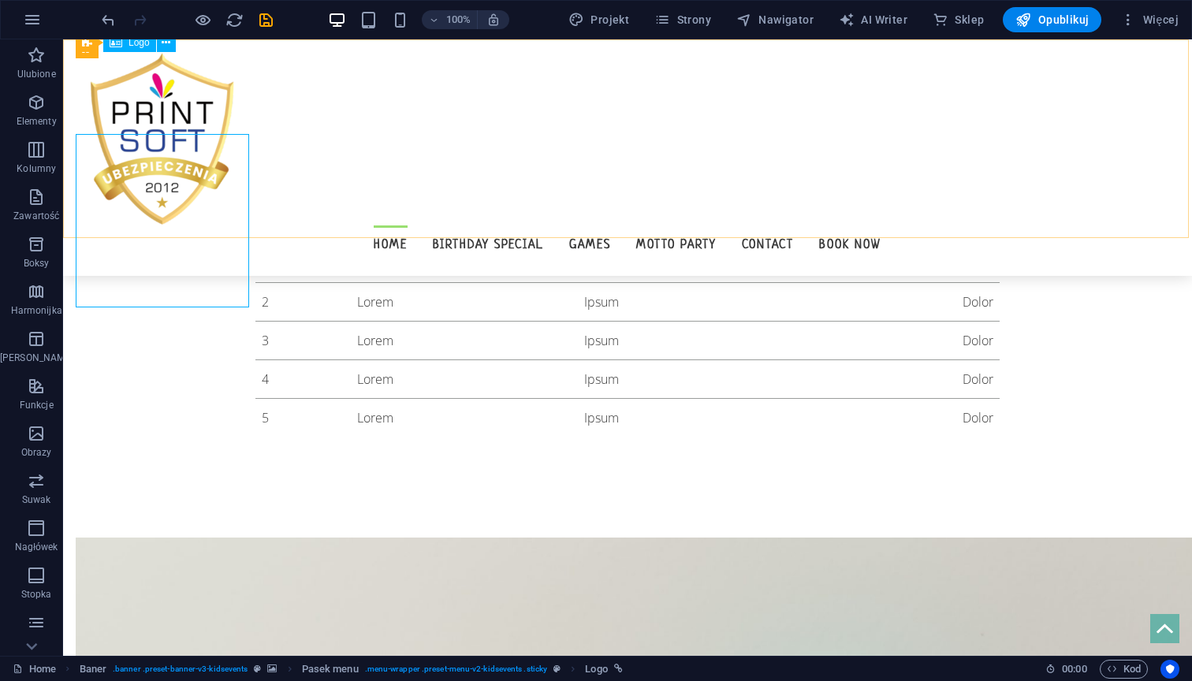
click at [127, 46] on div "Logo" at bounding box center [129, 42] width 53 height 19
click at [167, 45] on icon at bounding box center [166, 43] width 9 height 17
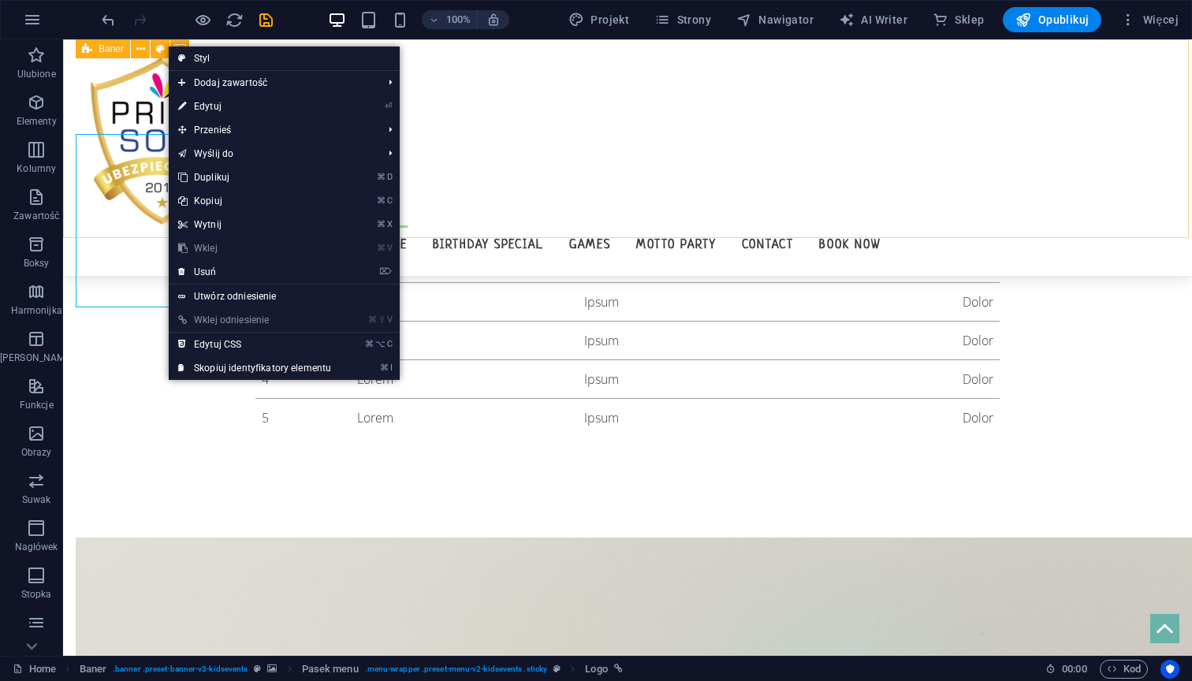
click at [84, 54] on icon at bounding box center [87, 48] width 10 height 19
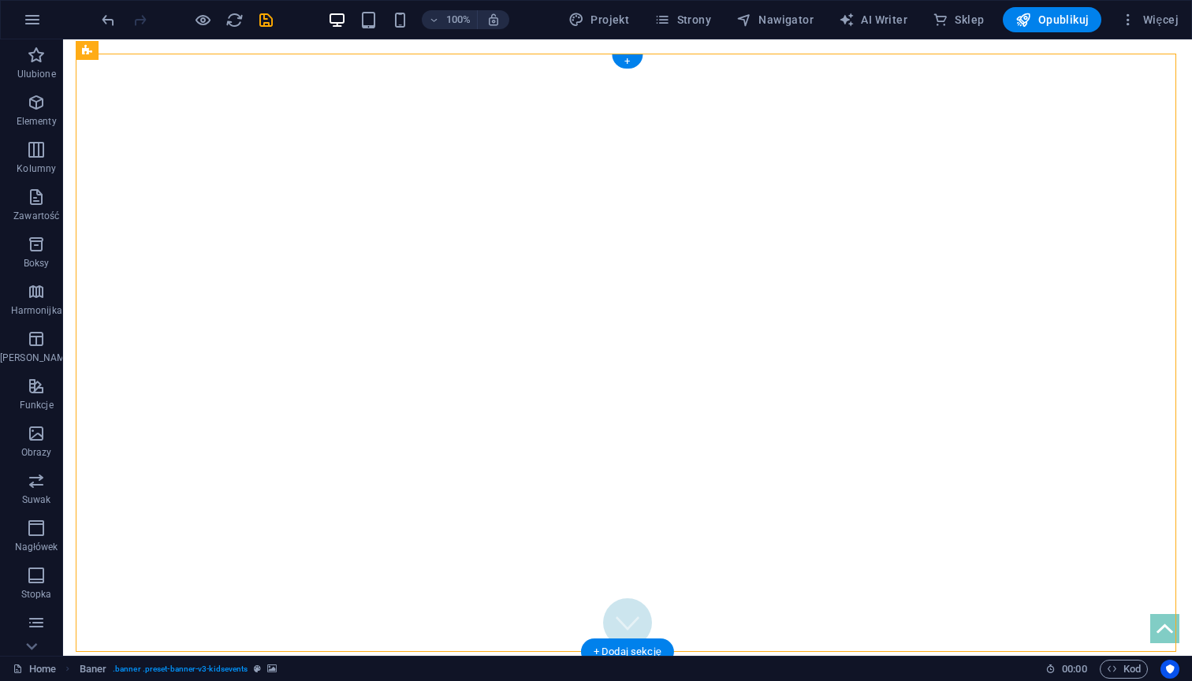
scroll to position [0, 0]
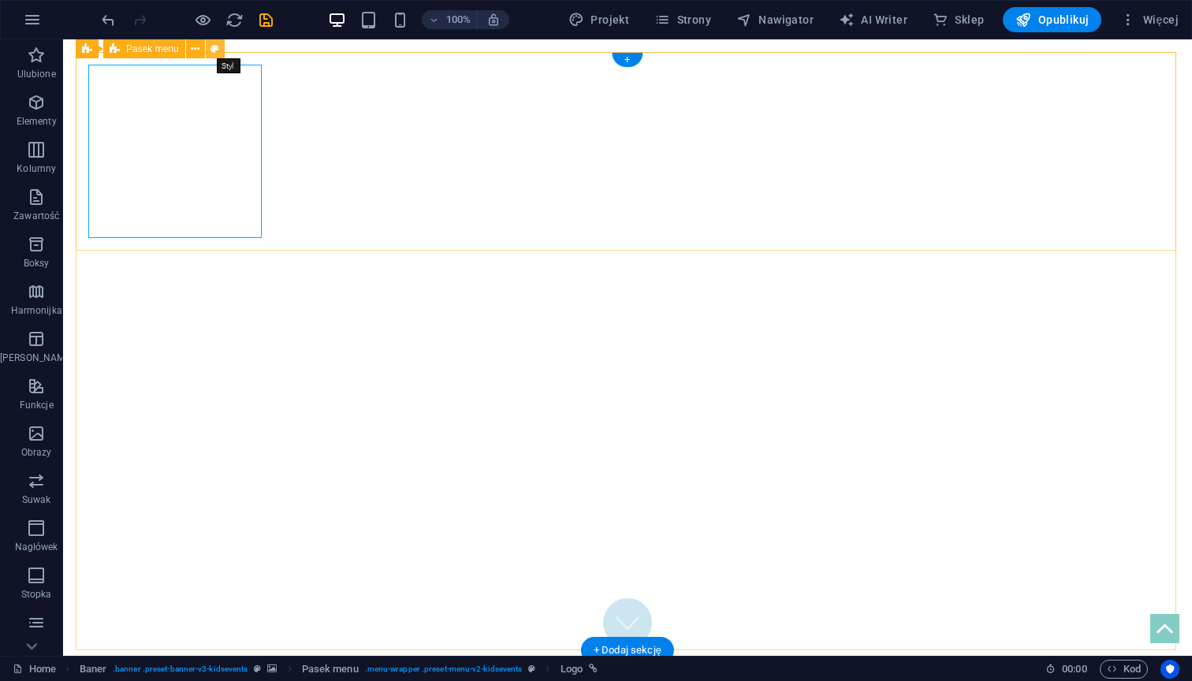
click at [214, 43] on icon at bounding box center [214, 49] width 9 height 17
select select "rem"
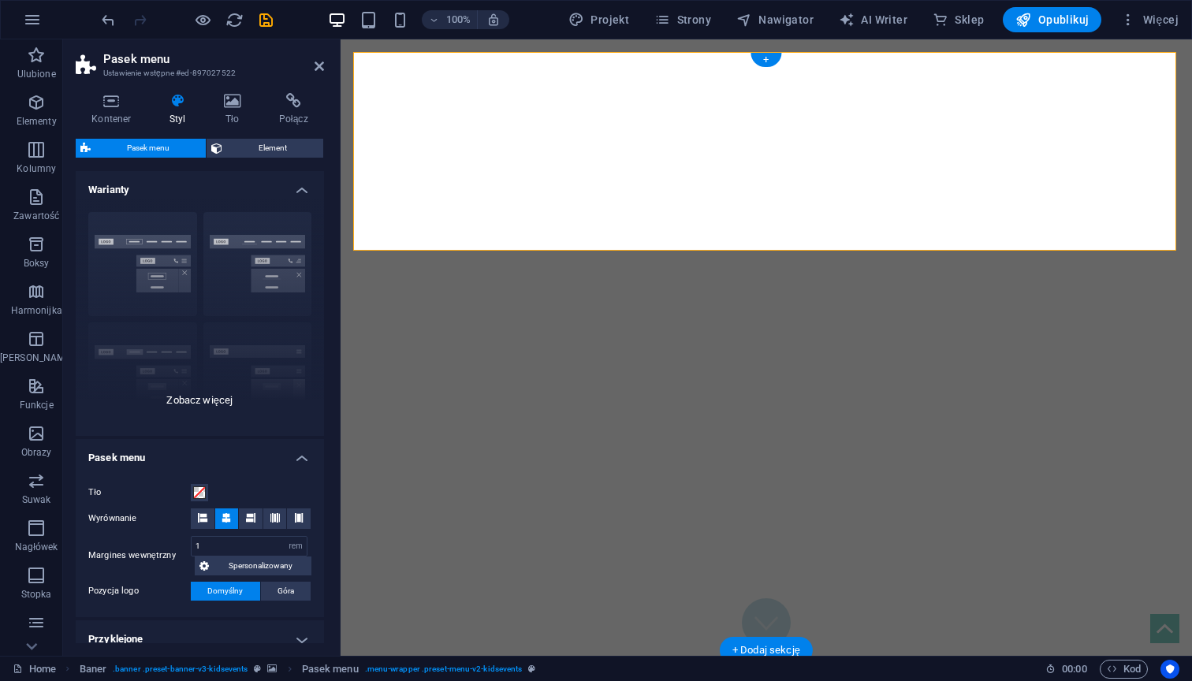
click at [210, 389] on div "Obramowanie Wyśrodkowany Domyślny Ustalone Loki Wyzwalacz akcji Szeroki XXL" at bounding box center [200, 317] width 248 height 236
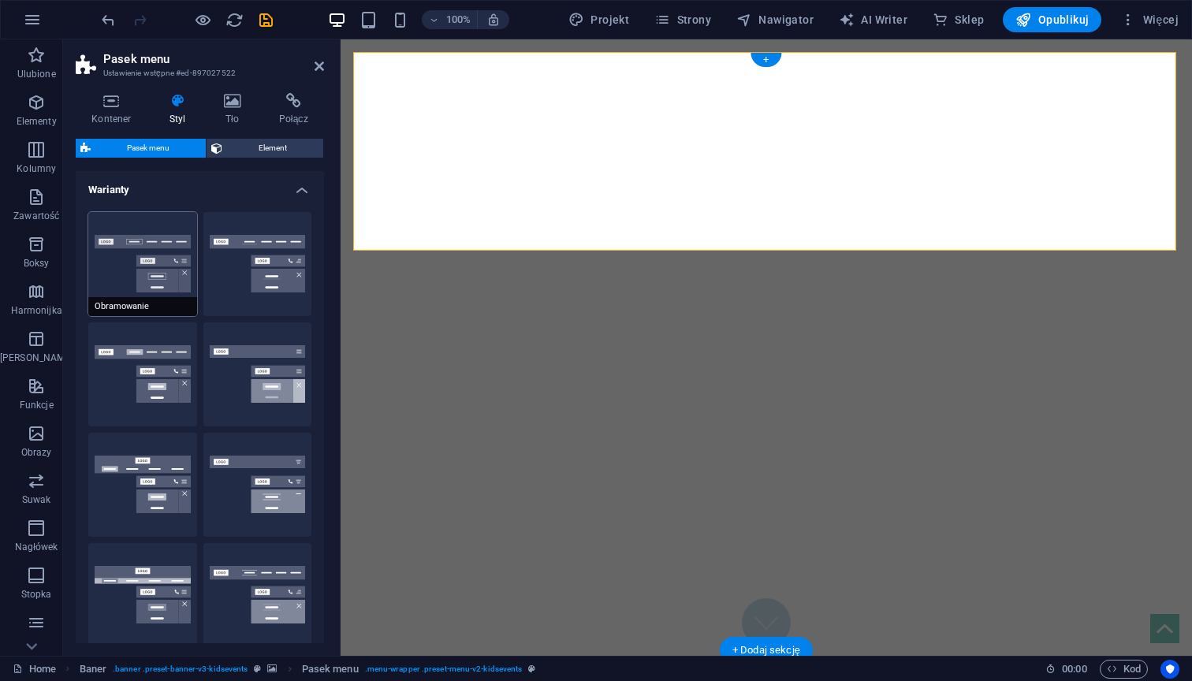
click at [135, 266] on button "Obramowanie" at bounding box center [142, 264] width 109 height 104
click at [267, 269] on button "Wyśrodkowany" at bounding box center [257, 264] width 109 height 104
click at [105, 382] on button "Domyślny" at bounding box center [142, 374] width 109 height 104
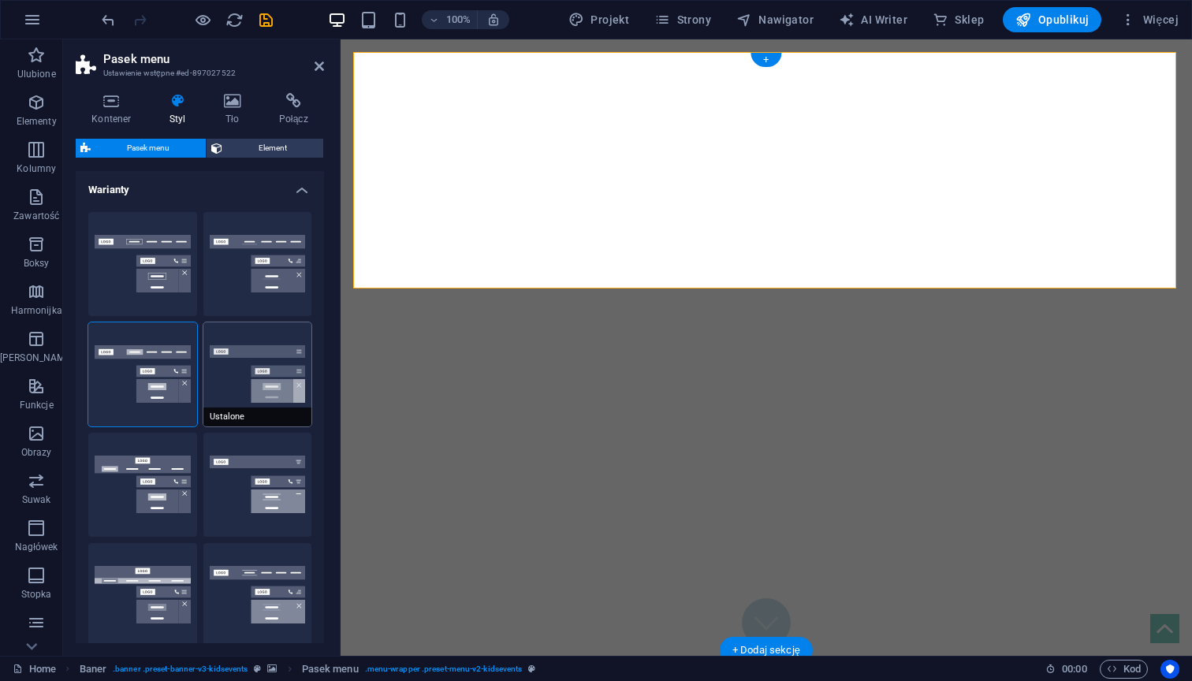
click at [264, 366] on button "Ustalone" at bounding box center [257, 374] width 109 height 104
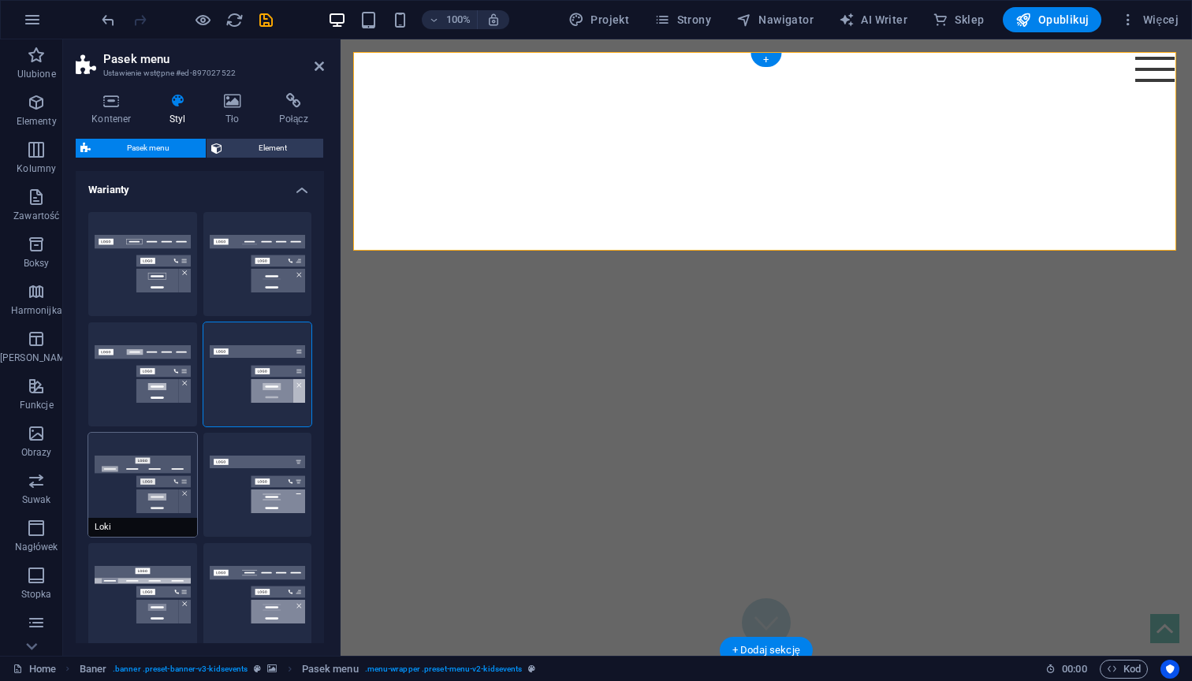
click at [106, 507] on button "Loki" at bounding box center [142, 485] width 109 height 104
type input "0"
select select "DISABLED_OPTION_VALUE"
type input "2"
type input "1"
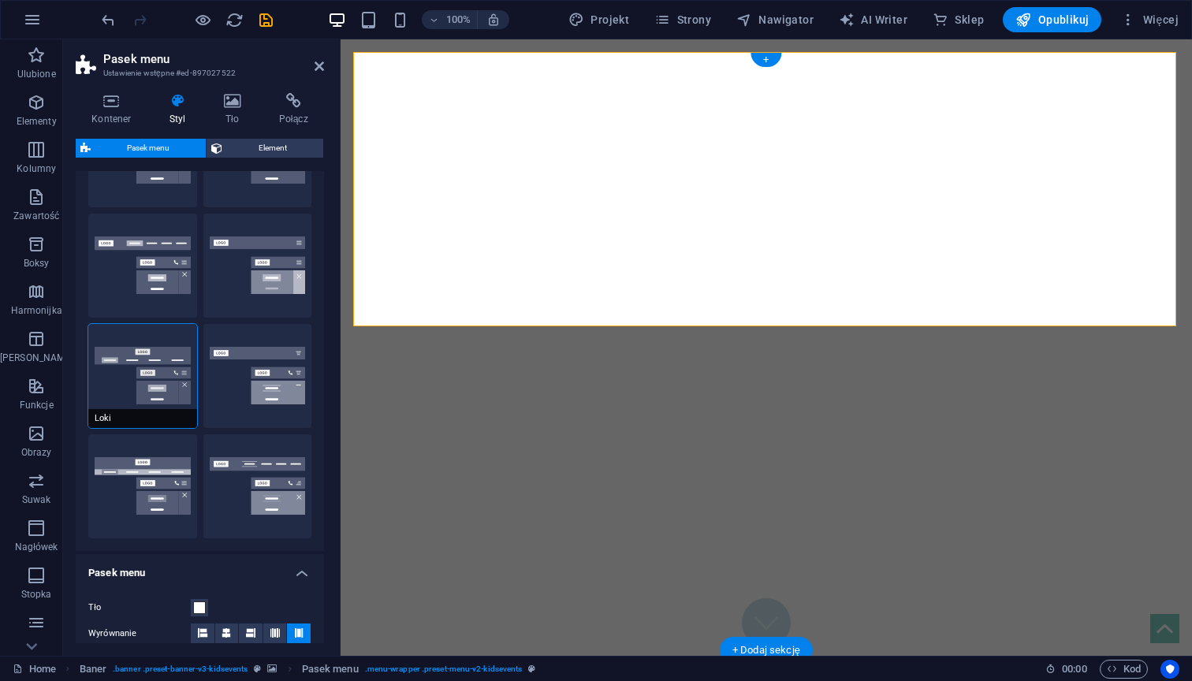
scroll to position [113, 0]
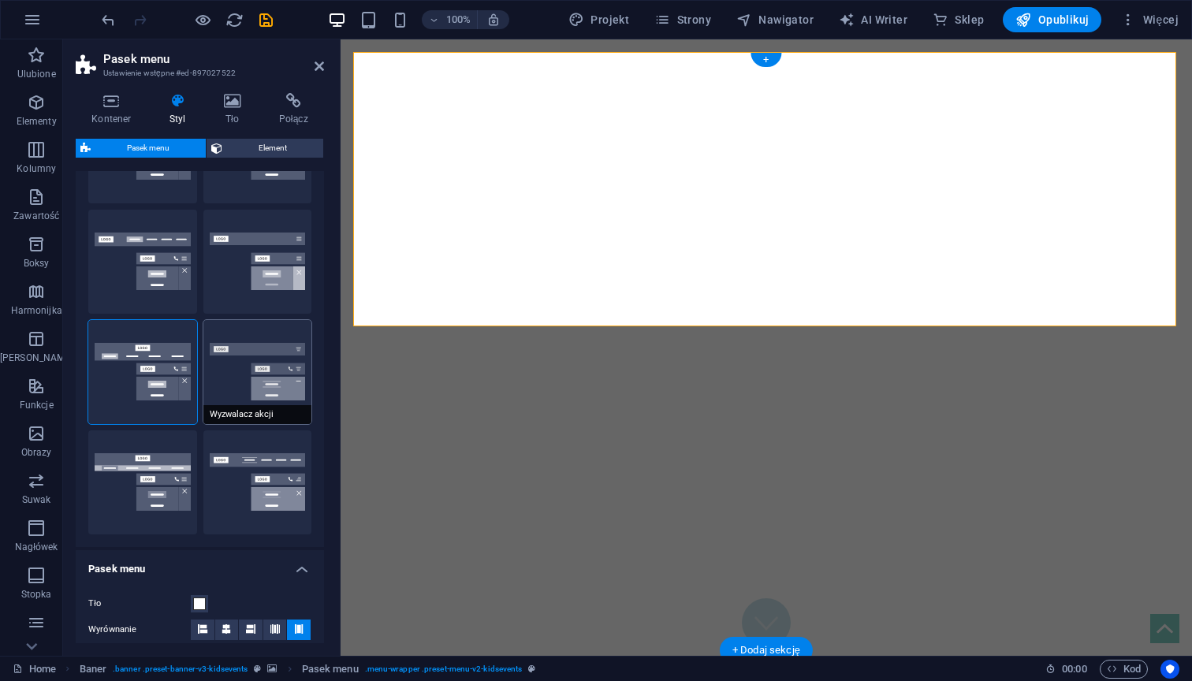
click at [289, 386] on button "Wyzwalacz akcji" at bounding box center [257, 372] width 109 height 104
type input "1"
select select "rem"
type input "1"
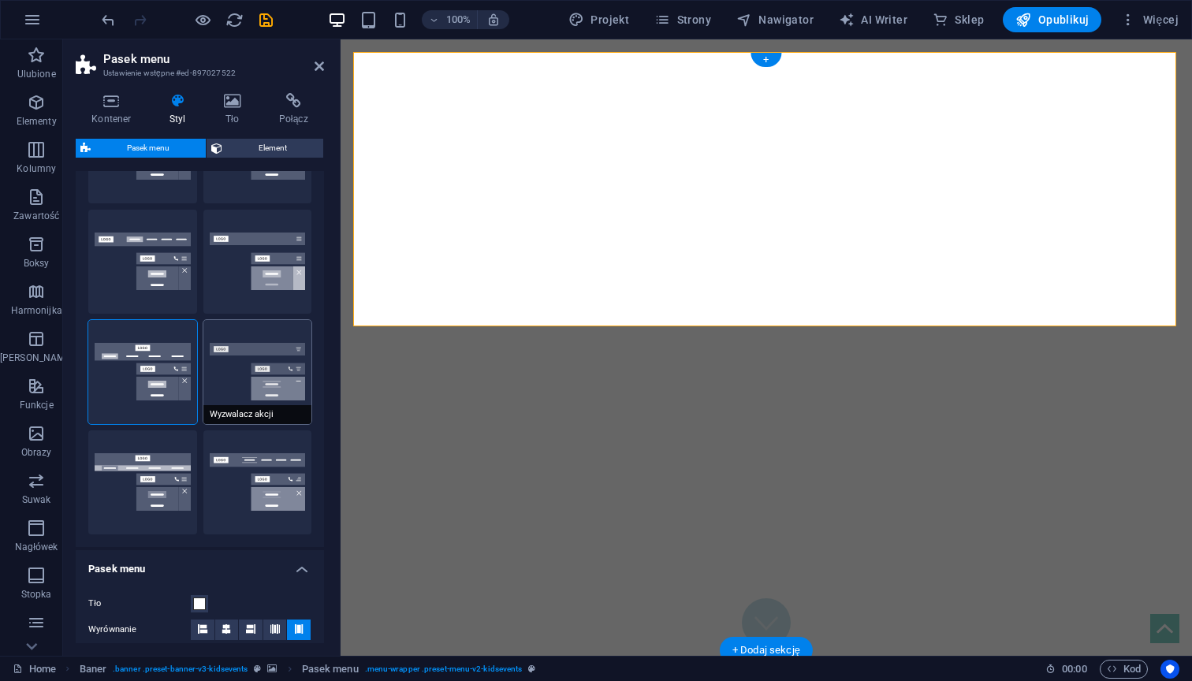
type input "0"
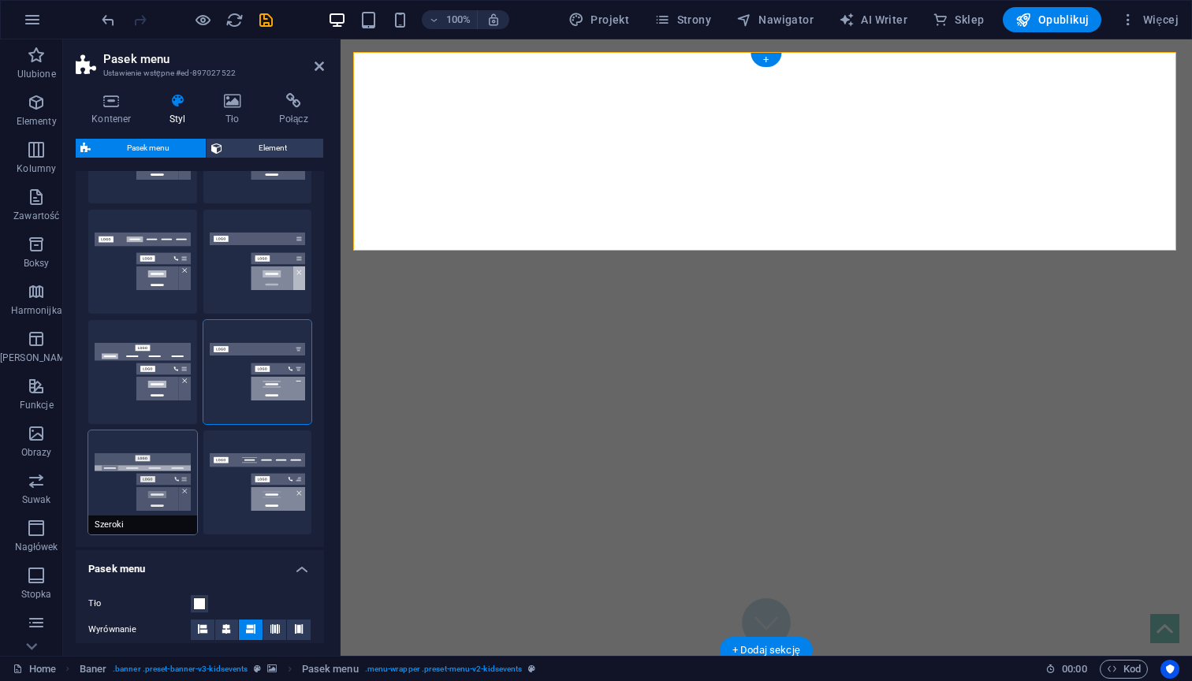
click at [137, 476] on button "Szeroki" at bounding box center [142, 482] width 109 height 104
type input "0"
type input "2"
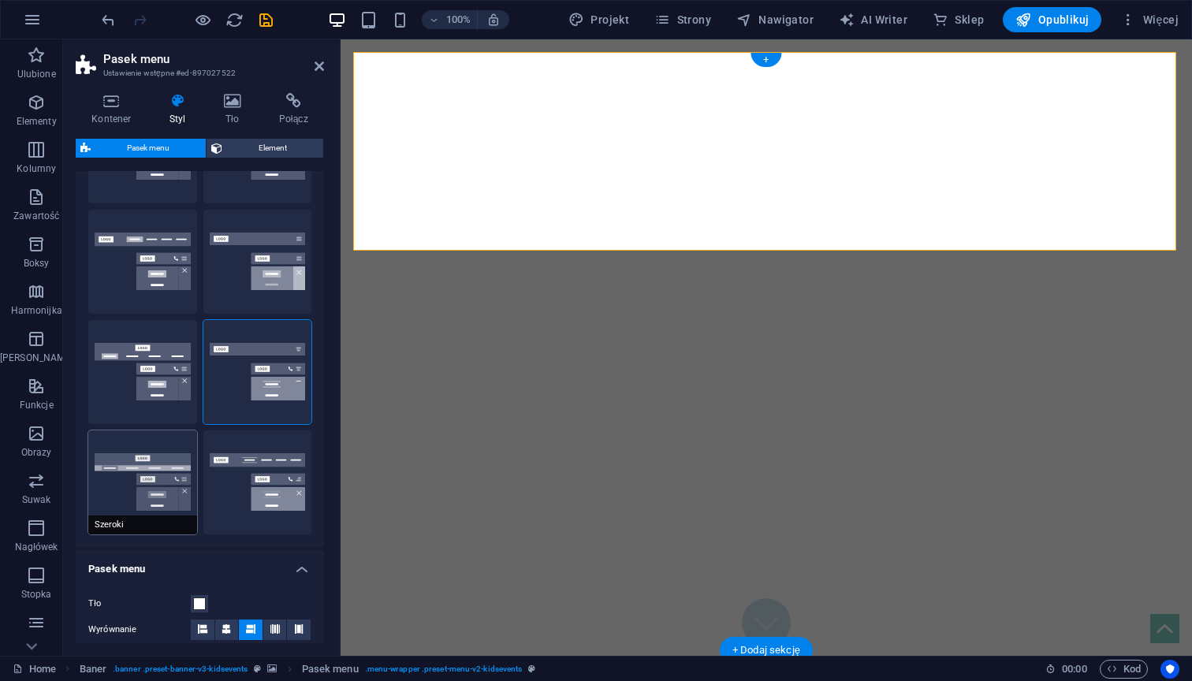
type input "2"
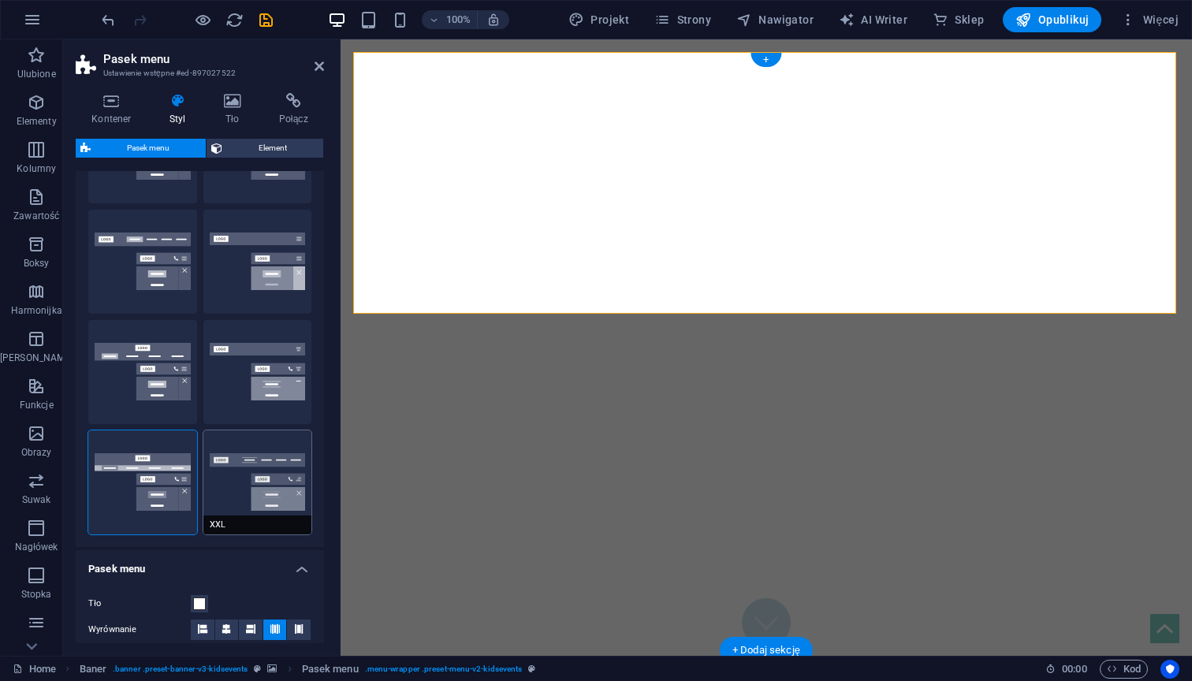
click at [244, 486] on button "XXL" at bounding box center [257, 482] width 109 height 104
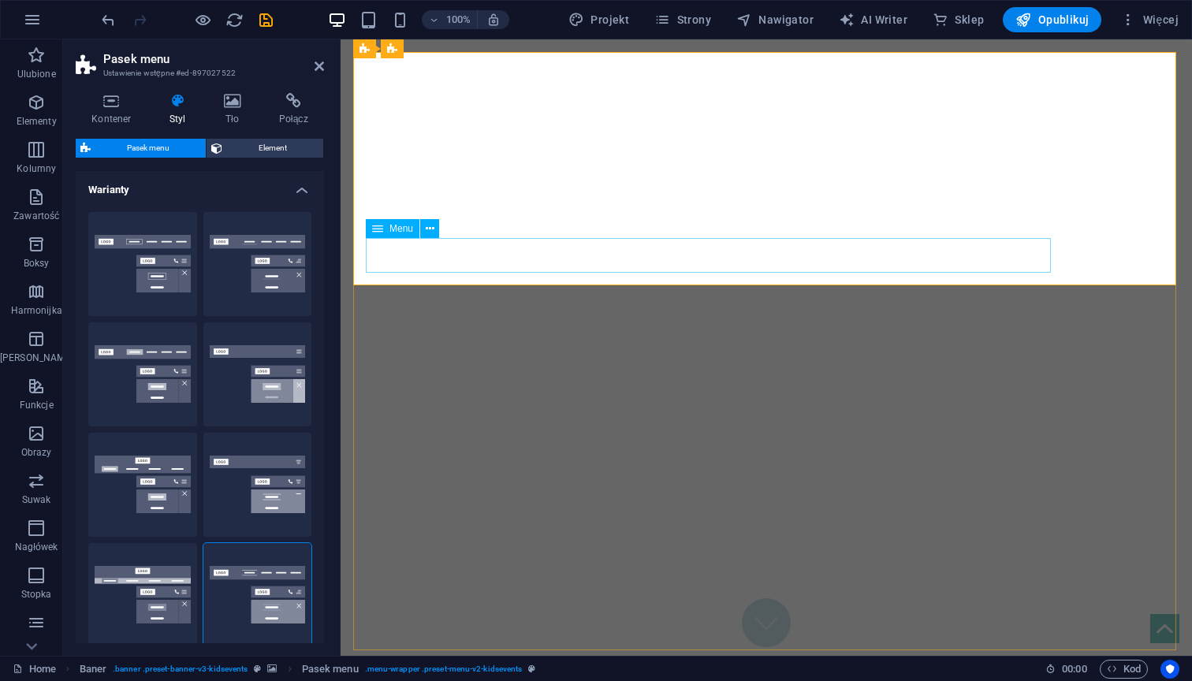
scroll to position [0, 0]
click at [173, 287] on button "Obramowanie" at bounding box center [142, 264] width 109 height 104
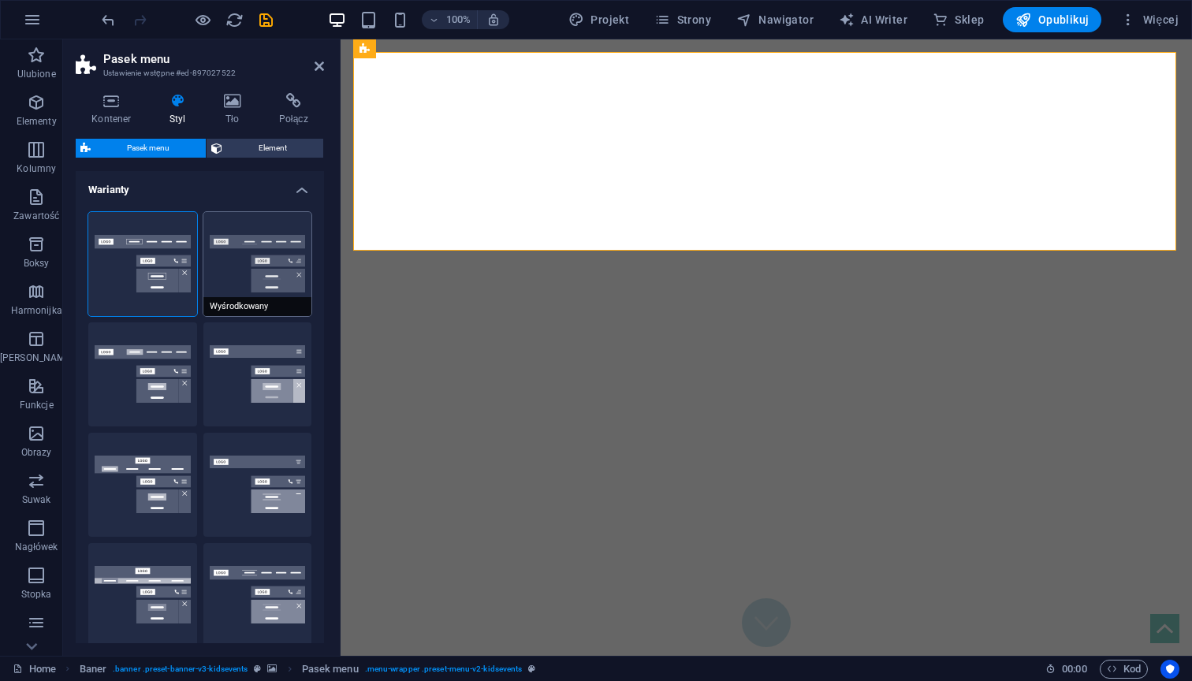
click at [290, 262] on button "Wyśrodkowany" at bounding box center [257, 264] width 109 height 104
click at [155, 279] on button "Obramowanie" at bounding box center [142, 264] width 109 height 104
click at [141, 362] on button "Domyślny" at bounding box center [142, 374] width 109 height 104
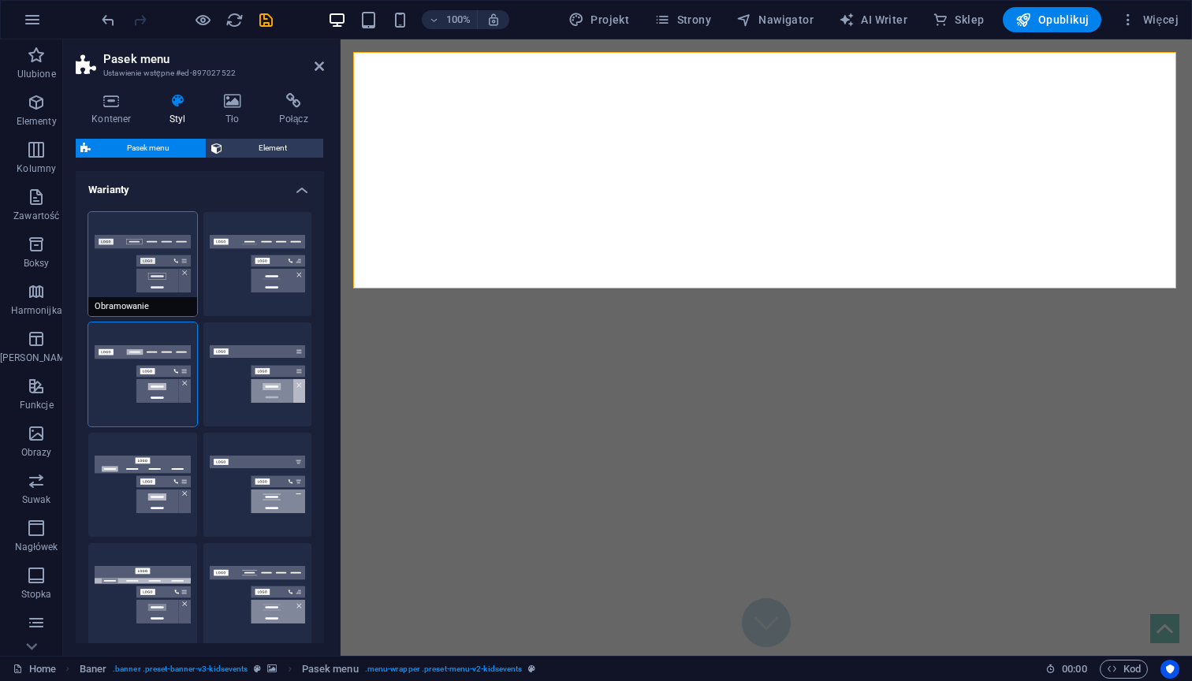
click at [143, 265] on button "Obramowanie" at bounding box center [142, 264] width 109 height 104
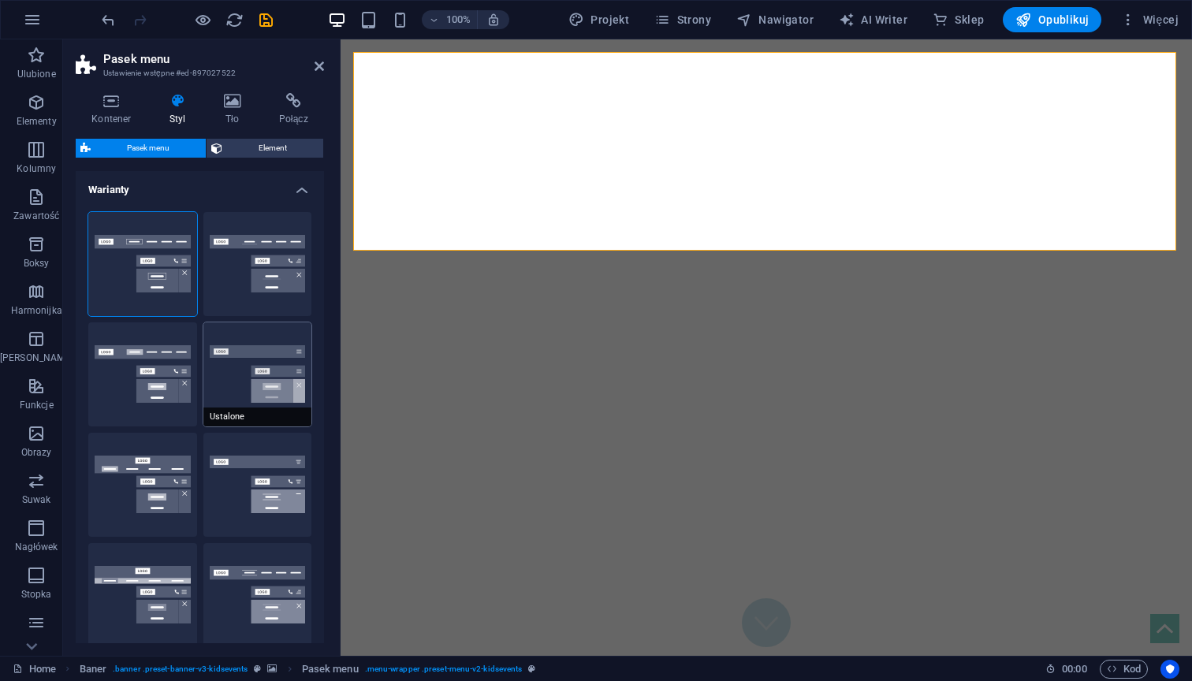
click at [266, 386] on button "Ustalone" at bounding box center [257, 374] width 109 height 104
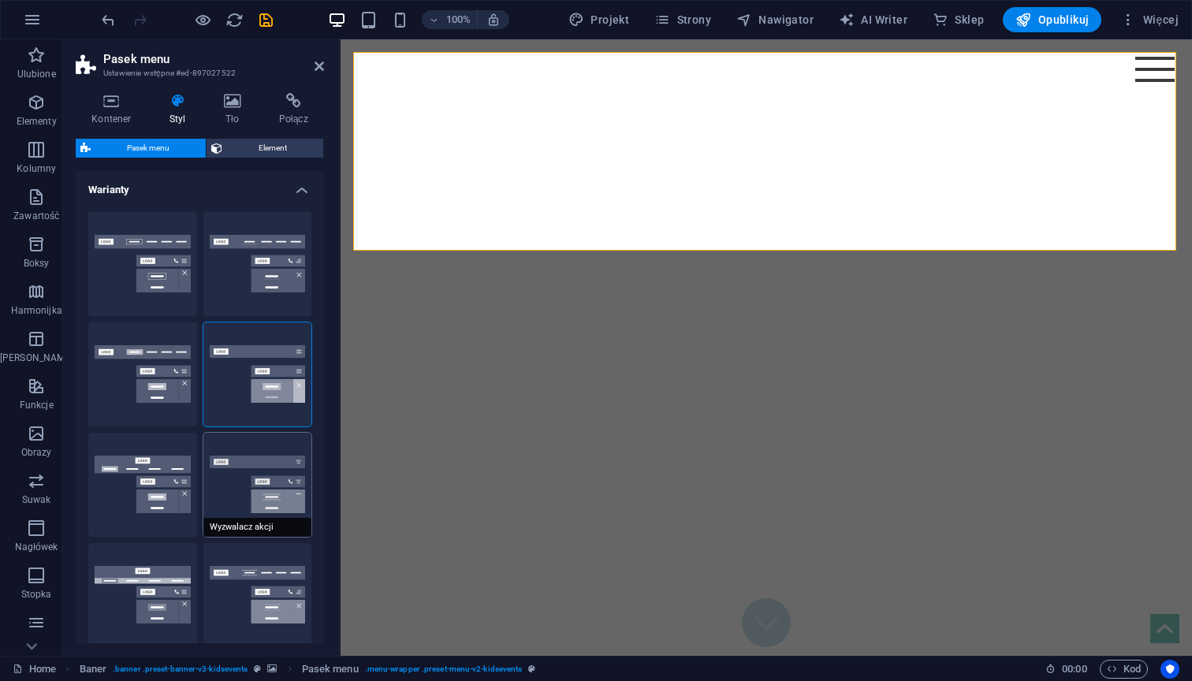
click at [270, 466] on button "Wyzwalacz akcji" at bounding box center [257, 485] width 109 height 104
click at [162, 484] on button "Loki" at bounding box center [142, 485] width 109 height 104
type input "0"
select select "DISABLED_OPTION_VALUE"
type input "2"
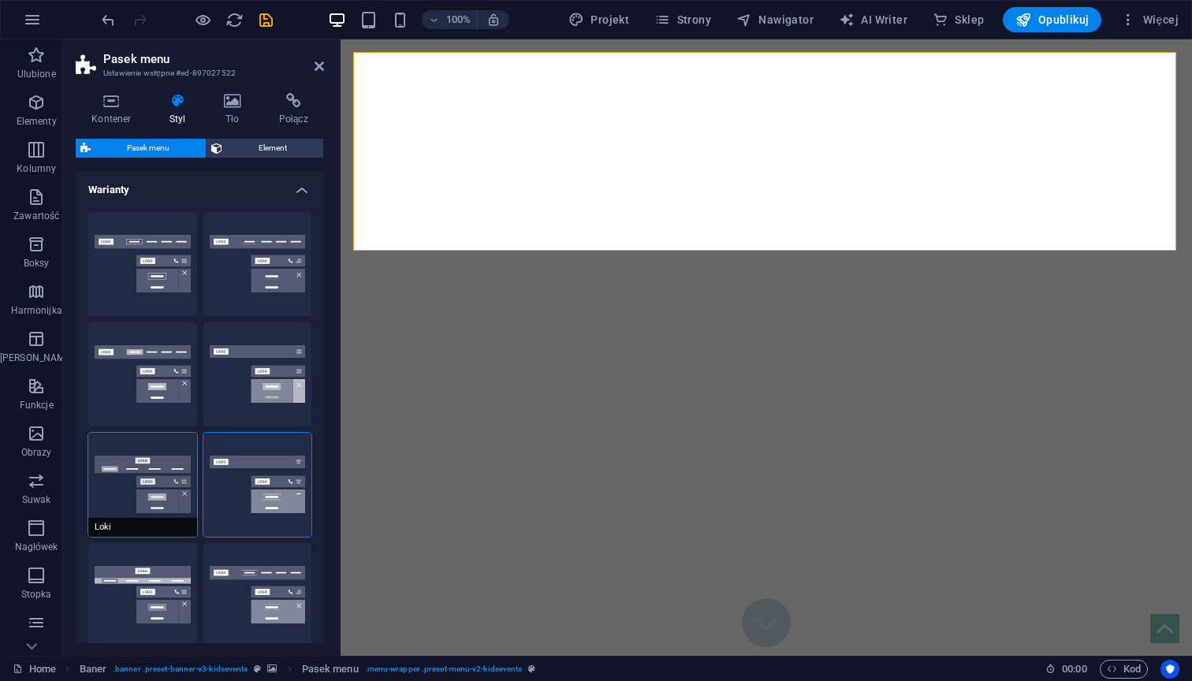
type input "1"
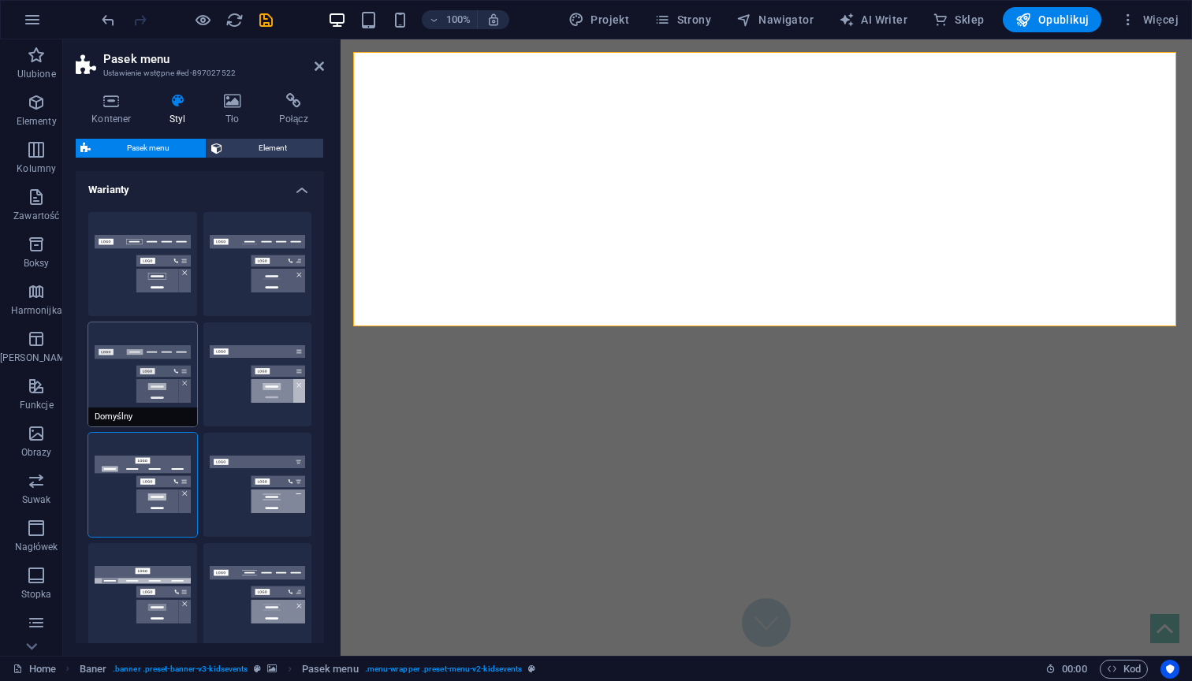
click at [149, 391] on button "Domyślny" at bounding box center [142, 374] width 109 height 104
type input "1"
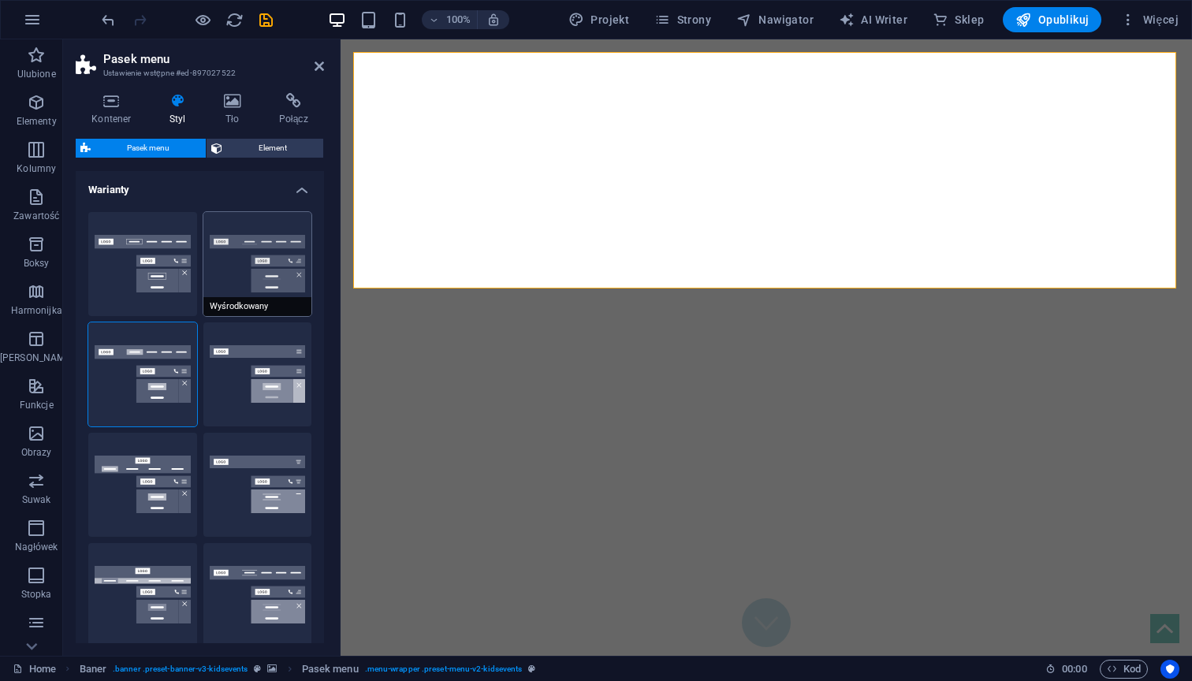
click at [265, 273] on button "Wyśrodkowany" at bounding box center [257, 264] width 109 height 104
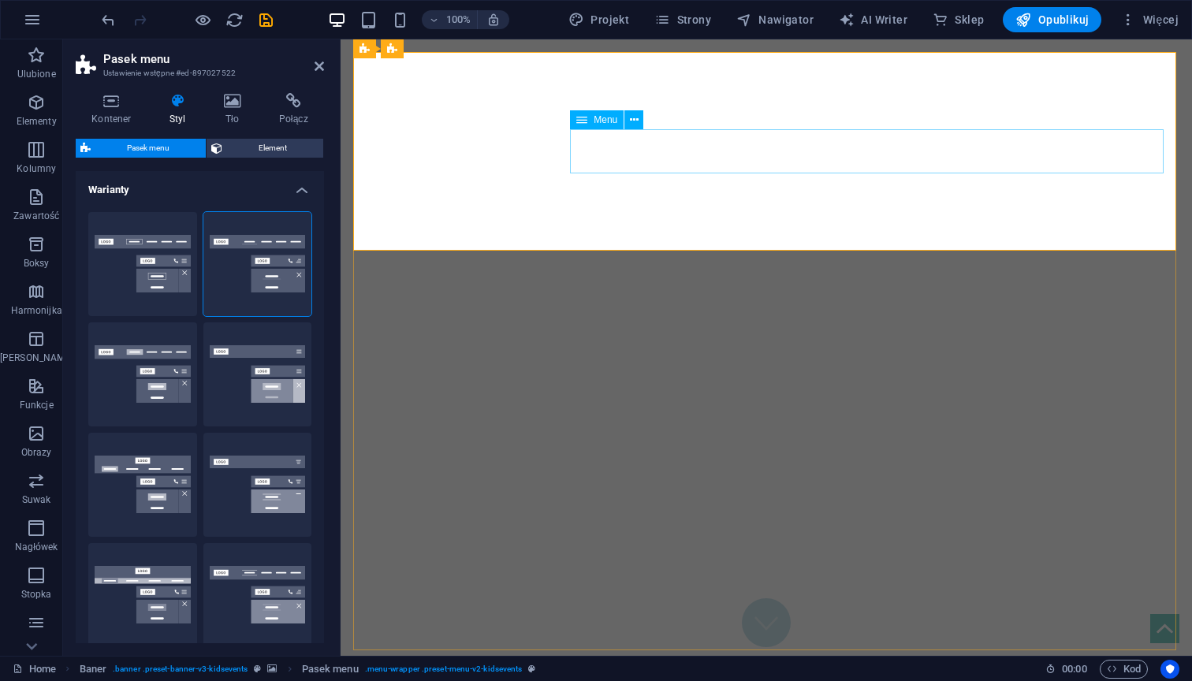
click at [267, 143] on span "Element" at bounding box center [272, 148] width 91 height 19
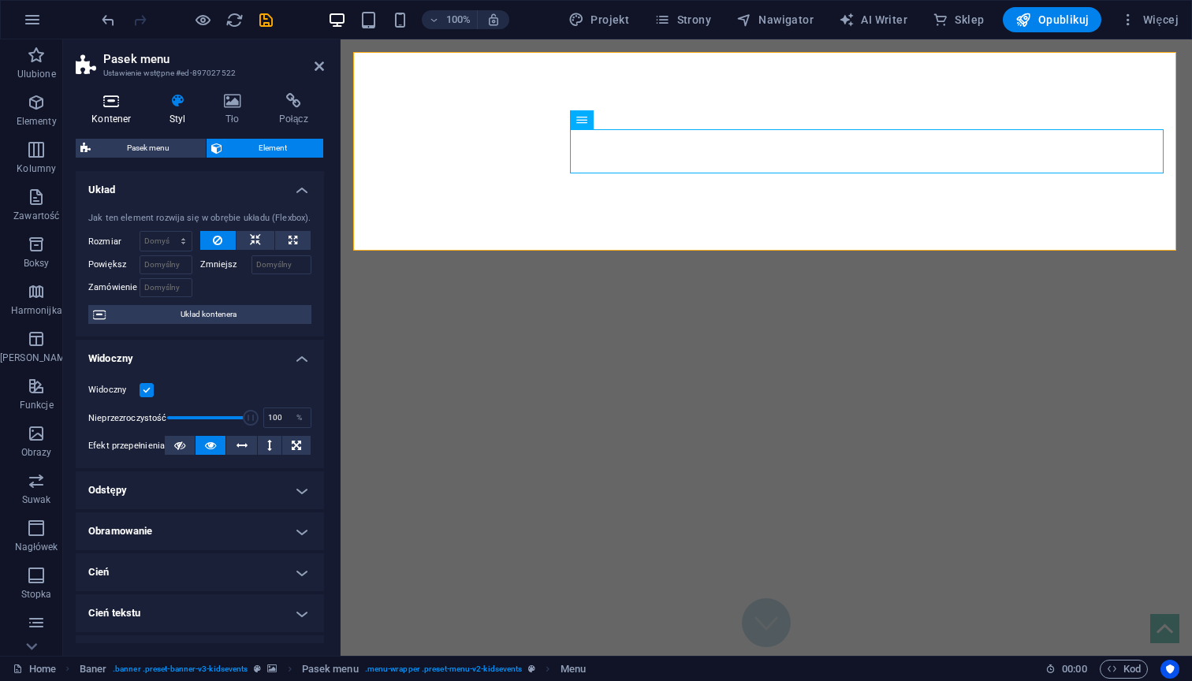
click at [106, 107] on icon at bounding box center [112, 101] width 72 height 16
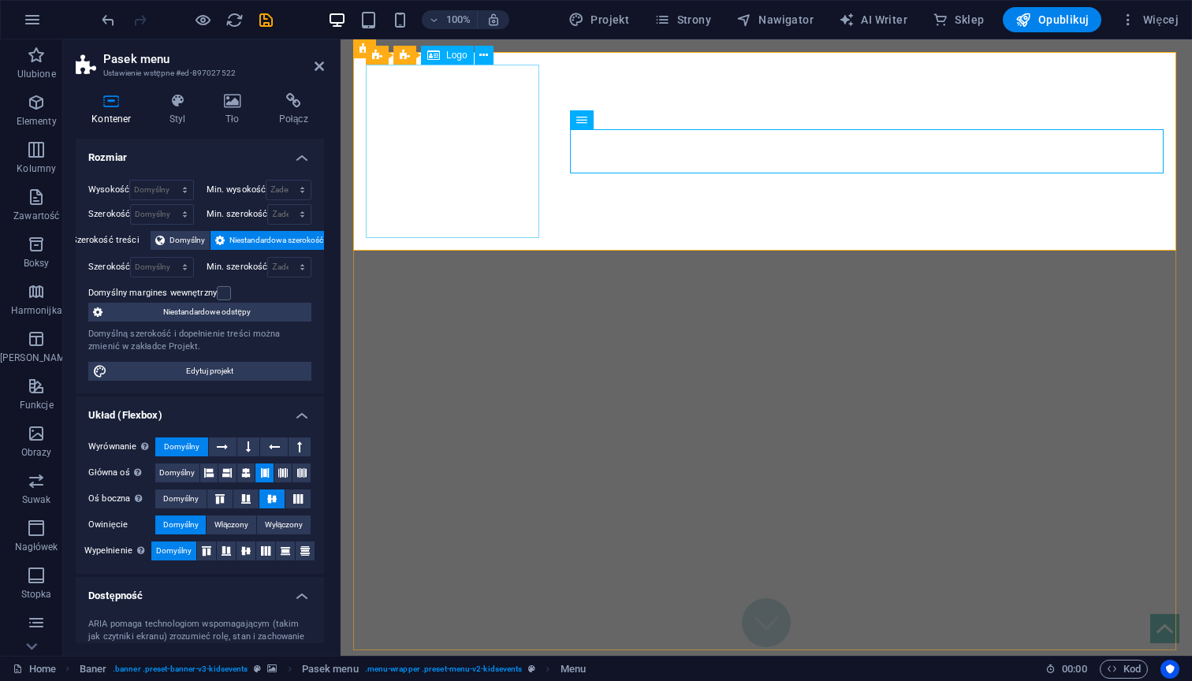
click at [481, 54] on icon at bounding box center [483, 55] width 9 height 17
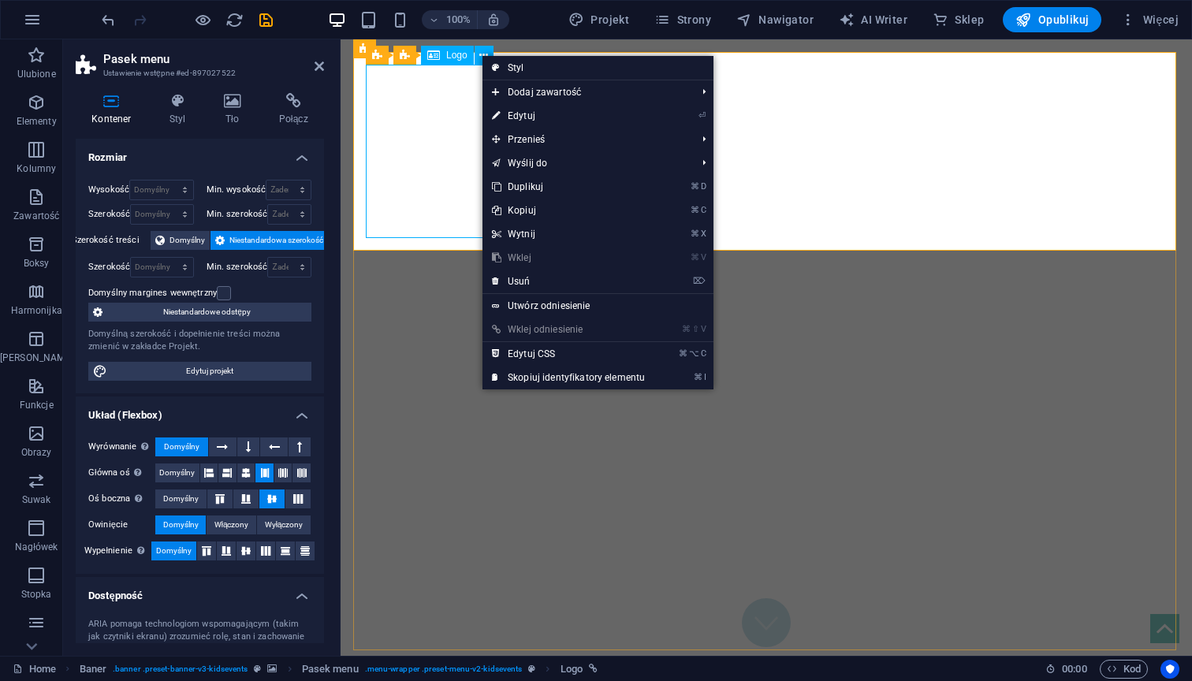
click at [447, 55] on span "Logo" at bounding box center [456, 54] width 21 height 9
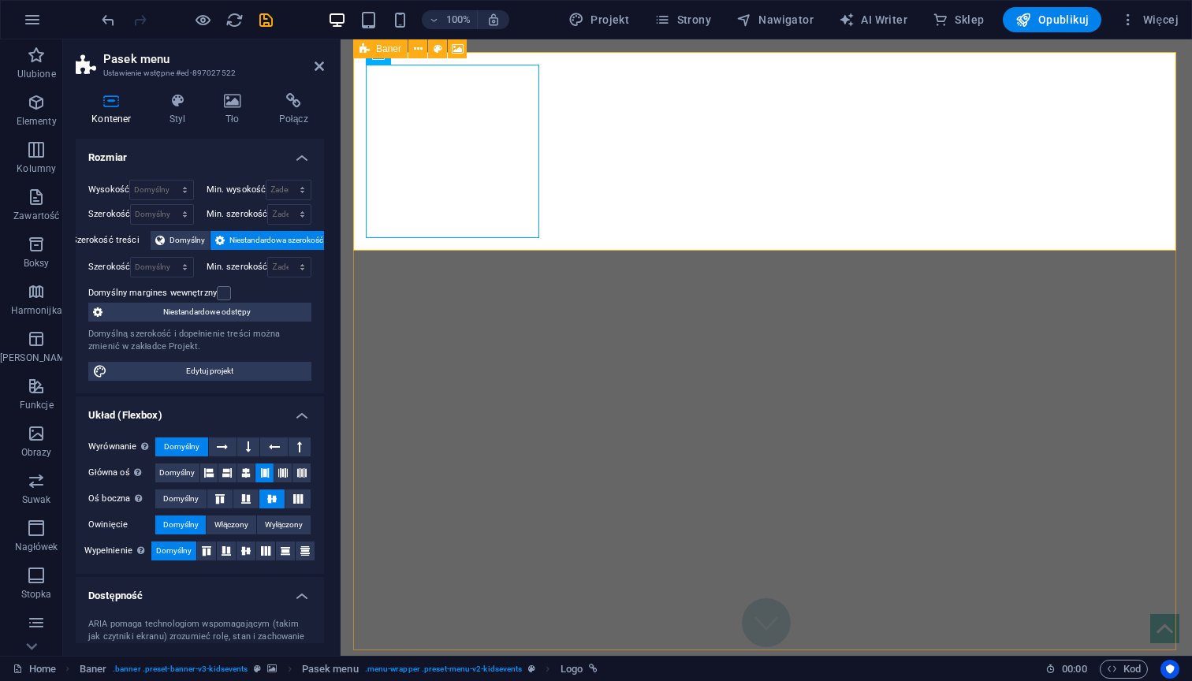
click at [402, 57] on div "Baner" at bounding box center [380, 48] width 54 height 19
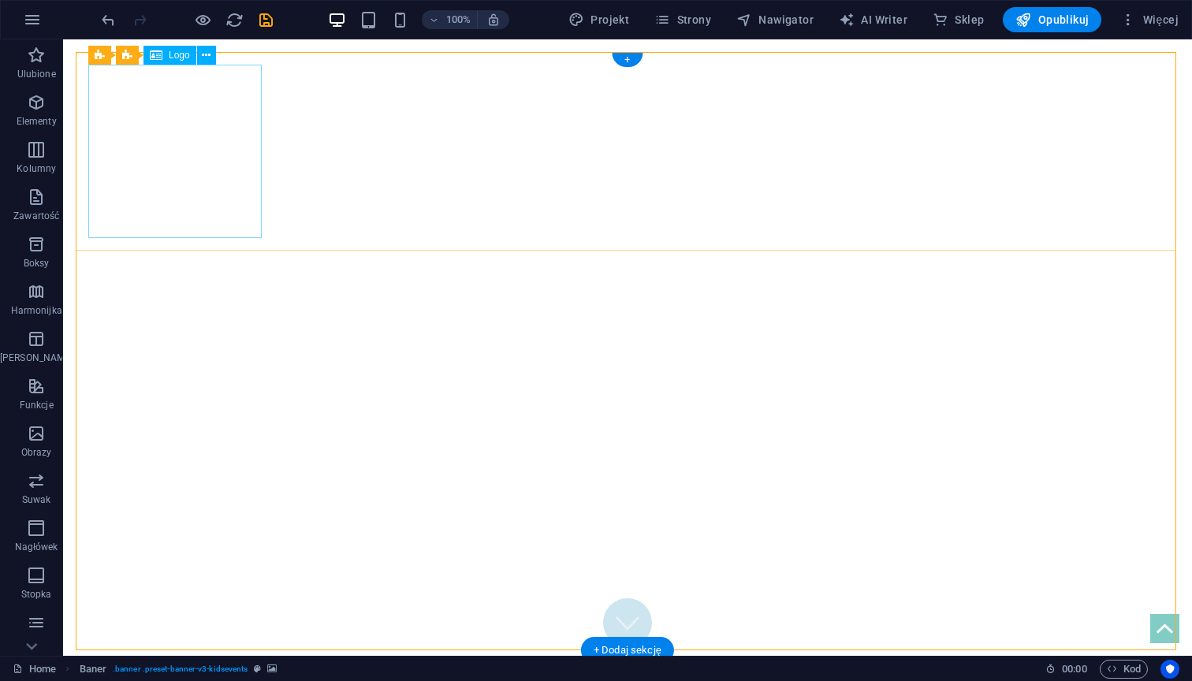
click at [102, 62] on div "Baner Pasek menu Logo" at bounding box center [157, 56] width 138 height 20
click at [101, 60] on div "Baner Pasek menu Logo" at bounding box center [157, 56] width 138 height 20
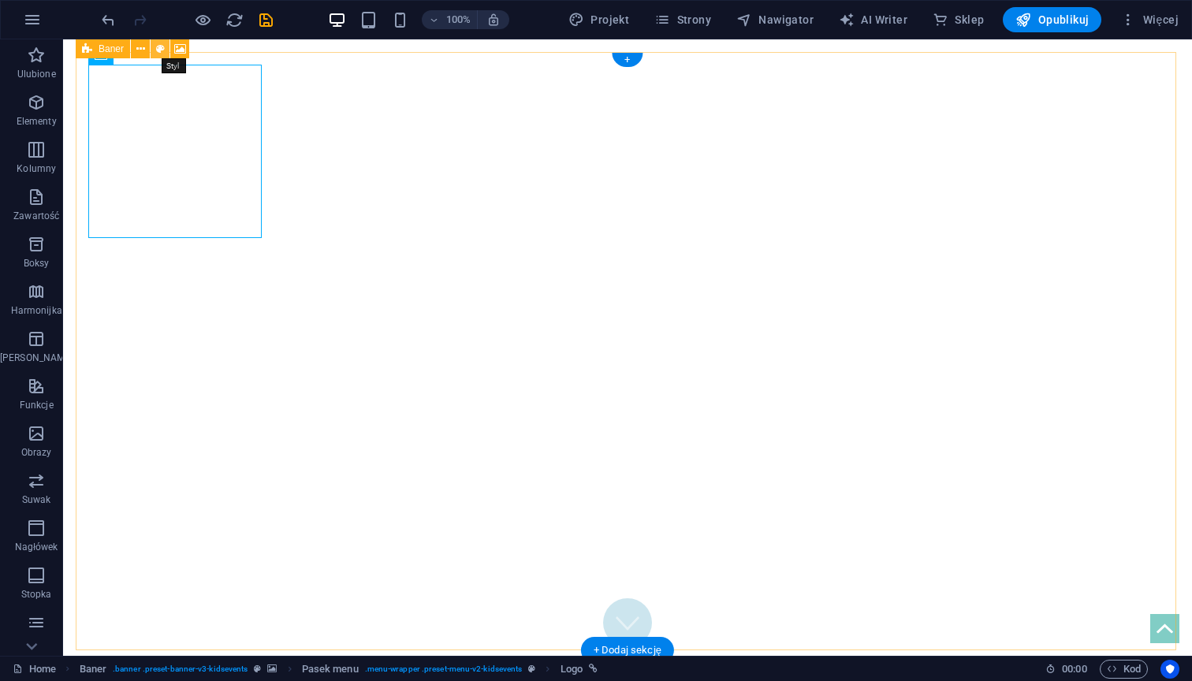
click at [162, 46] on icon at bounding box center [160, 49] width 9 height 17
select select "rem"
select select "%"
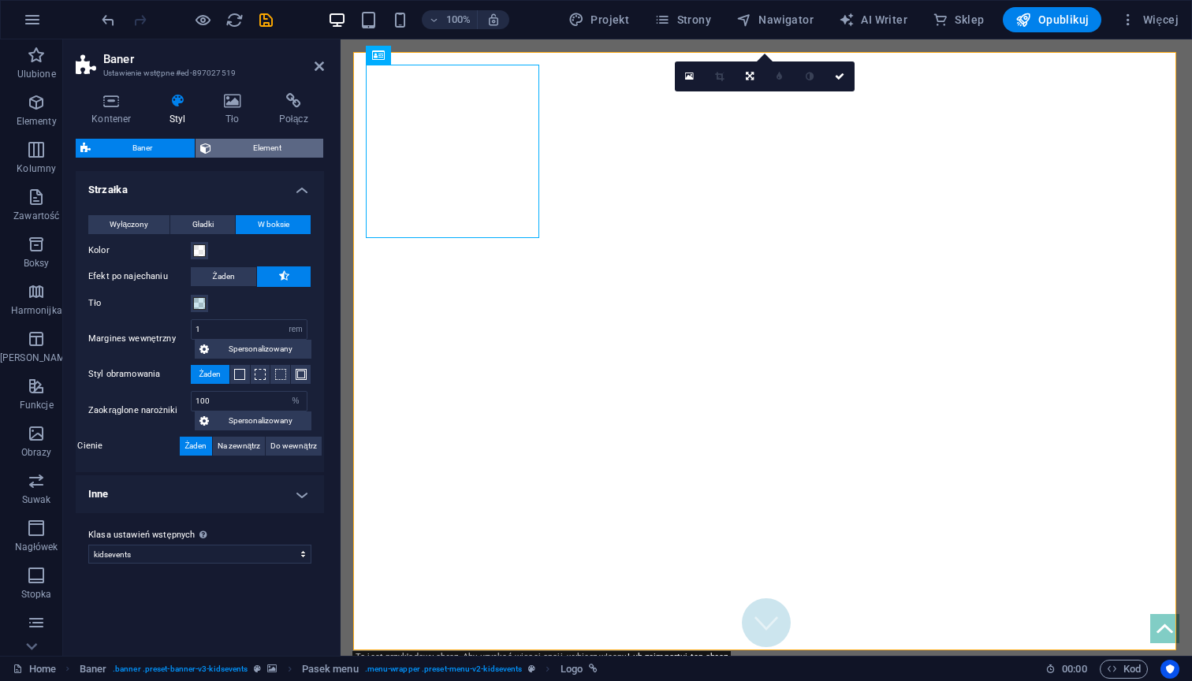
click at [267, 152] on span "Element" at bounding box center [267, 148] width 103 height 19
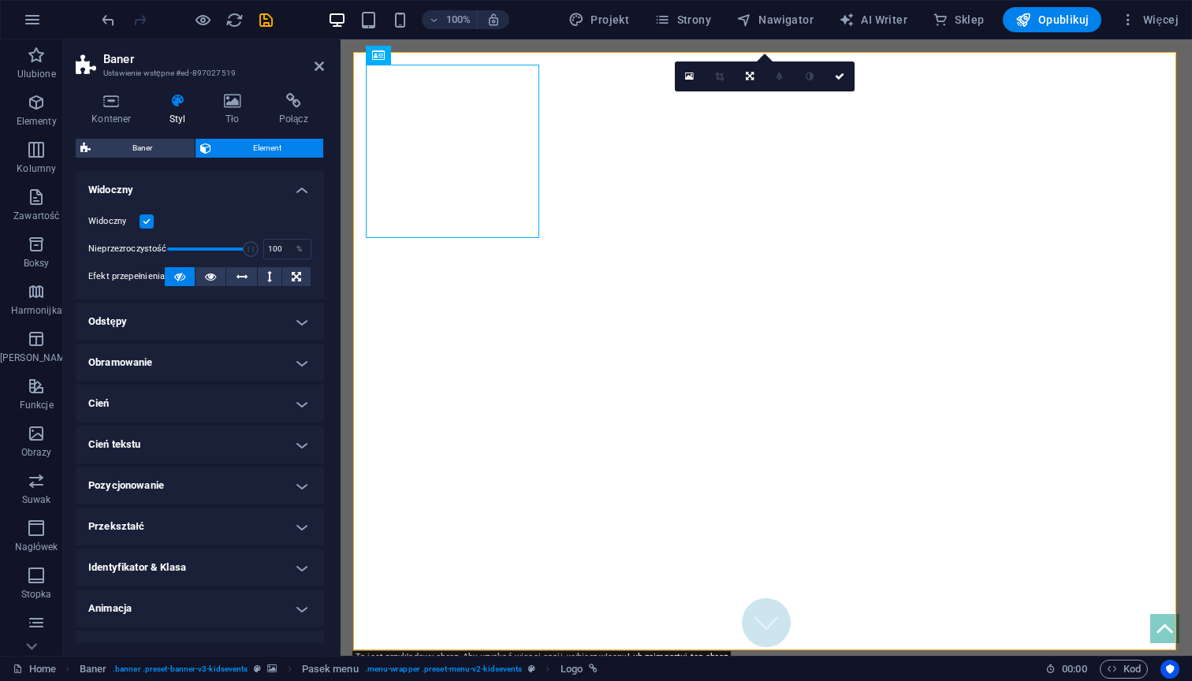
click at [131, 137] on div "Kontener Styl Tło Połącz Rozmiar Wysokość Domyślny px rem % vh vw Min. wysokość…" at bounding box center [200, 368] width 248 height 550
click at [134, 140] on span "Baner" at bounding box center [142, 148] width 95 height 19
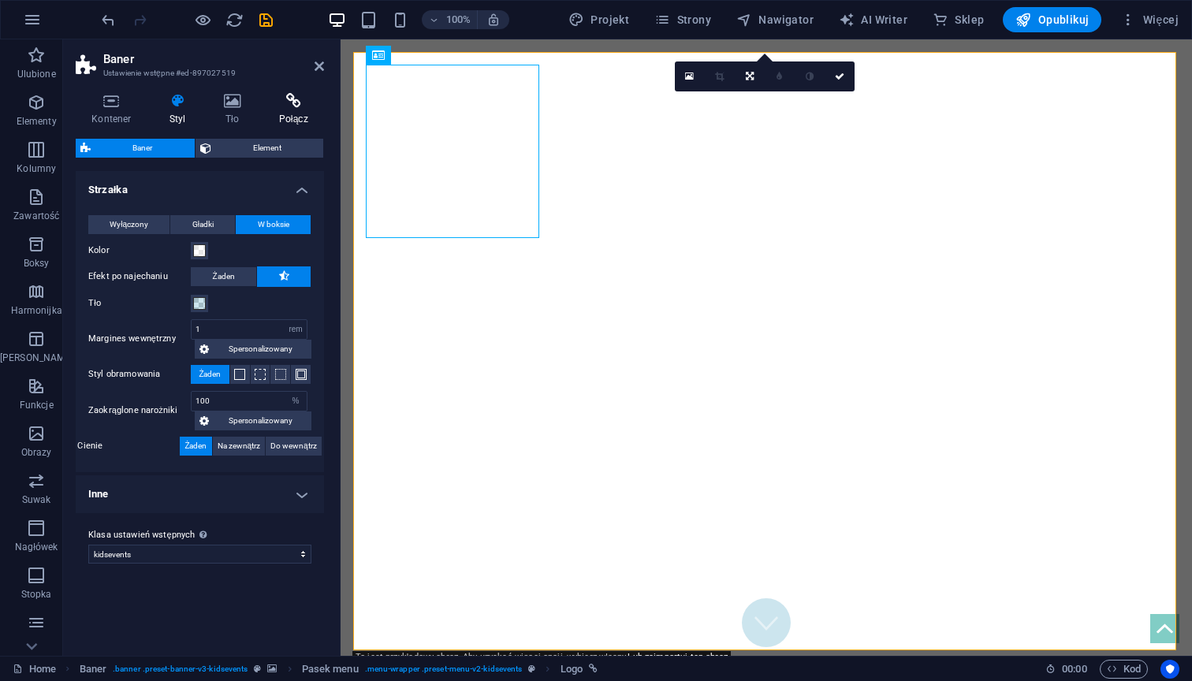
click at [277, 113] on h4 "Połącz" at bounding box center [292, 109] width 61 height 33
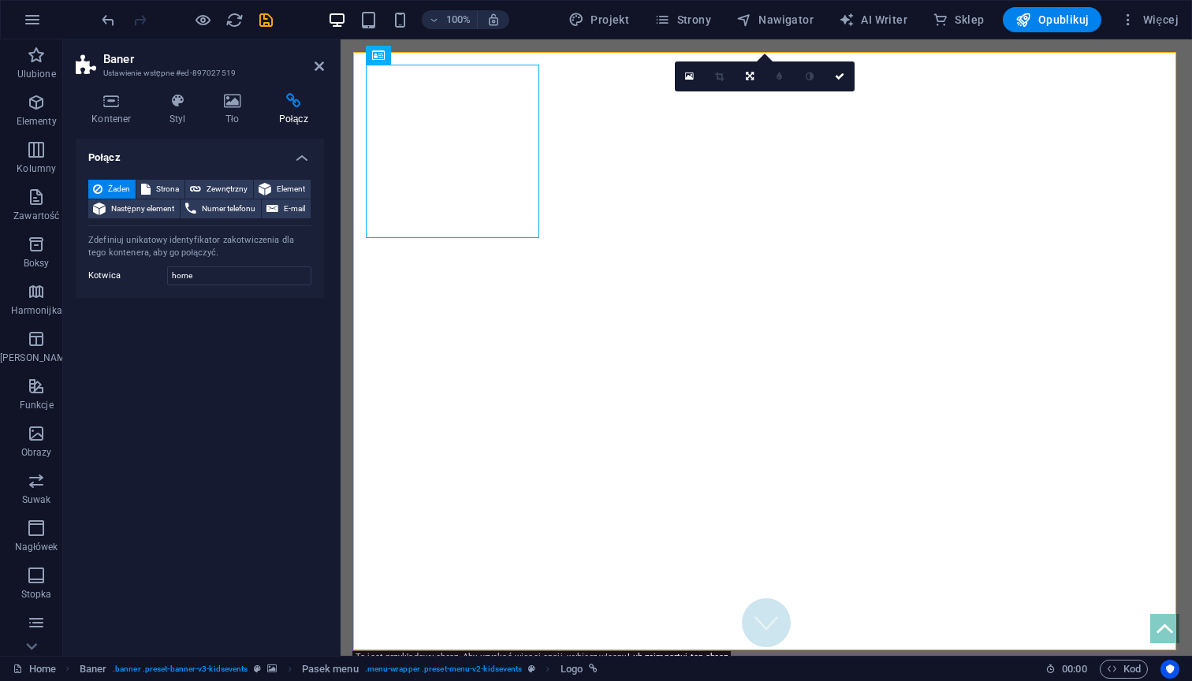
click at [121, 87] on div "Kontener Styl Tło Połącz Rozmiar Wysokość Domyślny px rem % vh vw Min. wysokość…" at bounding box center [199, 367] width 273 height 575
click at [111, 114] on h4 "Kontener" at bounding box center [115, 109] width 78 height 33
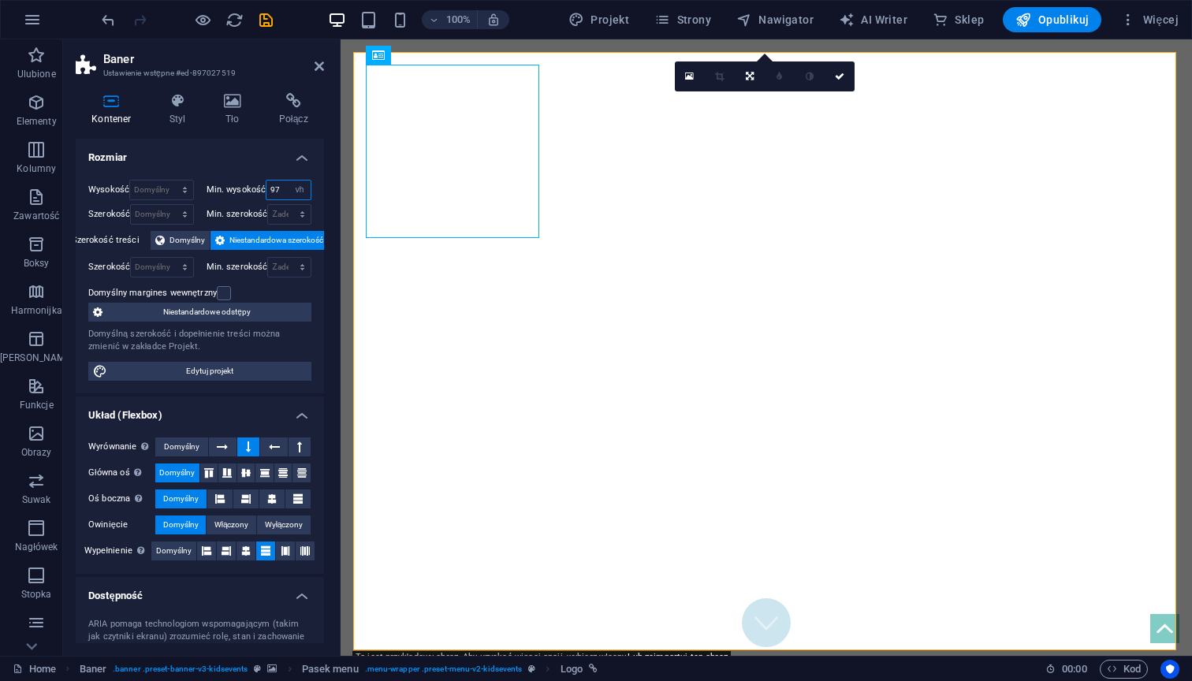
drag, startPoint x: 277, startPoint y: 187, endPoint x: 233, endPoint y: 187, distance: 44.1
click at [233, 187] on div "Min. wysokość 97 Żaden px rem % vh vw" at bounding box center [259, 190] width 106 height 20
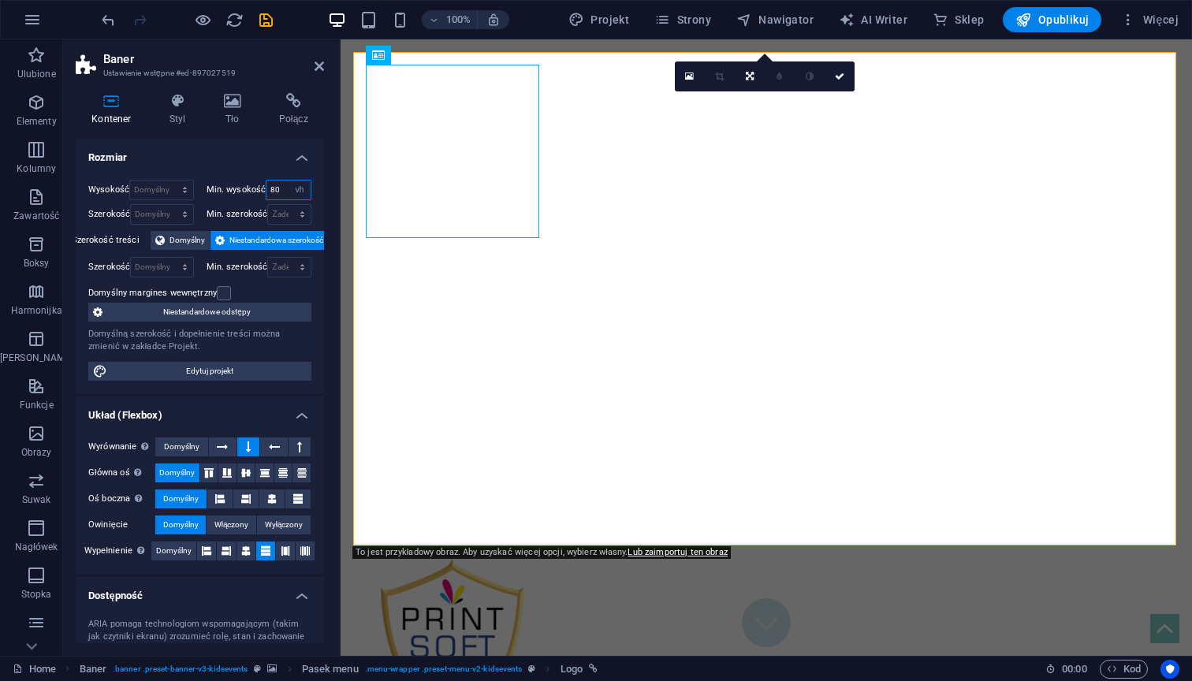
drag, startPoint x: 279, startPoint y: 188, endPoint x: 257, endPoint y: 186, distance: 22.2
click at [257, 186] on div "Min. wysokość 80 Żaden px rem % vh vw" at bounding box center [259, 190] width 106 height 20
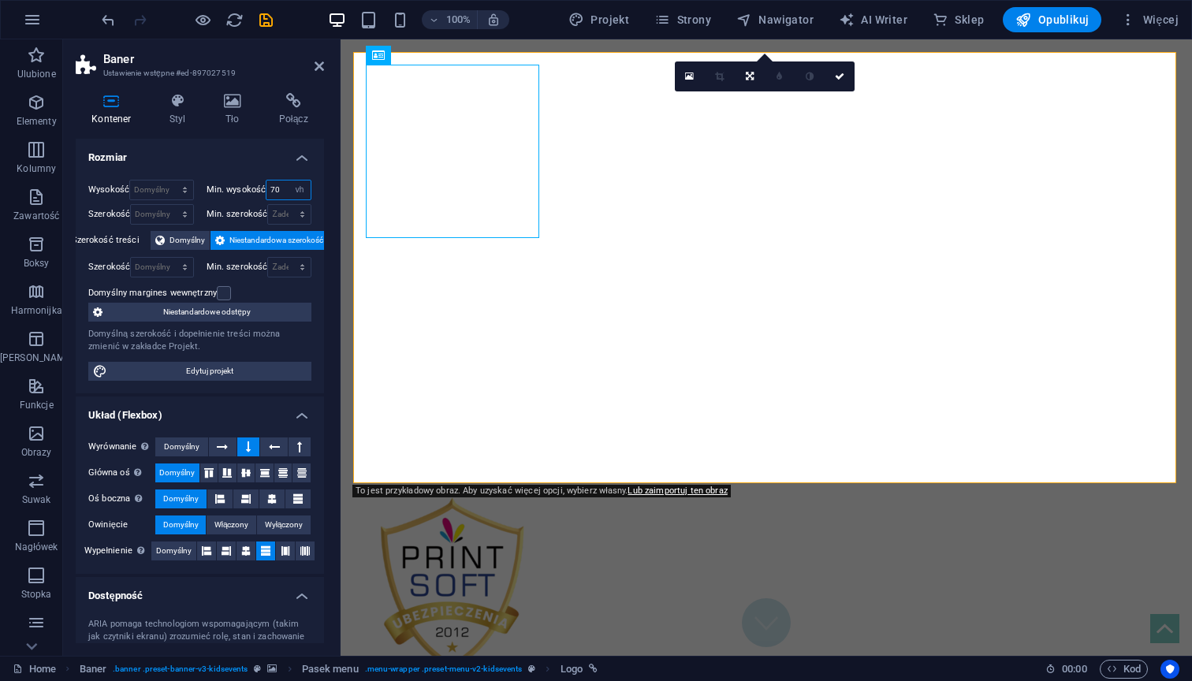
click at [273, 190] on input "70" at bounding box center [288, 189] width 44 height 19
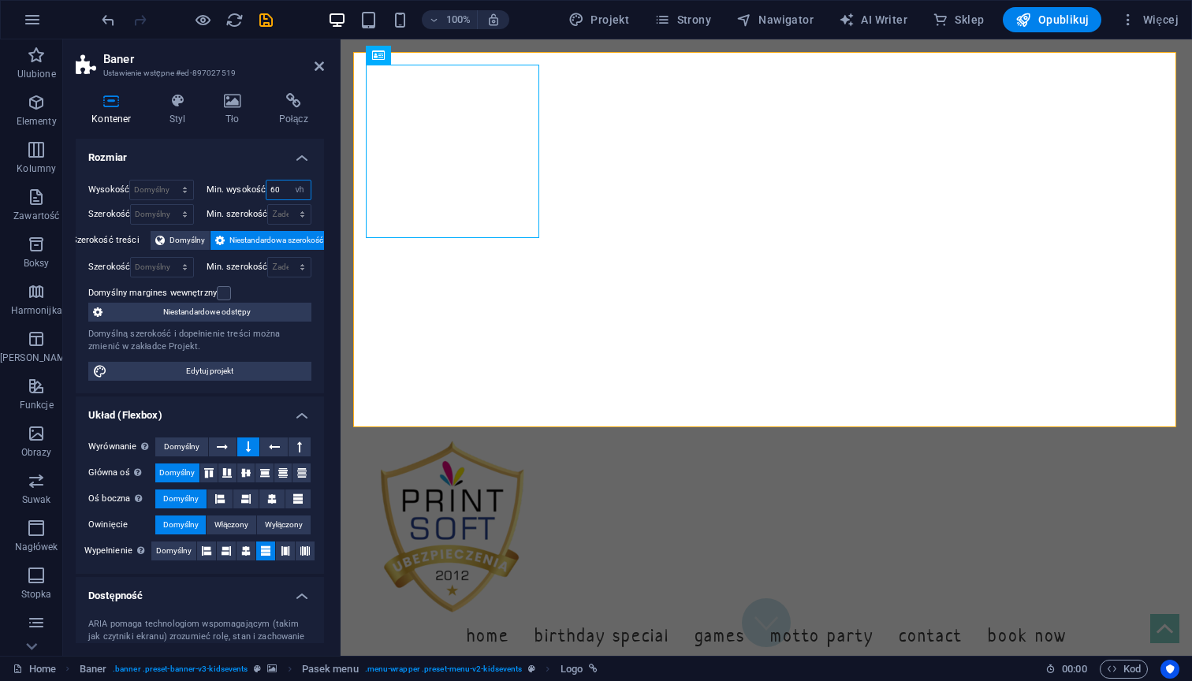
click at [273, 186] on input "60" at bounding box center [288, 189] width 44 height 19
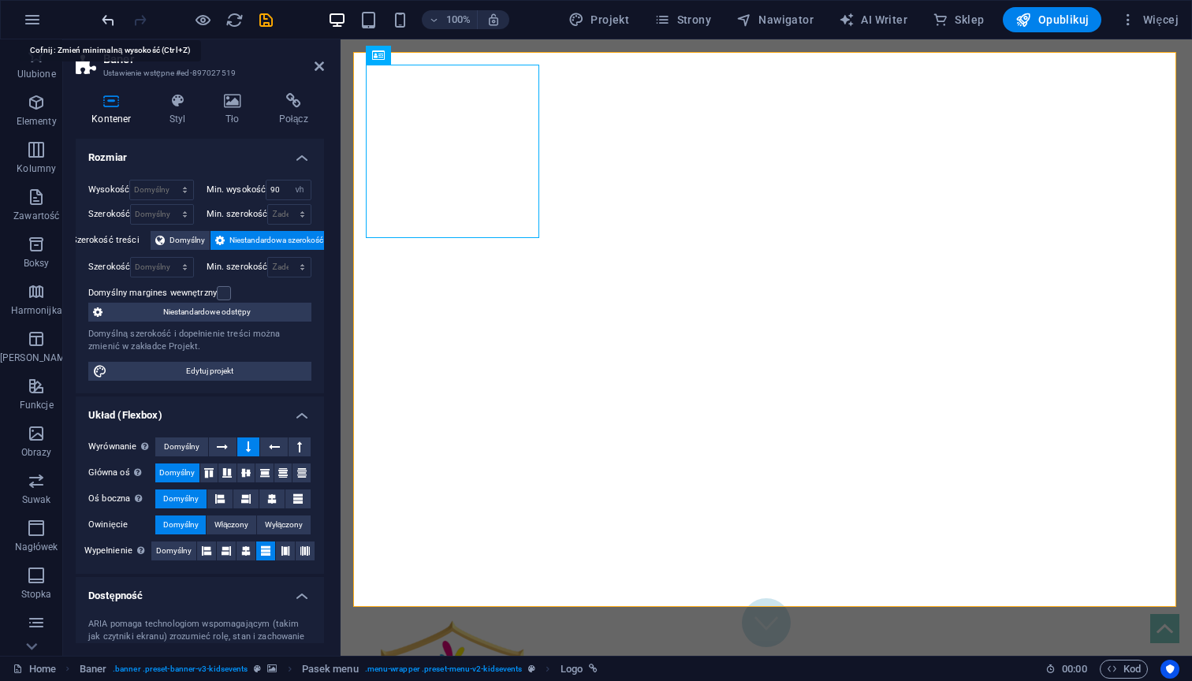
click at [102, 19] on icon "undo" at bounding box center [108, 20] width 18 height 18
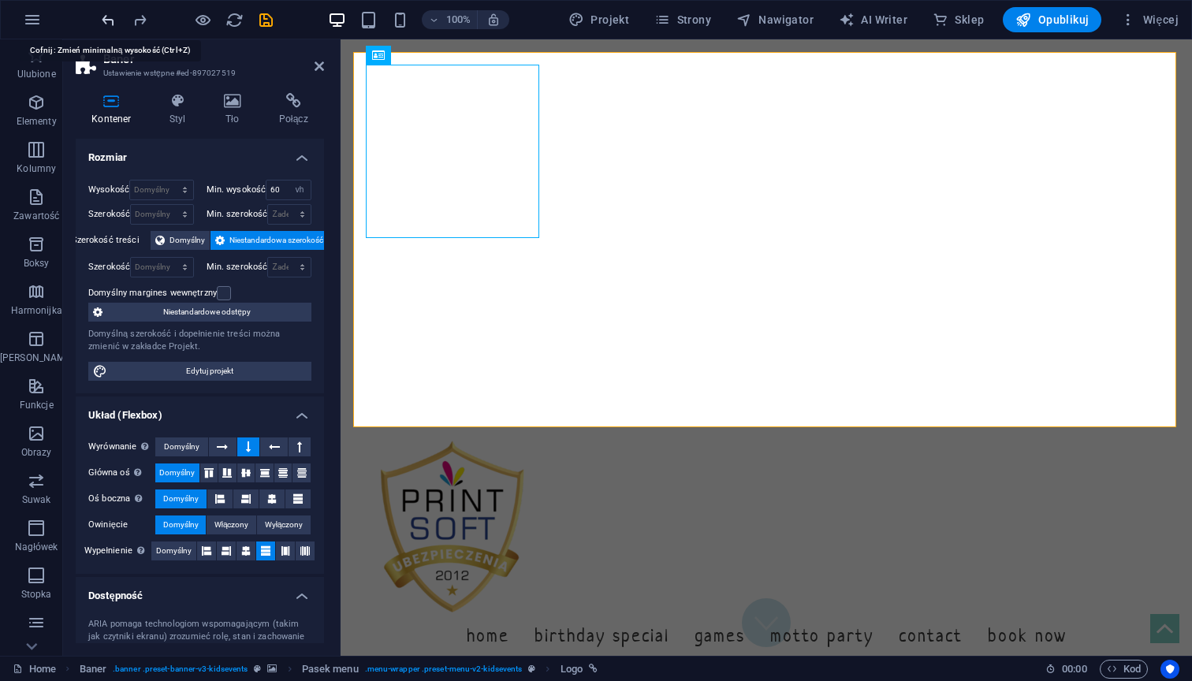
click at [102, 19] on icon "undo" at bounding box center [108, 20] width 18 height 18
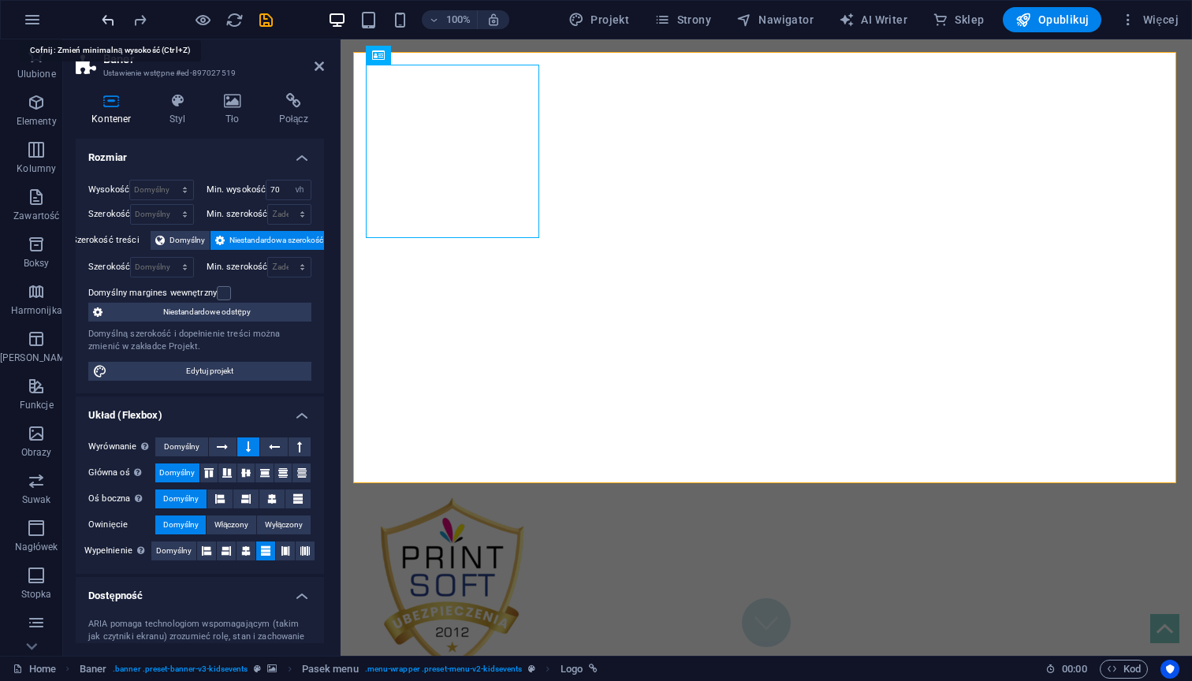
click at [102, 19] on icon "undo" at bounding box center [108, 20] width 18 height 18
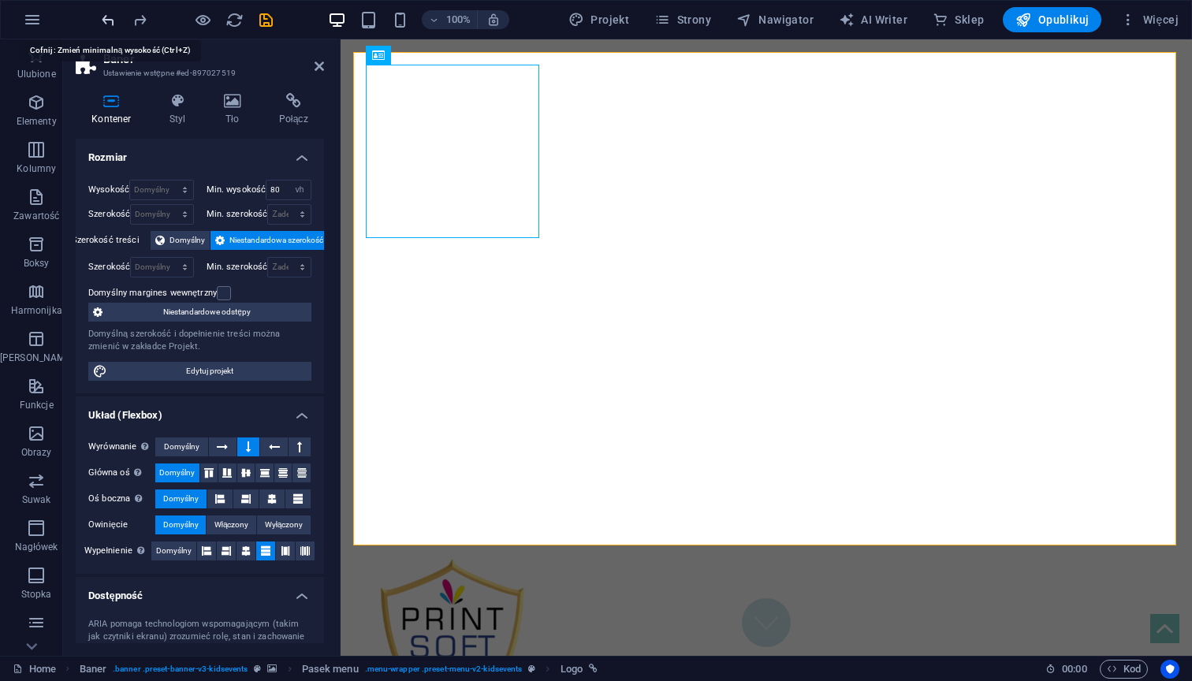
click at [102, 19] on icon "undo" at bounding box center [108, 20] width 18 height 18
type input "97"
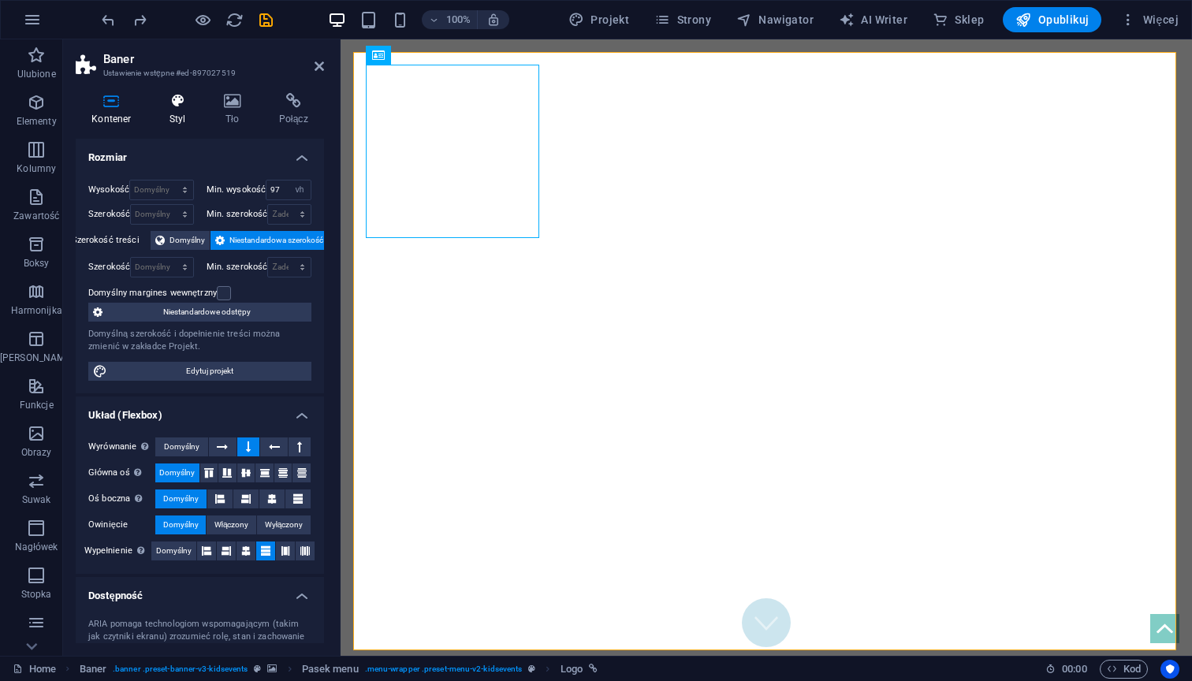
click at [177, 100] on icon at bounding box center [178, 101] width 48 height 16
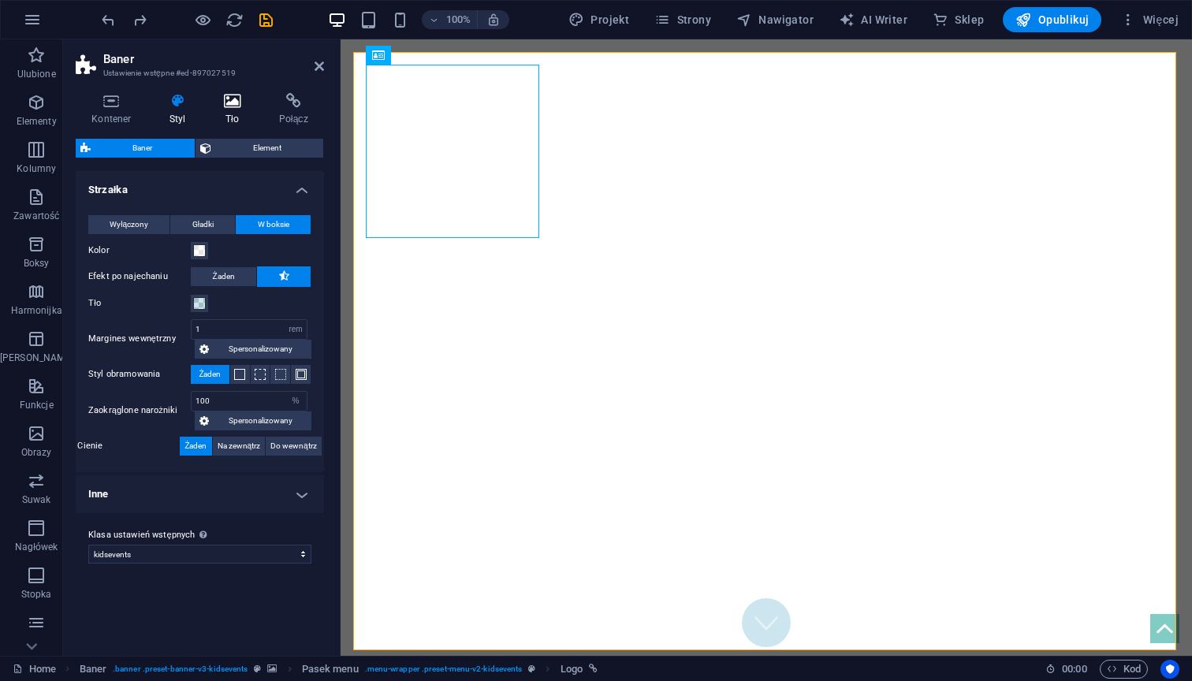
click at [232, 104] on icon at bounding box center [232, 101] width 49 height 16
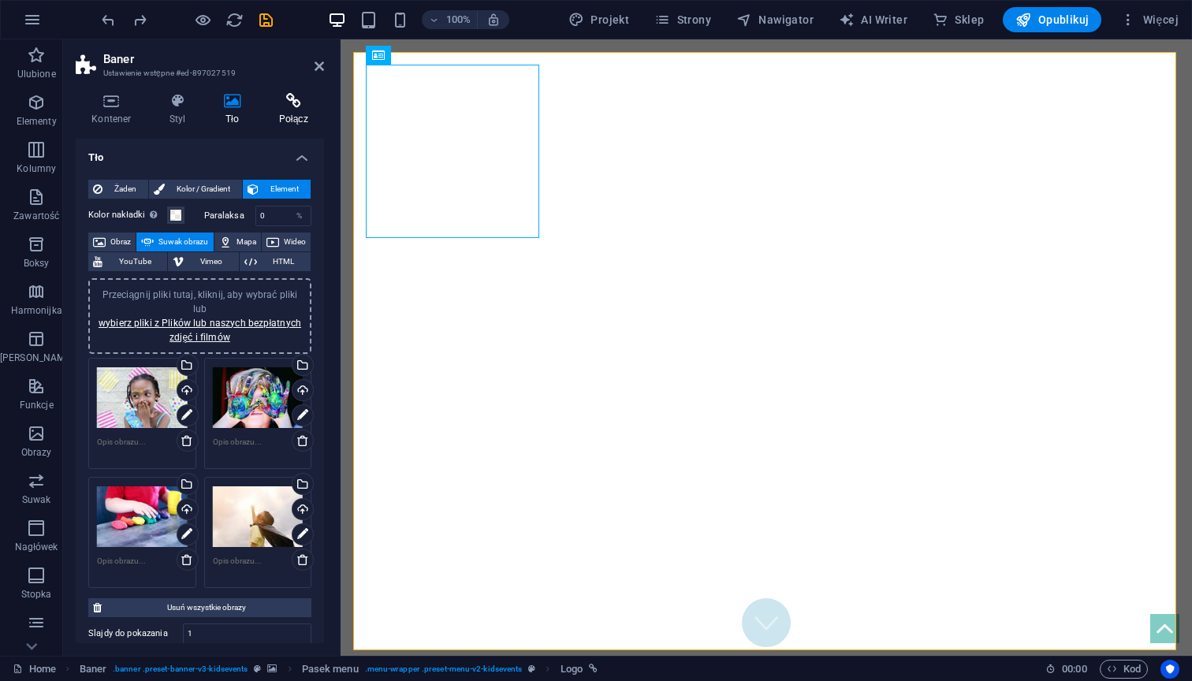
click at [298, 105] on icon at bounding box center [292, 101] width 61 height 16
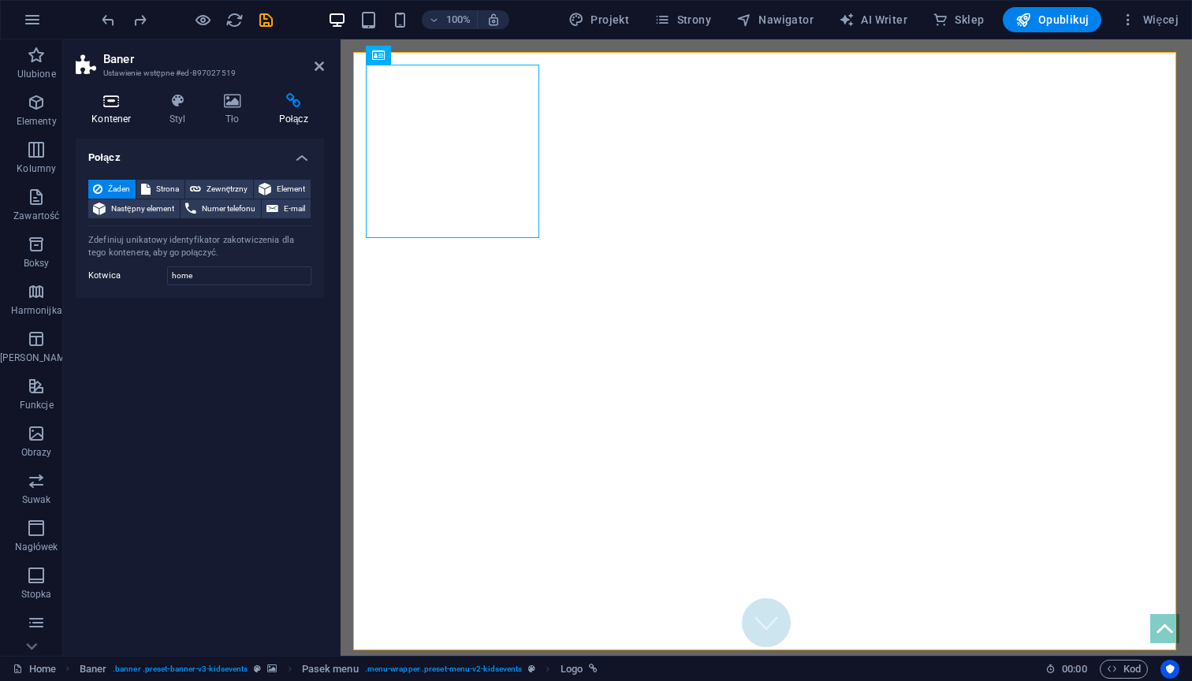
click at [102, 102] on icon at bounding box center [112, 101] width 72 height 16
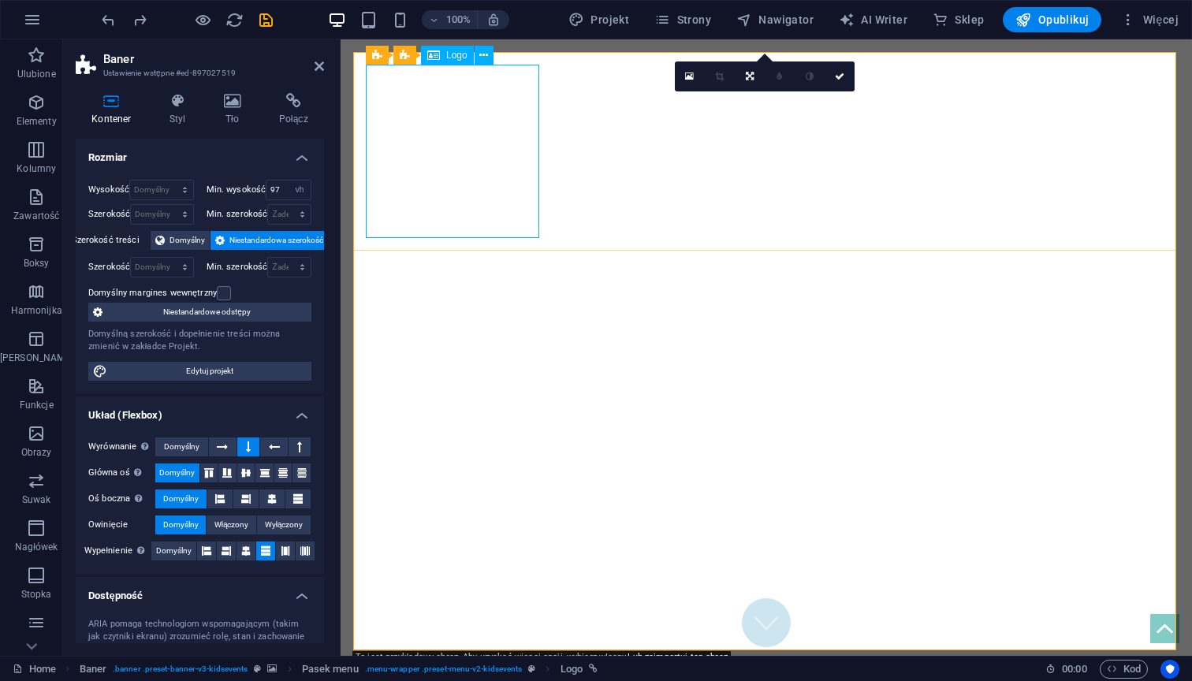
click at [444, 56] on div "Logo" at bounding box center [447, 55] width 53 height 19
click at [481, 56] on icon at bounding box center [483, 55] width 9 height 17
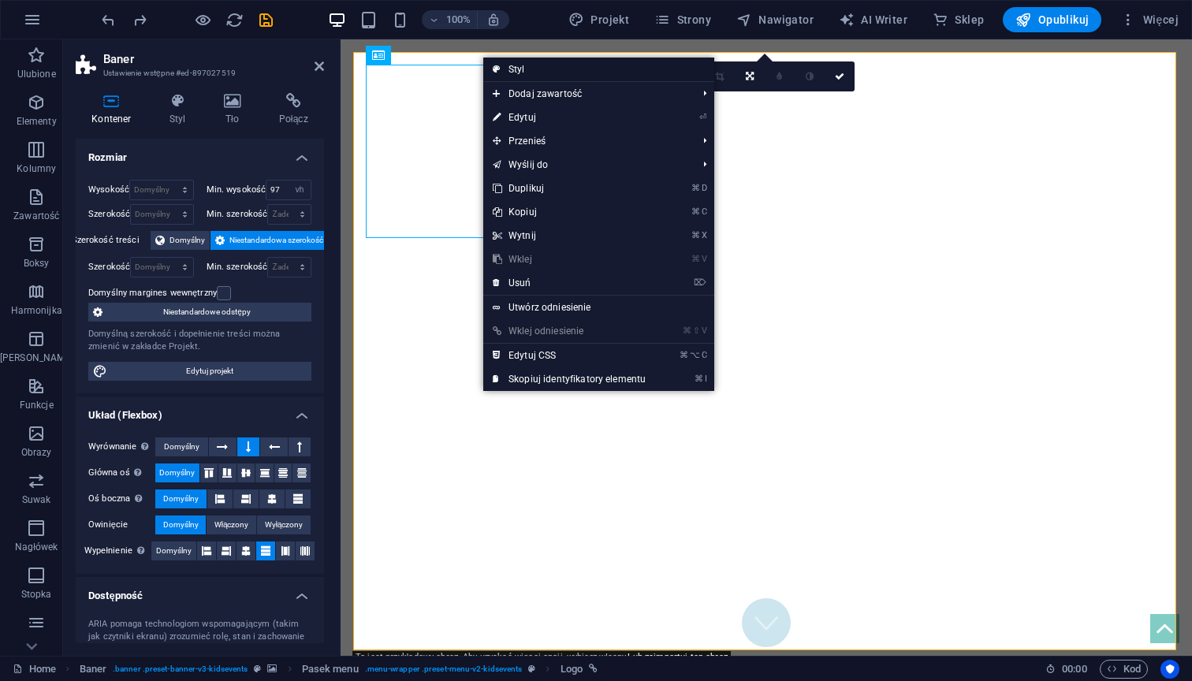
click at [505, 70] on link "Styl" at bounding box center [598, 70] width 231 height 24
select select "rem"
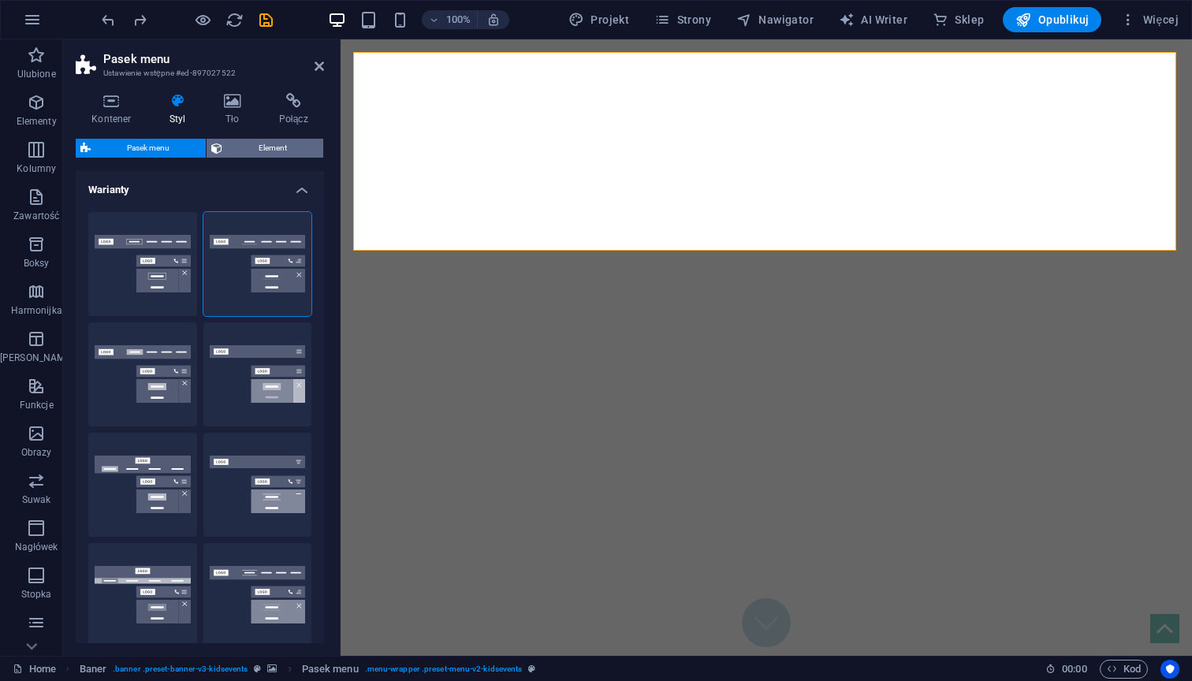
click at [276, 144] on span "Element" at bounding box center [272, 148] width 91 height 19
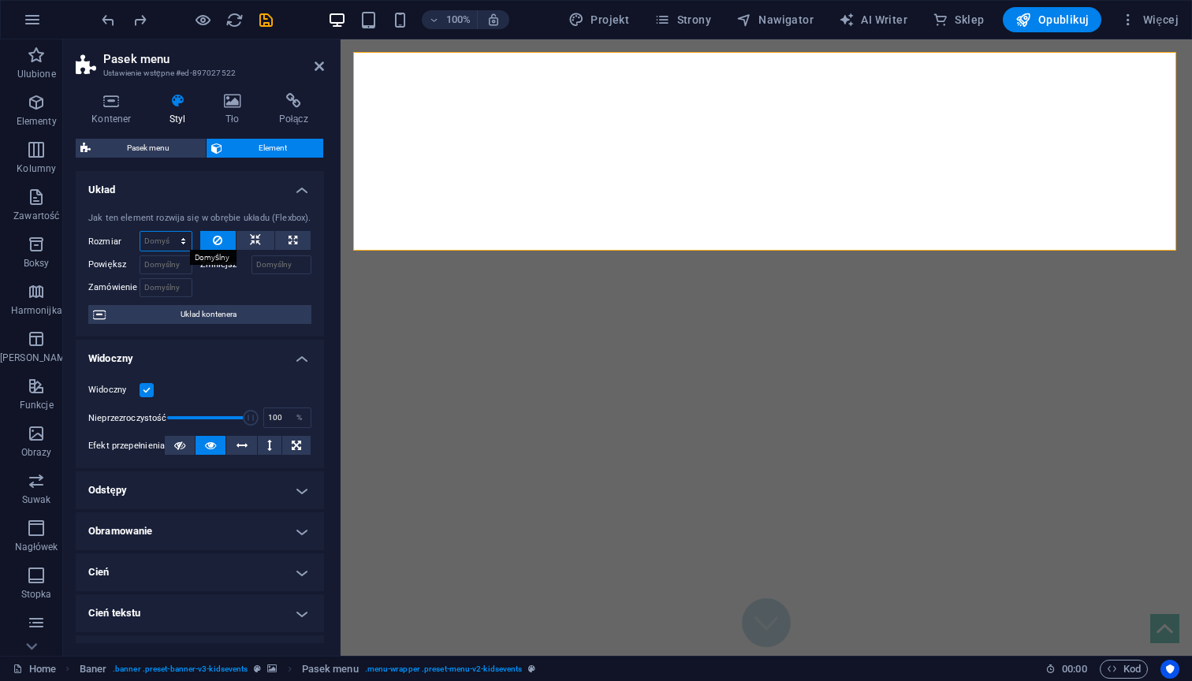
select select "px"
click at [158, 241] on input "0" at bounding box center [165, 241] width 51 height 19
click at [159, 268] on input "Powiększ" at bounding box center [165, 264] width 53 height 19
click at [113, 15] on icon "undo" at bounding box center [108, 20] width 18 height 18
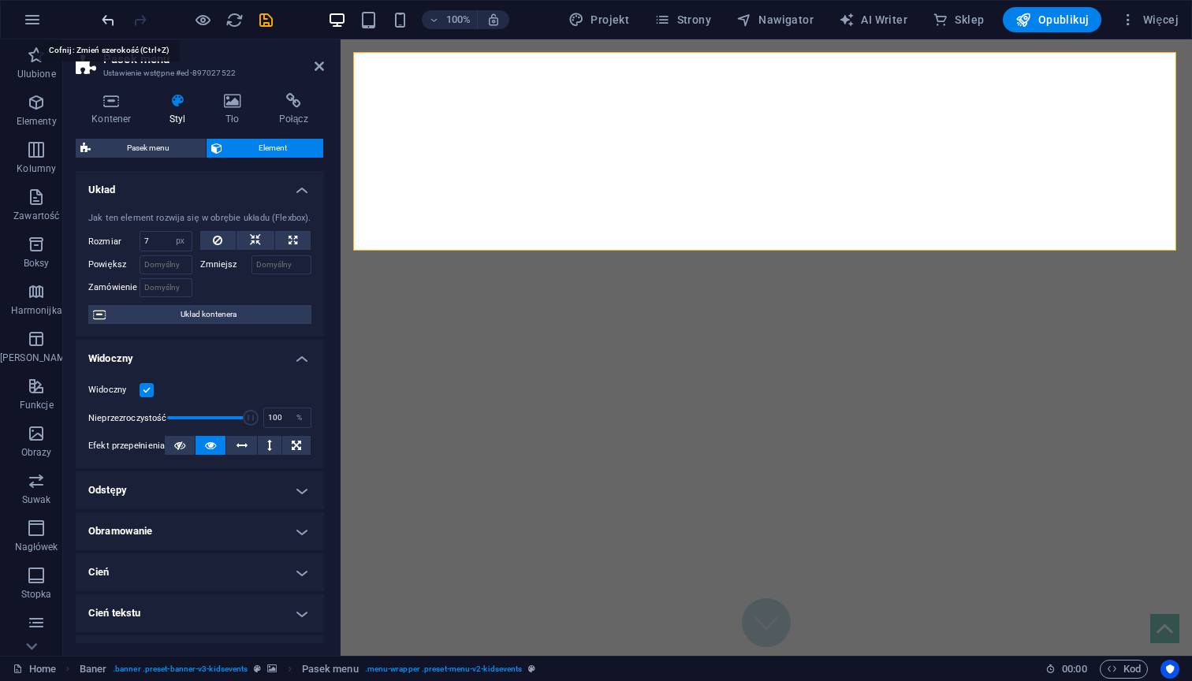
type input "0"
click at [113, 15] on icon "undo" at bounding box center [108, 20] width 18 height 18
select select "DISABLED_OPTION_VALUE"
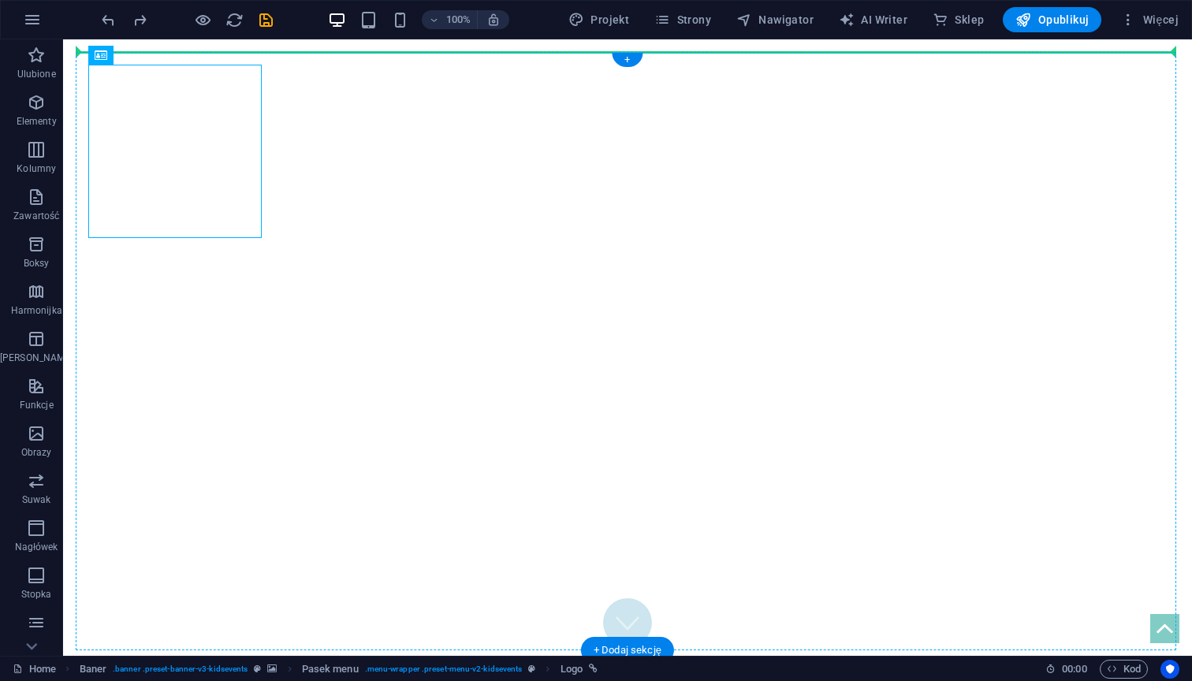
drag, startPoint x: 259, startPoint y: 234, endPoint x: 518, endPoint y: 216, distance: 259.1
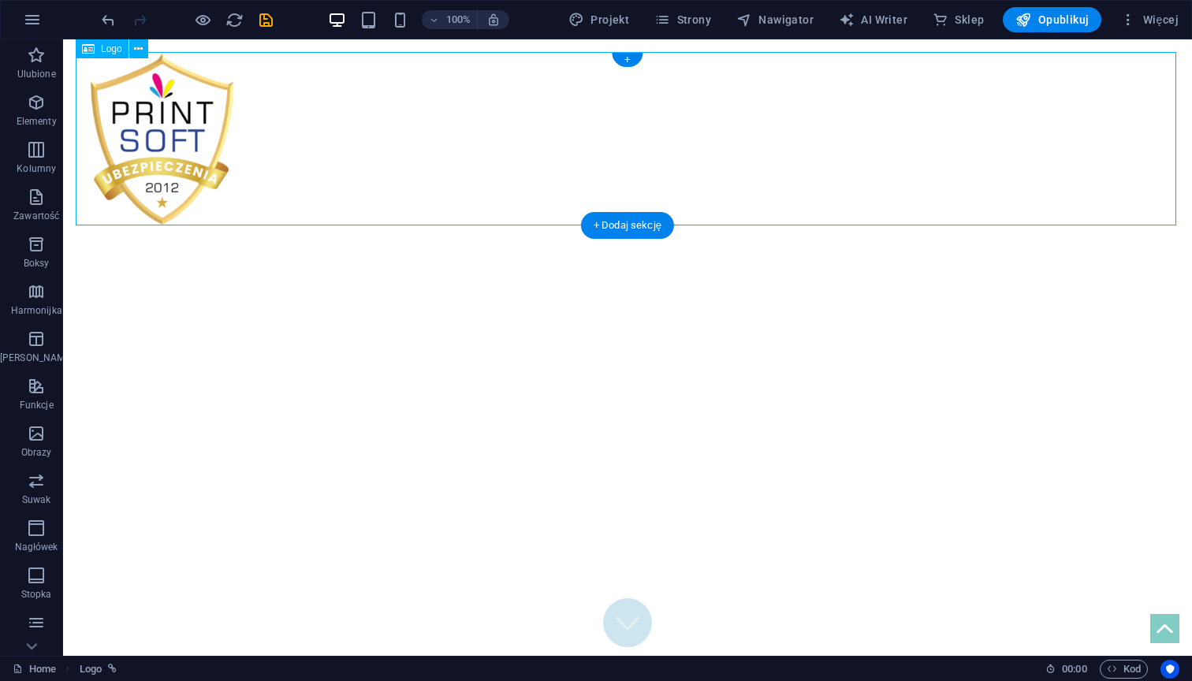
click at [194, 162] on div at bounding box center [627, 138] width 1103 height 173
click at [91, 53] on icon at bounding box center [88, 48] width 13 height 19
click at [139, 49] on icon at bounding box center [138, 49] width 9 height 17
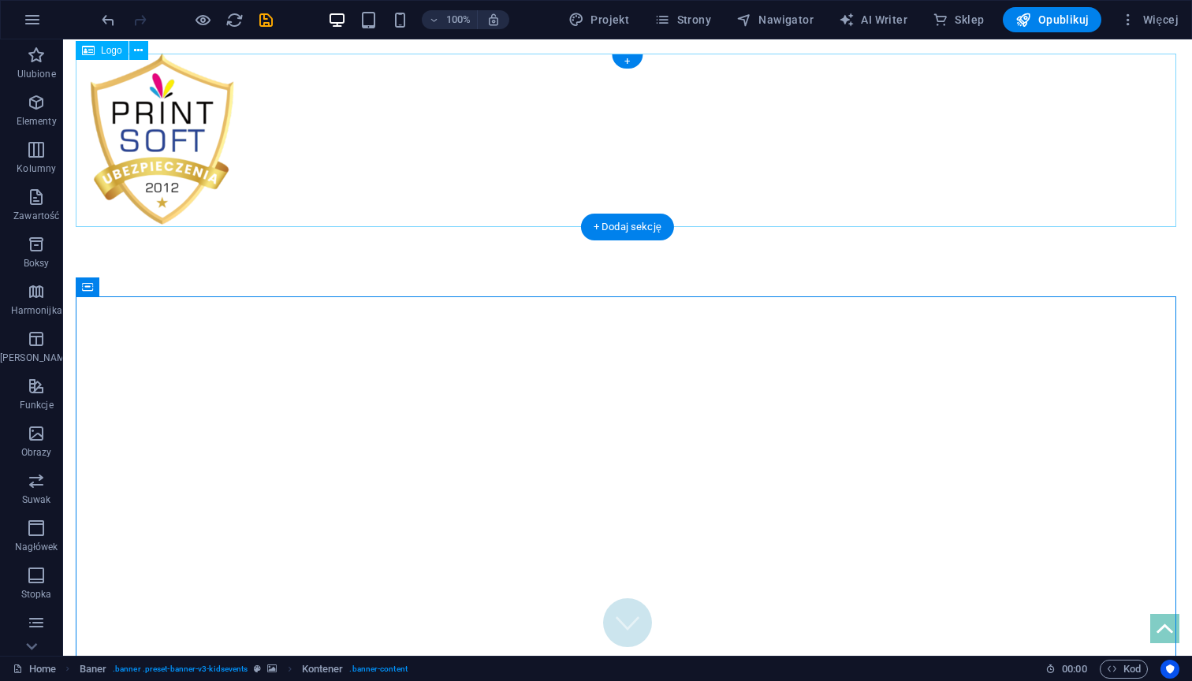
click at [422, 132] on div at bounding box center [627, 138] width 1103 height 173
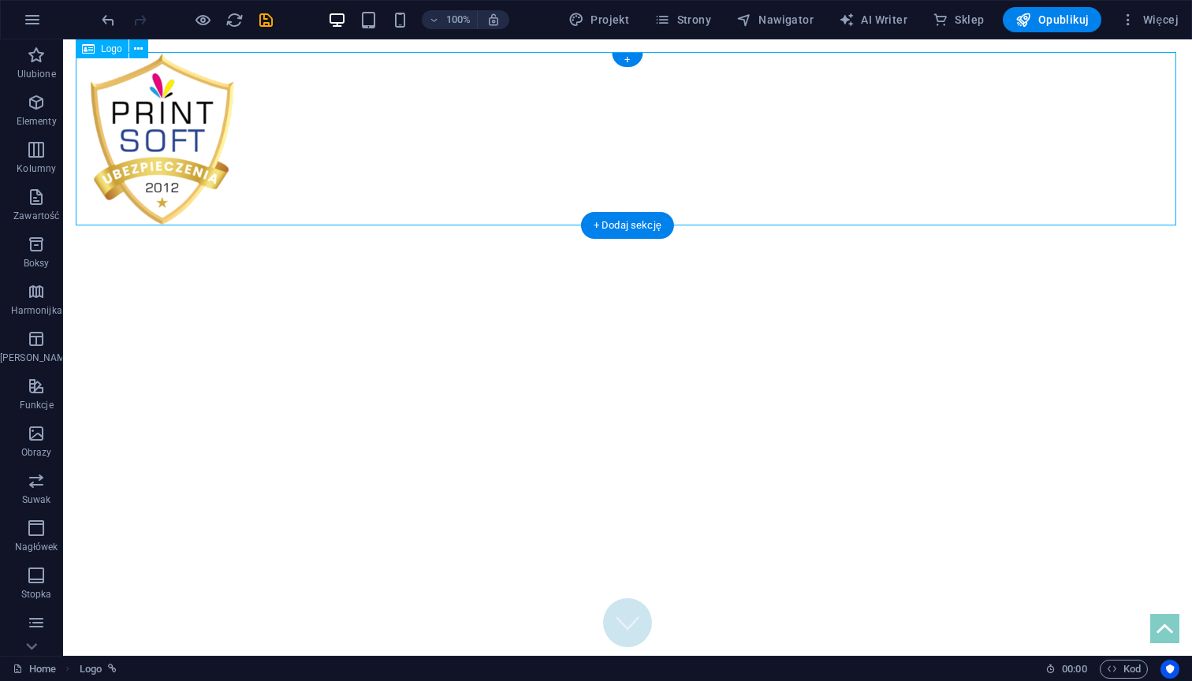
click at [102, 48] on span "Logo" at bounding box center [111, 48] width 21 height 9
click at [154, 63] on div at bounding box center [627, 138] width 1103 height 173
click at [108, 20] on icon "undo" at bounding box center [108, 20] width 18 height 18
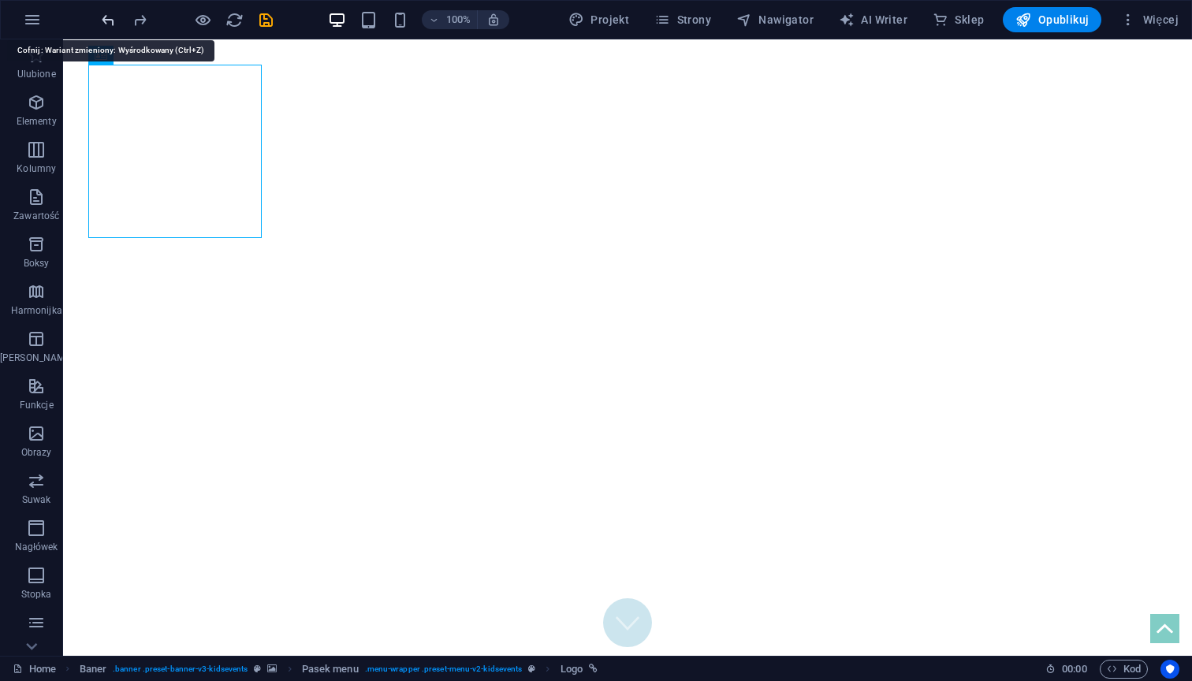
click at [108, 20] on icon "undo" at bounding box center [108, 20] width 18 height 18
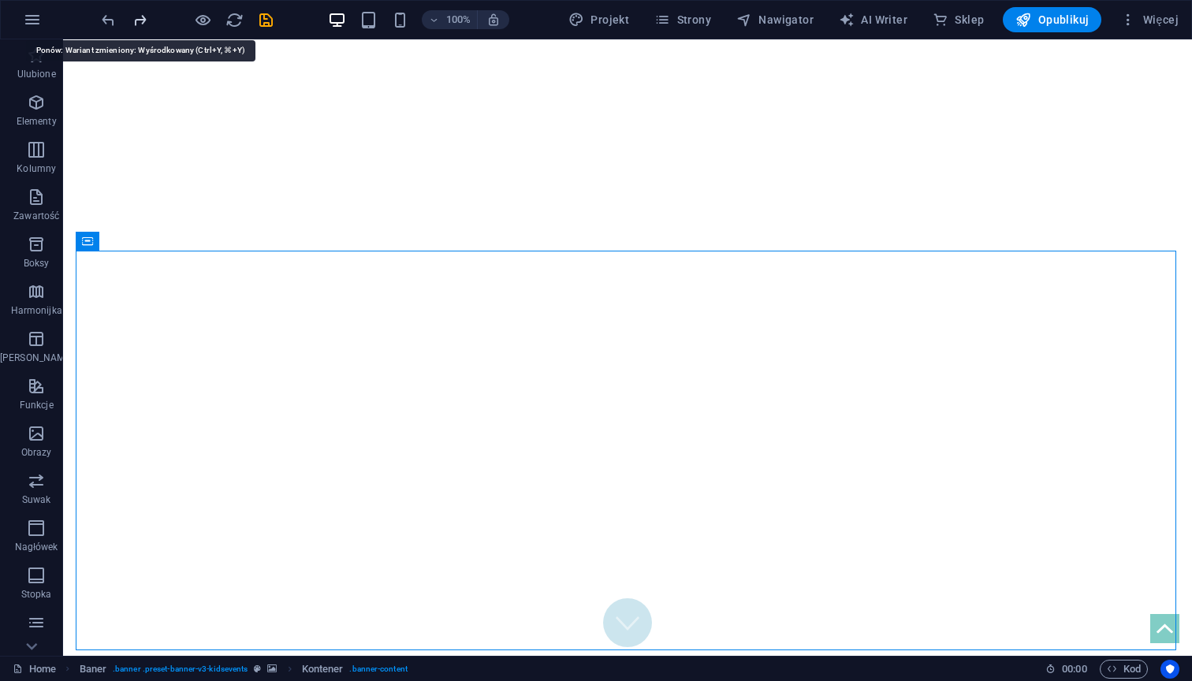
click at [138, 15] on icon "redo" at bounding box center [140, 20] width 18 height 18
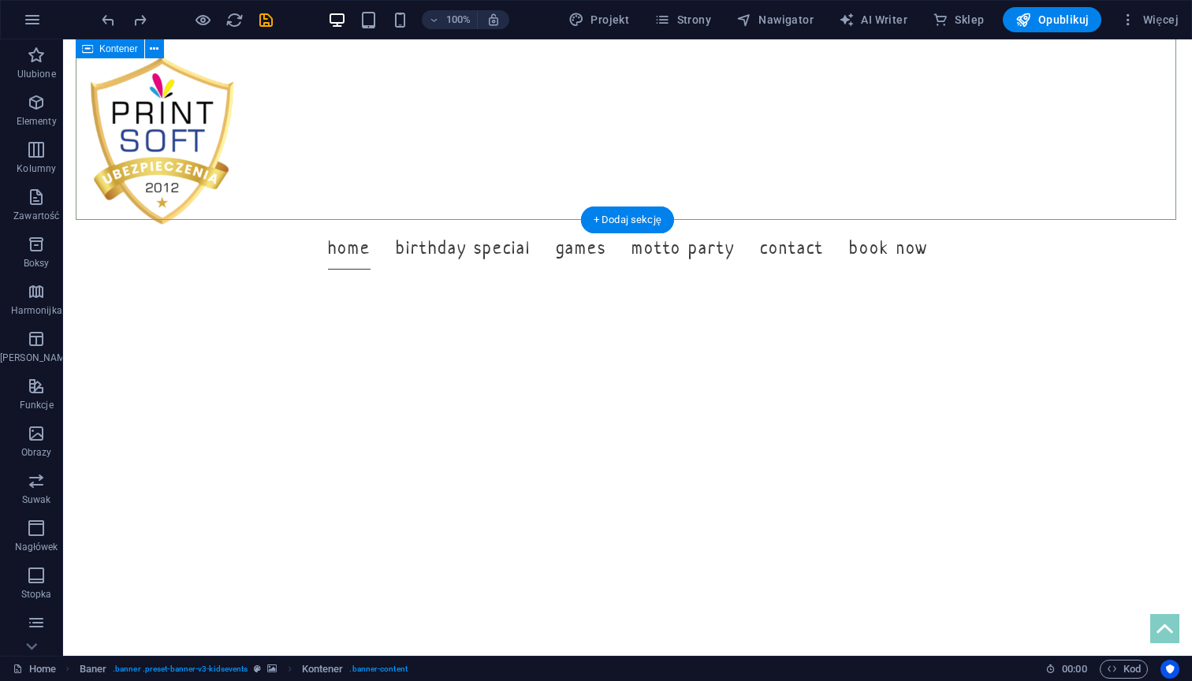
scroll to position [430, 0]
click at [1175, 24] on span "Więcej" at bounding box center [1149, 20] width 58 height 16
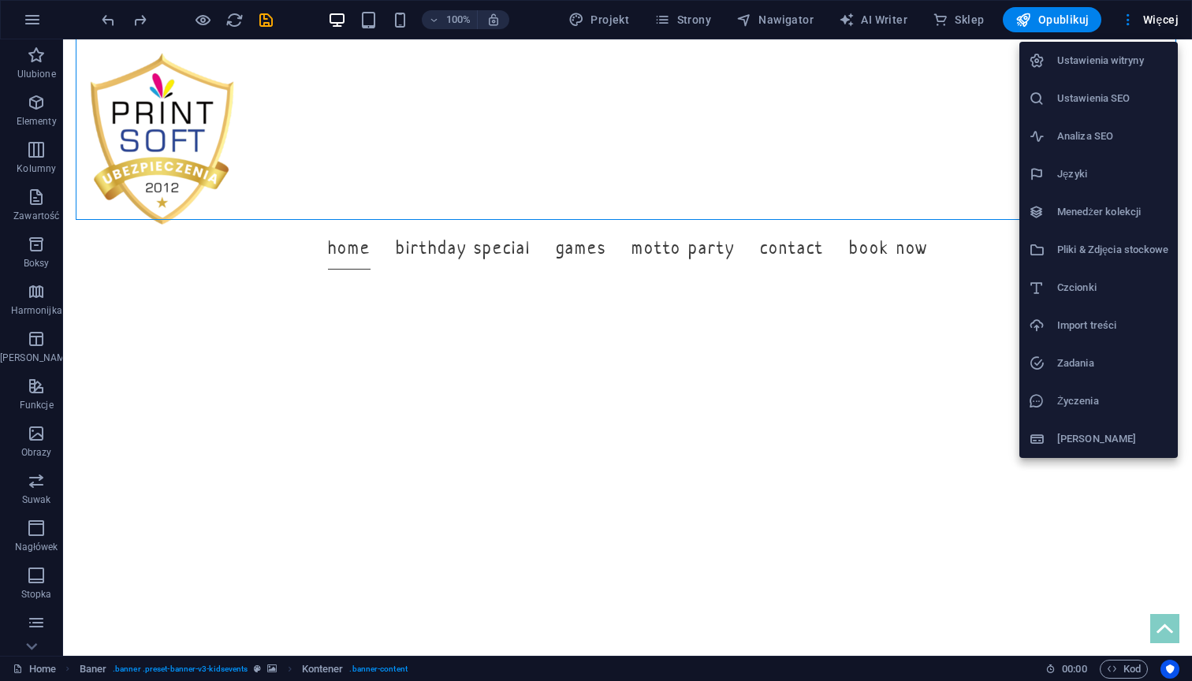
click at [878, 232] on div at bounding box center [596, 340] width 1192 height 681
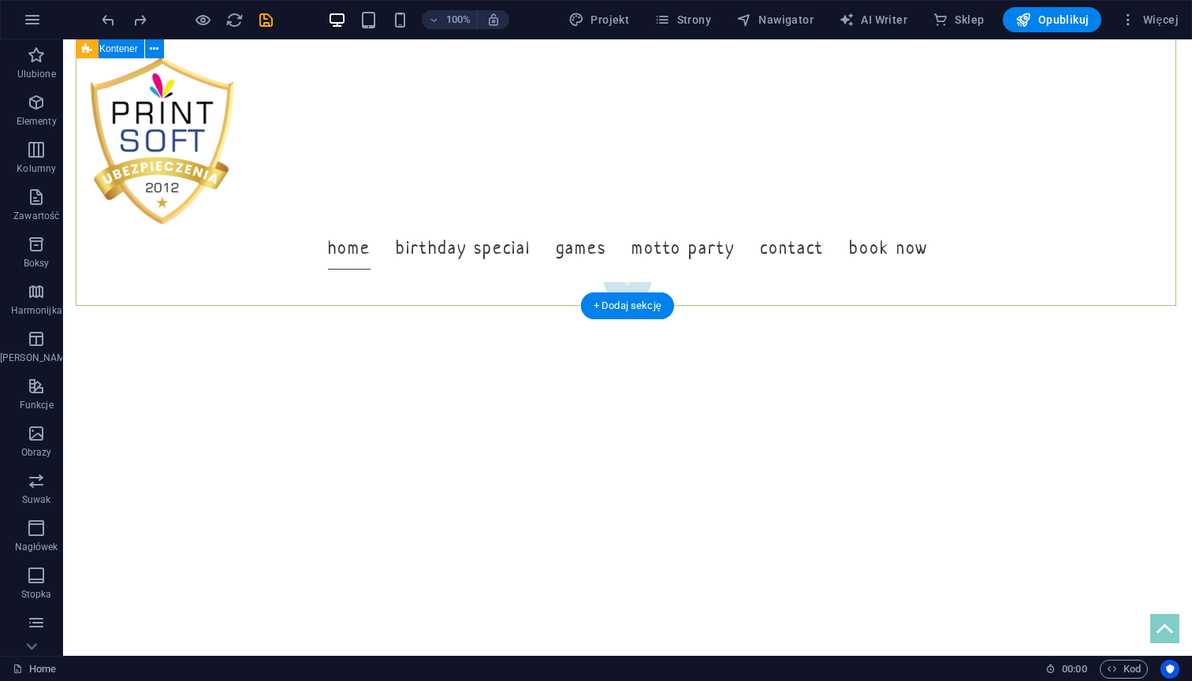
scroll to position [348, 0]
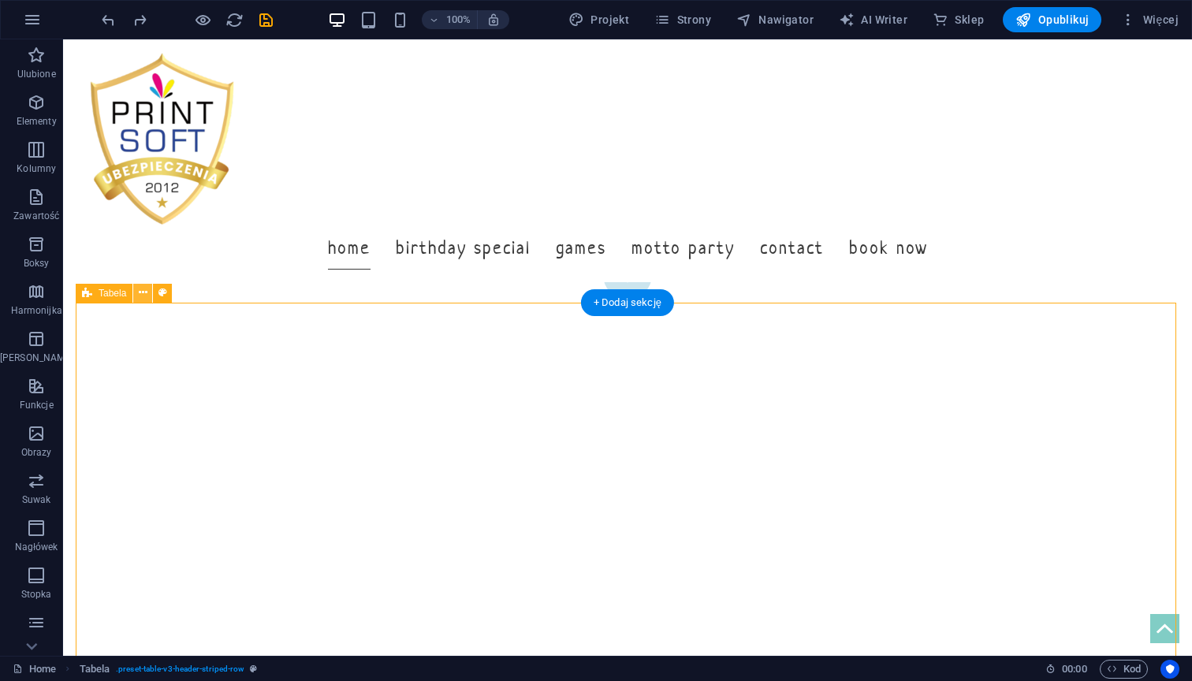
click at [145, 294] on icon at bounding box center [143, 292] width 9 height 17
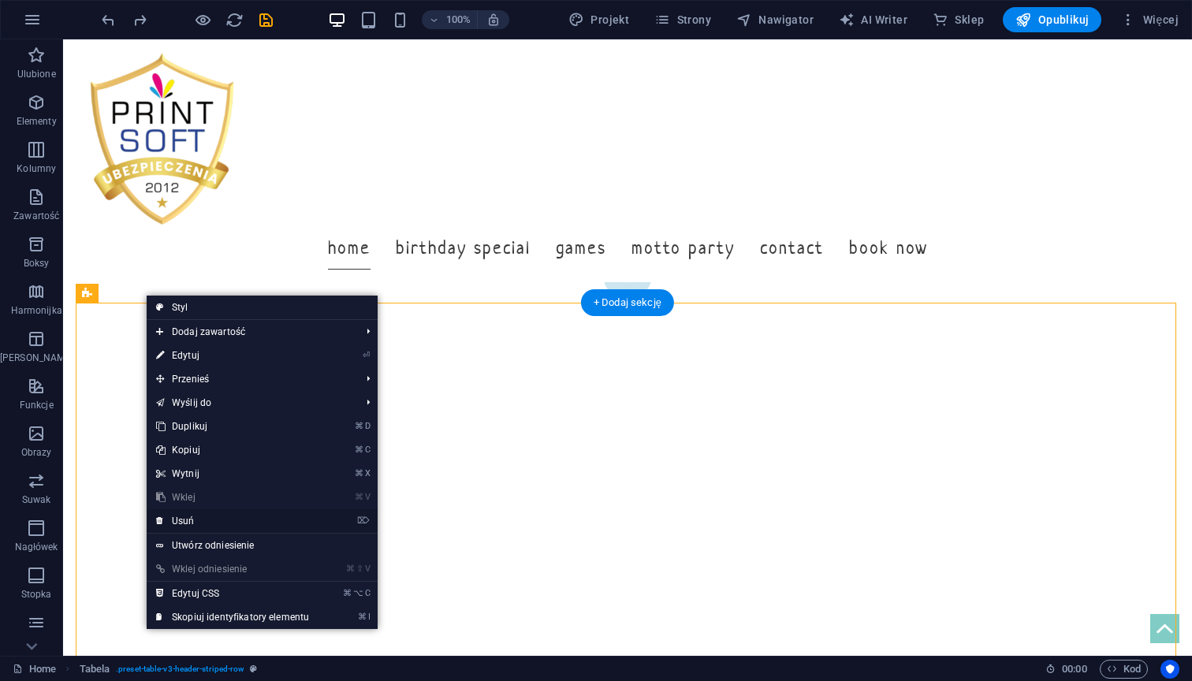
click at [209, 521] on link "⌦ Usuń" at bounding box center [233, 521] width 172 height 24
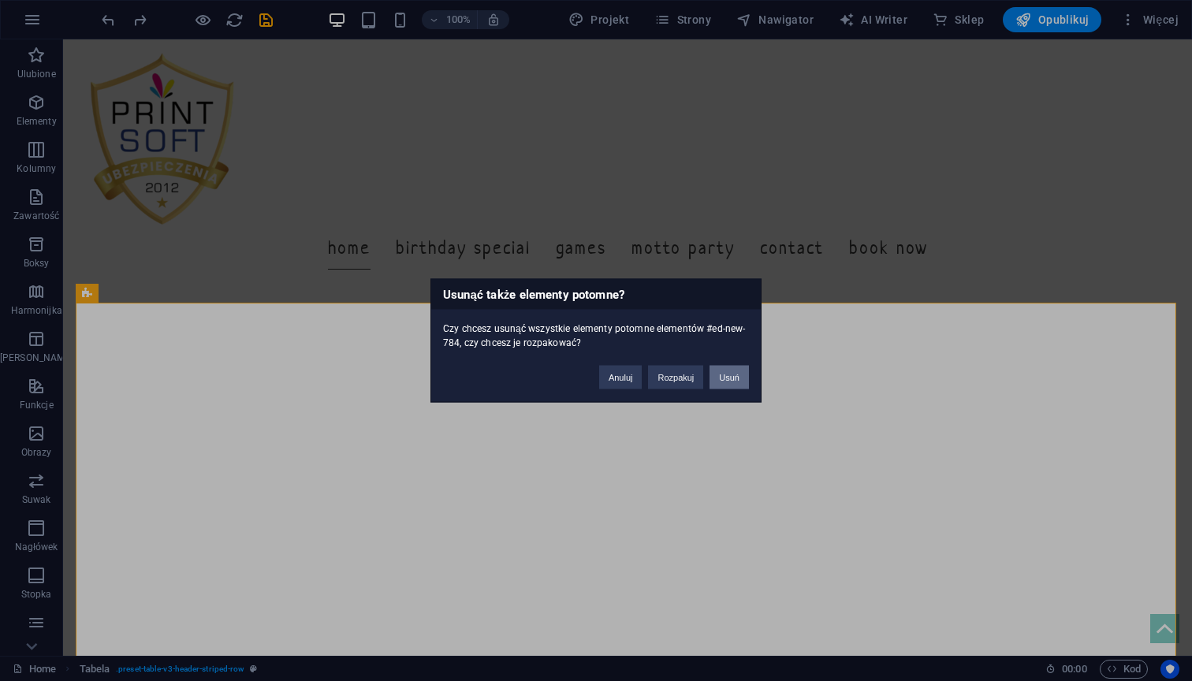
click at [723, 374] on button "Usuń" at bounding box center [728, 378] width 39 height 24
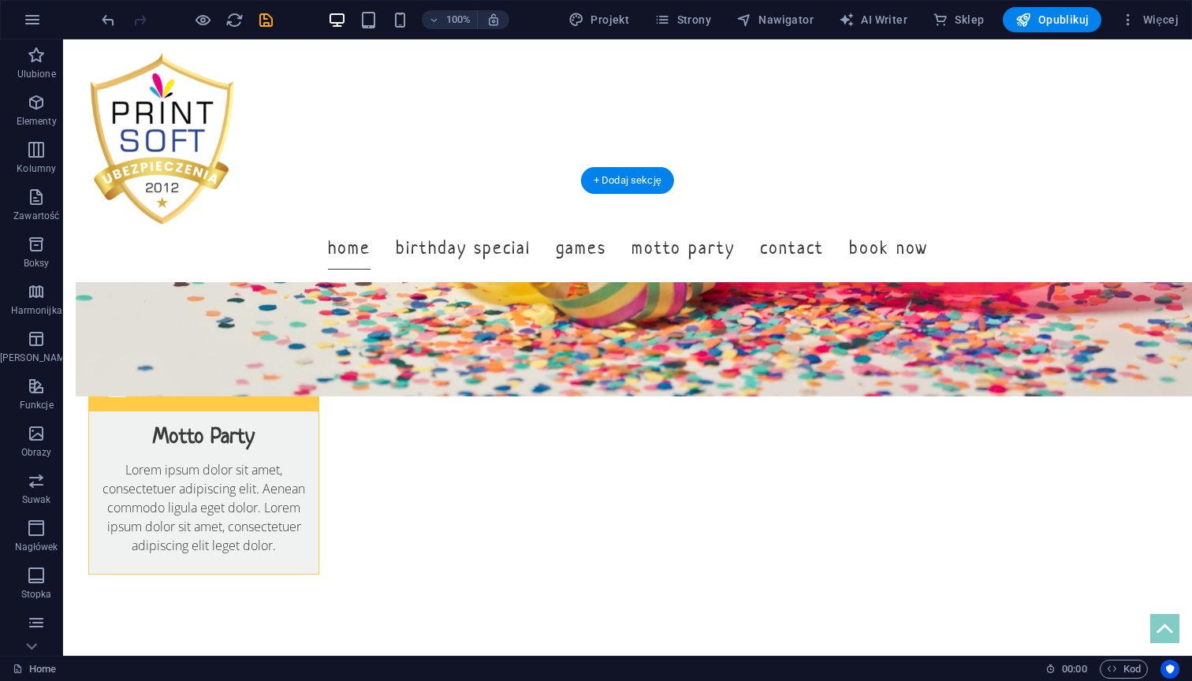
scroll to position [1299, 0]
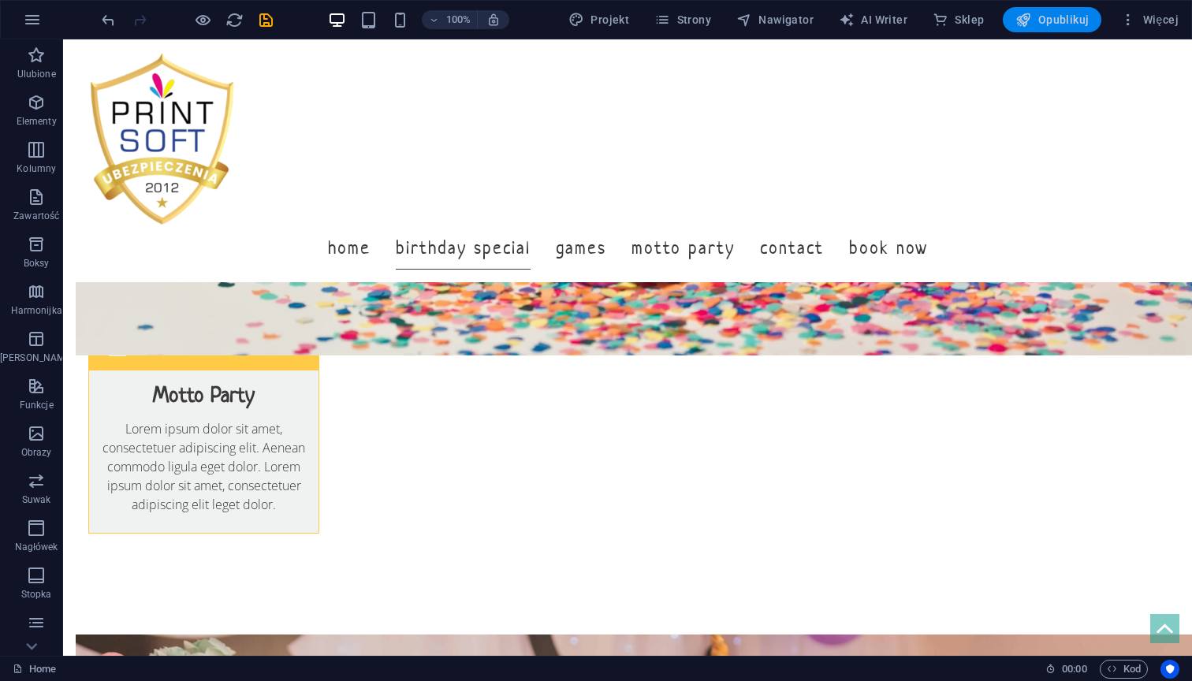
click at [1073, 13] on span "Opublikuj" at bounding box center [1051, 20] width 73 height 16
